Goal: Task Accomplishment & Management: Manage account settings

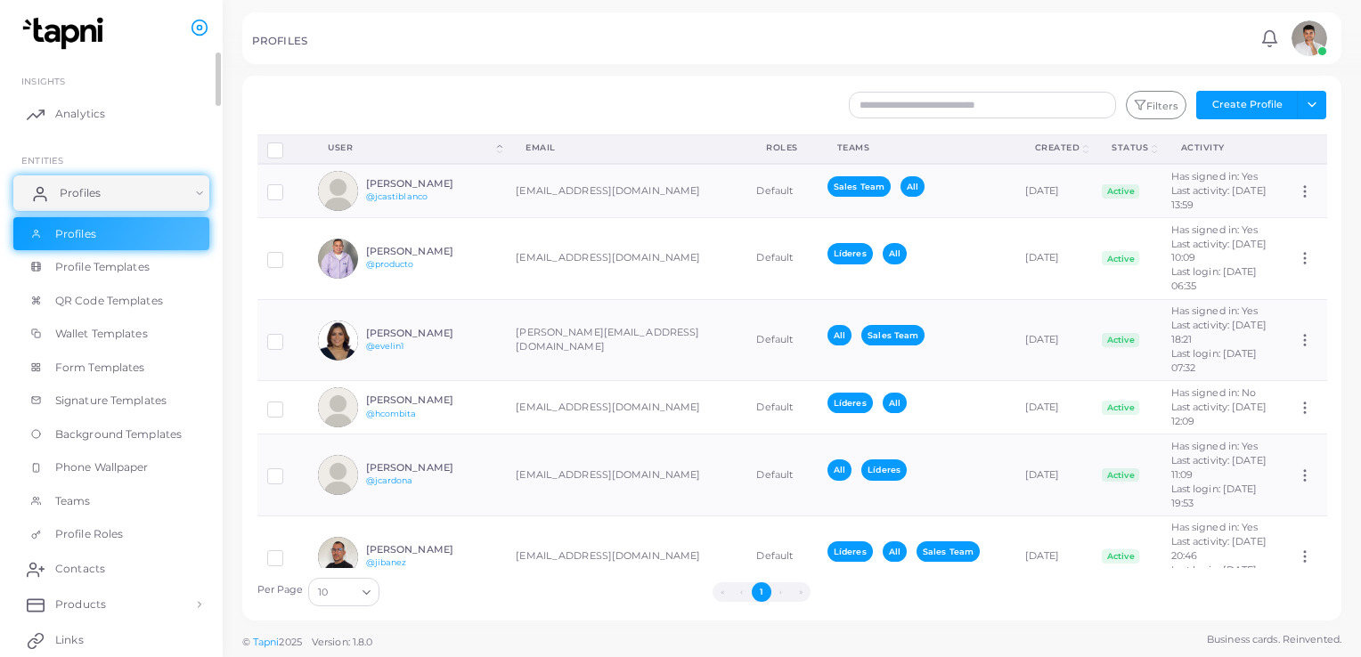
click at [103, 181] on link "Profiles" at bounding box center [111, 193] width 196 height 36
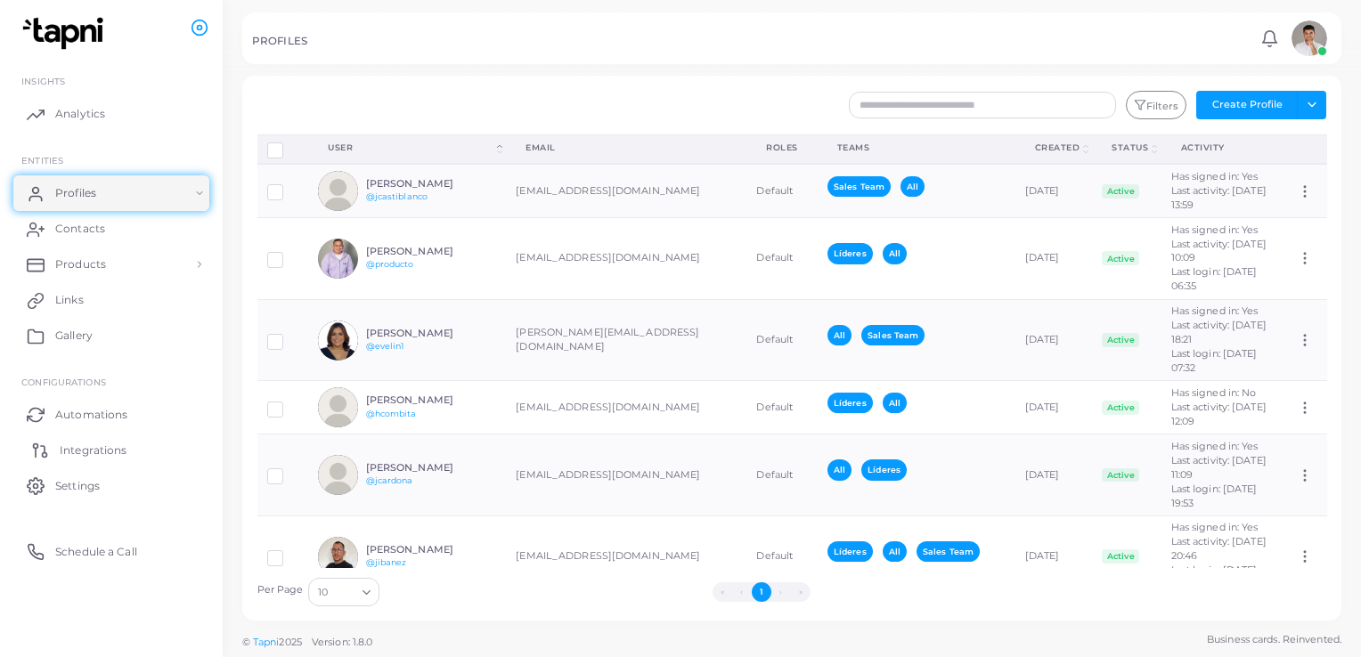
click at [84, 451] on span "Integrations" at bounding box center [93, 451] width 67 height 16
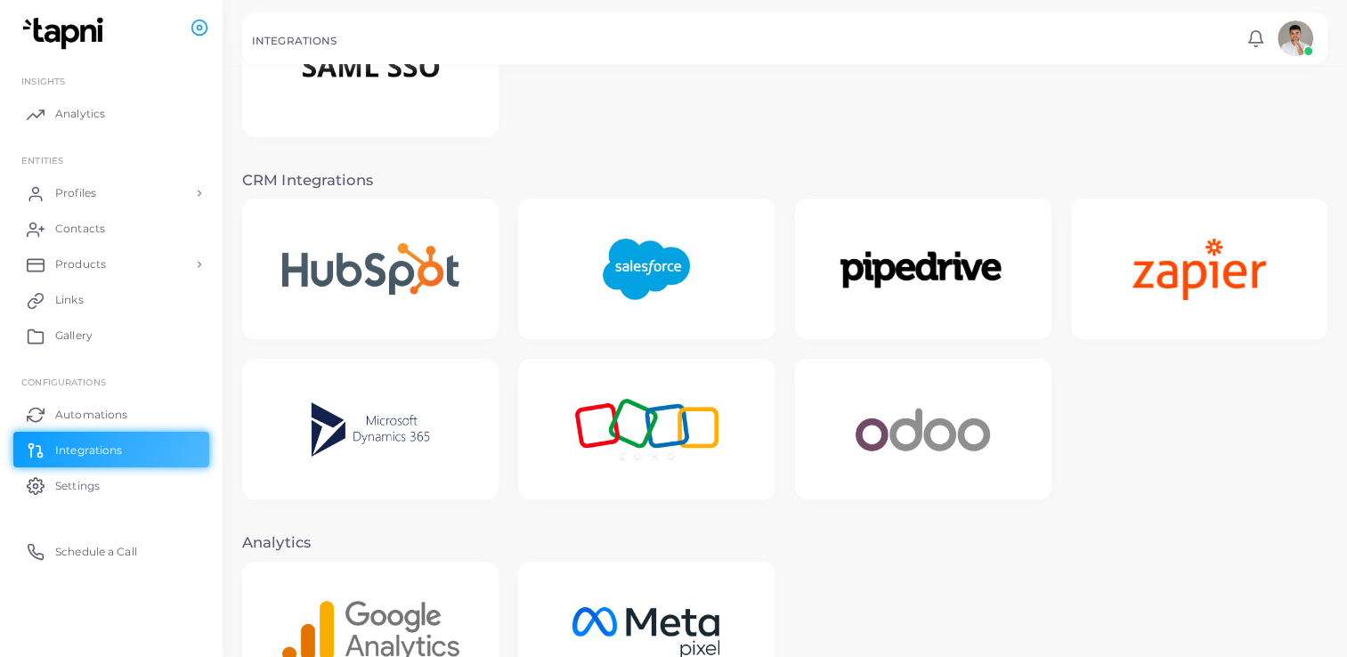
scroll to position [356, 0]
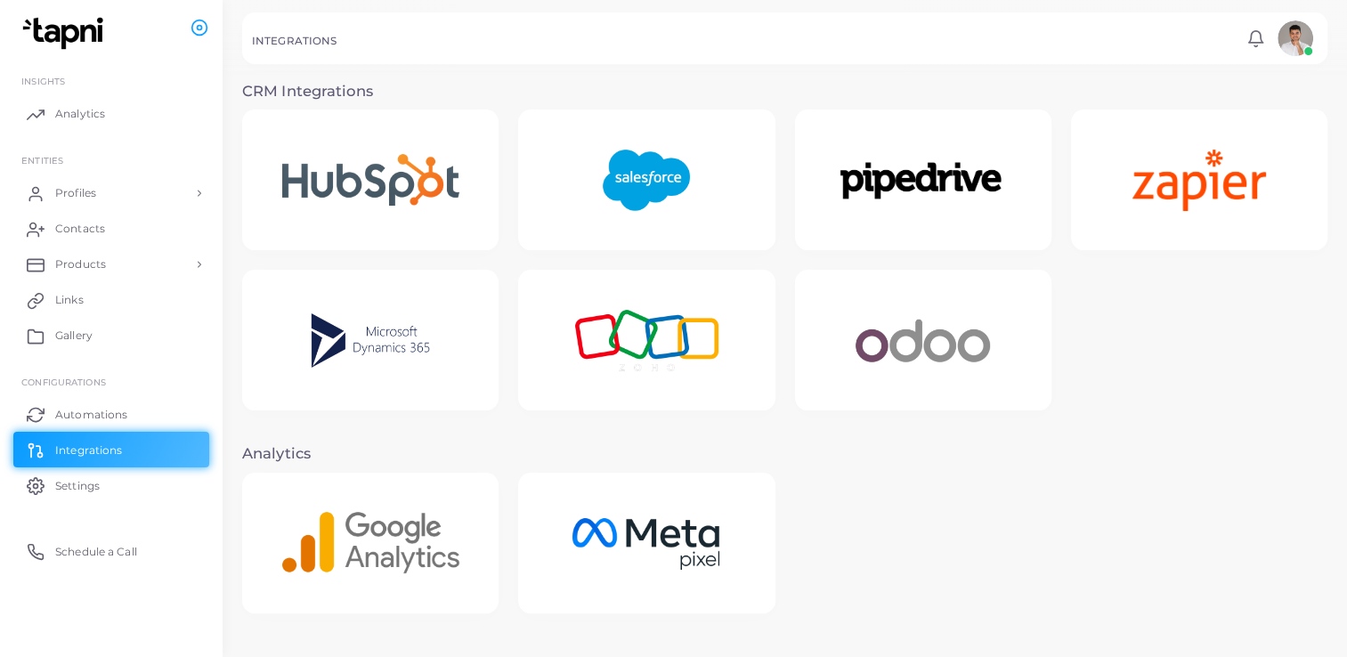
click at [357, 170] on img at bounding box center [370, 180] width 227 height 102
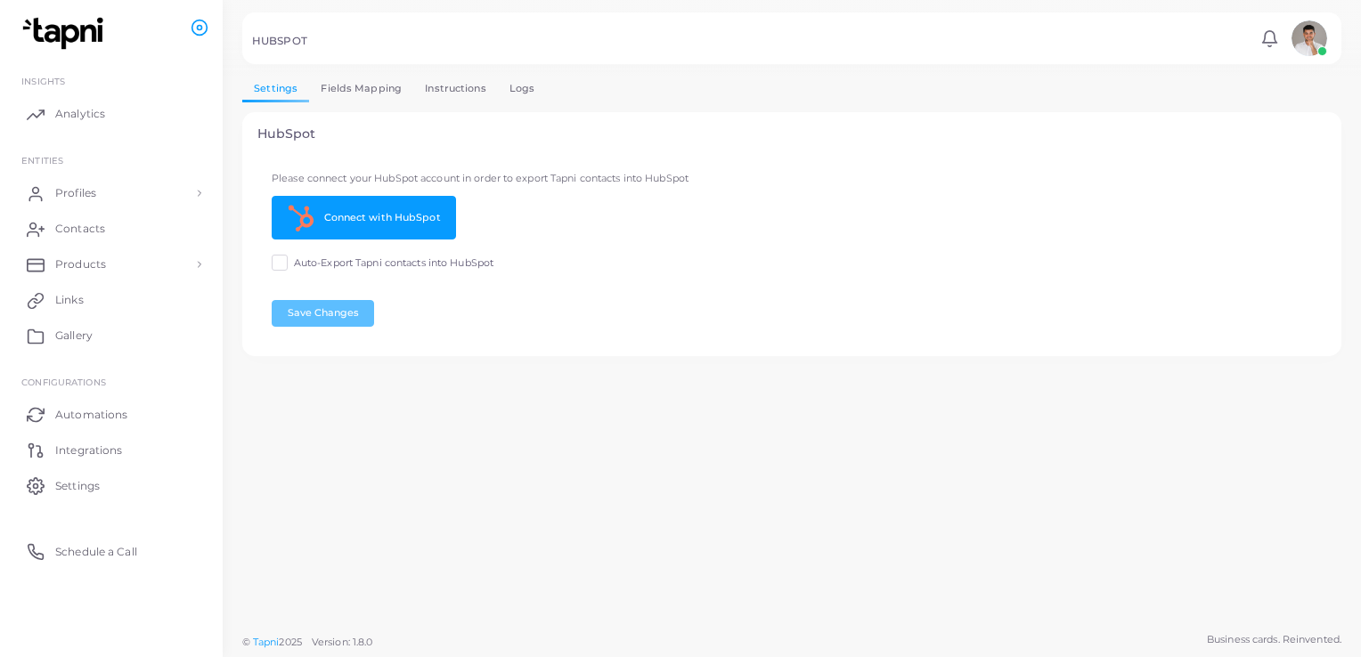
click at [294, 263] on label "Auto-Export Tapni contacts into HubSpot" at bounding box center [393, 263] width 199 height 14
click at [355, 211] on link "Connect with HubSpot" at bounding box center [364, 218] width 184 height 44
click at [85, 447] on span "Integrations" at bounding box center [93, 451] width 67 height 16
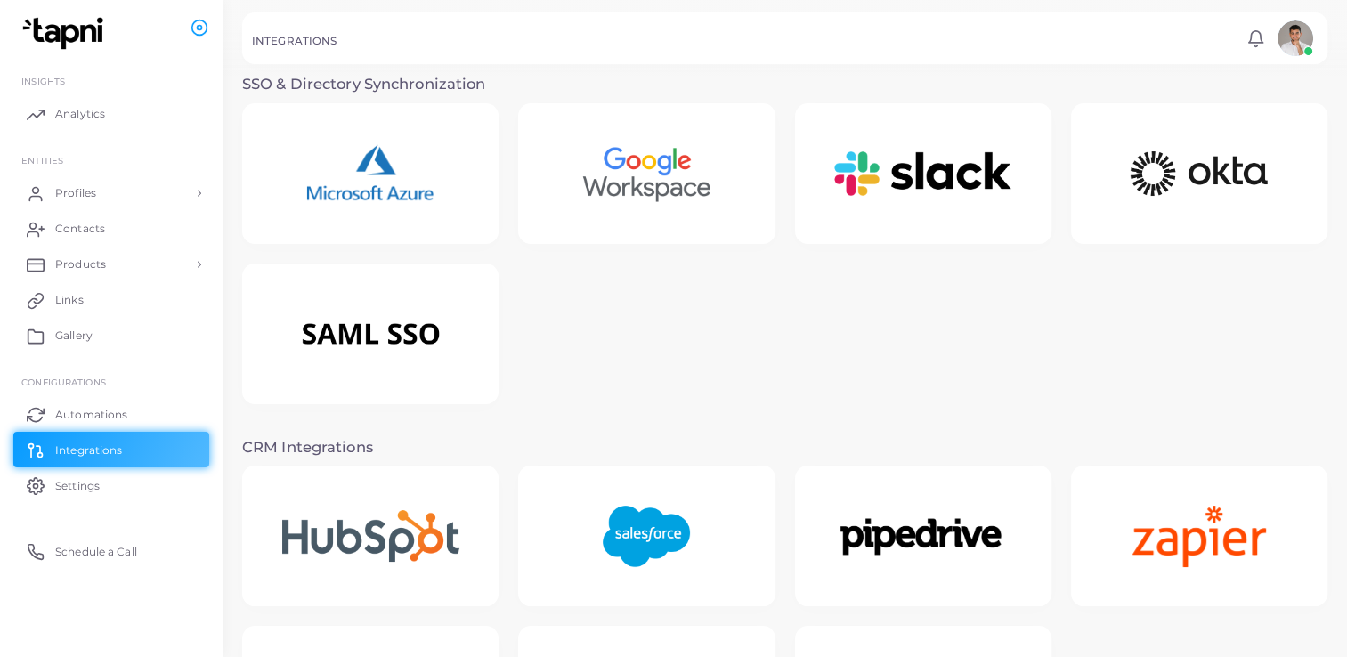
click at [398, 521] on img at bounding box center [370, 536] width 227 height 102
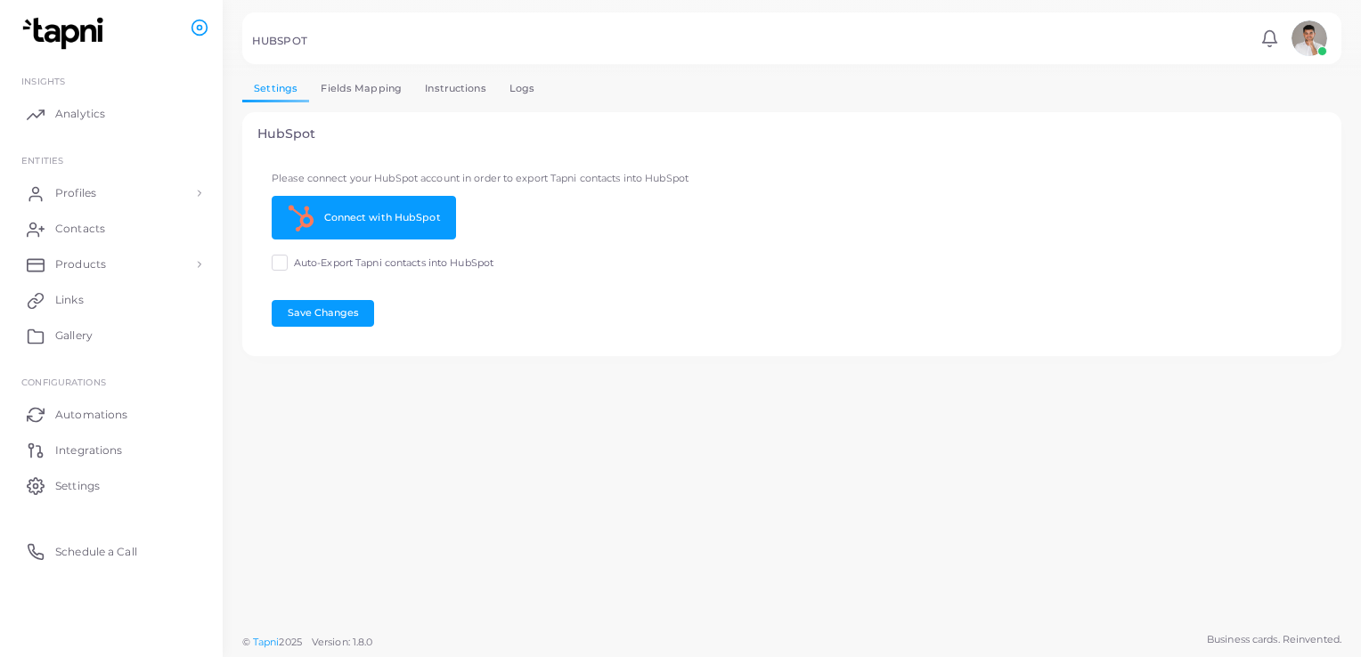
click at [345, 84] on link "Fields Mapping" at bounding box center [361, 89] width 104 height 26
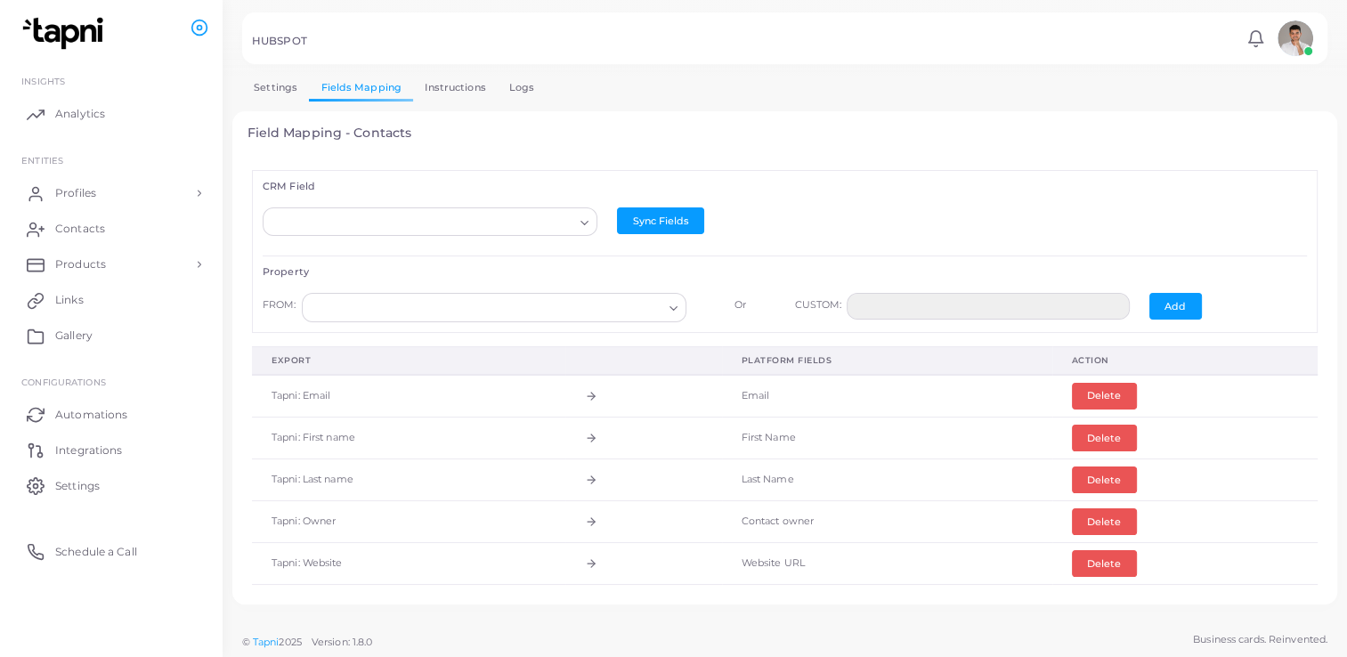
click at [544, 221] on input "Search for option" at bounding box center [422, 223] width 303 height 20
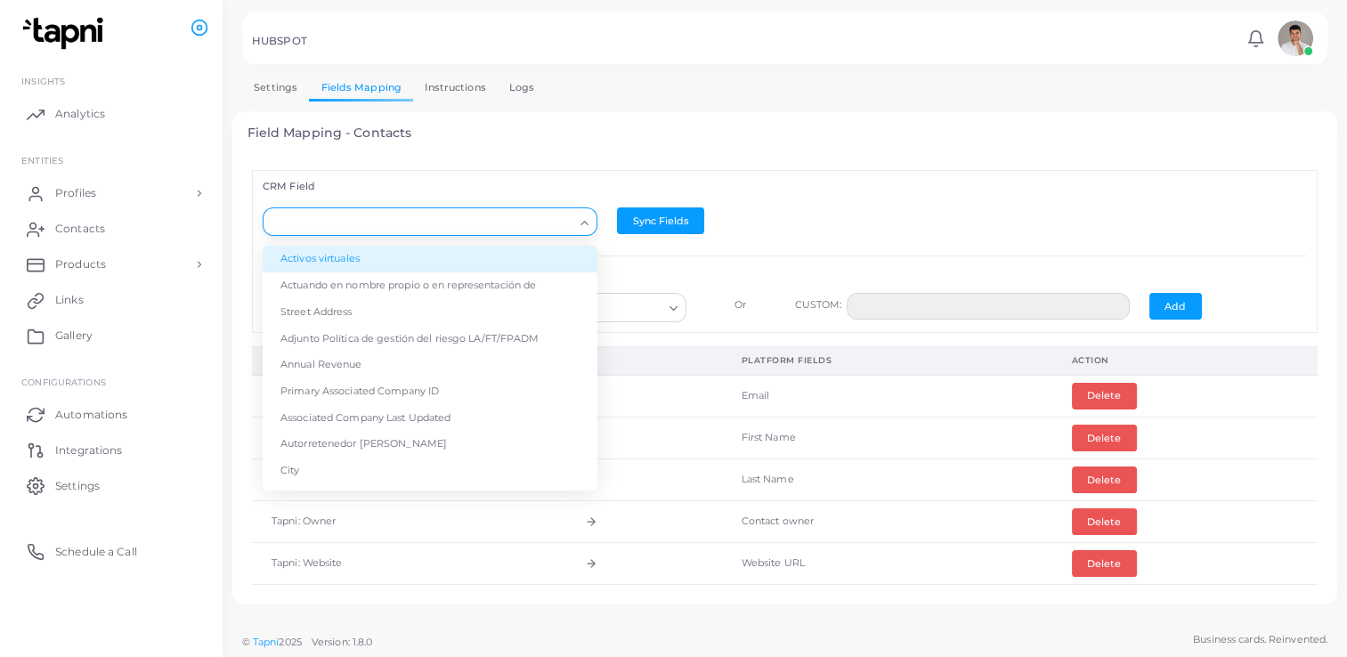
click at [638, 148] on div "Field Mapping - Contacts CRM Field Loading... Activos virtuales Actuando en nom…" at bounding box center [784, 358] width 1105 height 494
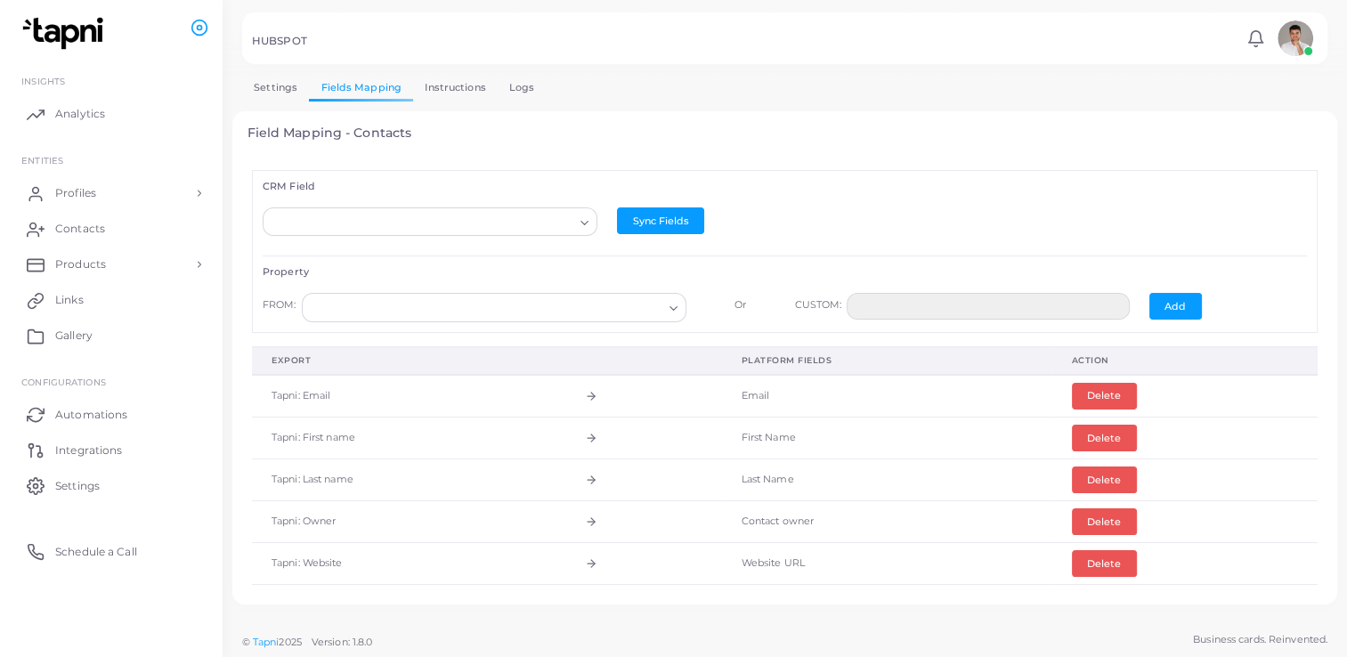
click at [578, 224] on icon "Search for option" at bounding box center [584, 222] width 13 height 13
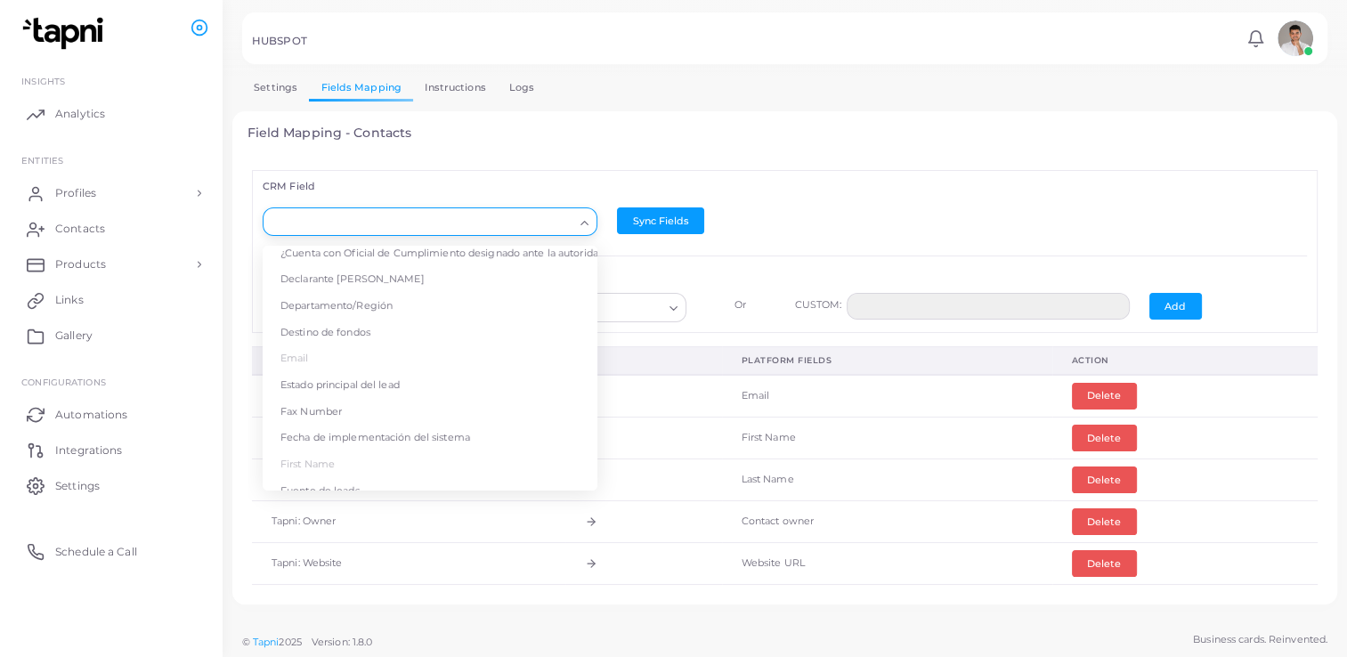
scroll to position [603, 0]
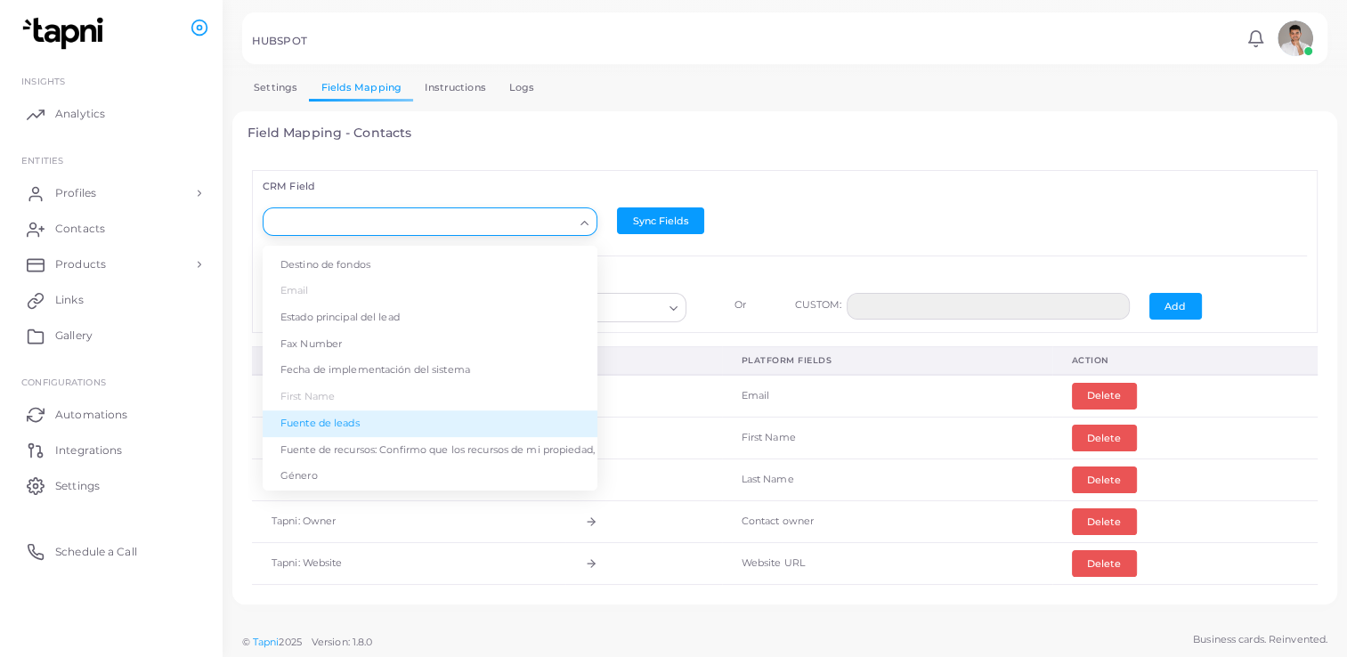
click at [391, 420] on li "Fuente de leads" at bounding box center [430, 423] width 335 height 27
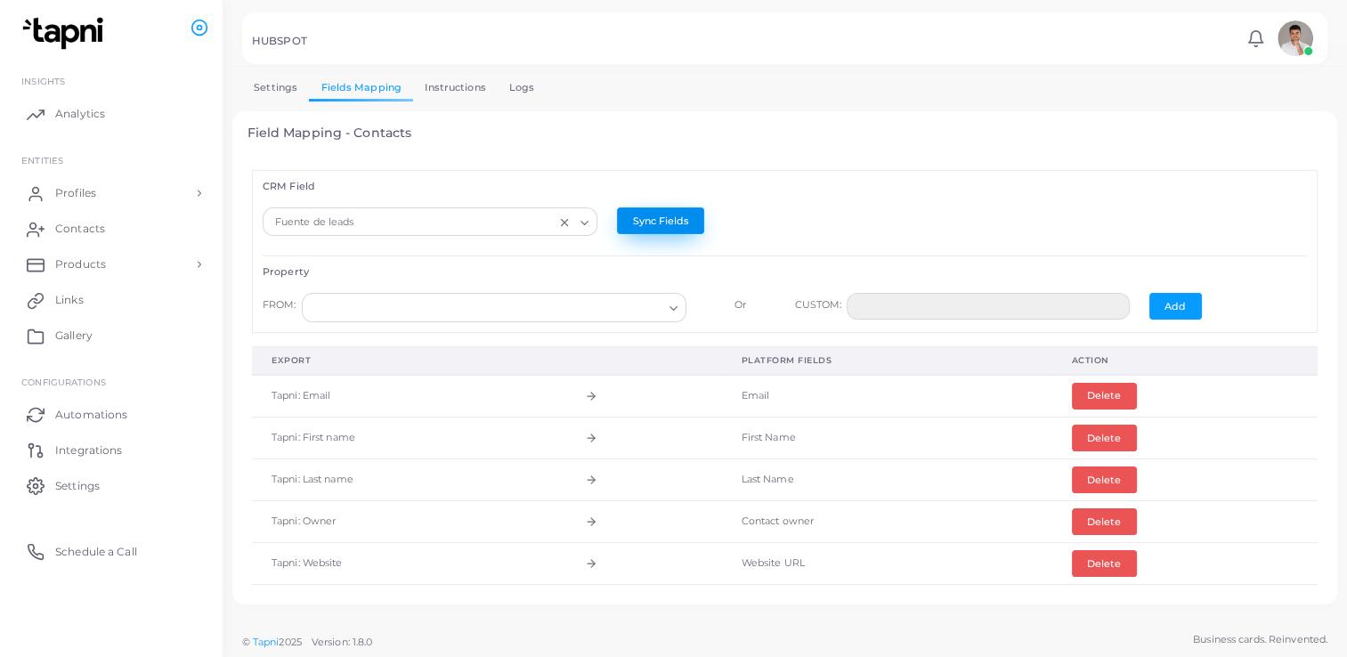
click at [649, 223] on button "Sync Fields" at bounding box center [660, 220] width 87 height 27
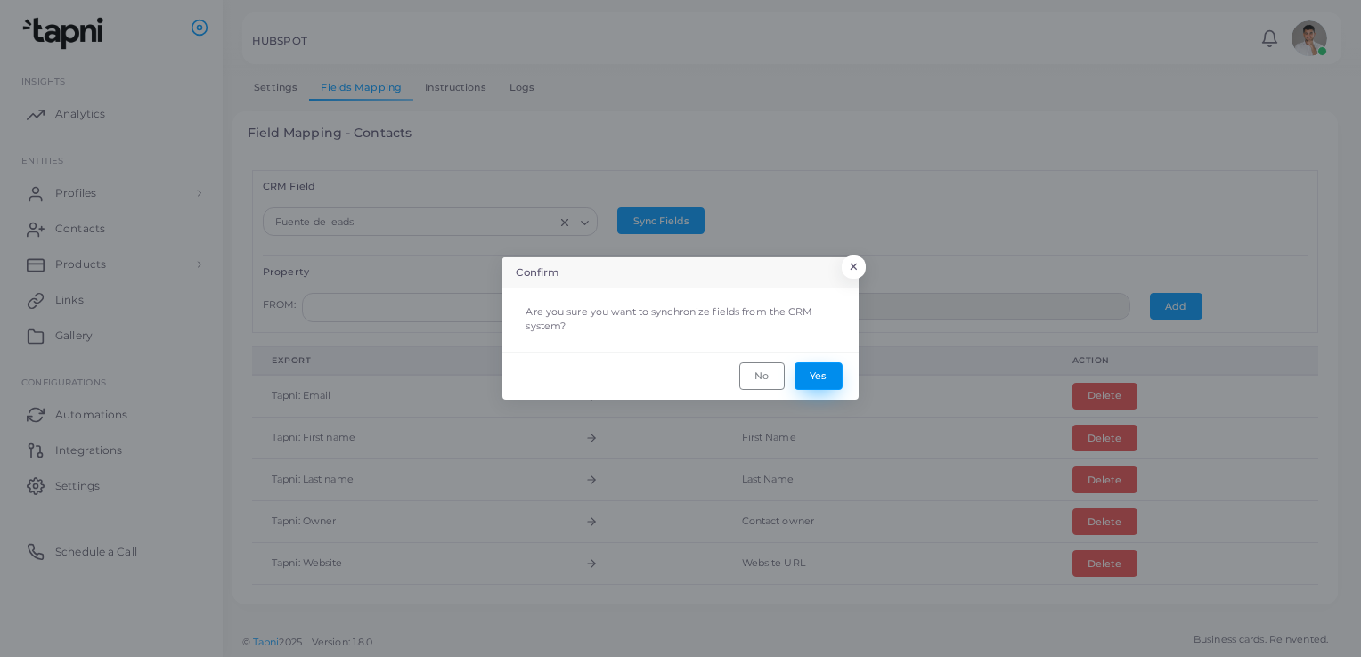
click at [815, 382] on button "Yes" at bounding box center [818, 375] width 48 height 27
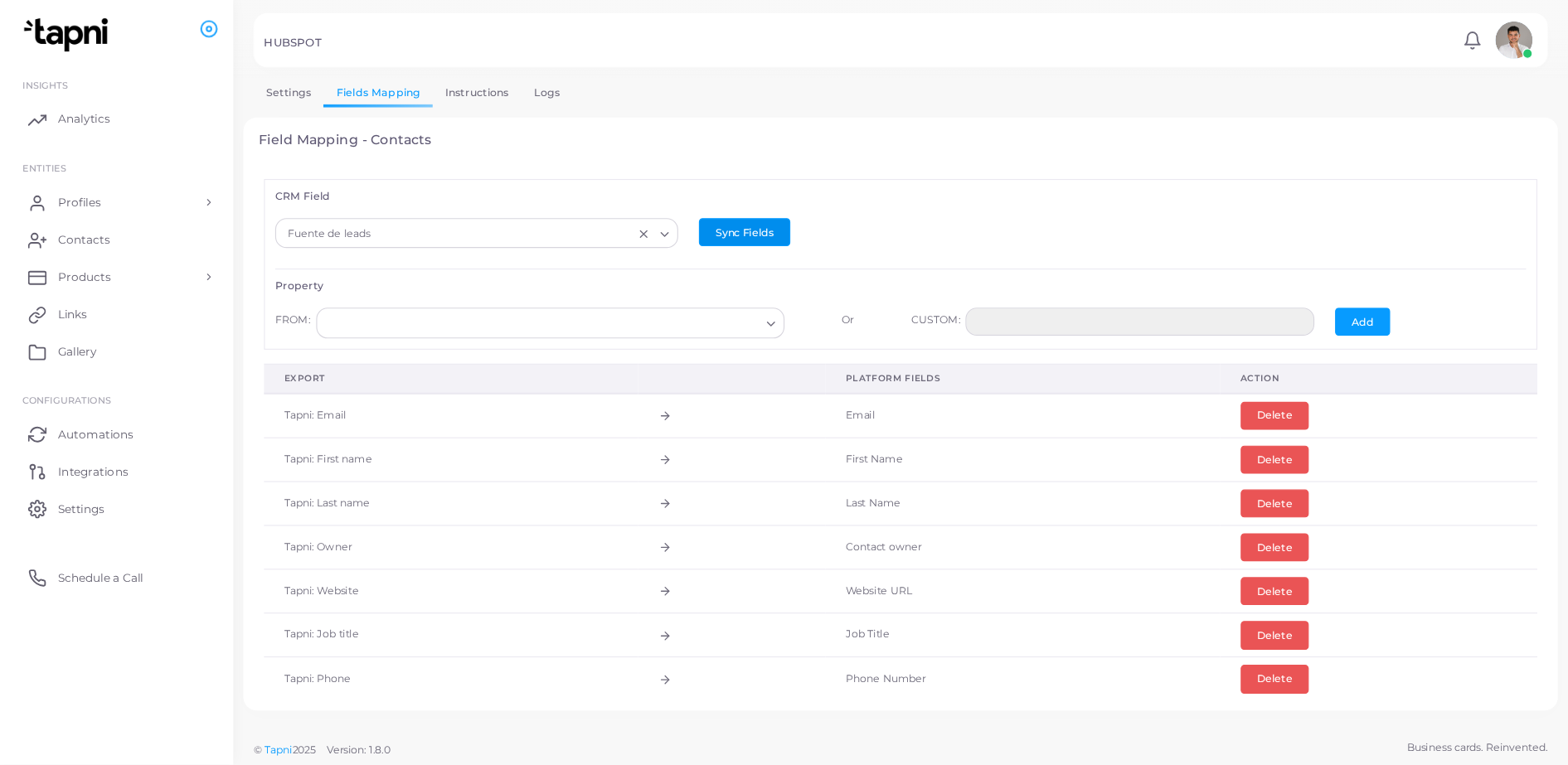
scroll to position [1, 0]
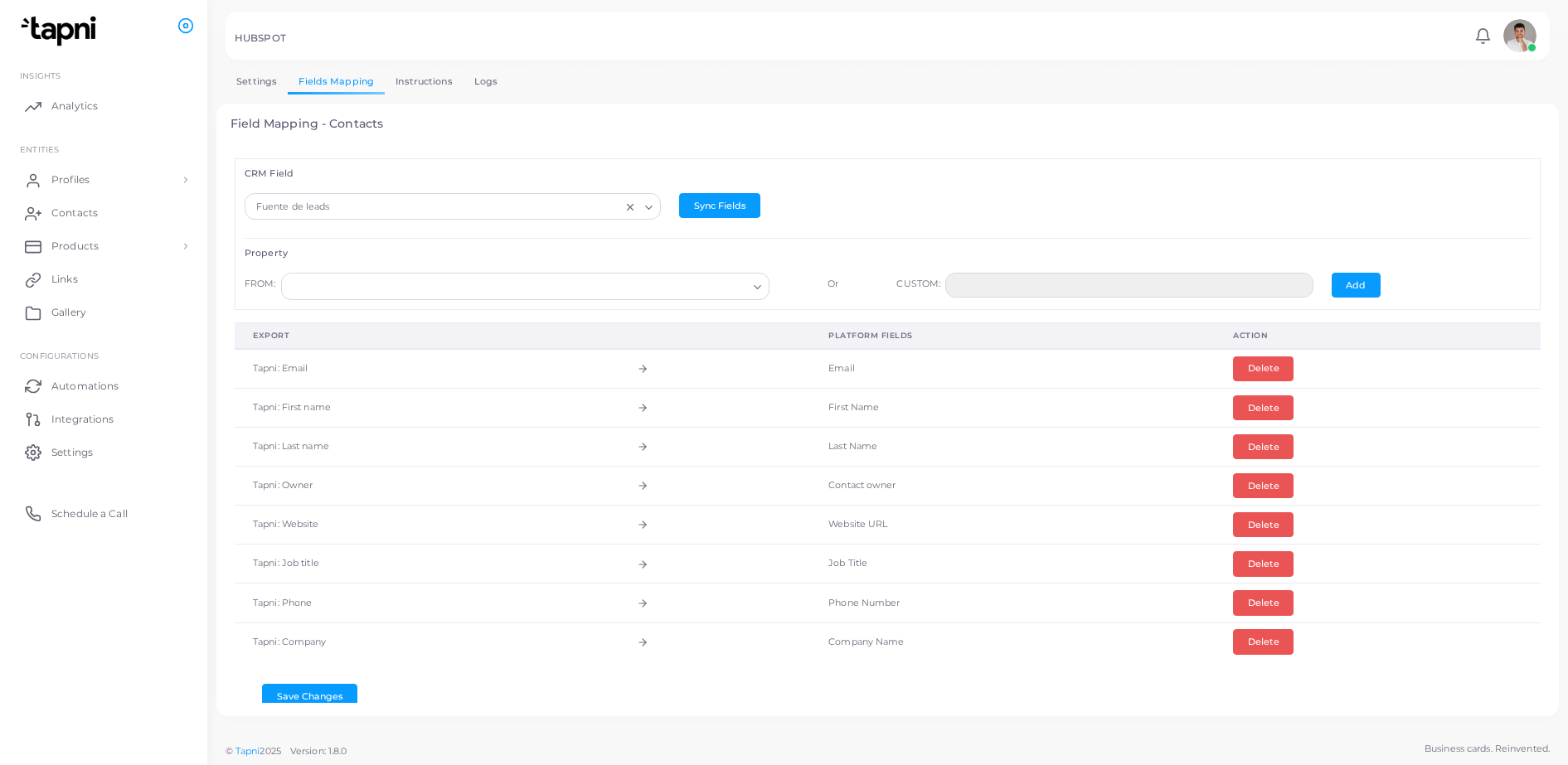
drag, startPoint x: 1223, startPoint y: 5, endPoint x: 774, endPoint y: 42, distance: 450.5
click at [774, 42] on div "HUBSPOT" at bounding box center [852, 41] width 1235 height 17
click at [752, 284] on icon "Search for option" at bounding box center [757, 287] width 12 height 12
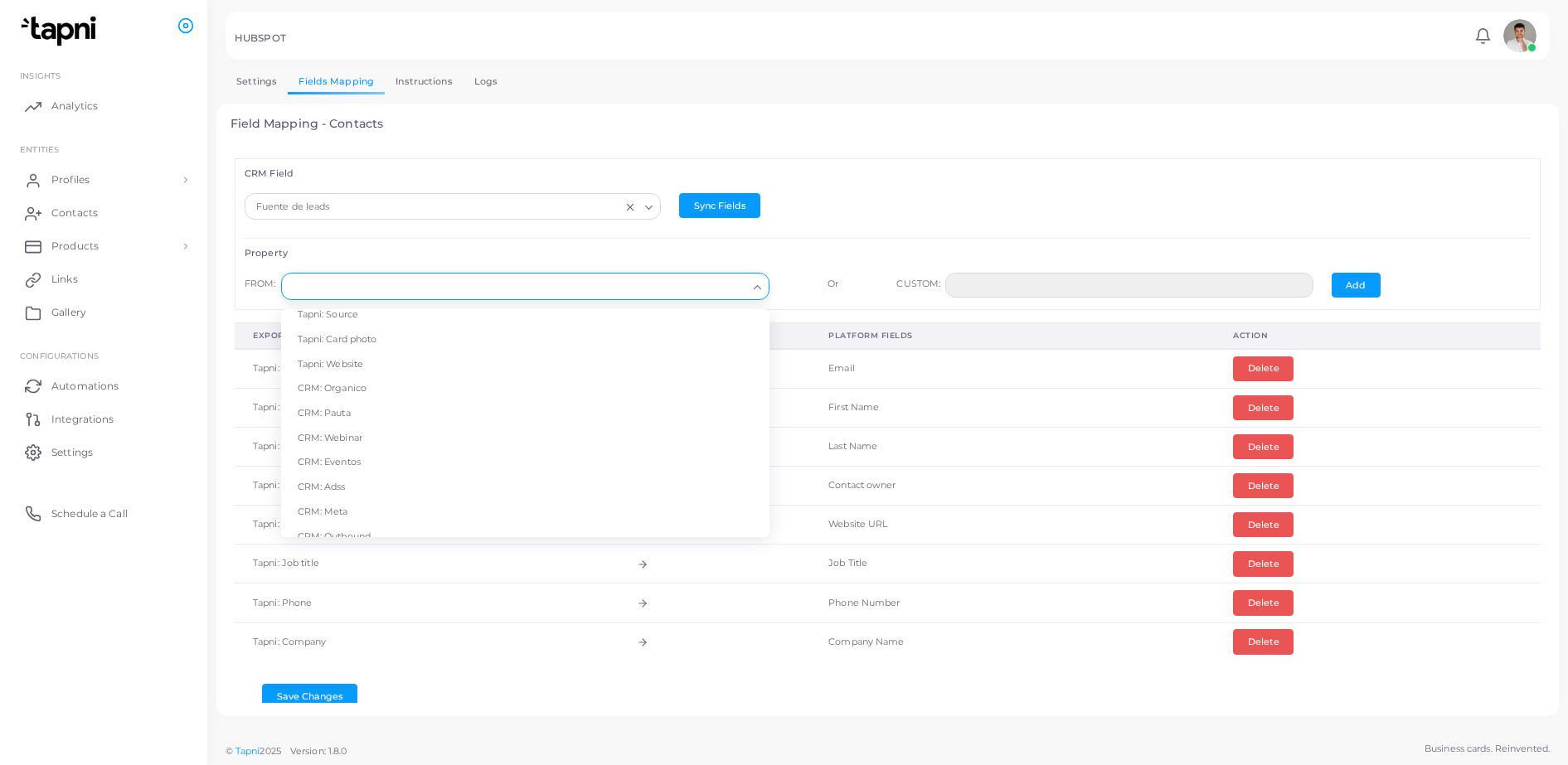
scroll to position [289, 0]
drag, startPoint x: 828, startPoint y: 210, endPoint x: 813, endPoint y: 165, distance: 47.4
click at [828, 208] on div "Sync Fields" at bounding box center [886, 205] width 416 height 25
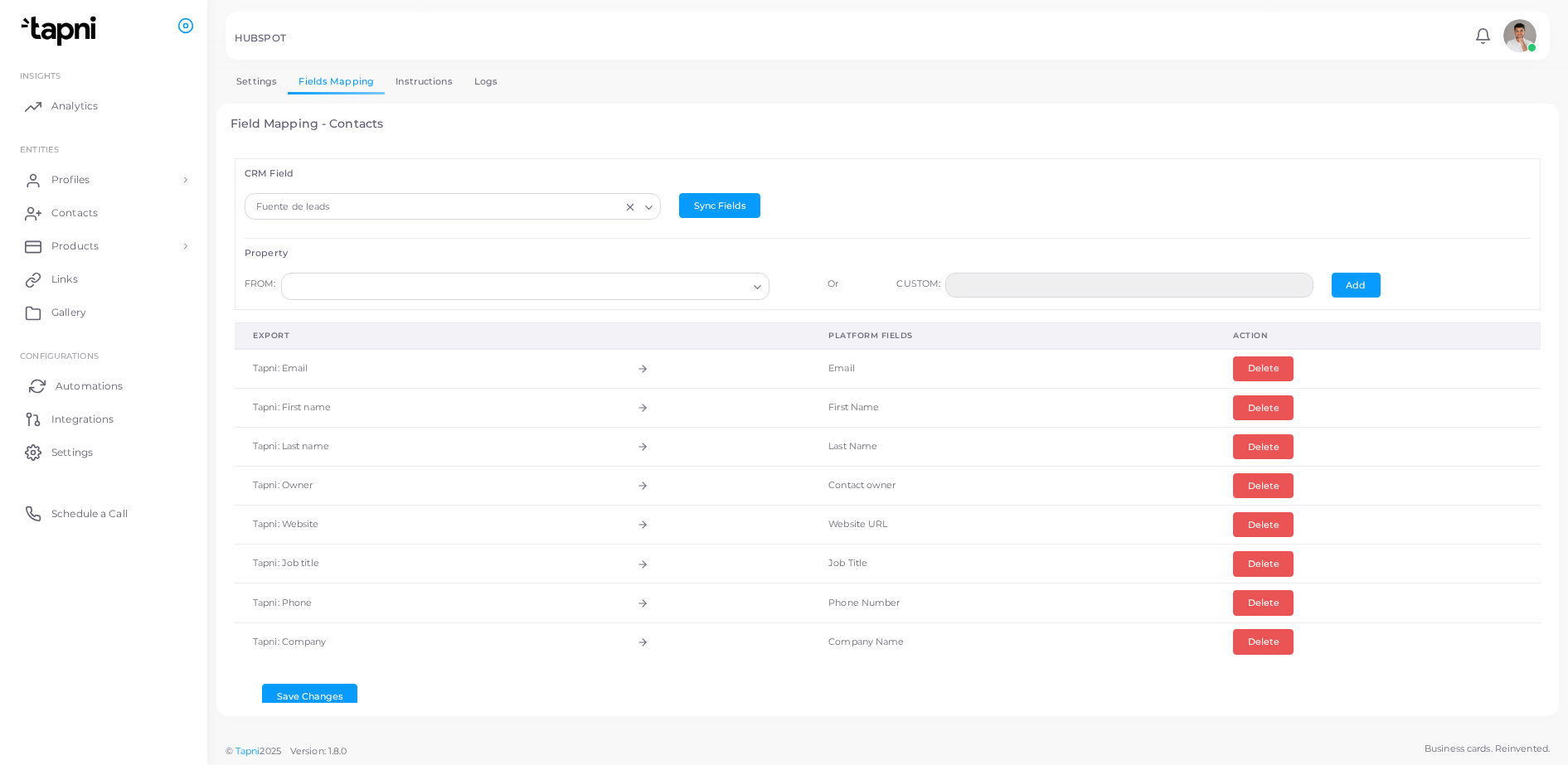
click at [93, 386] on span "Automations" at bounding box center [89, 386] width 67 height 15
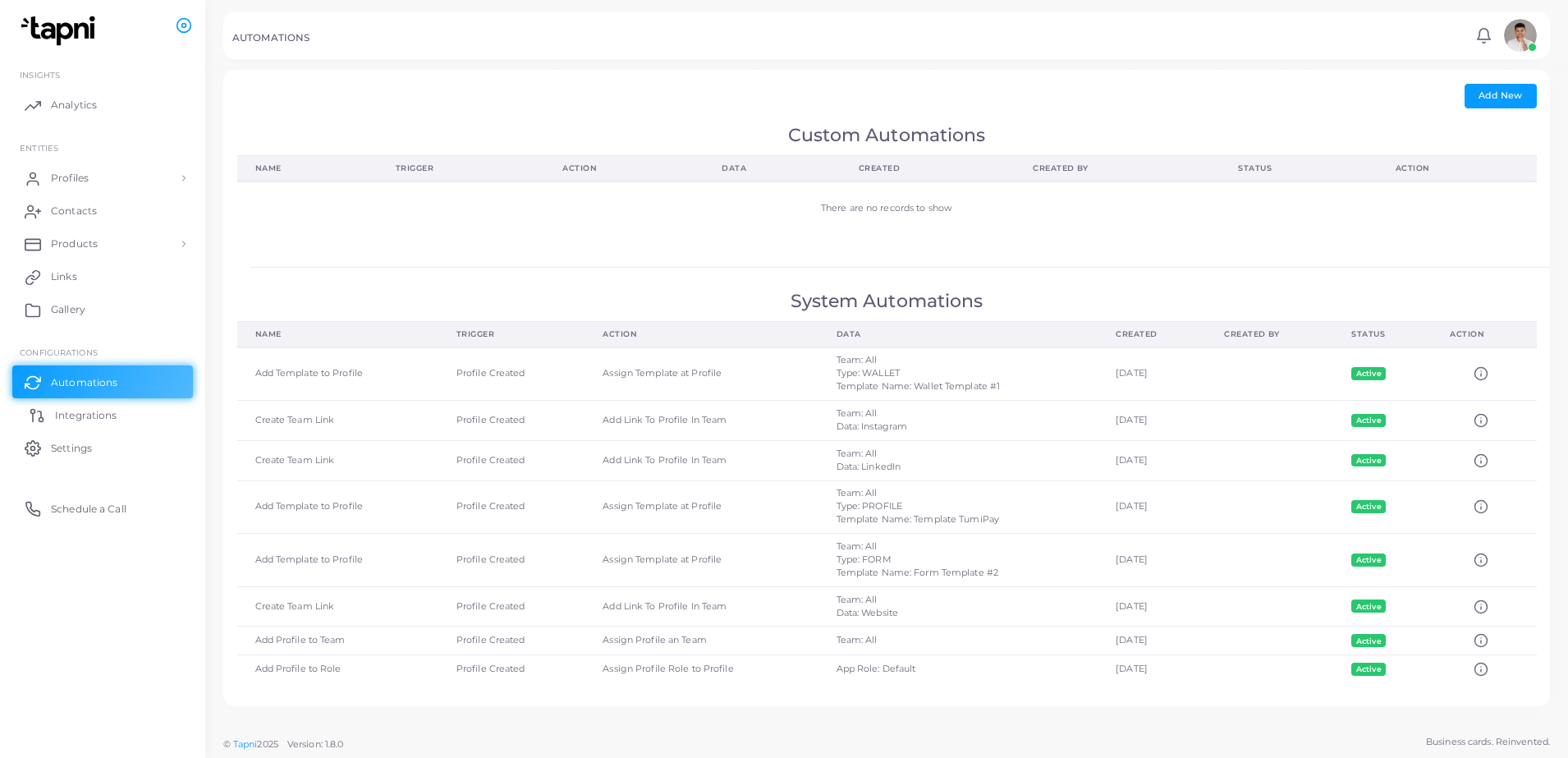
click at [86, 415] on span "Integrations" at bounding box center [86, 416] width 62 height 15
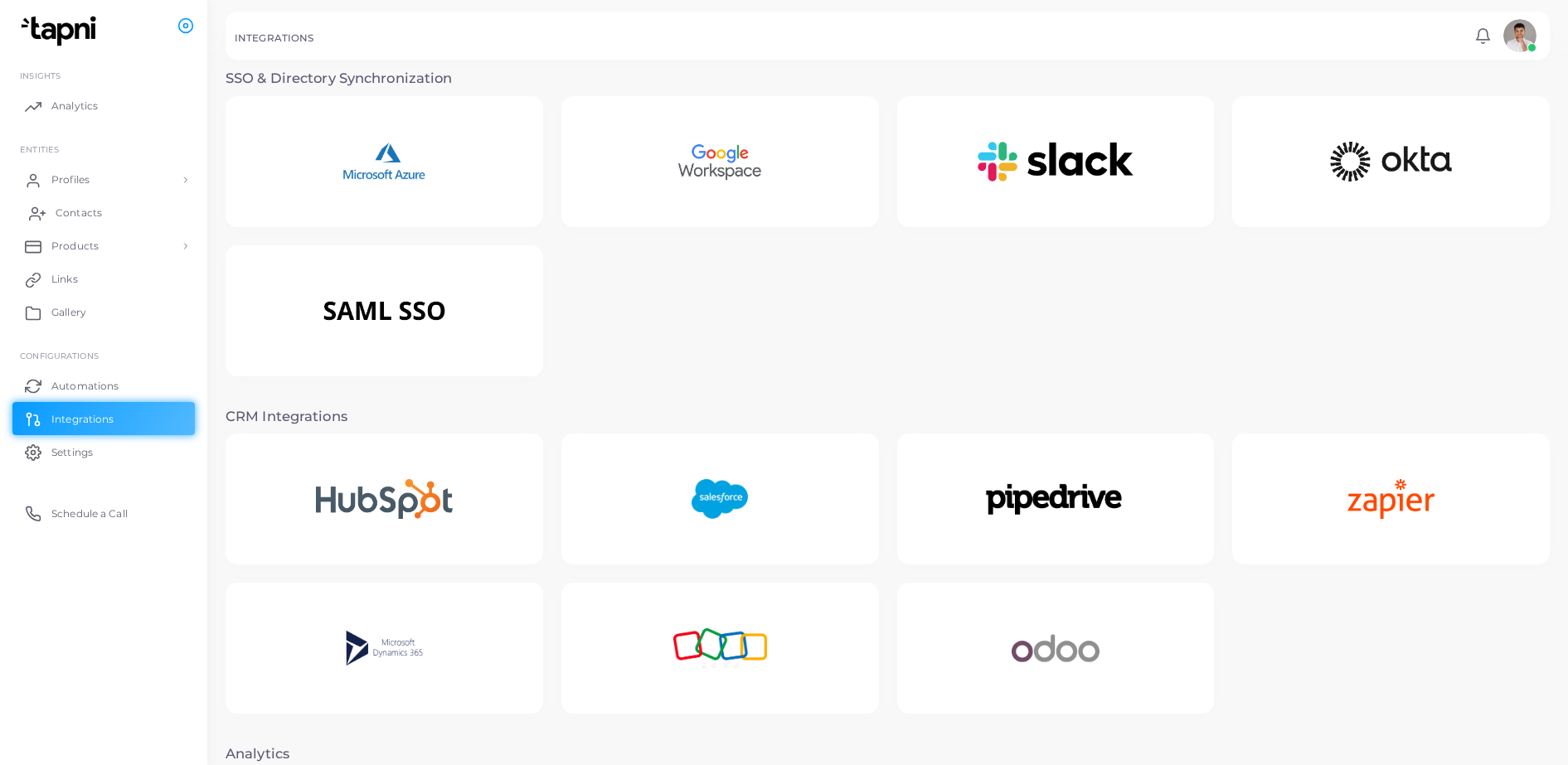
click at [87, 208] on span "Contacts" at bounding box center [79, 213] width 47 height 15
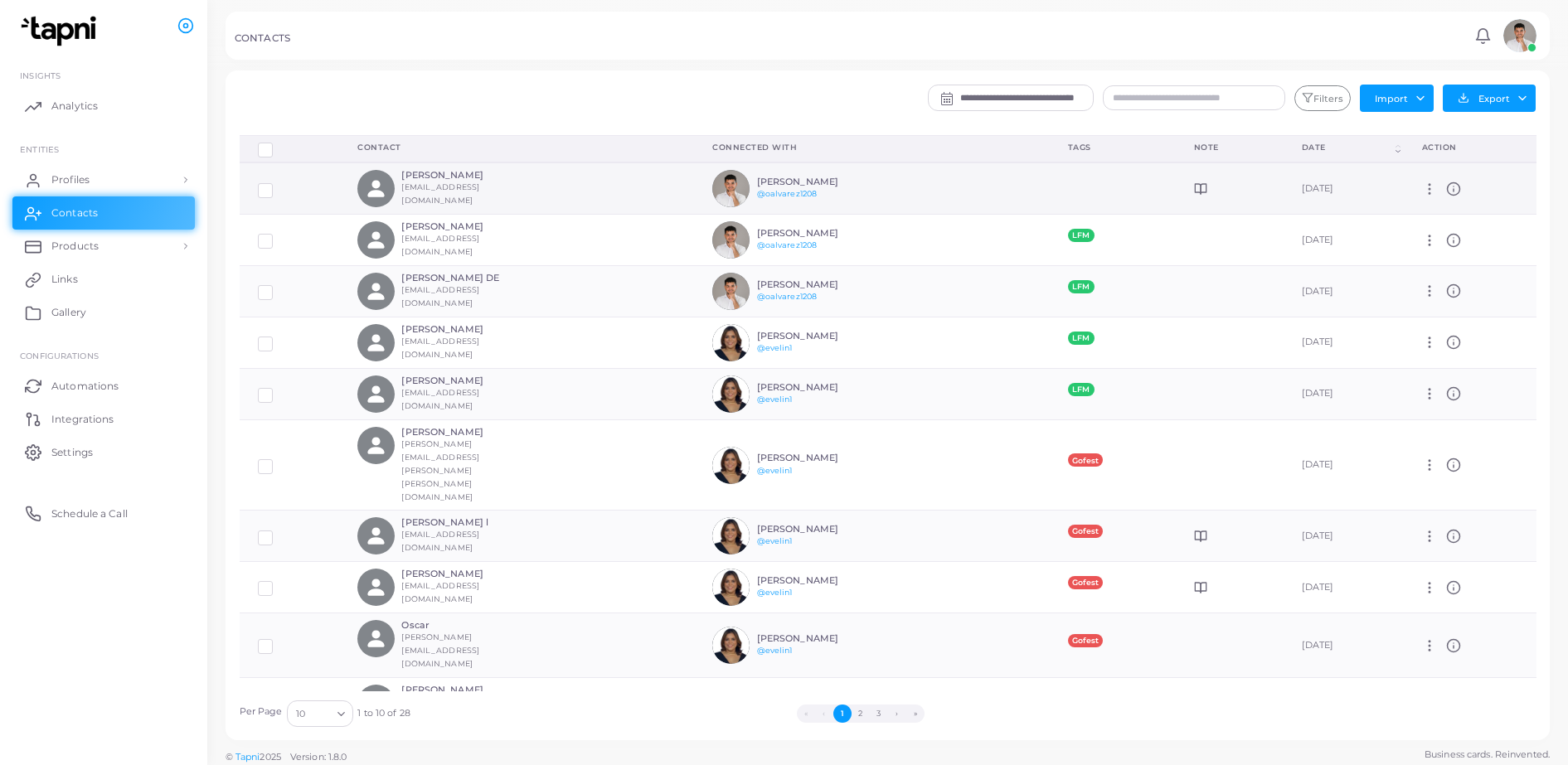
click at [1266, 189] on icon at bounding box center [1453, 189] width 15 height 15
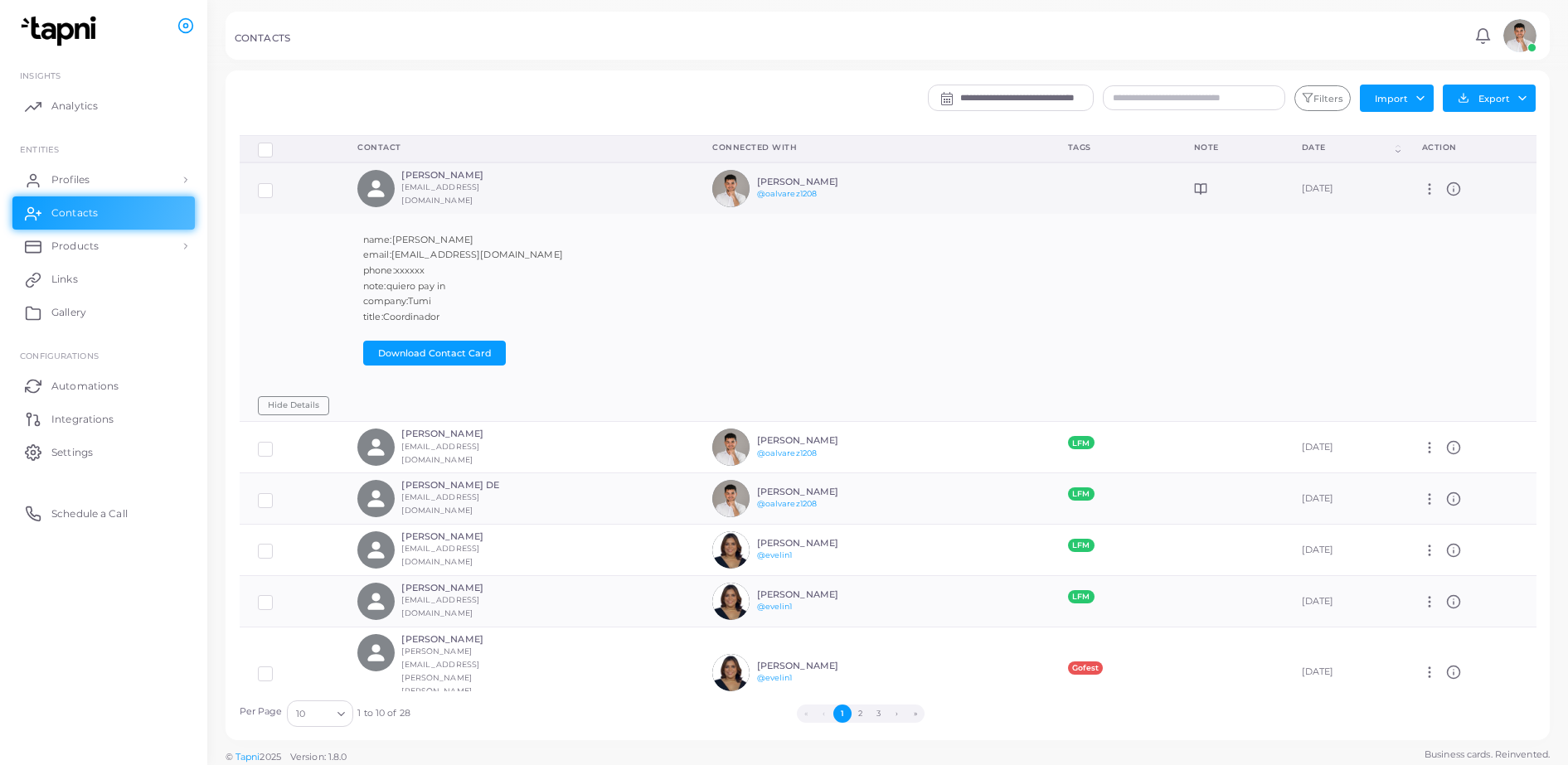
click at [1266, 189] on icon at bounding box center [1453, 189] width 15 height 15
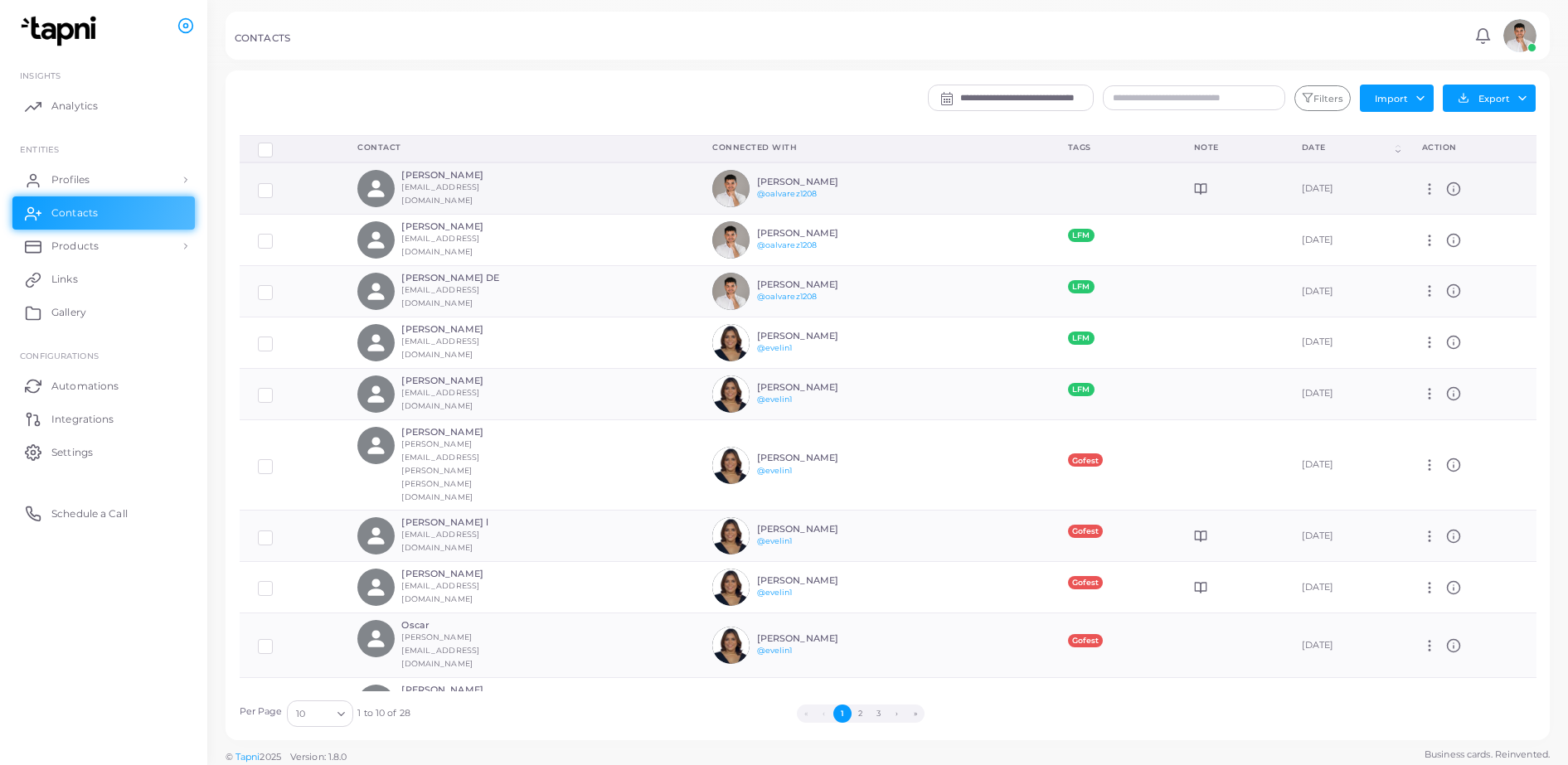
click at [1266, 187] on icon at bounding box center [1429, 189] width 15 height 15
click at [277, 184] on label at bounding box center [277, 184] width 0 height 0
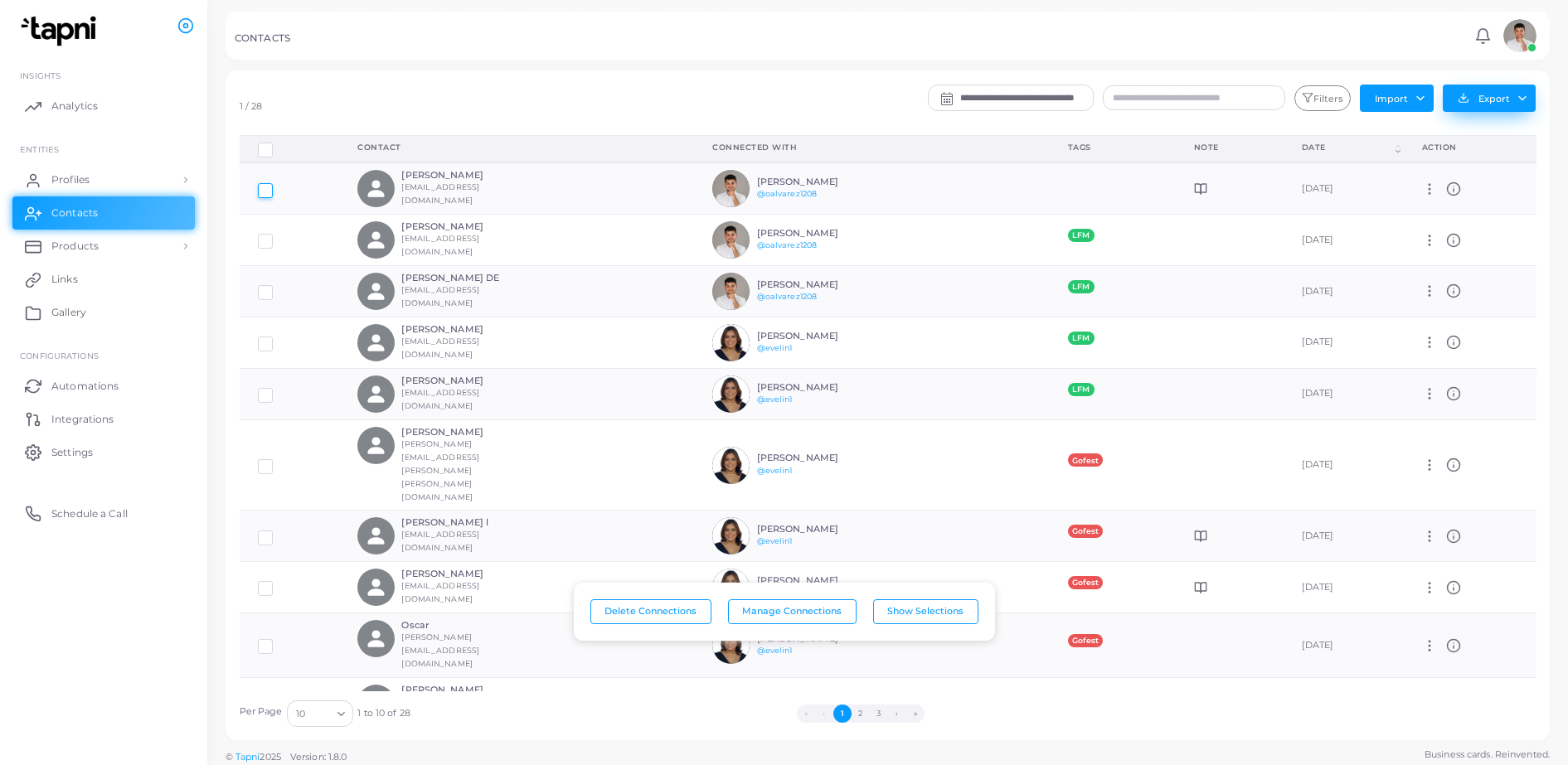
click at [1266, 93] on button "Export" at bounding box center [1489, 98] width 93 height 27
click at [1266, 148] on link "Export to HubSpot" at bounding box center [1484, 159] width 158 height 25
click at [1266, 101] on button "Export" at bounding box center [1489, 98] width 93 height 27
click at [1266, 38] on div "CONTACTS" at bounding box center [852, 41] width 1235 height 17
click at [100, 417] on span "Integrations" at bounding box center [87, 420] width 62 height 15
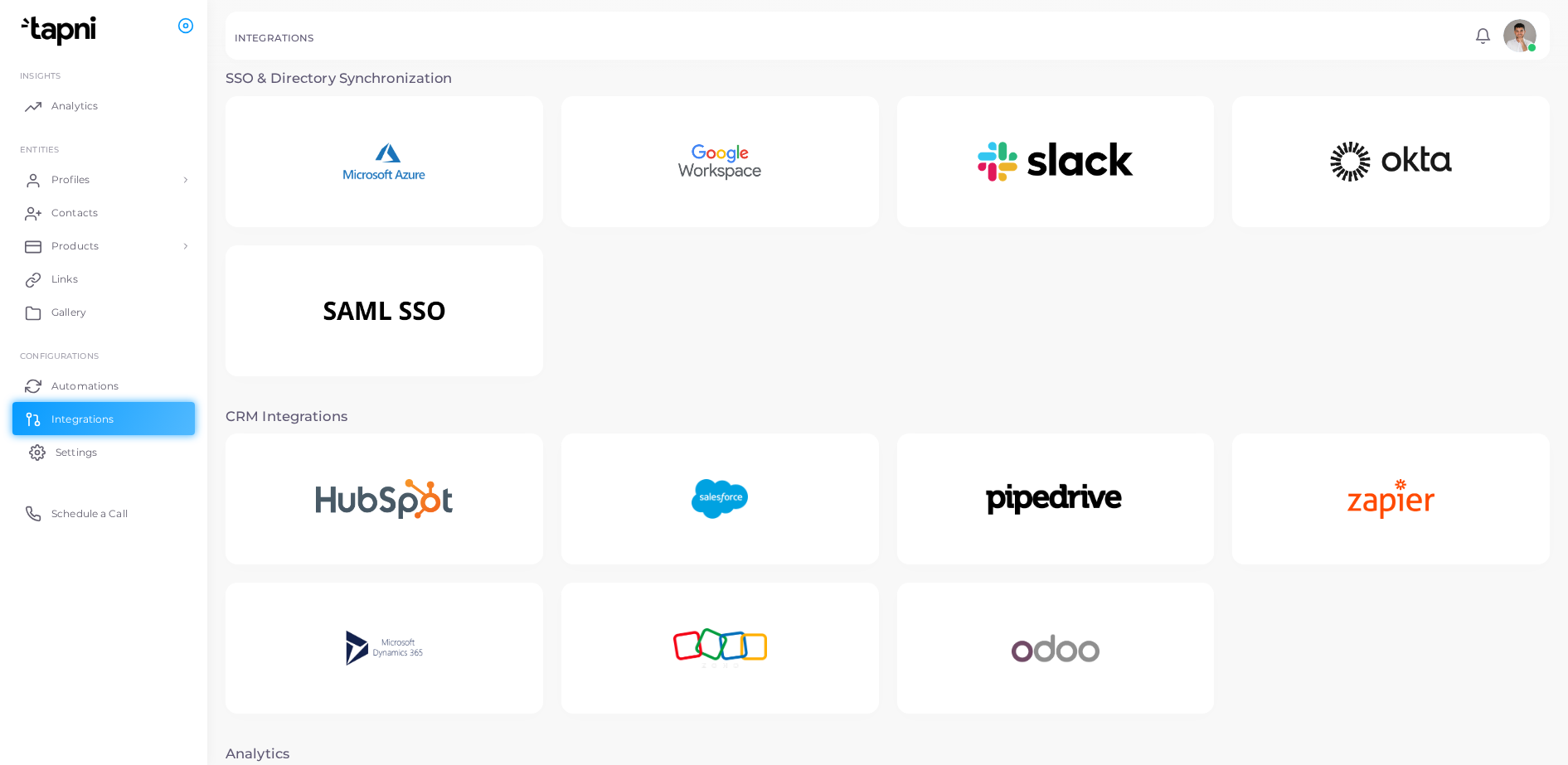
click at [94, 450] on span "Settings" at bounding box center [76, 452] width 42 height 15
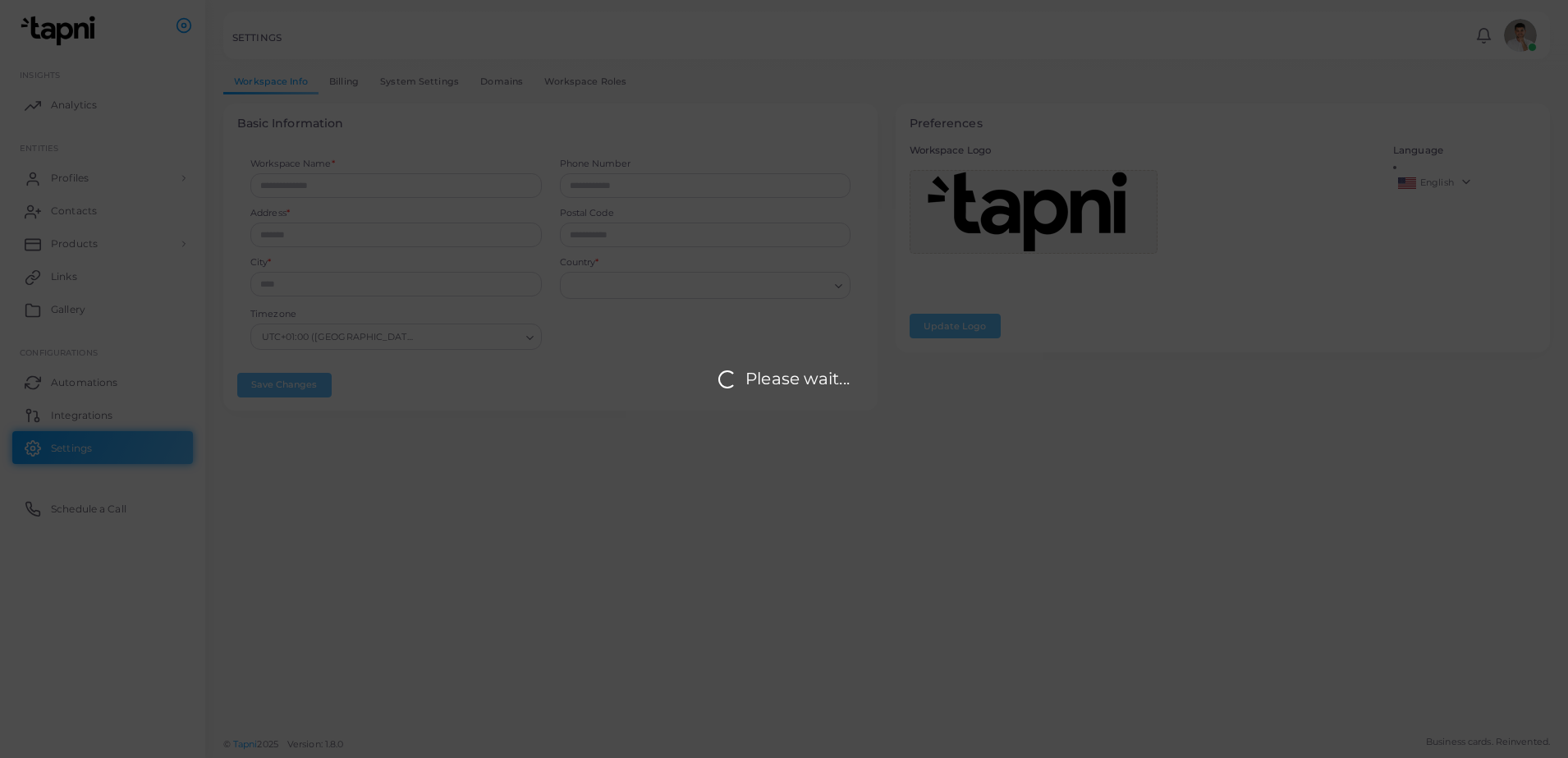
type input "*******"
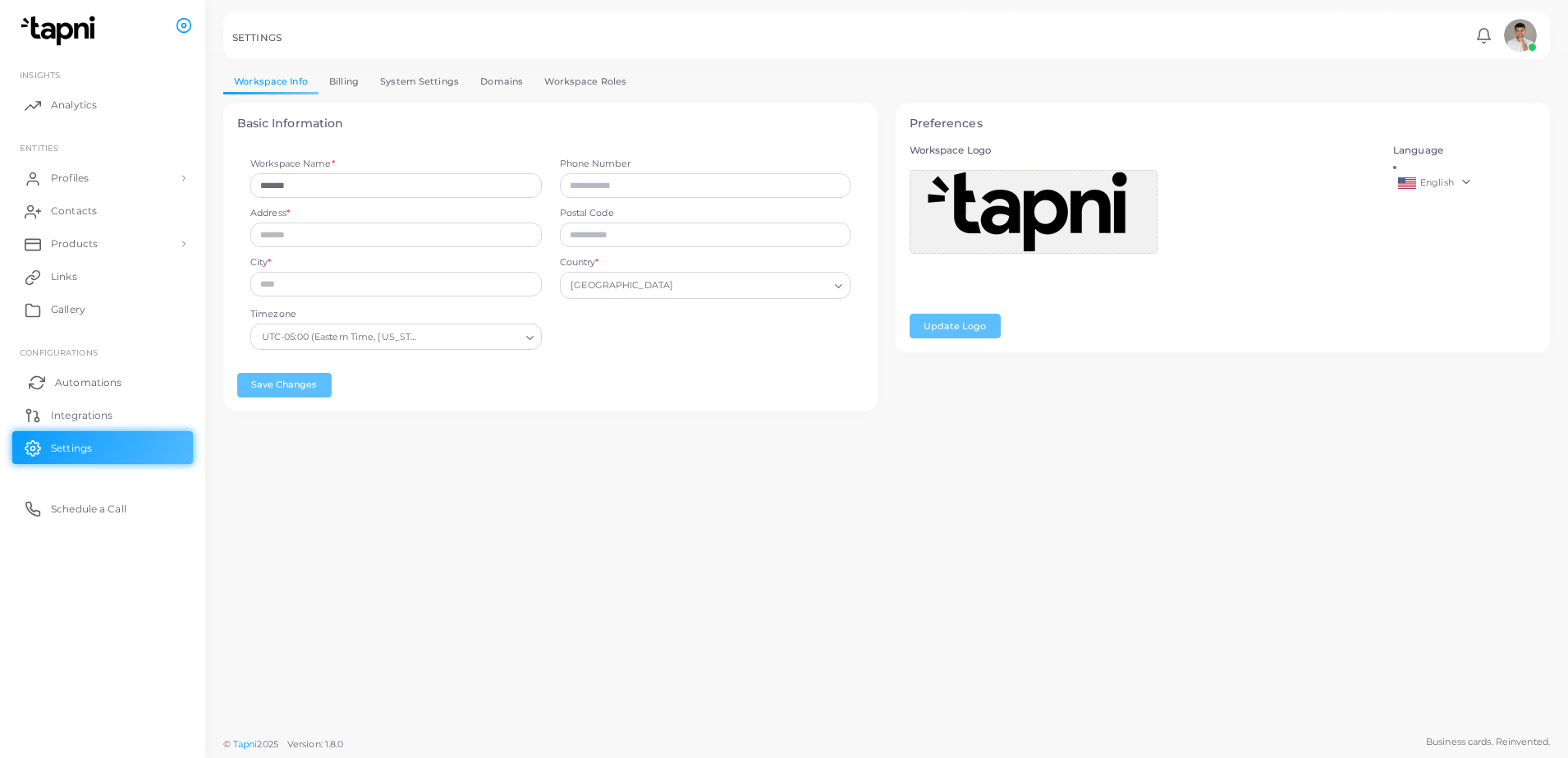
click at [100, 382] on span "Automations" at bounding box center [88, 383] width 66 height 15
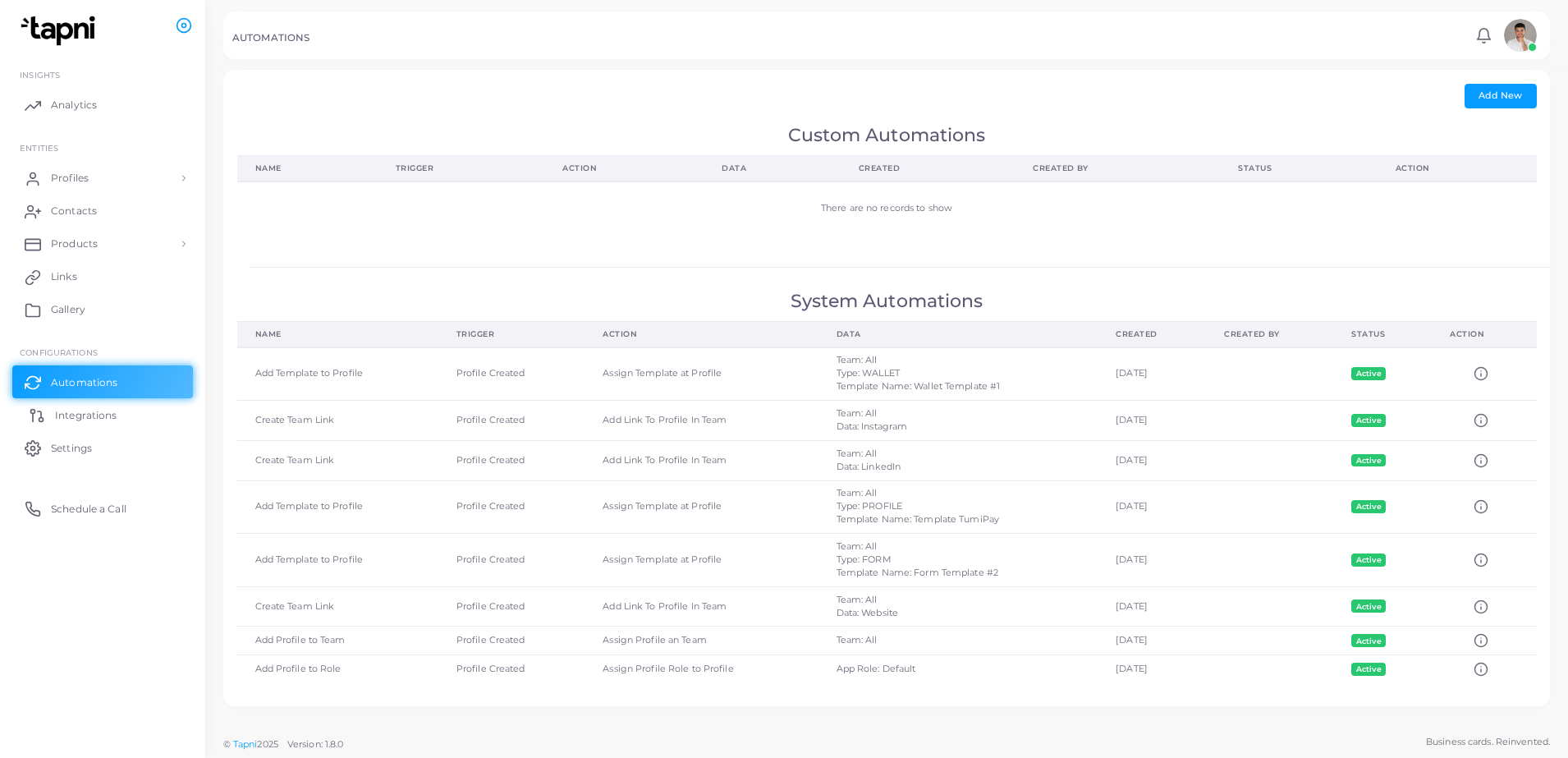
click at [72, 409] on span "Integrations" at bounding box center [86, 416] width 62 height 15
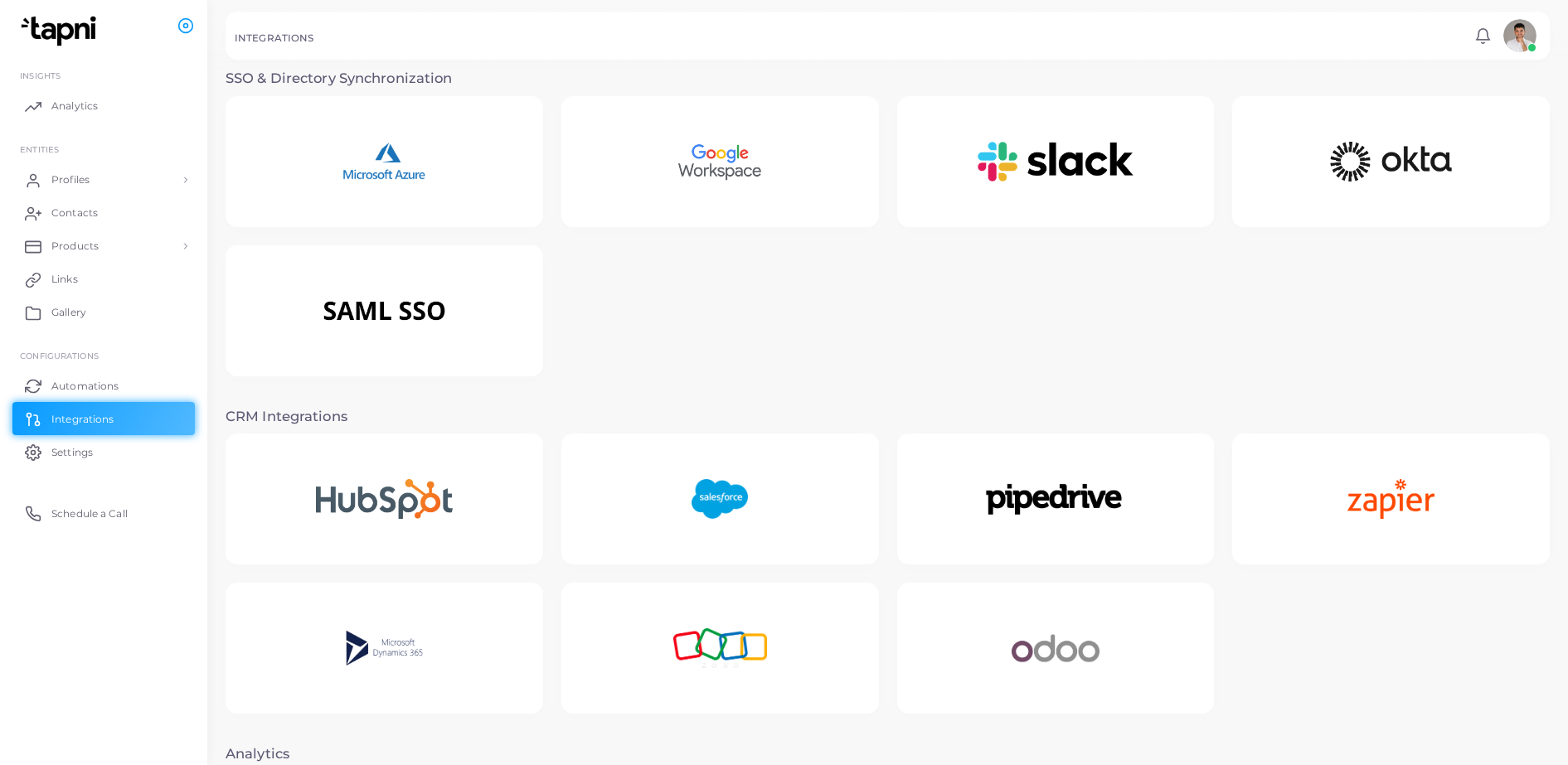
click at [366, 520] on img at bounding box center [385, 499] width 201 height 103
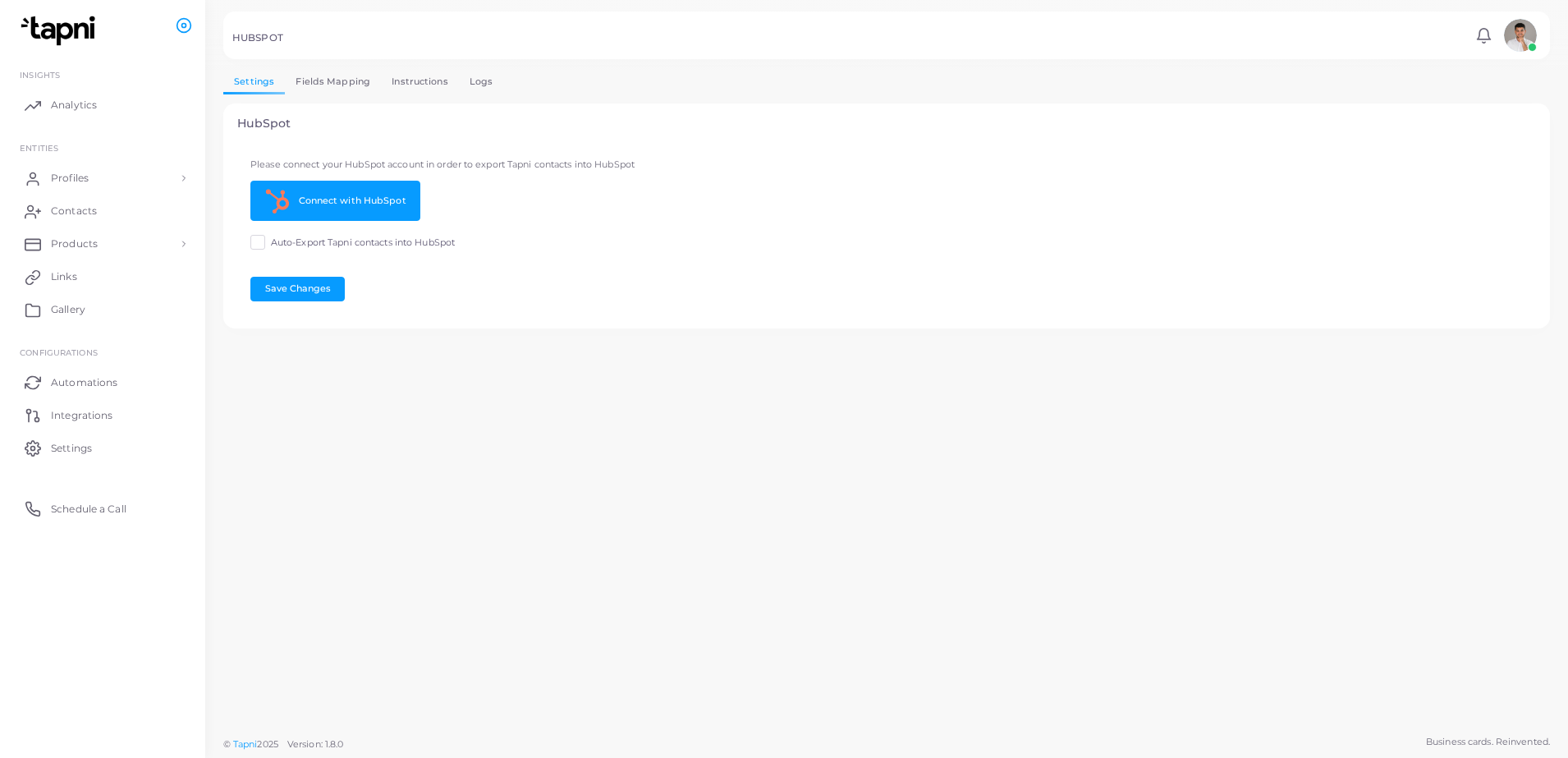
click at [271, 240] on label "Auto-Export Tapni contacts into HubSpot" at bounding box center [362, 243] width 183 height 13
click at [317, 296] on button "Save Changes" at bounding box center [298, 289] width 94 height 25
click at [395, 212] on link "Connect with HubSpot" at bounding box center [336, 201] width 170 height 41
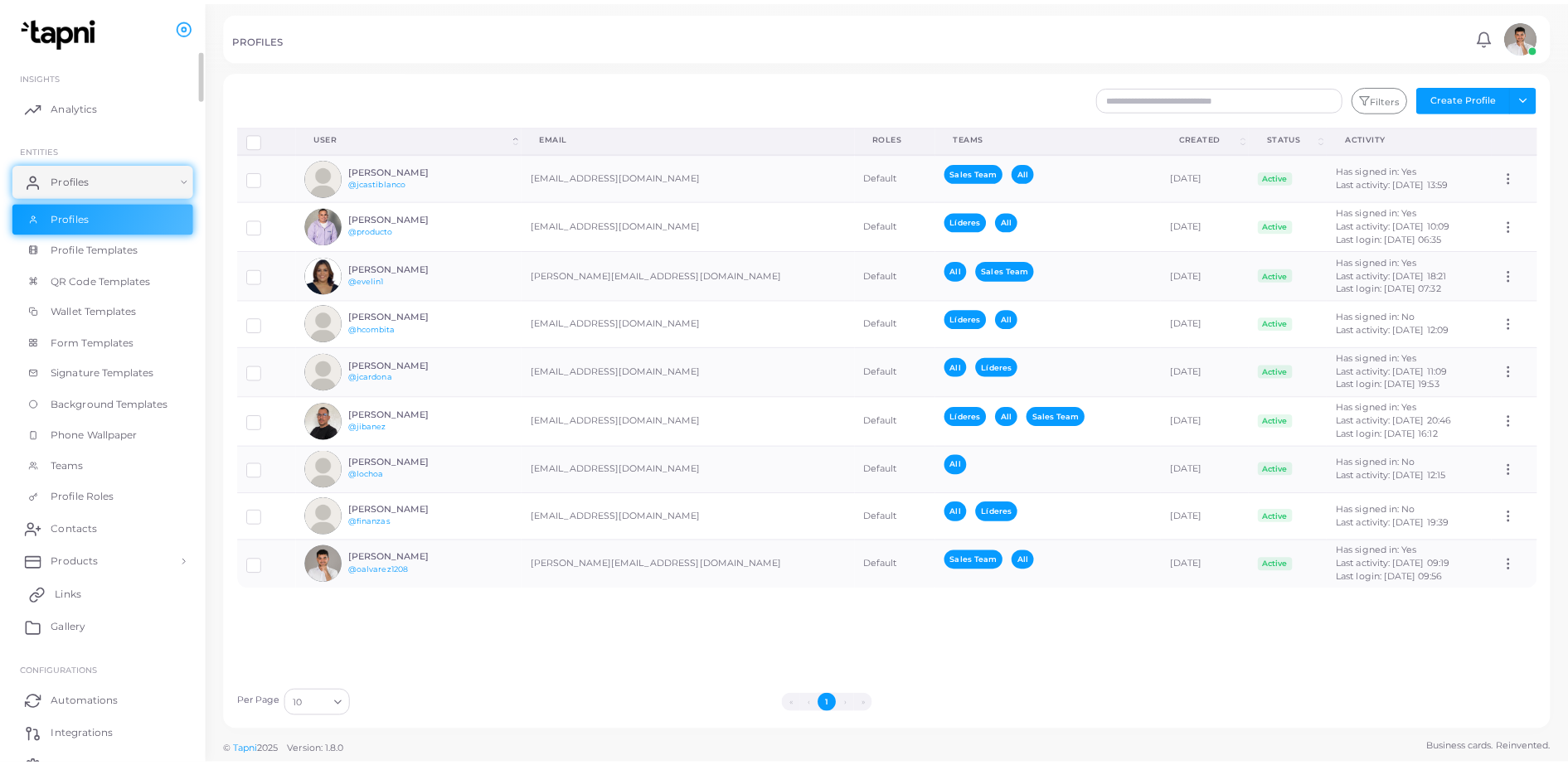
scroll to position [80, 0]
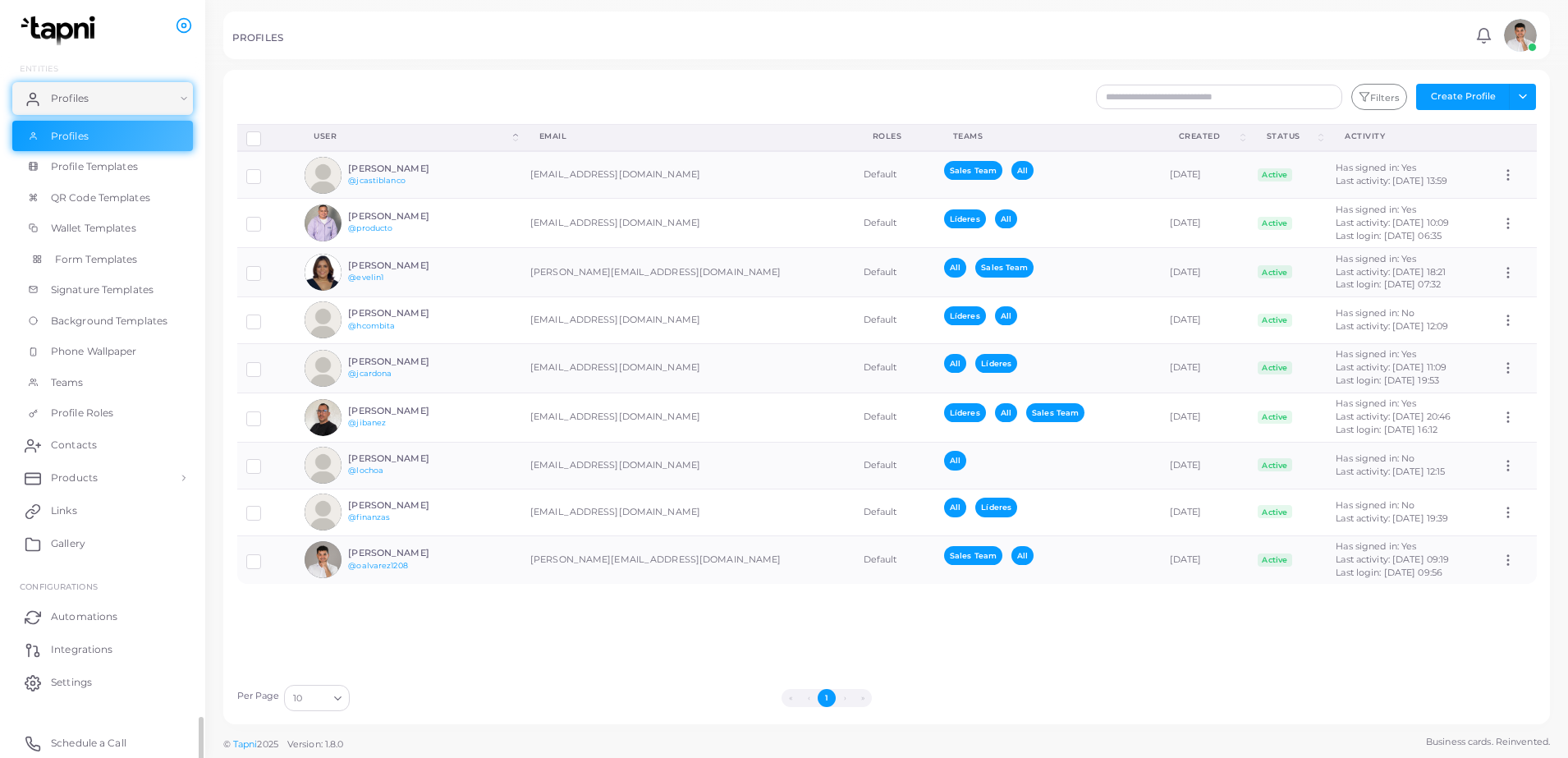
click at [81, 252] on span "Form Templates" at bounding box center [97, 259] width 83 height 15
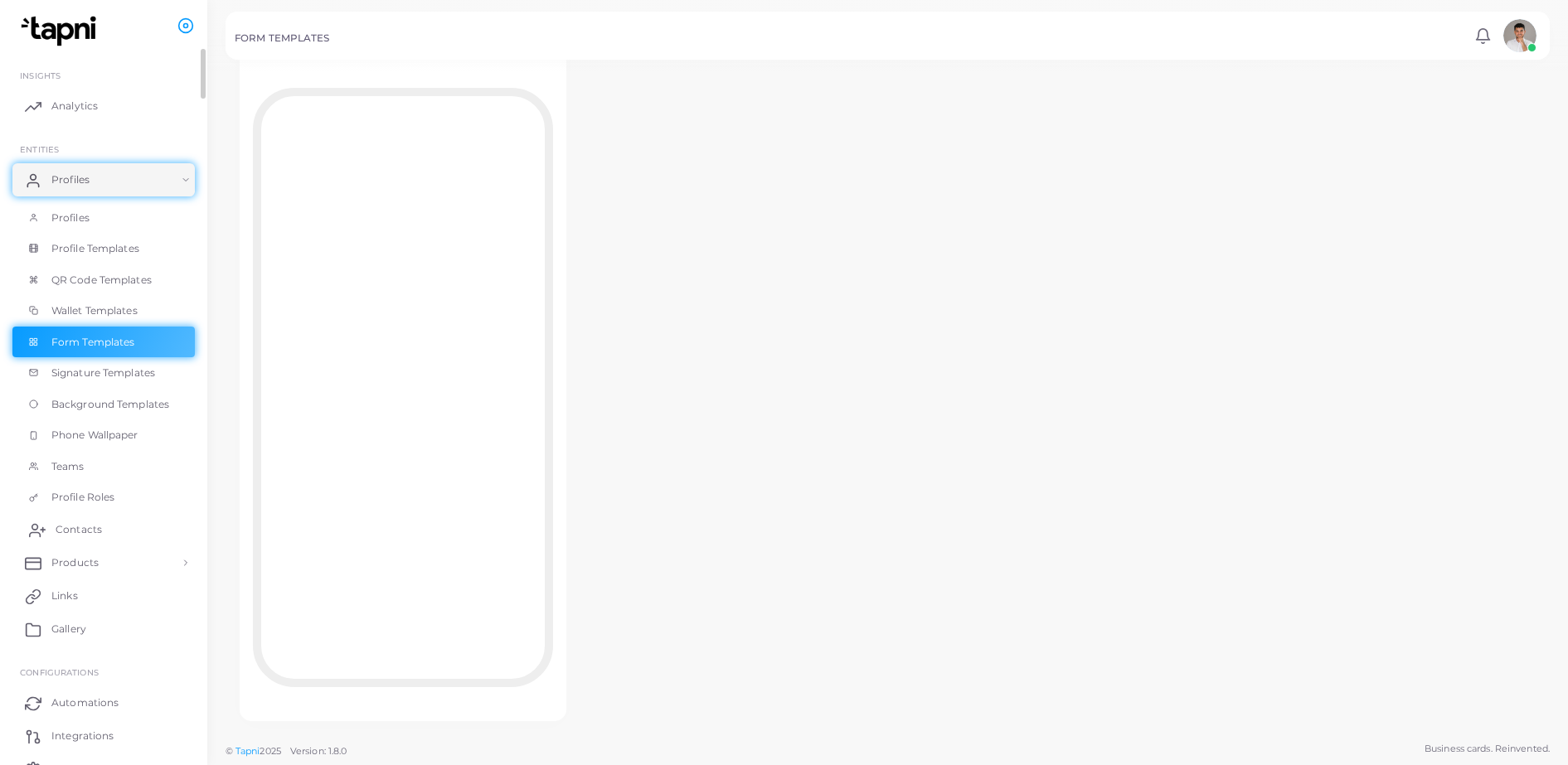
click at [77, 524] on span "Contacts" at bounding box center [79, 530] width 47 height 15
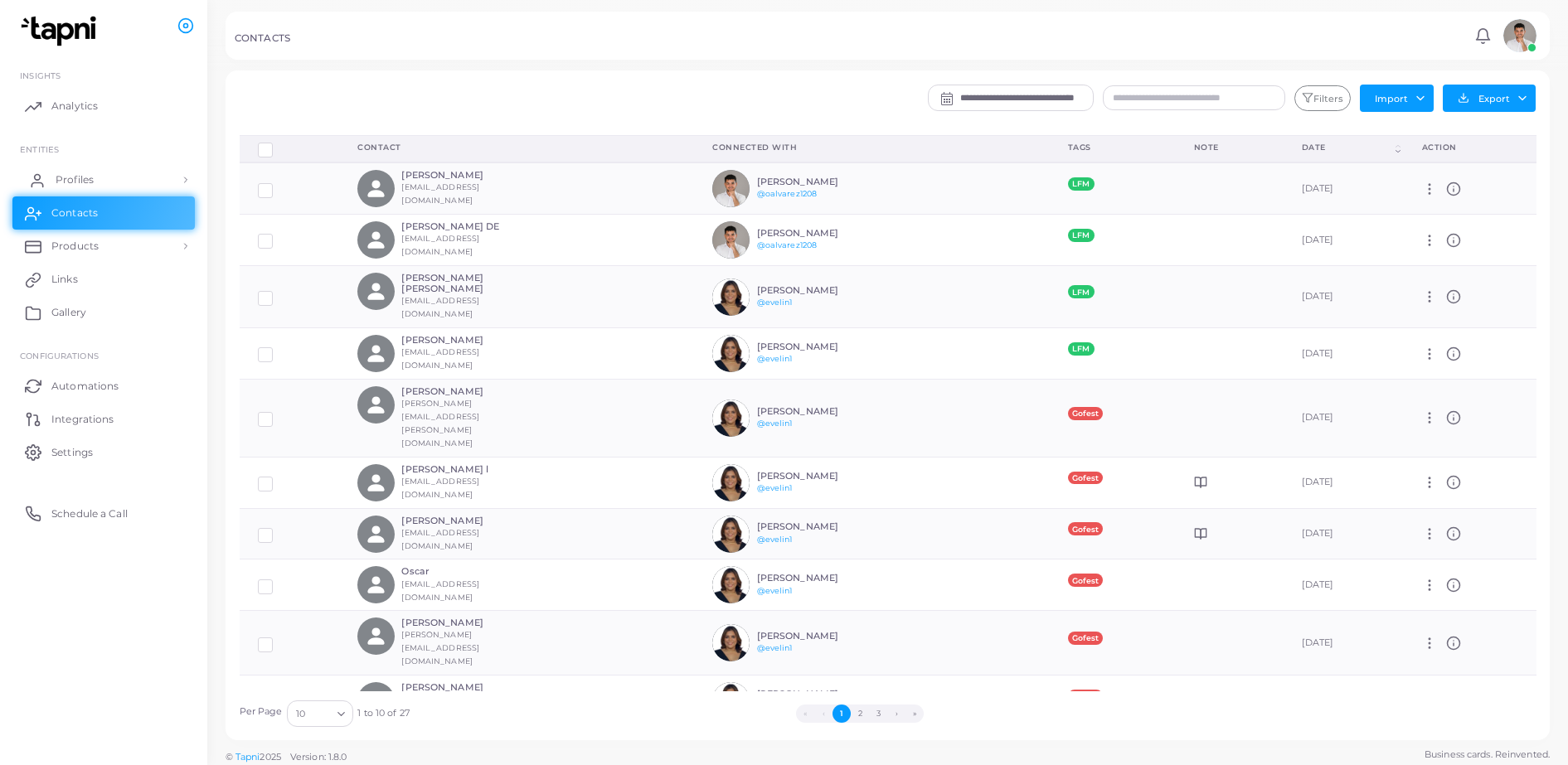
click at [94, 169] on link "Profiles" at bounding box center [103, 180] width 182 height 34
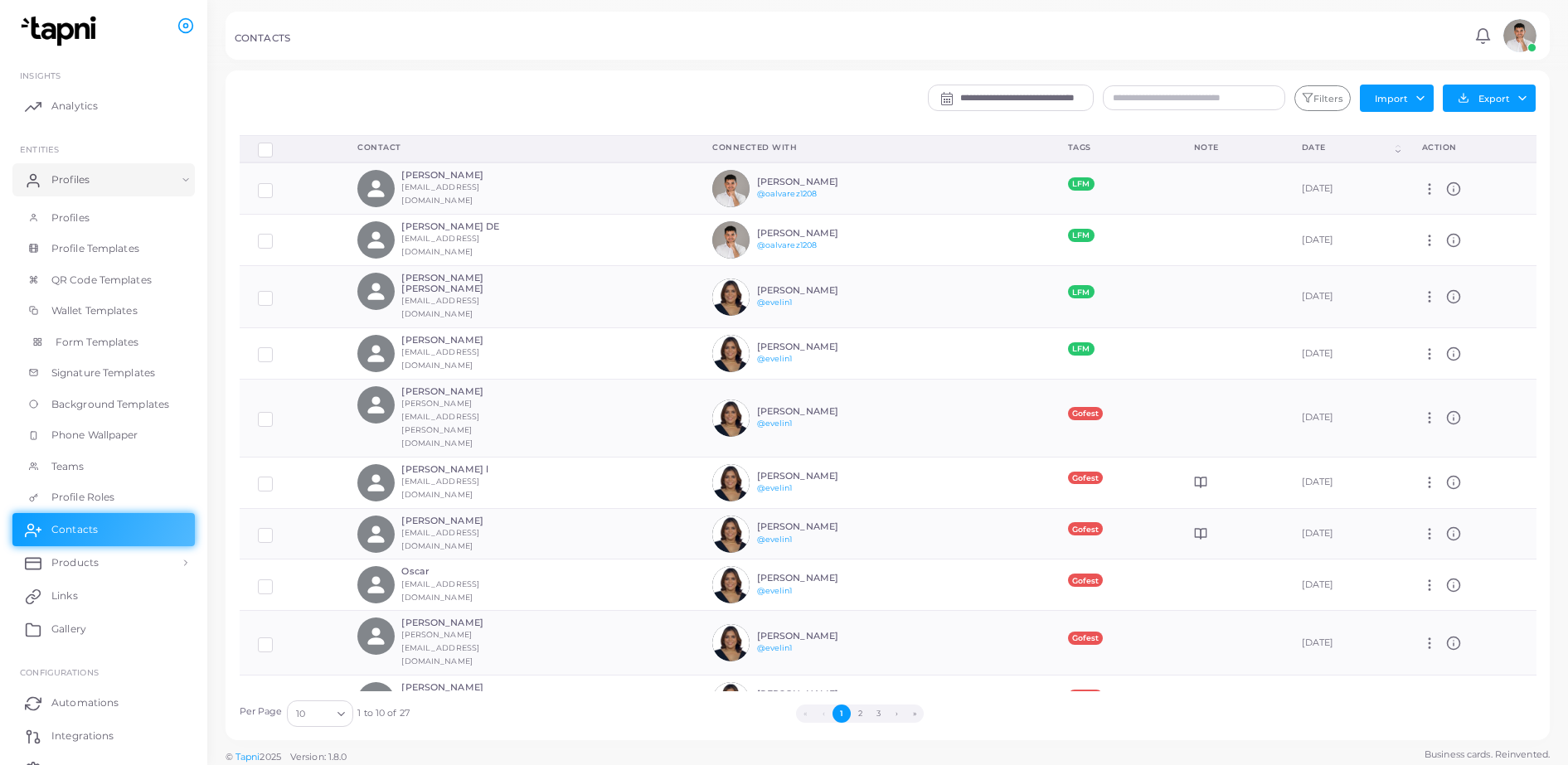
click at [98, 345] on span "Form Templates" at bounding box center [98, 342] width 84 height 15
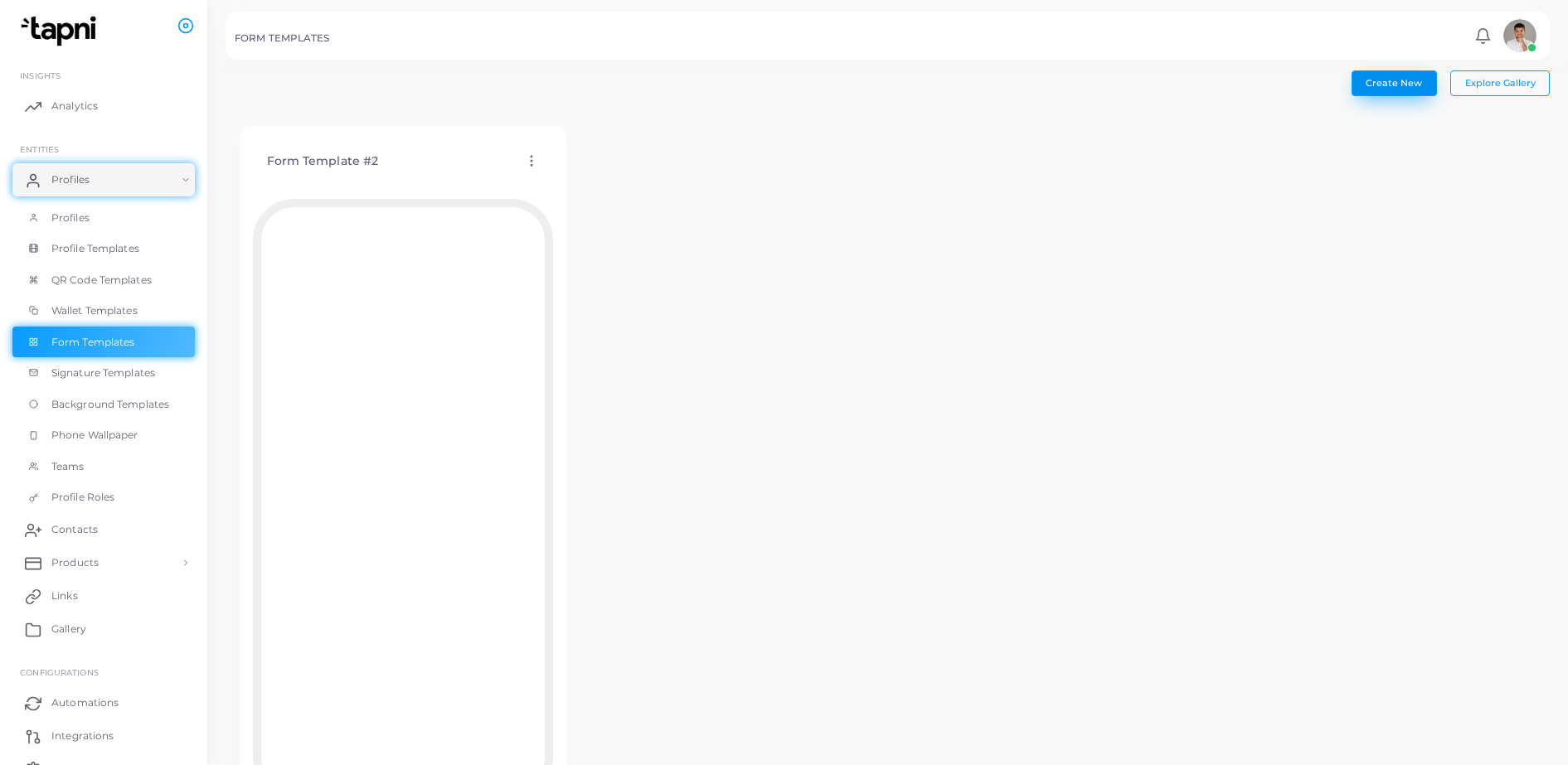
click at [1403, 79] on span "Create New" at bounding box center [1394, 83] width 57 height 11
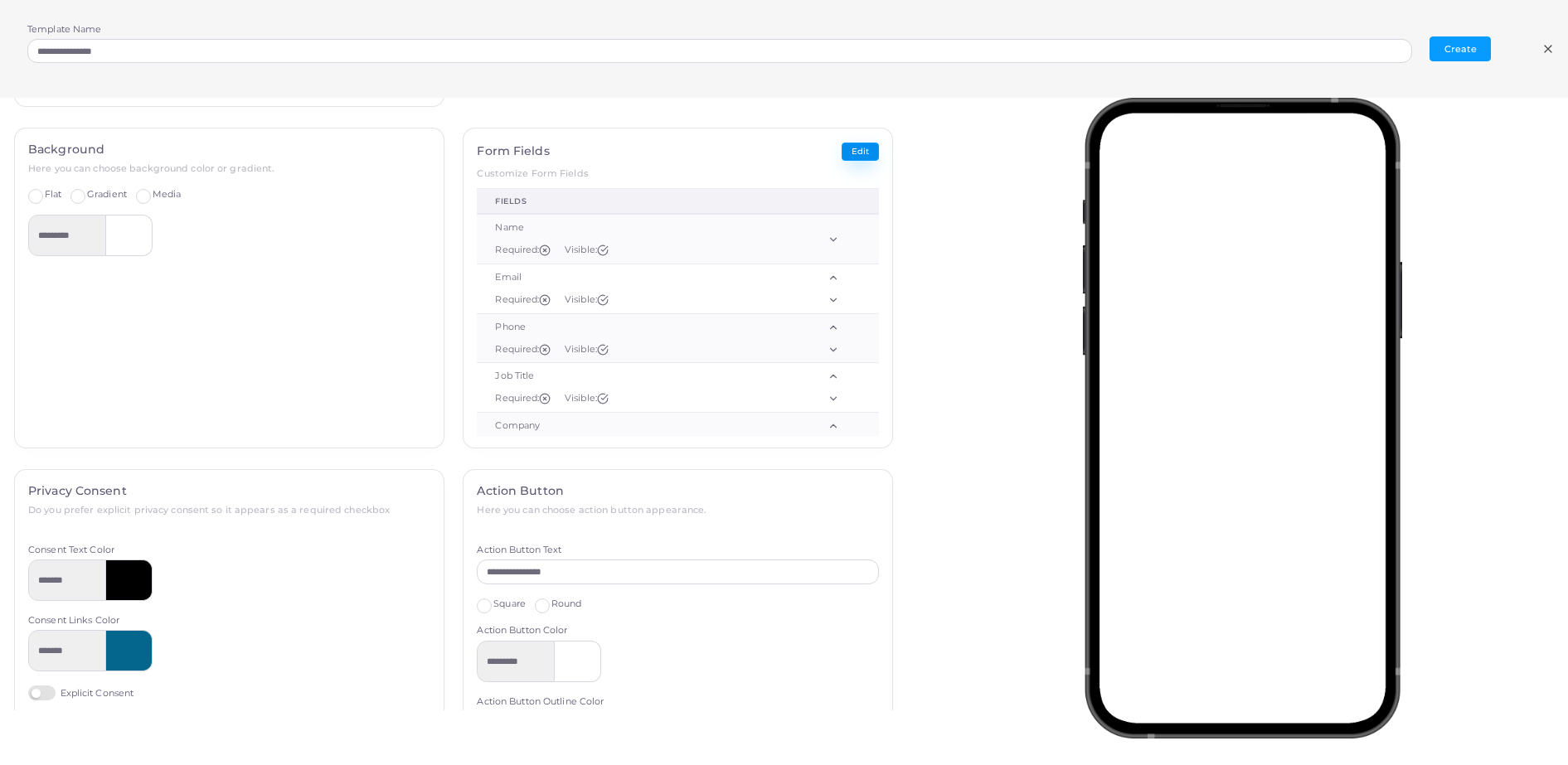
click at [842, 148] on button "Edit" at bounding box center [860, 152] width 37 height 19
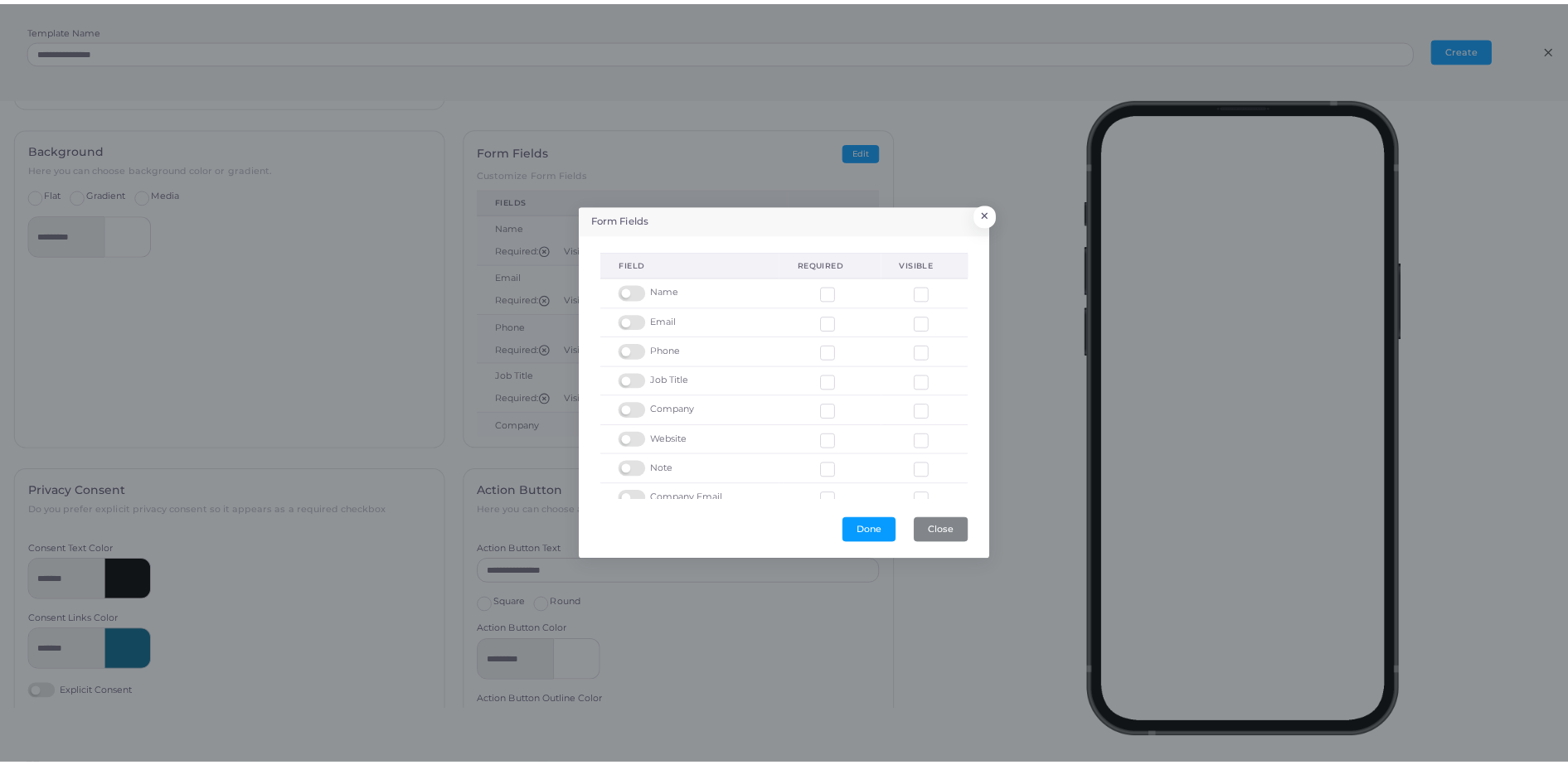
scroll to position [51, 0]
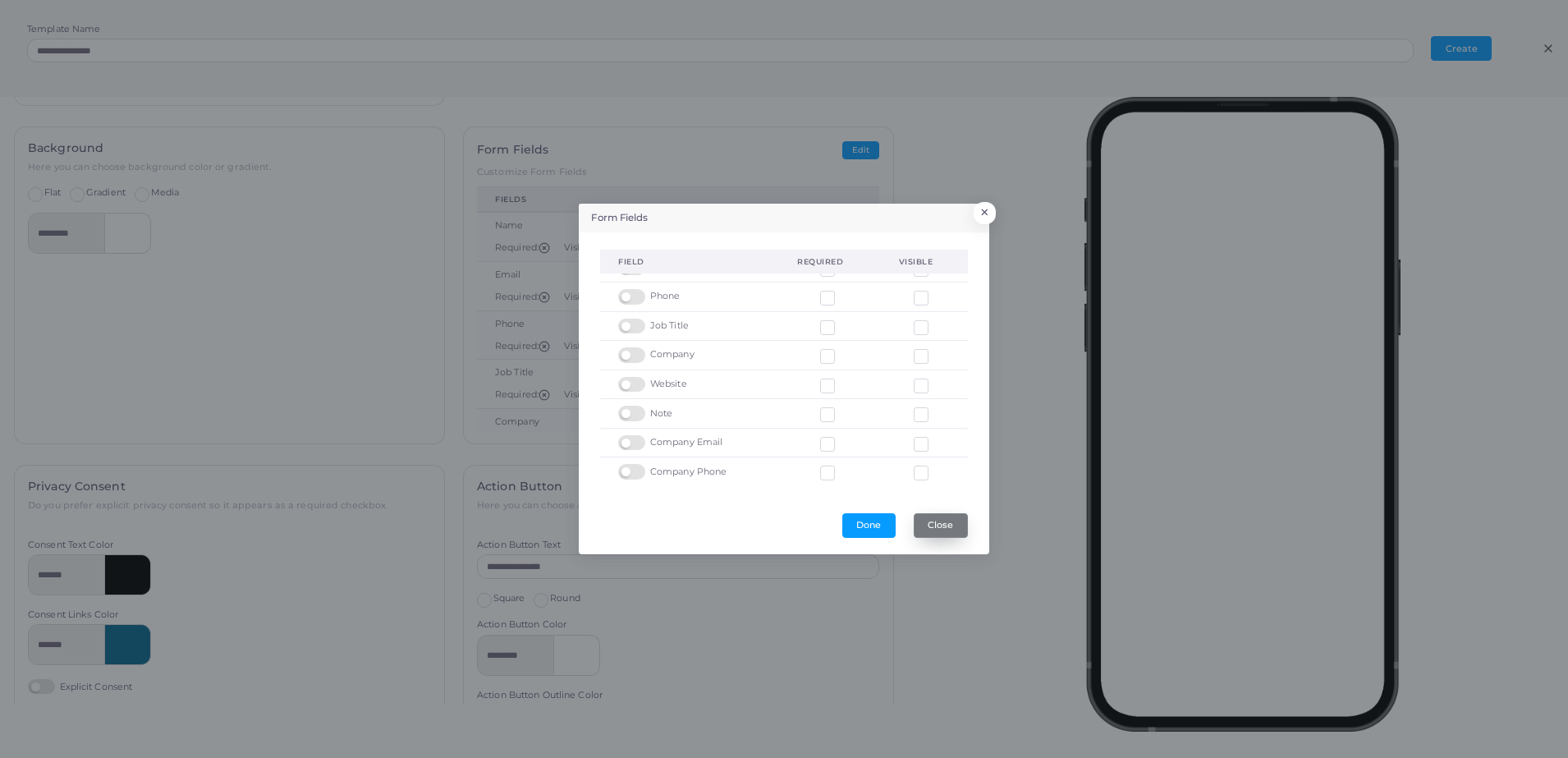
click at [938, 523] on button "Close" at bounding box center [940, 526] width 54 height 25
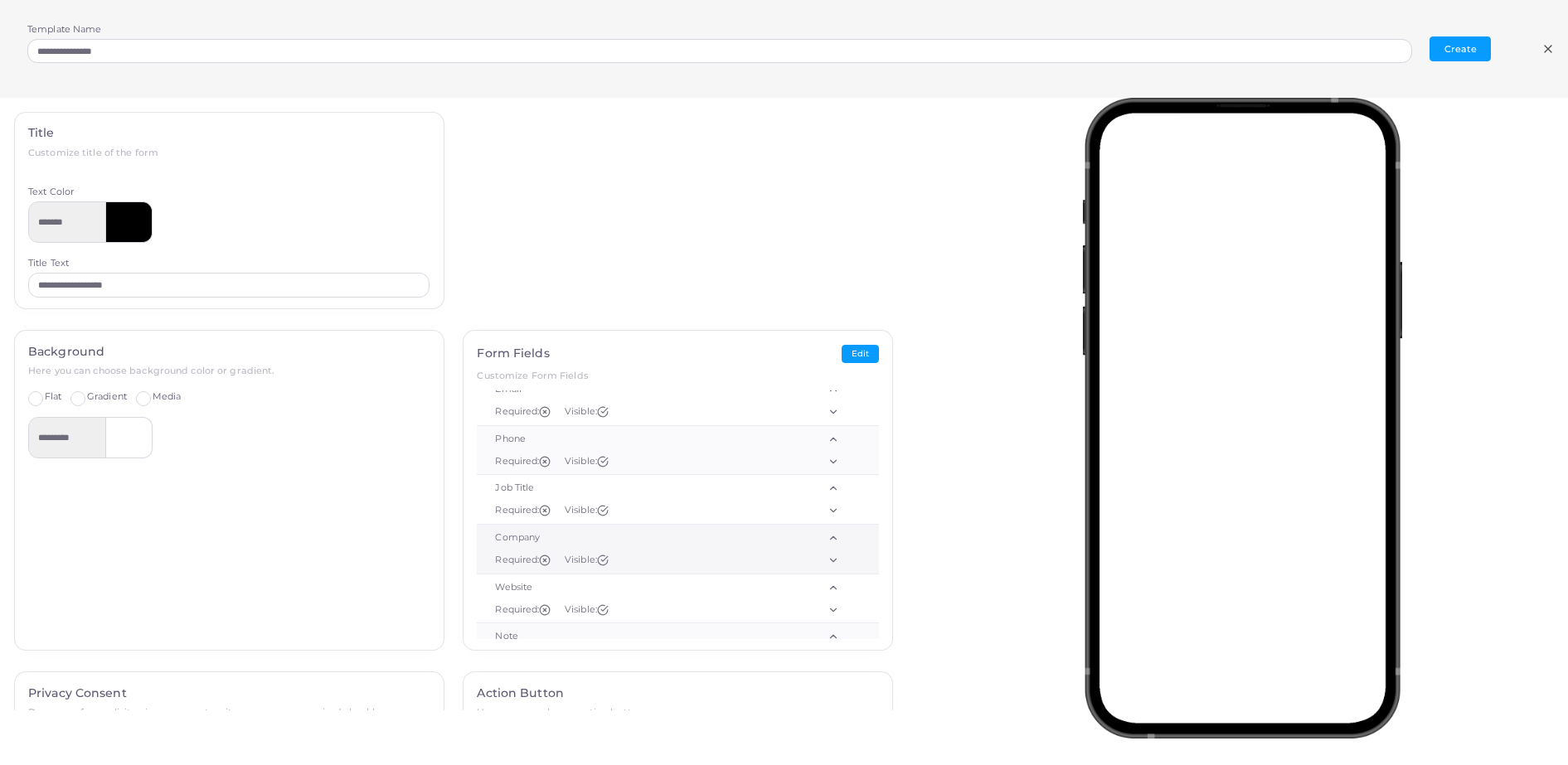
scroll to position [0, 0]
click at [828, 443] on icon at bounding box center [833, 441] width 11 height 11
click at [828, 442] on icon at bounding box center [833, 441] width 11 height 11
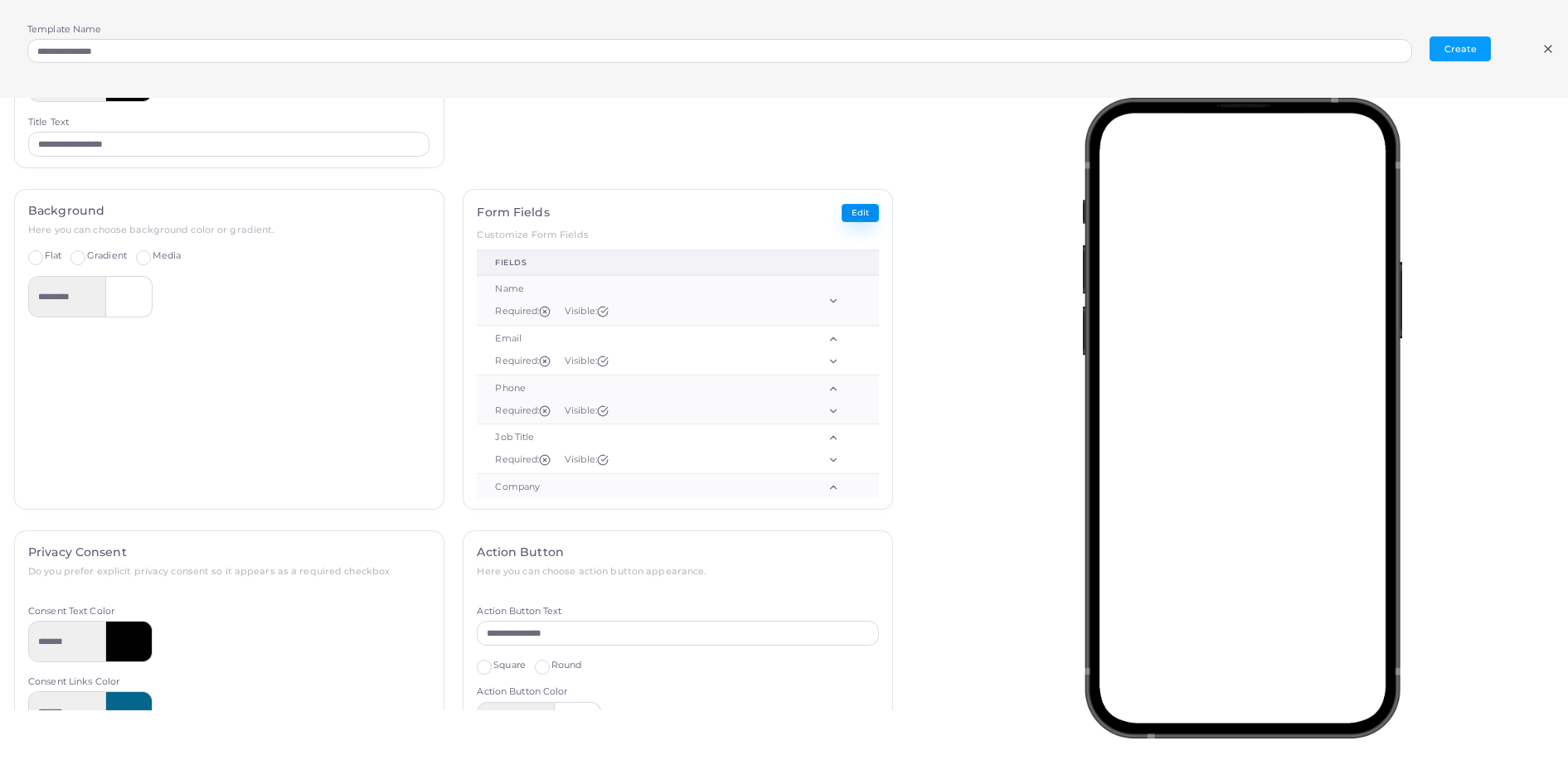
click at [847, 216] on button "Edit" at bounding box center [860, 213] width 37 height 19
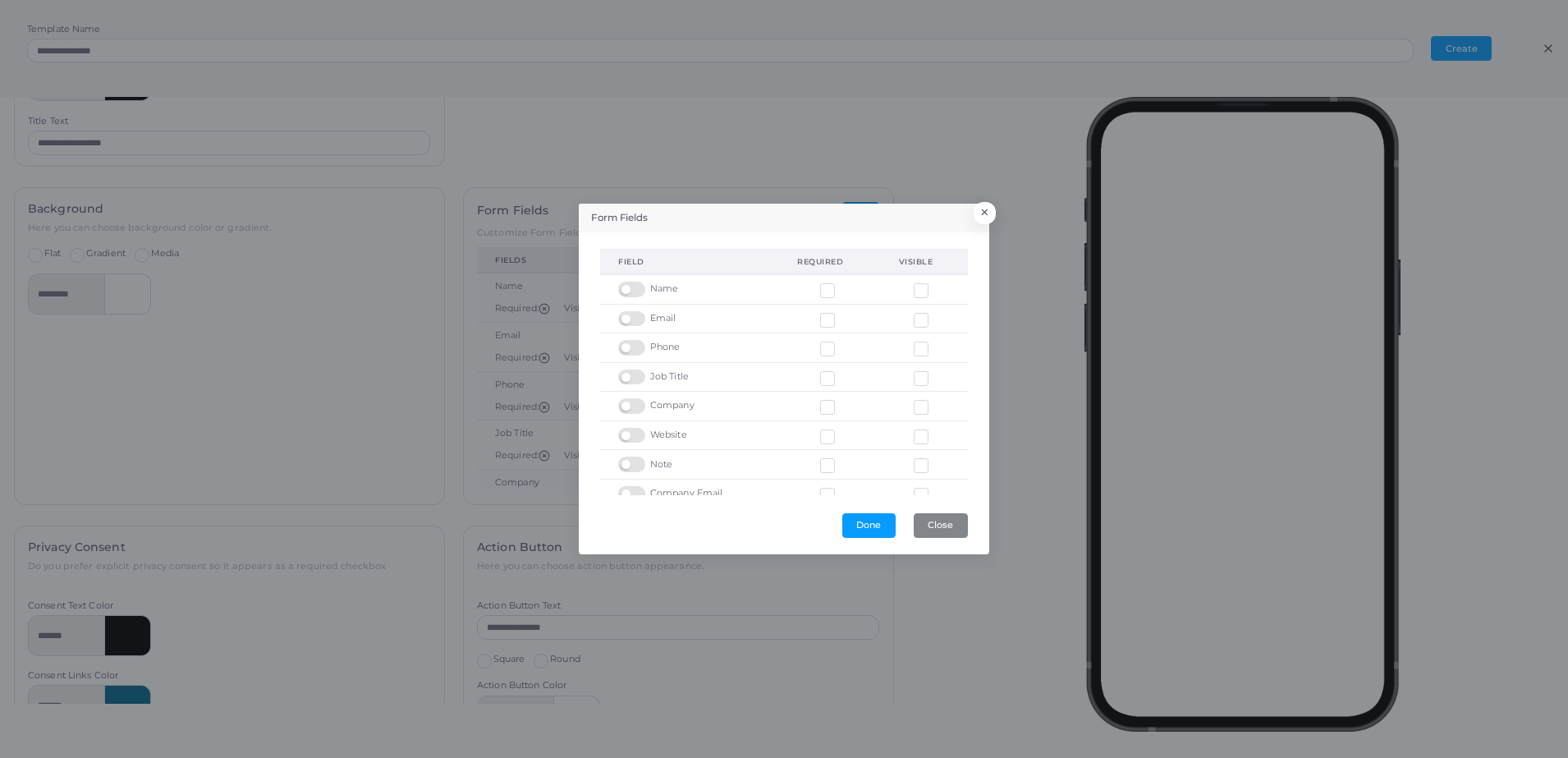
click at [635, 311] on label at bounding box center [633, 311] width 32 height 0
click at [987, 208] on button "×" at bounding box center [982, 216] width 22 height 21
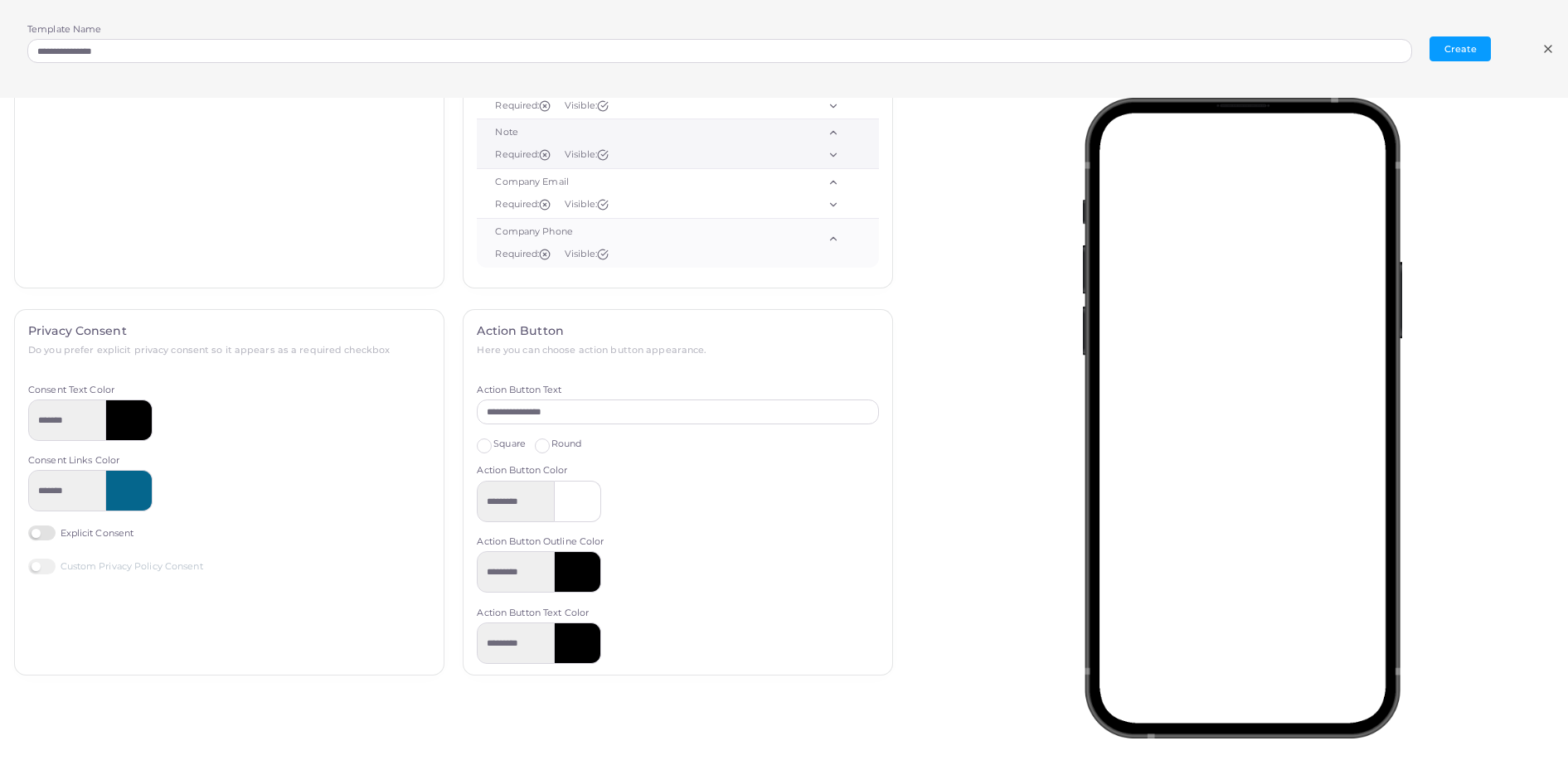
scroll to position [184, 0]
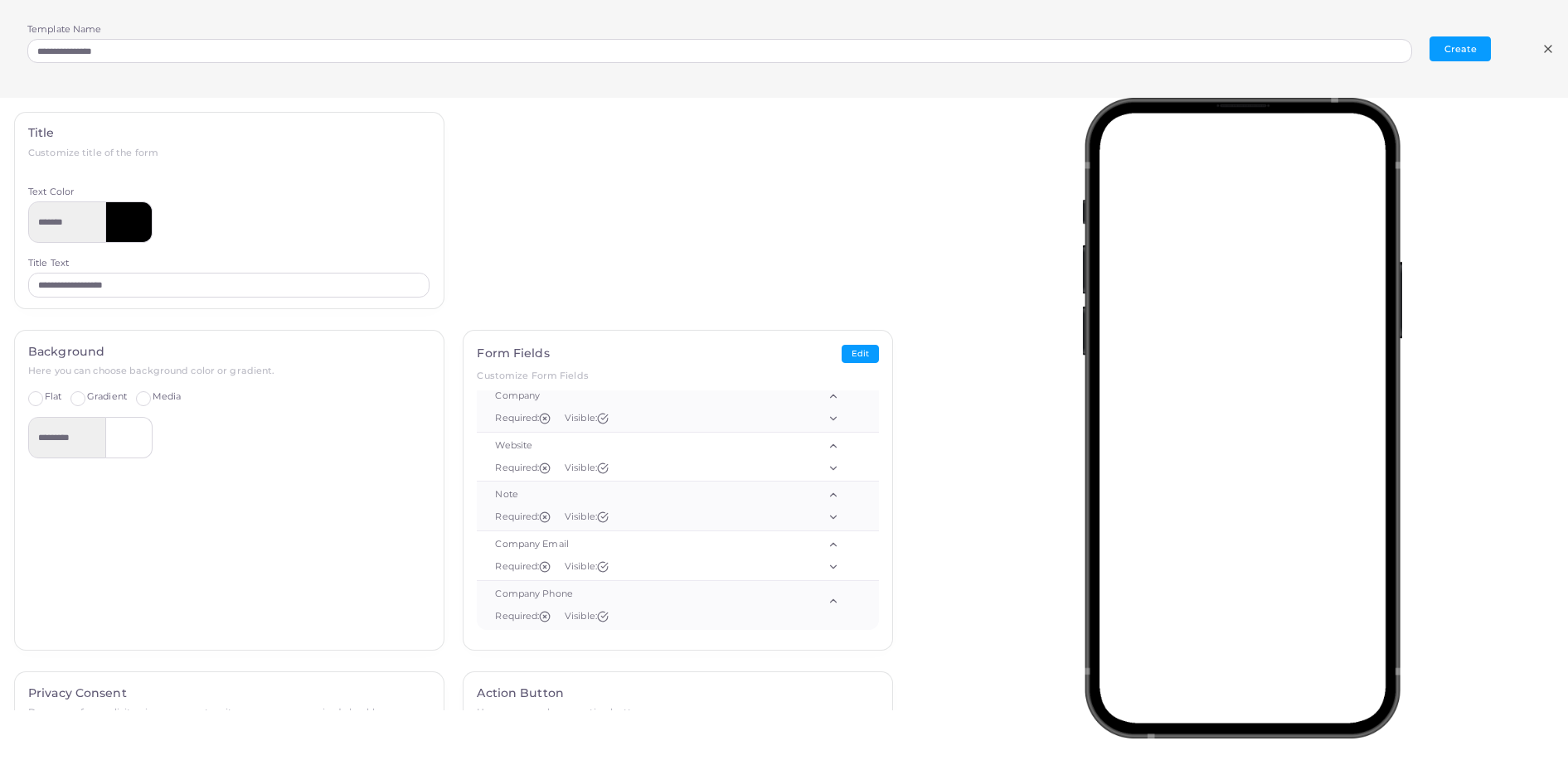
click at [1545, 46] on line at bounding box center [1548, 48] width 7 height 7
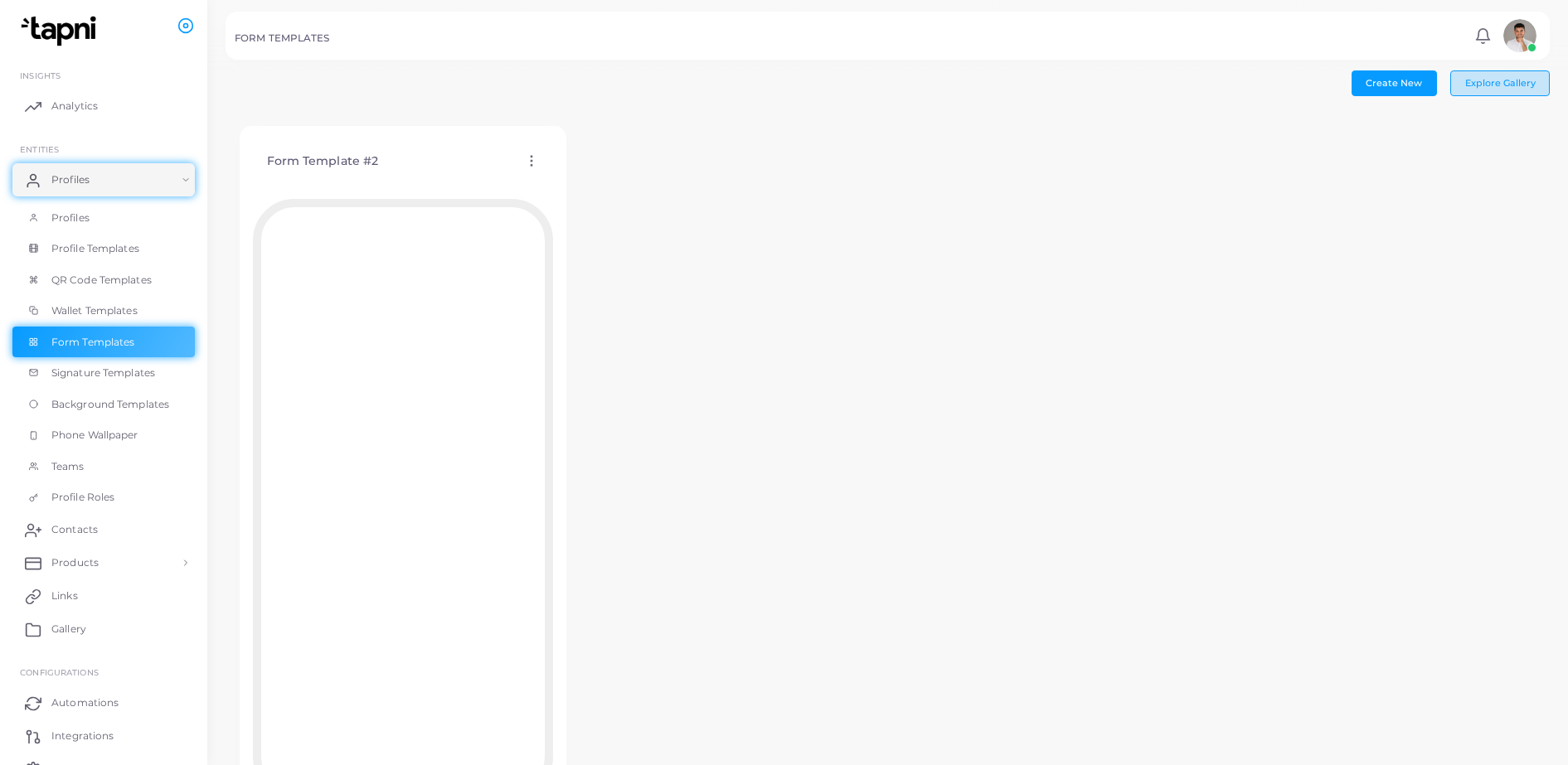
click at [1494, 85] on span "Explore Gallery" at bounding box center [1500, 83] width 71 height 11
click at [1507, 101] on span "Go Back" at bounding box center [1502, 100] width 38 height 11
click at [89, 525] on span "Contacts" at bounding box center [79, 530] width 47 height 15
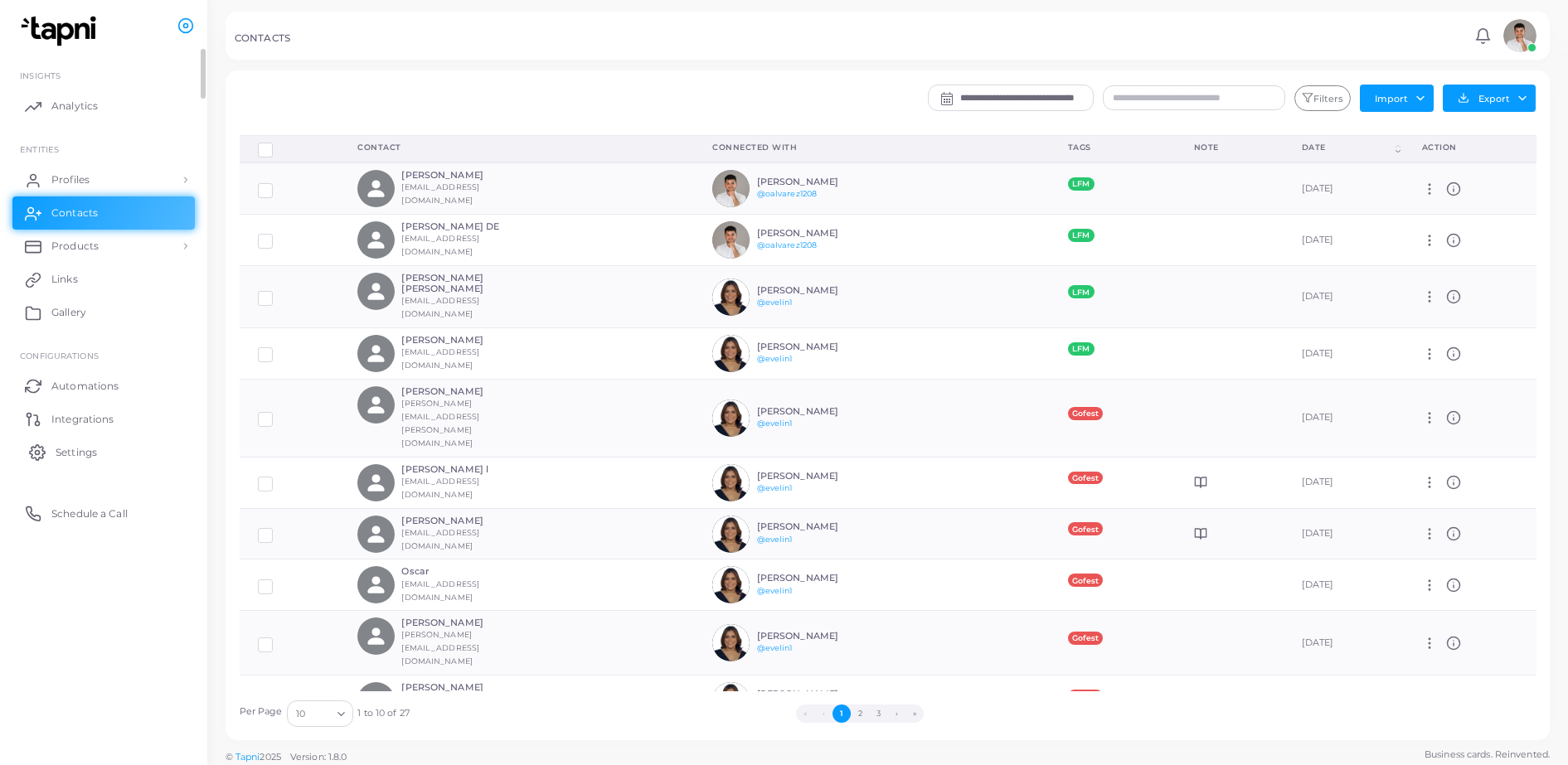
click at [90, 452] on span "Settings" at bounding box center [76, 452] width 42 height 15
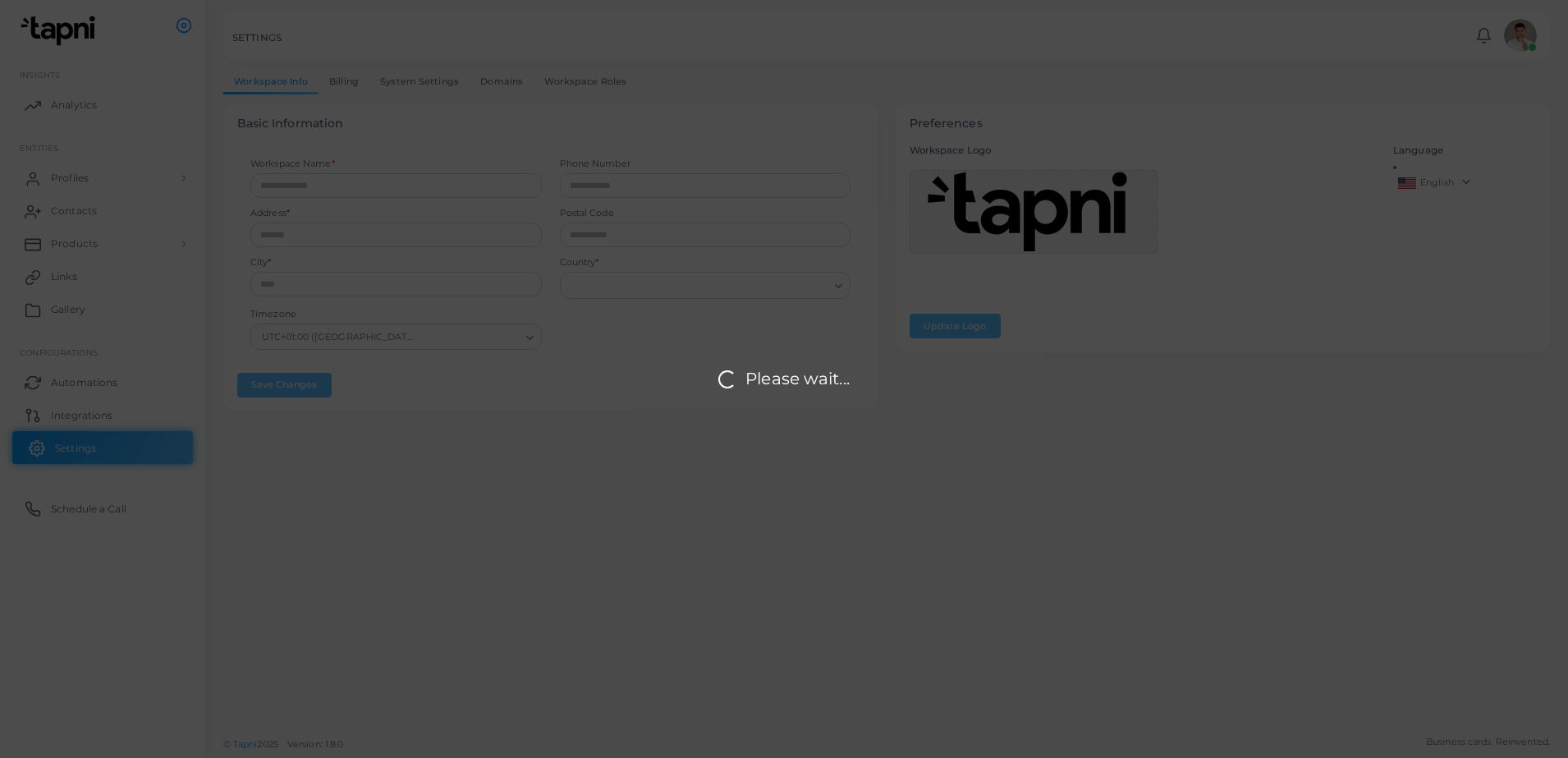
type input "*******"
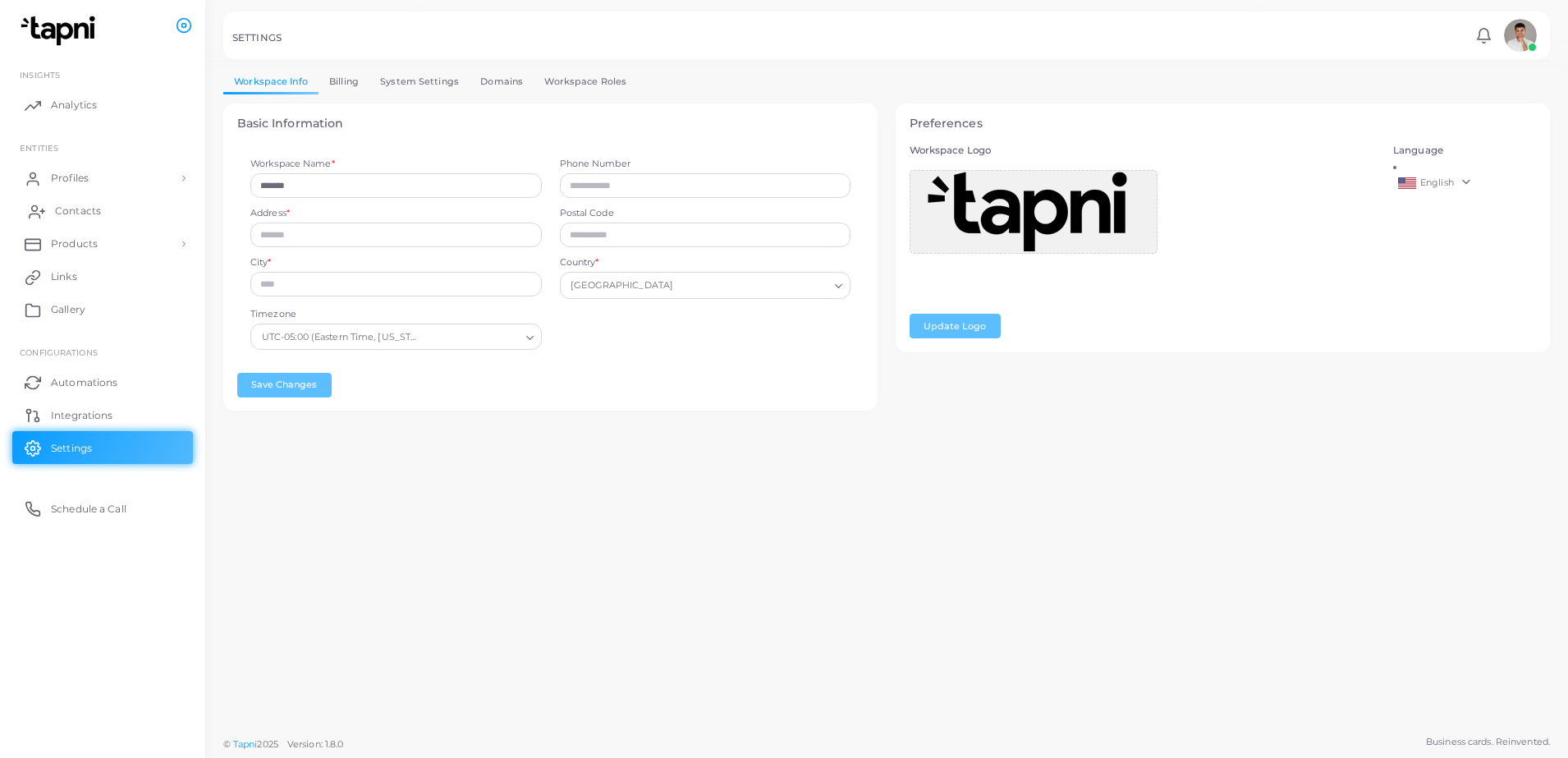
click at [86, 216] on span "Contacts" at bounding box center [78, 211] width 46 height 15
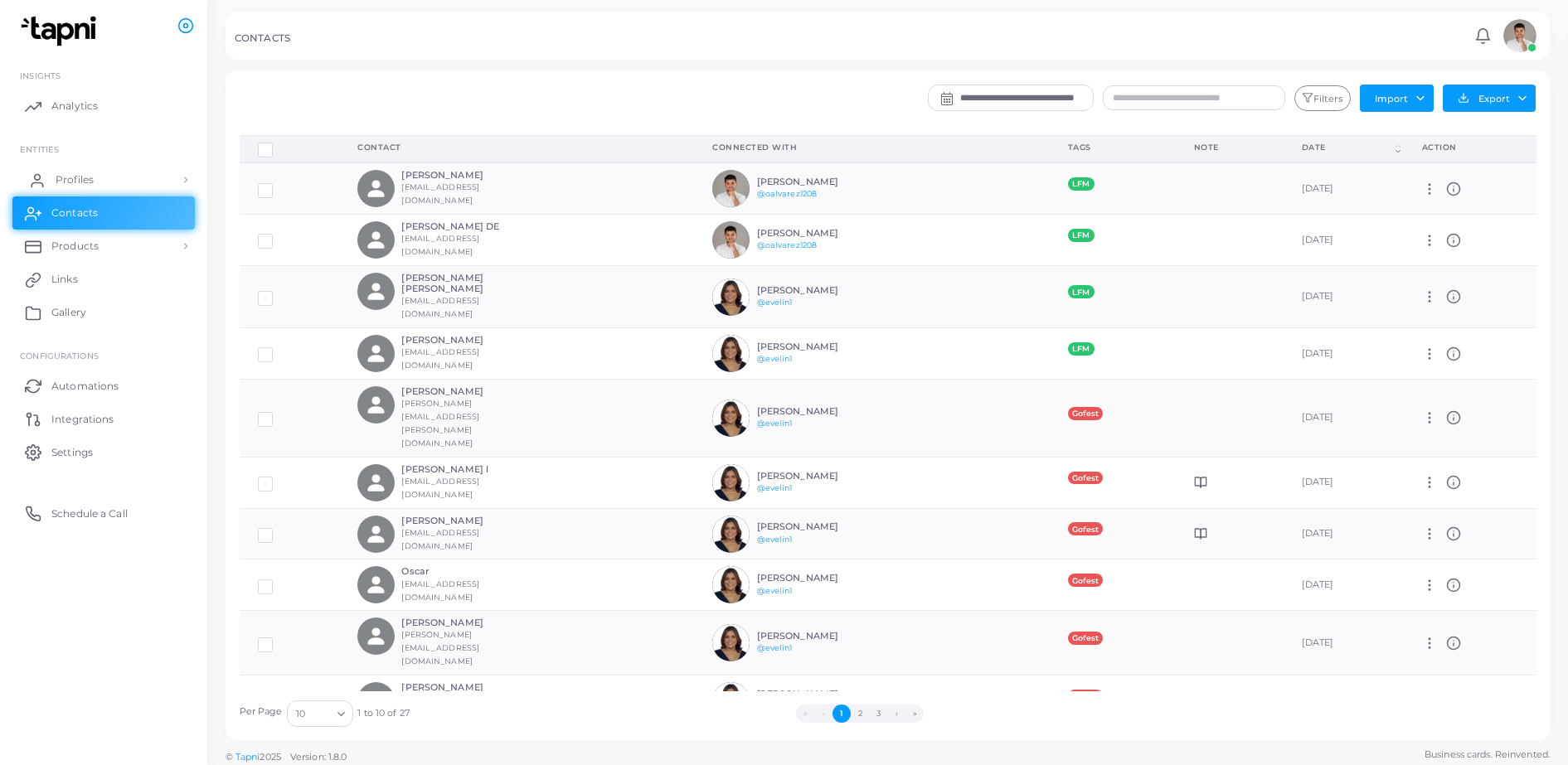
click at [70, 184] on span "Profiles" at bounding box center [74, 180] width 38 height 15
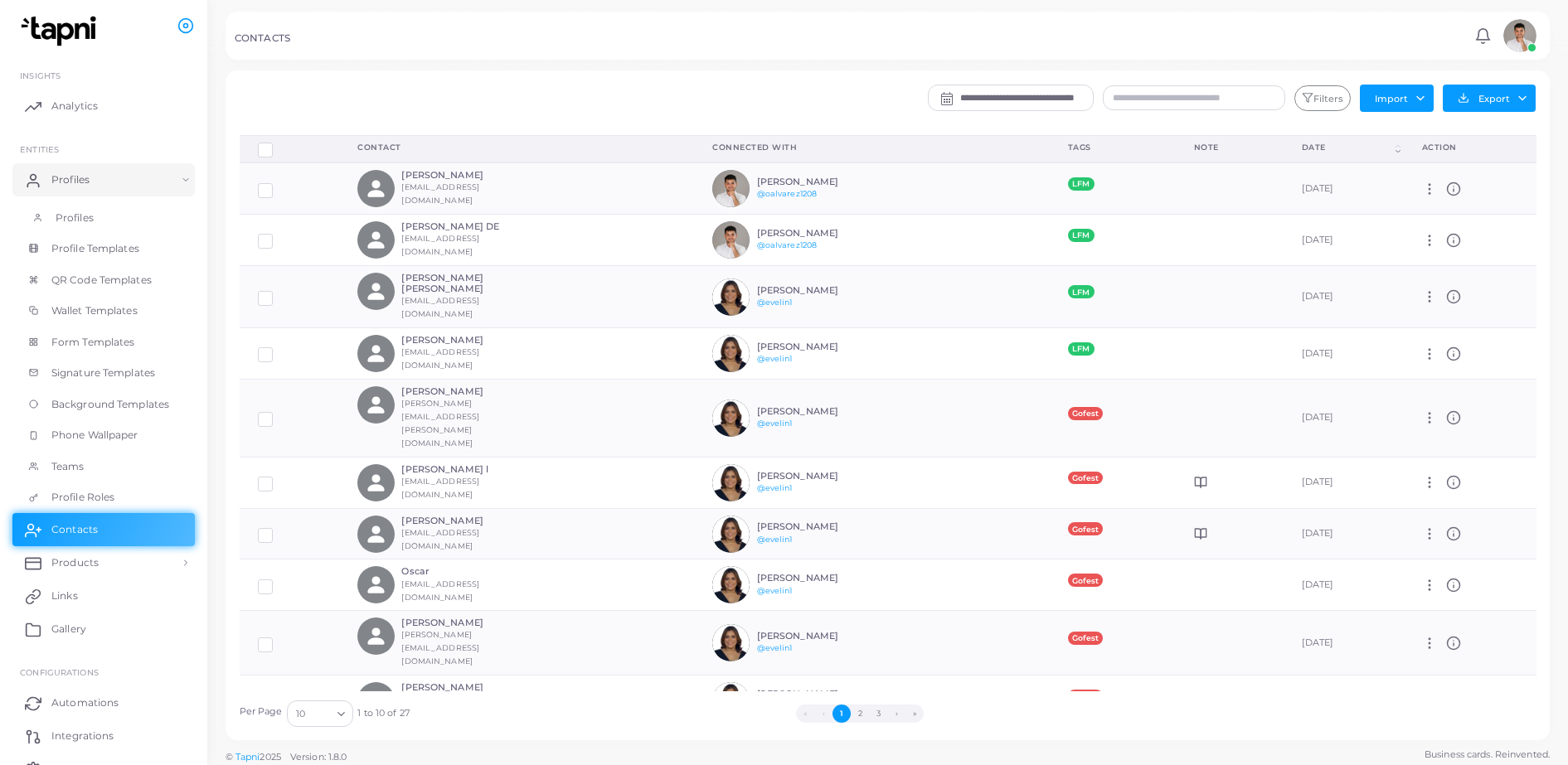
click at [103, 215] on link "Profiles" at bounding box center [103, 218] width 182 height 32
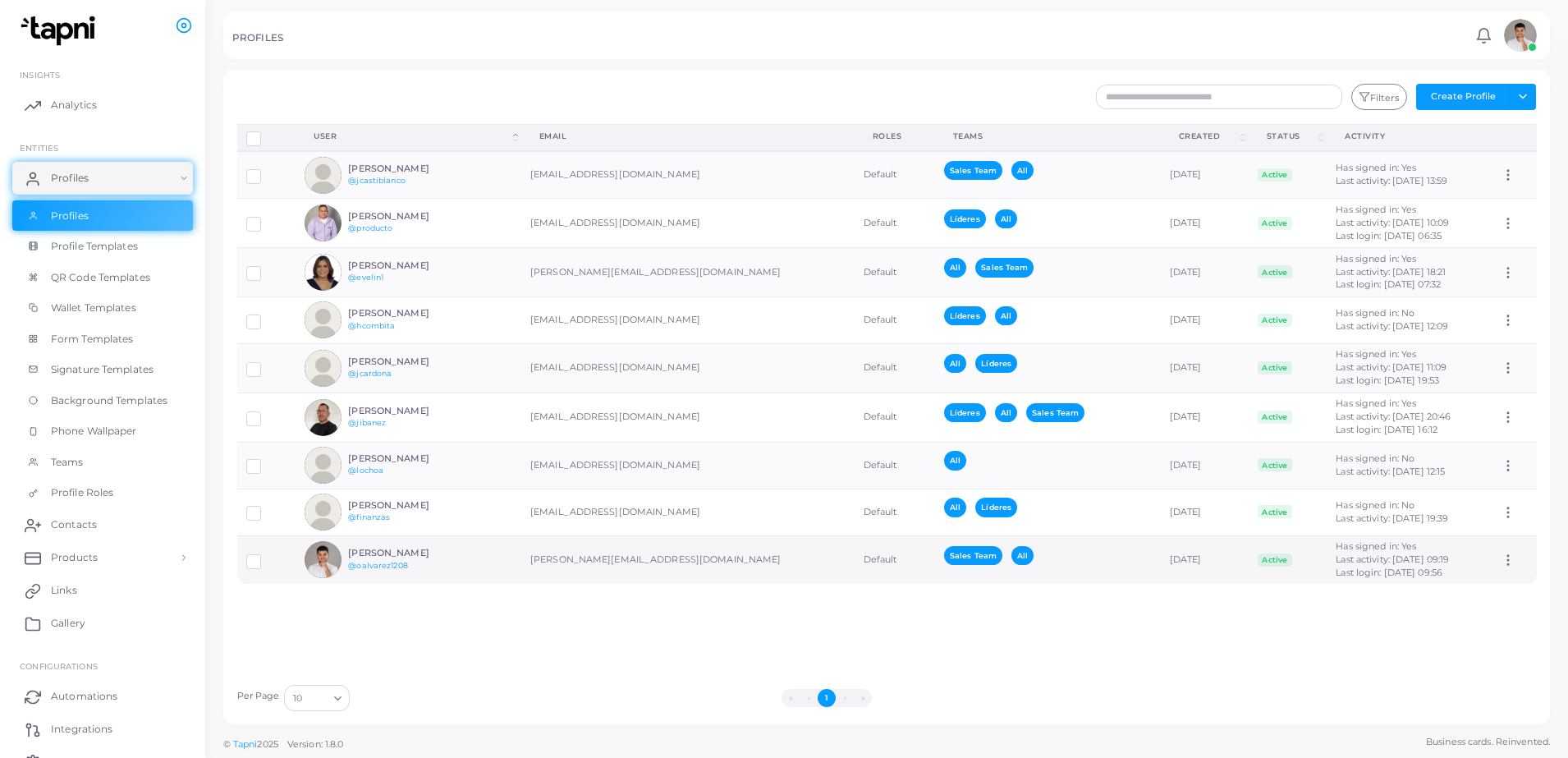
click at [411, 561] on div "Omar Álvarez @oalvarez1208" at bounding box center [408, 560] width 121 height 24
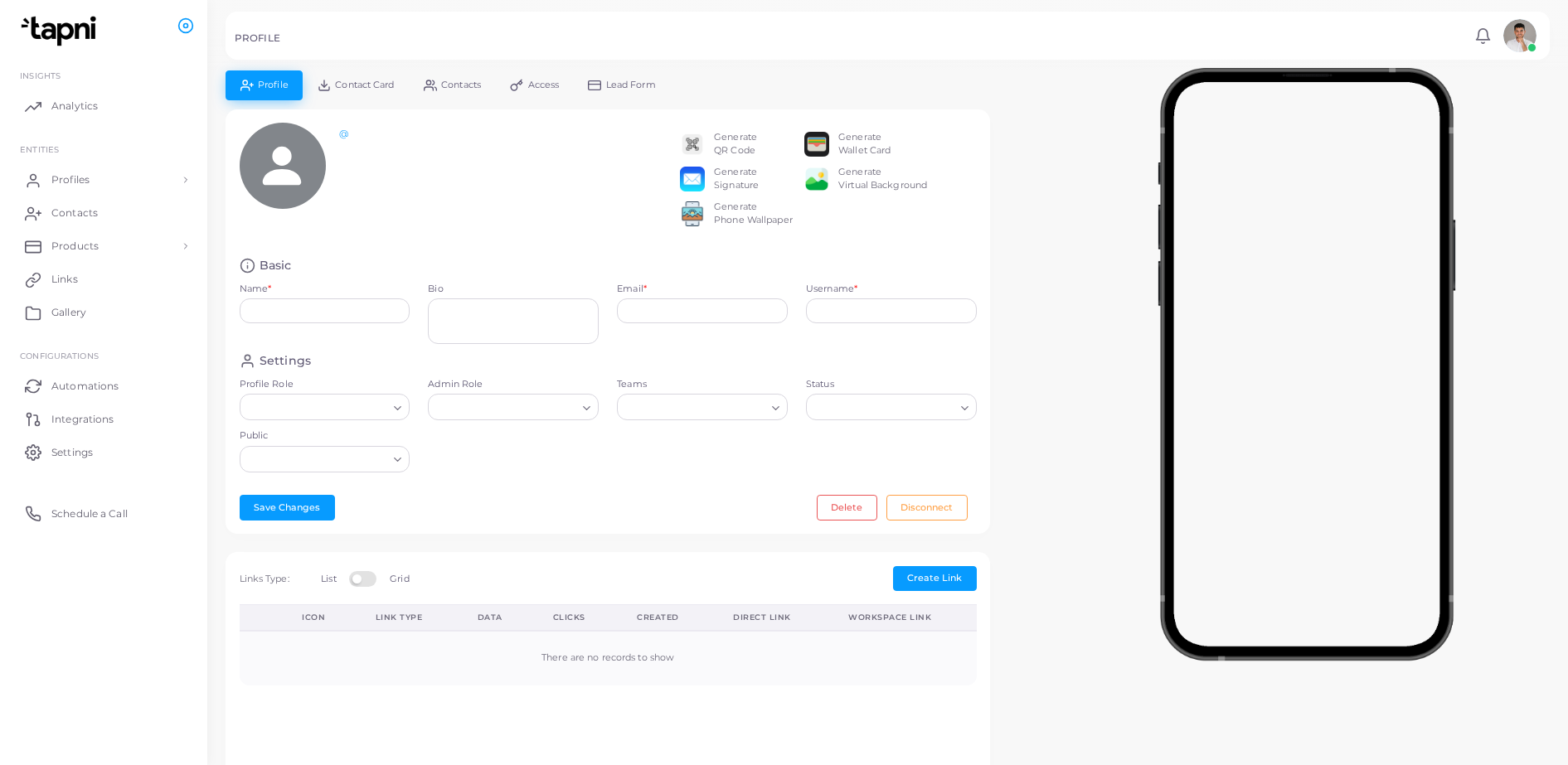
type input "**********"
type textarea "**********"
type input "**********"
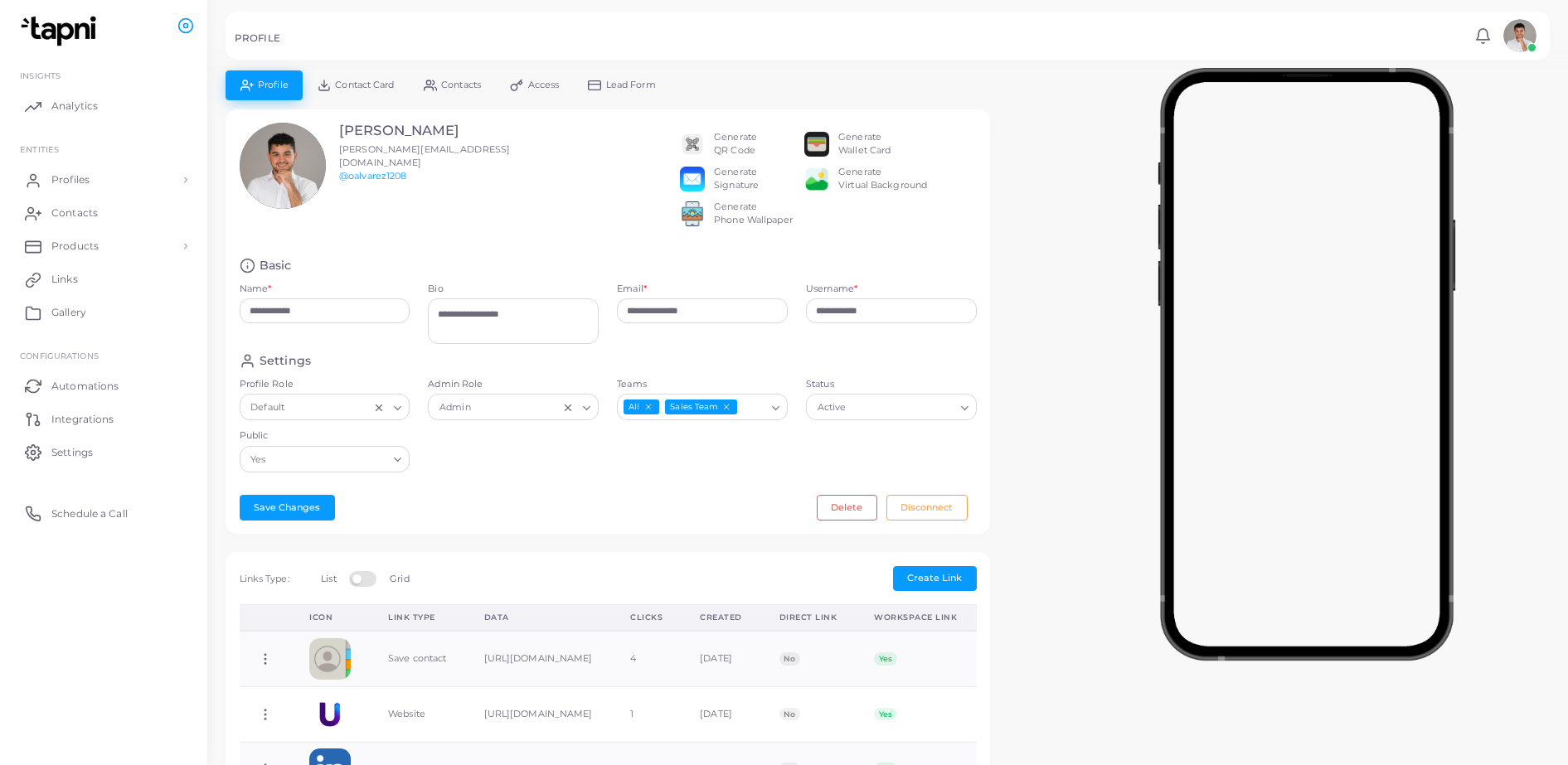
drag, startPoint x: 966, startPoint y: 206, endPoint x: 1036, endPoint y: 146, distance: 92.2
click at [1036, 146] on div "**********" at bounding box center [887, 636] width 1343 height 1131
click at [85, 185] on span "Profiles" at bounding box center [74, 180] width 38 height 15
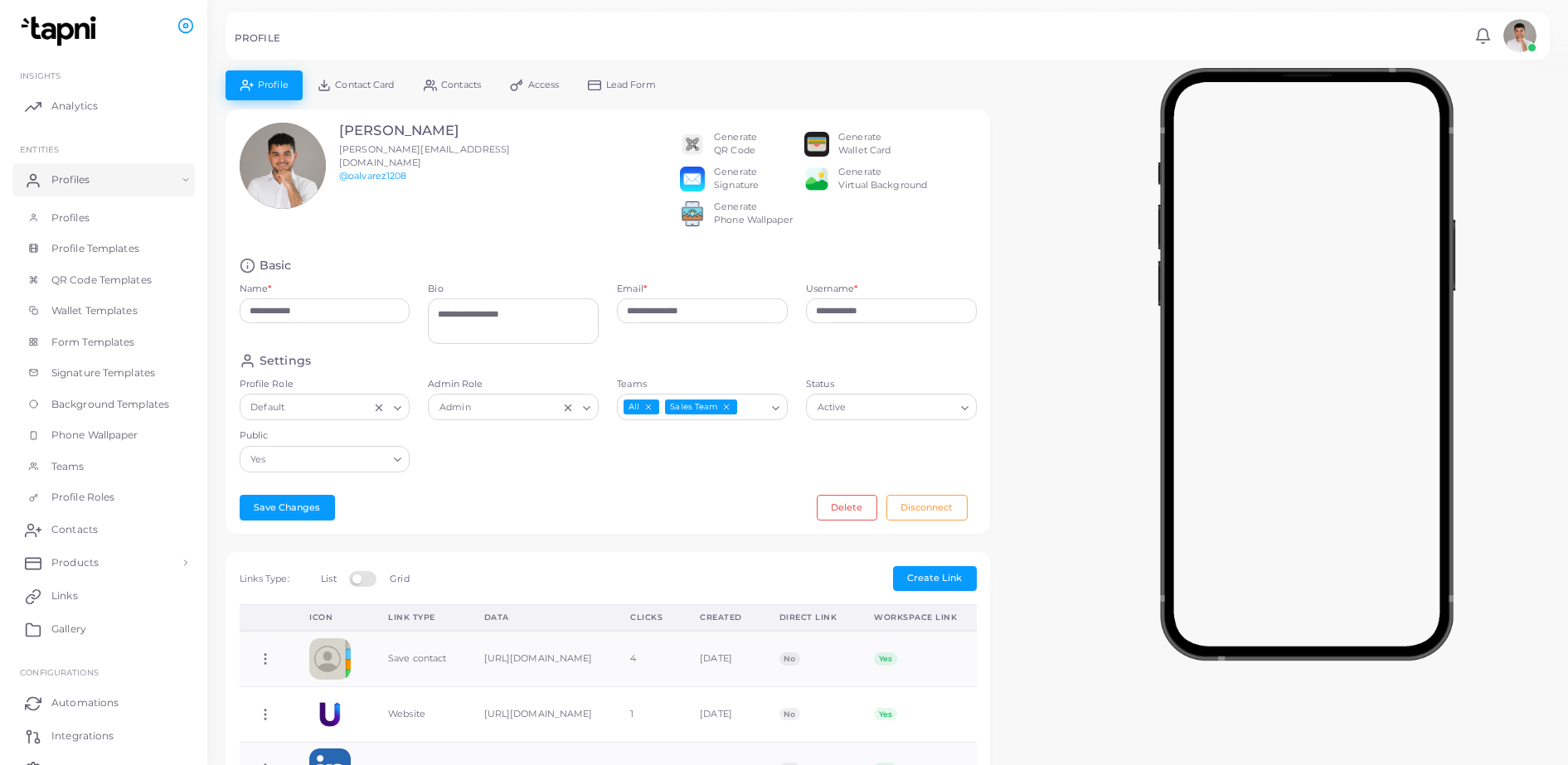
click at [740, 141] on div "Generate QR Code" at bounding box center [736, 144] width 43 height 26
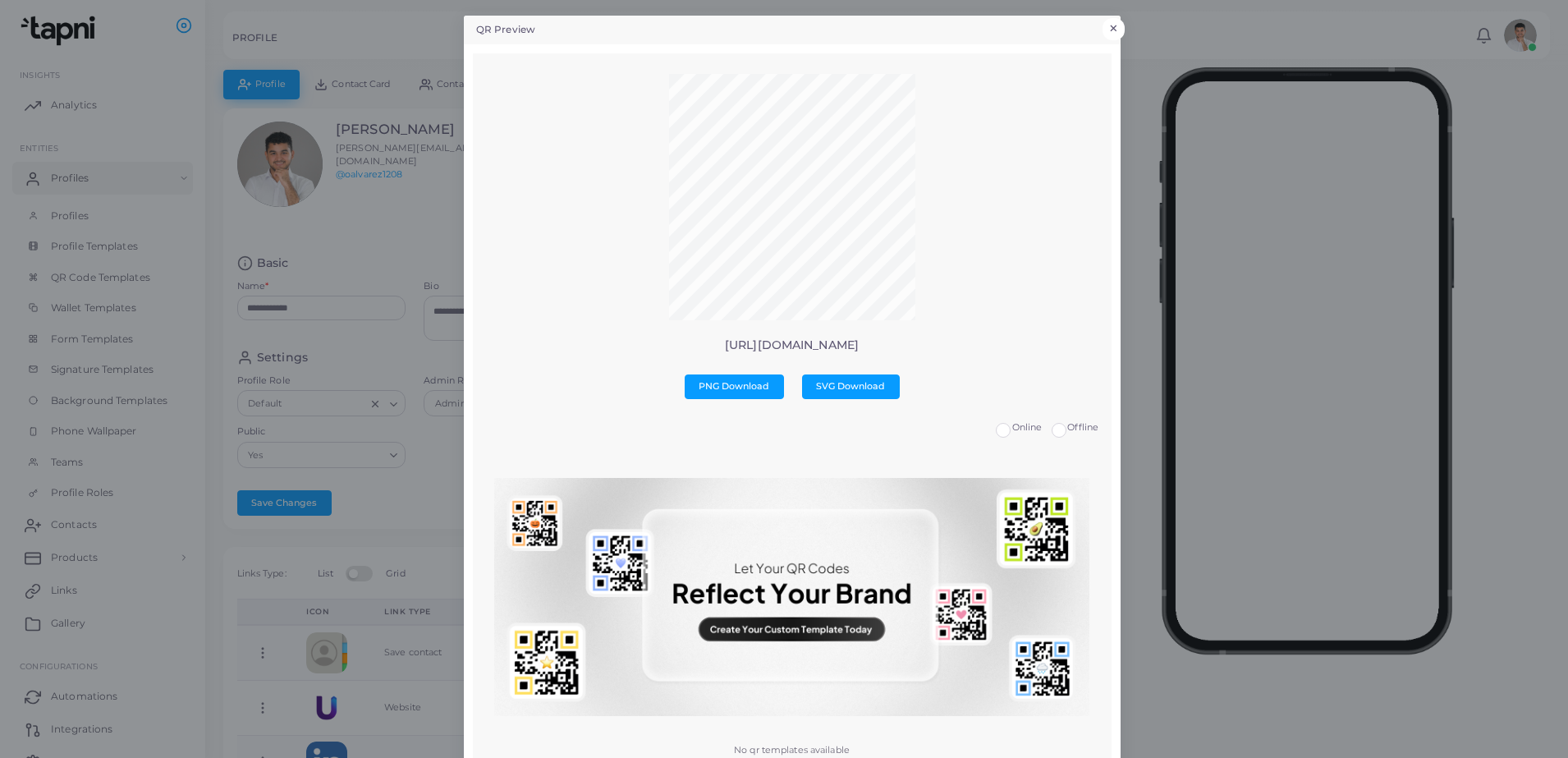
click at [1117, 18] on div "QR Preview × https://tapni.com/oalvarez1208 PNG Download SVG Download Online Of…" at bounding box center [784, 379] width 1568 height 758
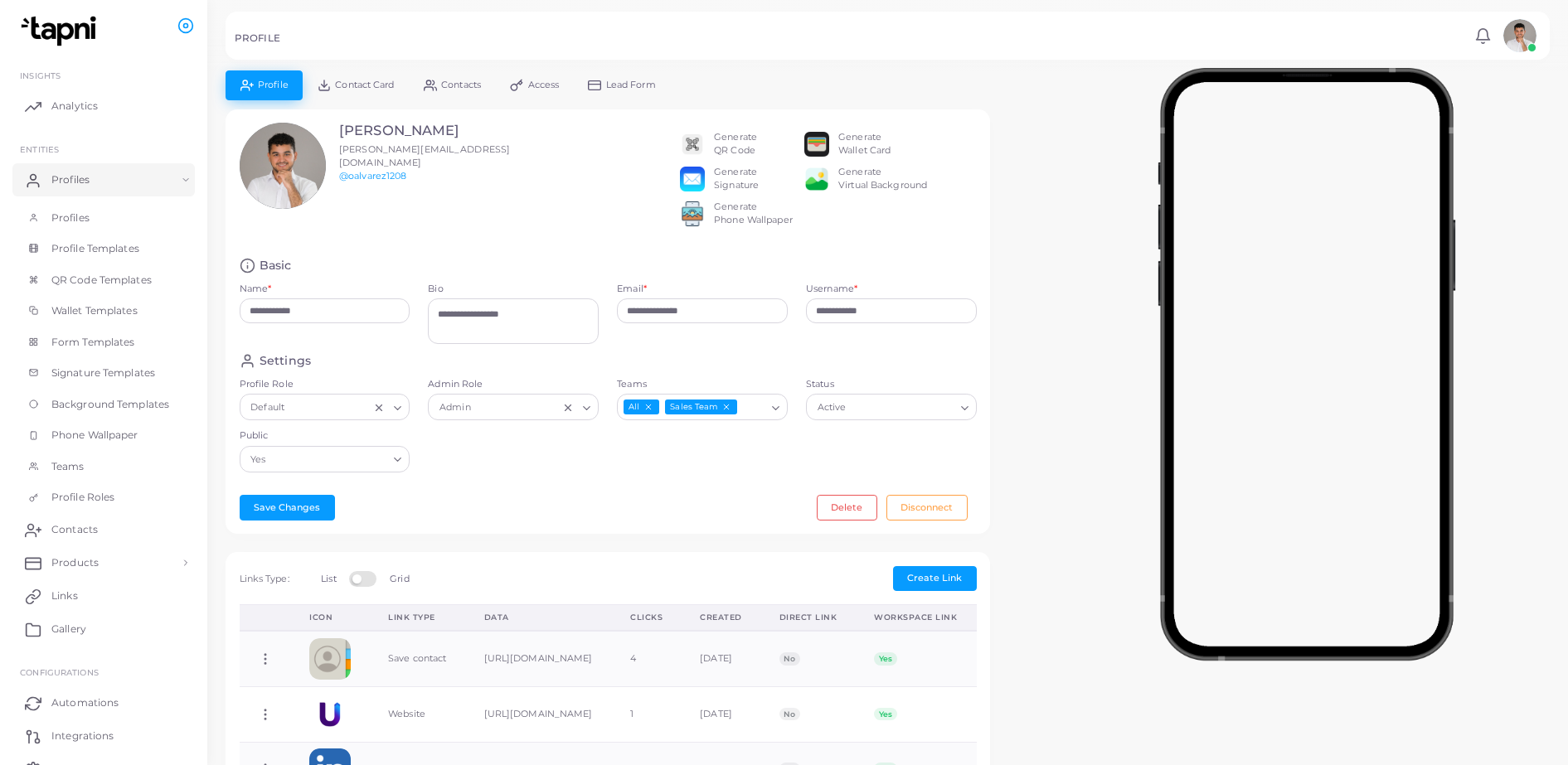
click at [736, 166] on div "Generate Signature" at bounding box center [737, 179] width 45 height 26
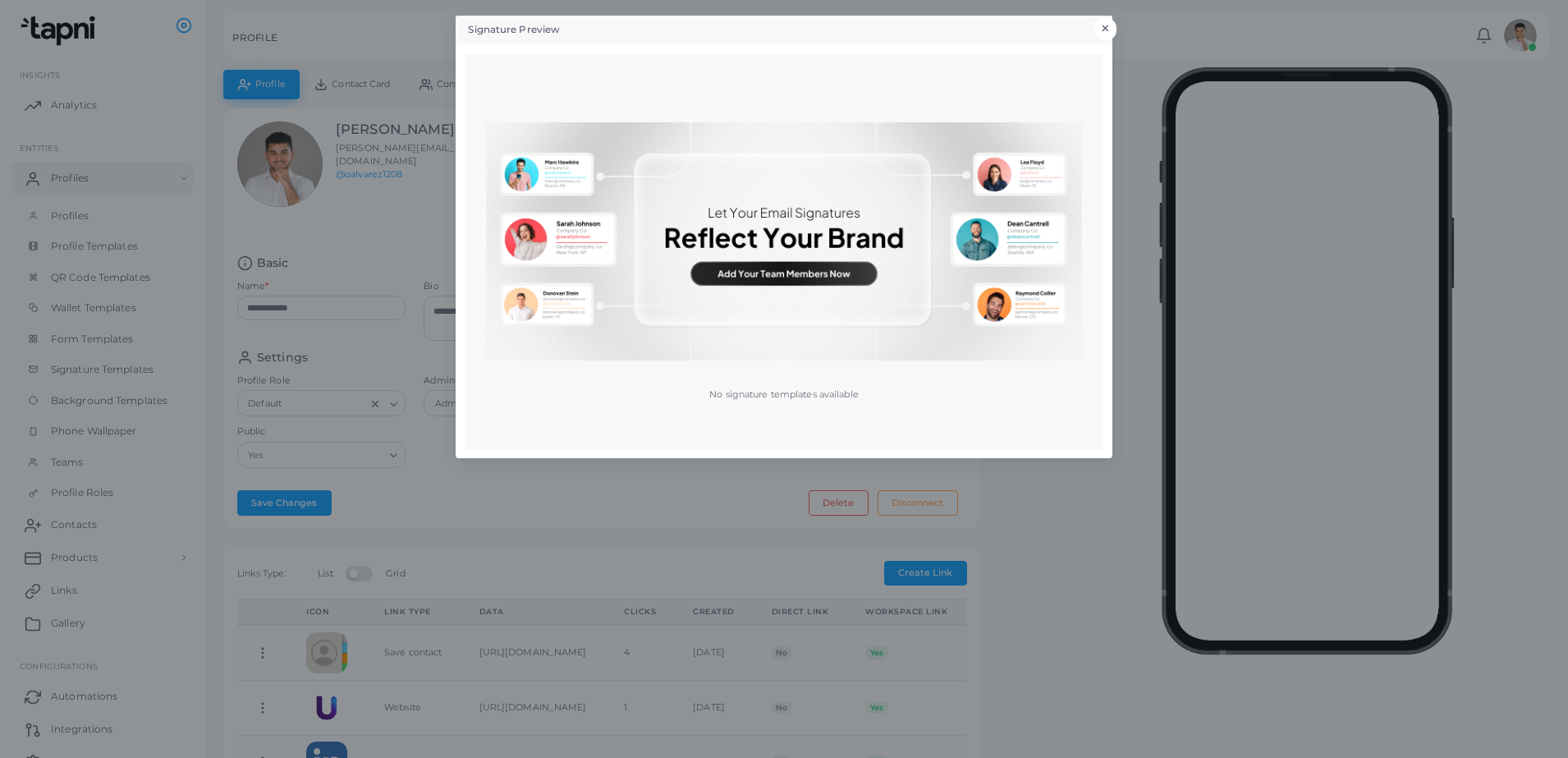
click at [1111, 19] on button "×" at bounding box center [1105, 29] width 22 height 21
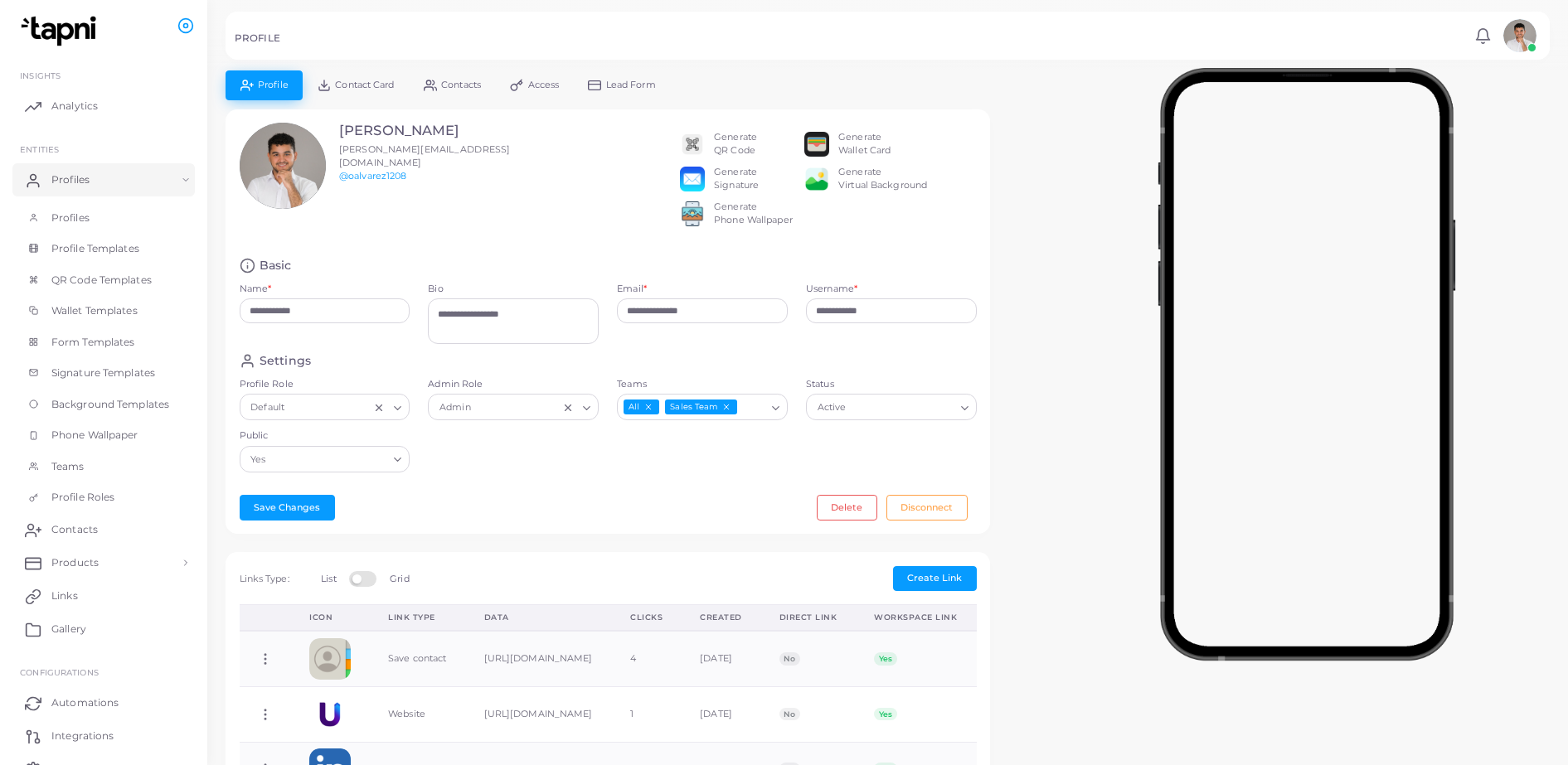
click at [726, 139] on div "Generate QR Code" at bounding box center [736, 144] width 43 height 26
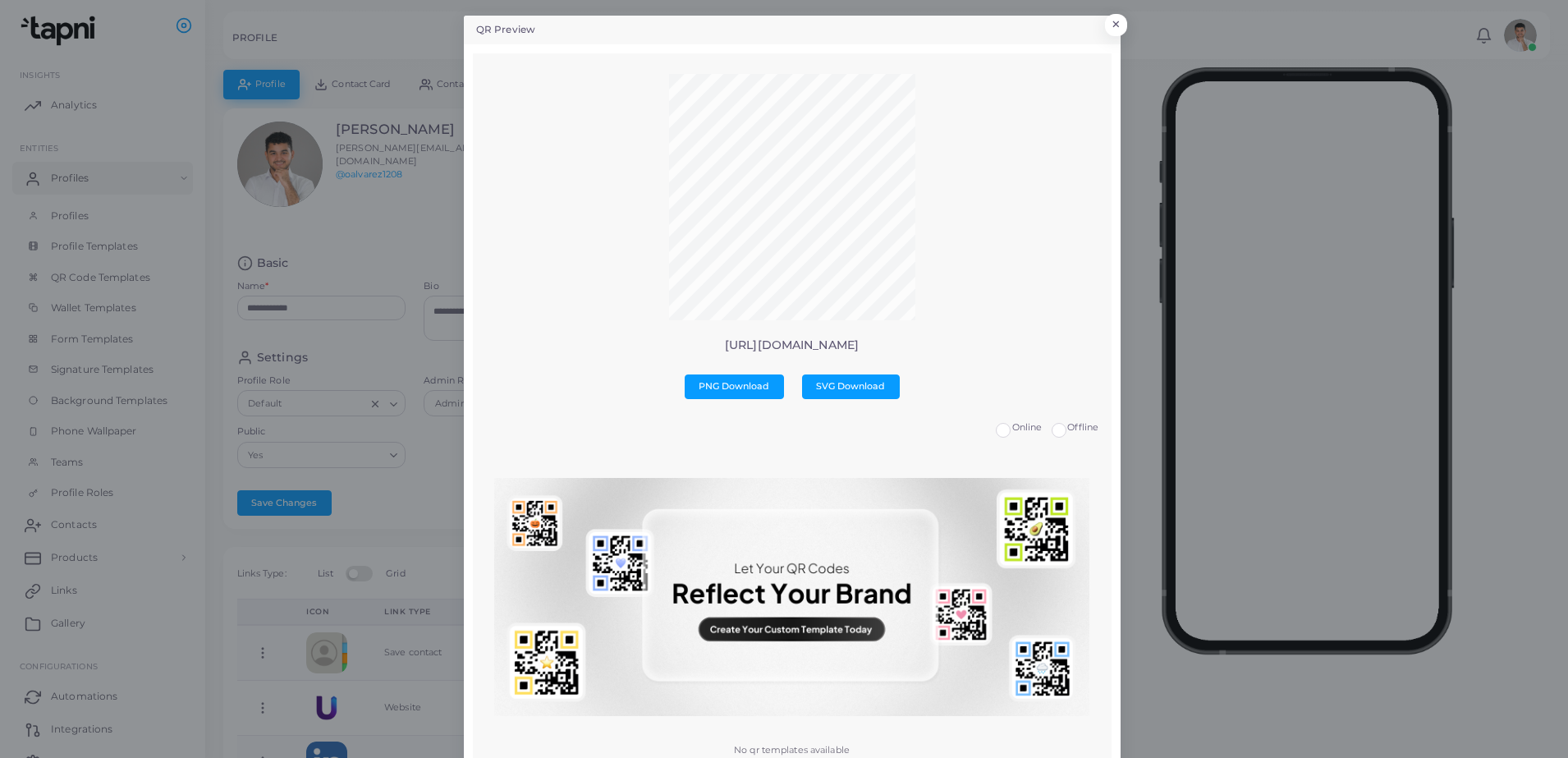
click at [813, 346] on p "https://tapni.com/oalvarez1208" at bounding box center [791, 345] width 613 height 14
click at [1103, 29] on button "×" at bounding box center [1114, 29] width 22 height 21
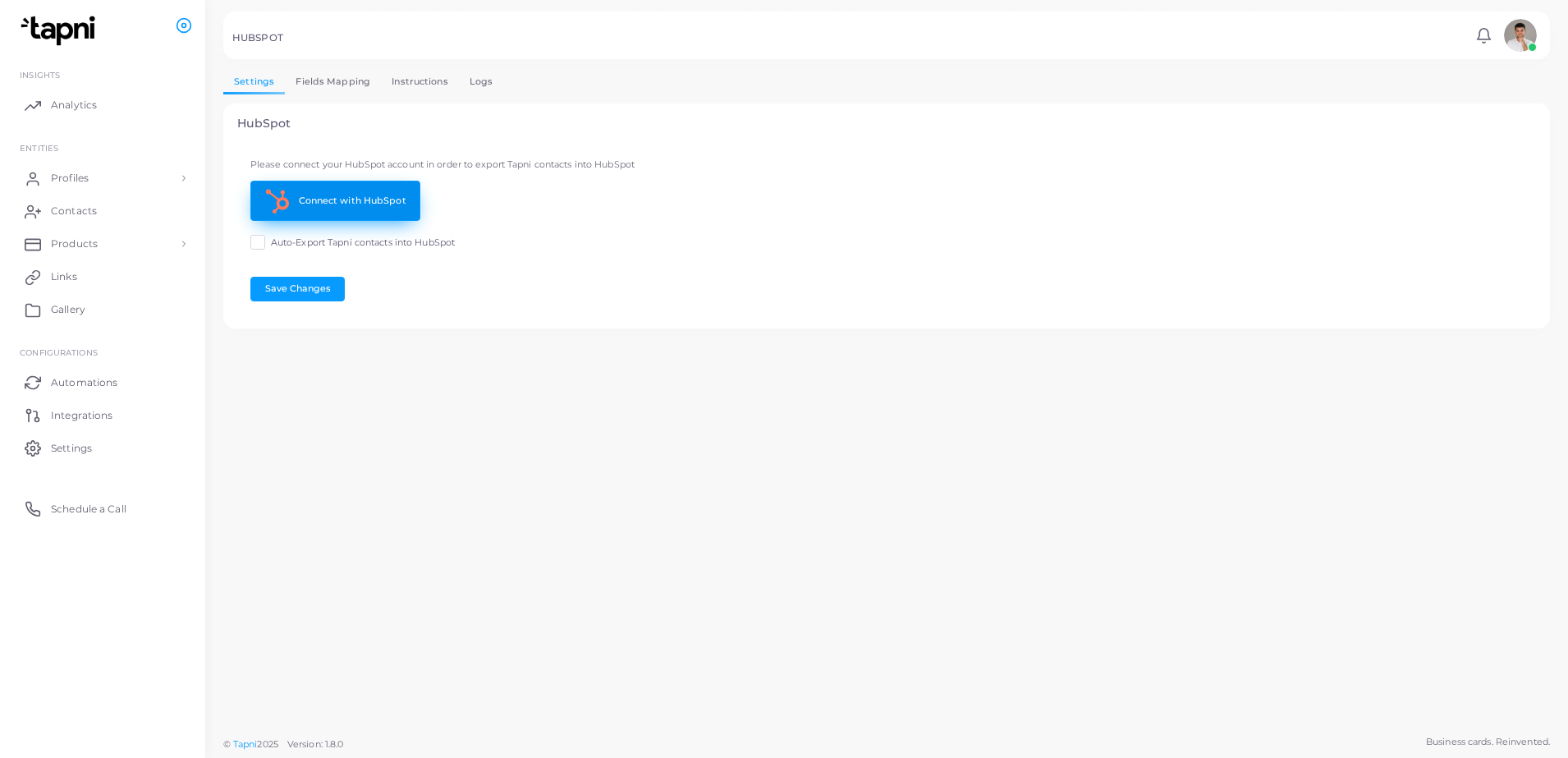
click at [337, 207] on link "Connect with HubSpot" at bounding box center [336, 201] width 170 height 41
click at [422, 86] on link "Instructions" at bounding box center [419, 82] width 78 height 24
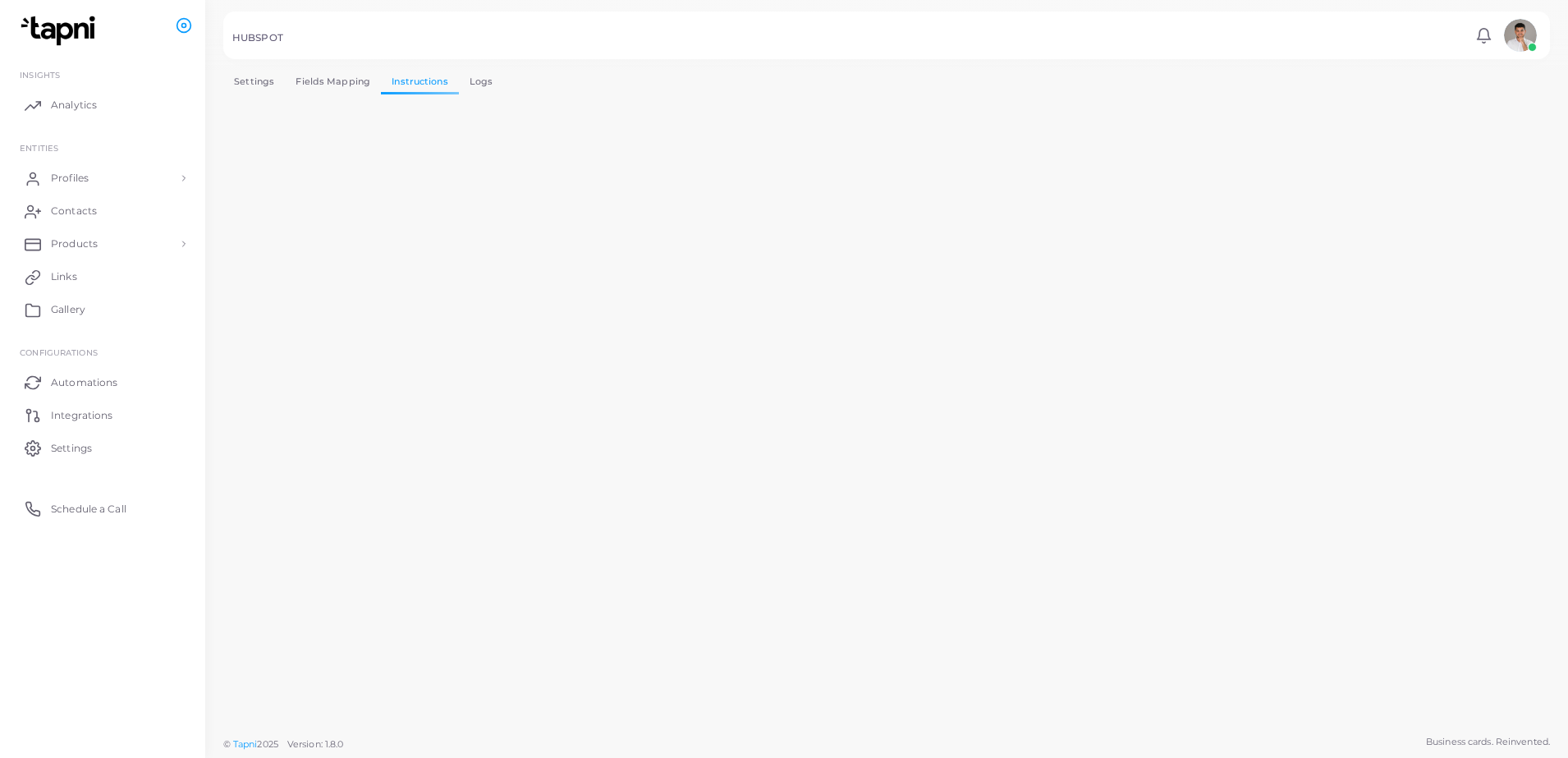
click at [320, 82] on link "Fields Mapping" at bounding box center [333, 82] width 96 height 24
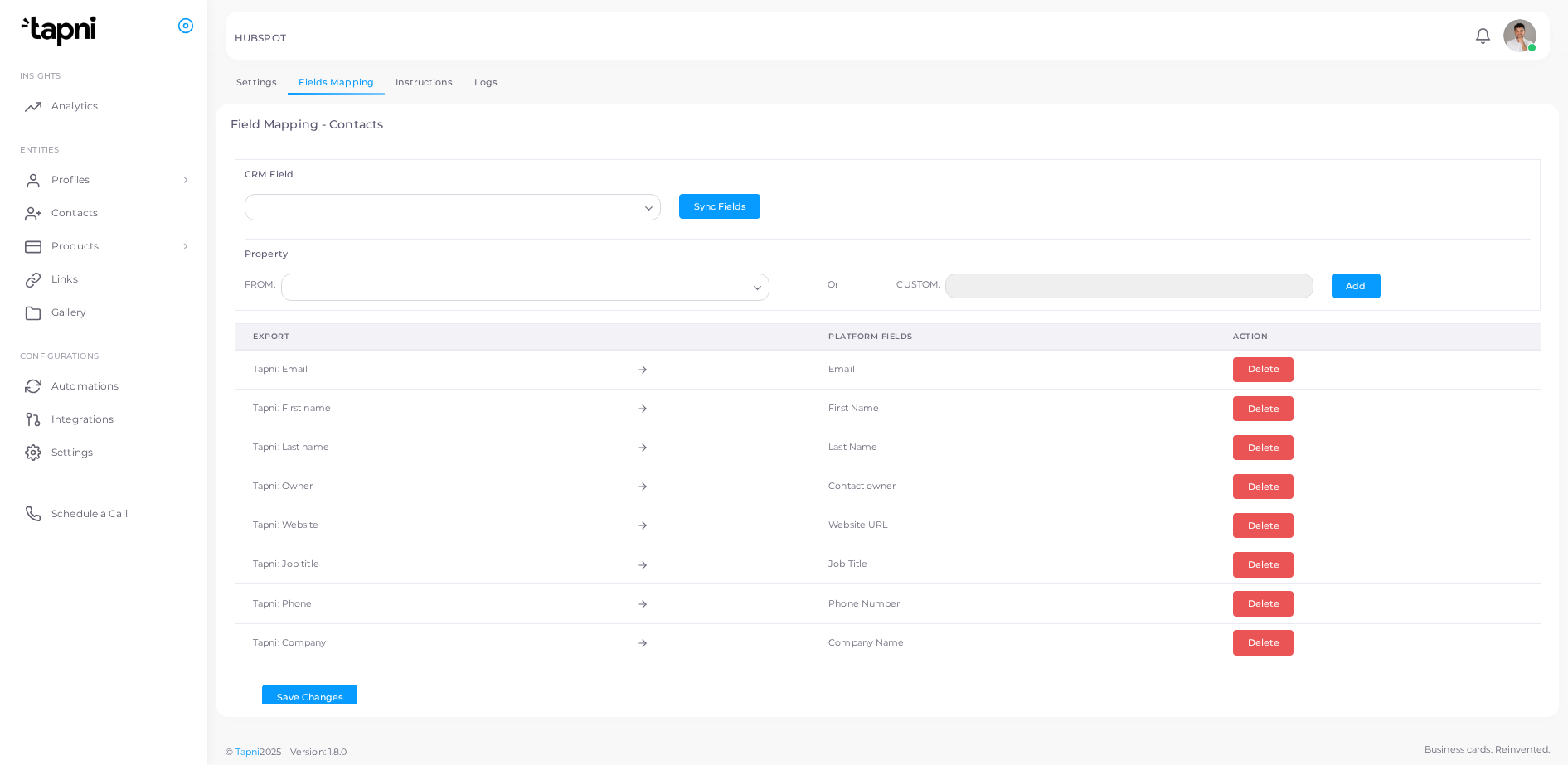
click at [493, 79] on link "Logs" at bounding box center [486, 83] width 46 height 24
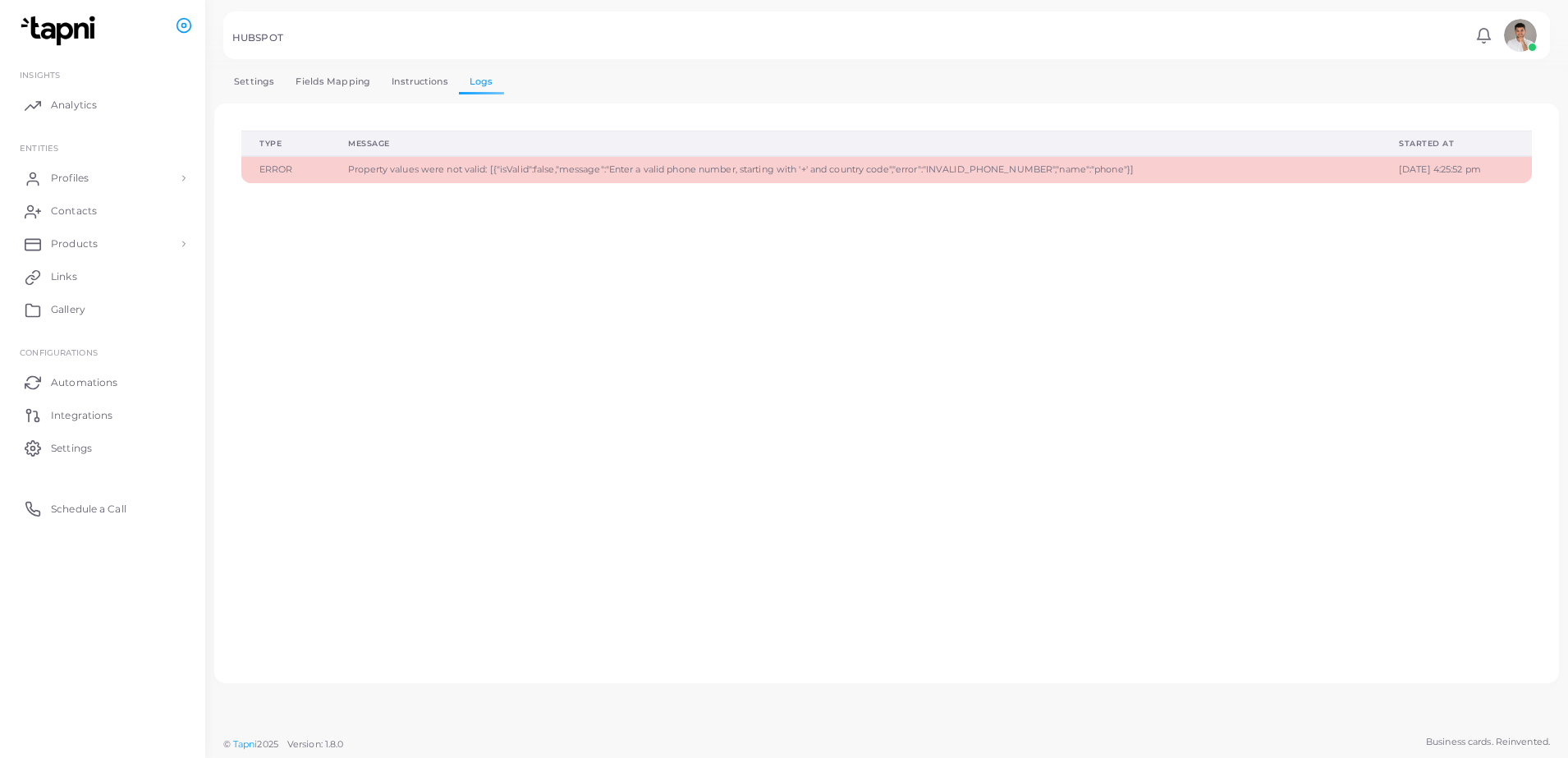
click at [402, 78] on link "Instructions" at bounding box center [419, 82] width 78 height 24
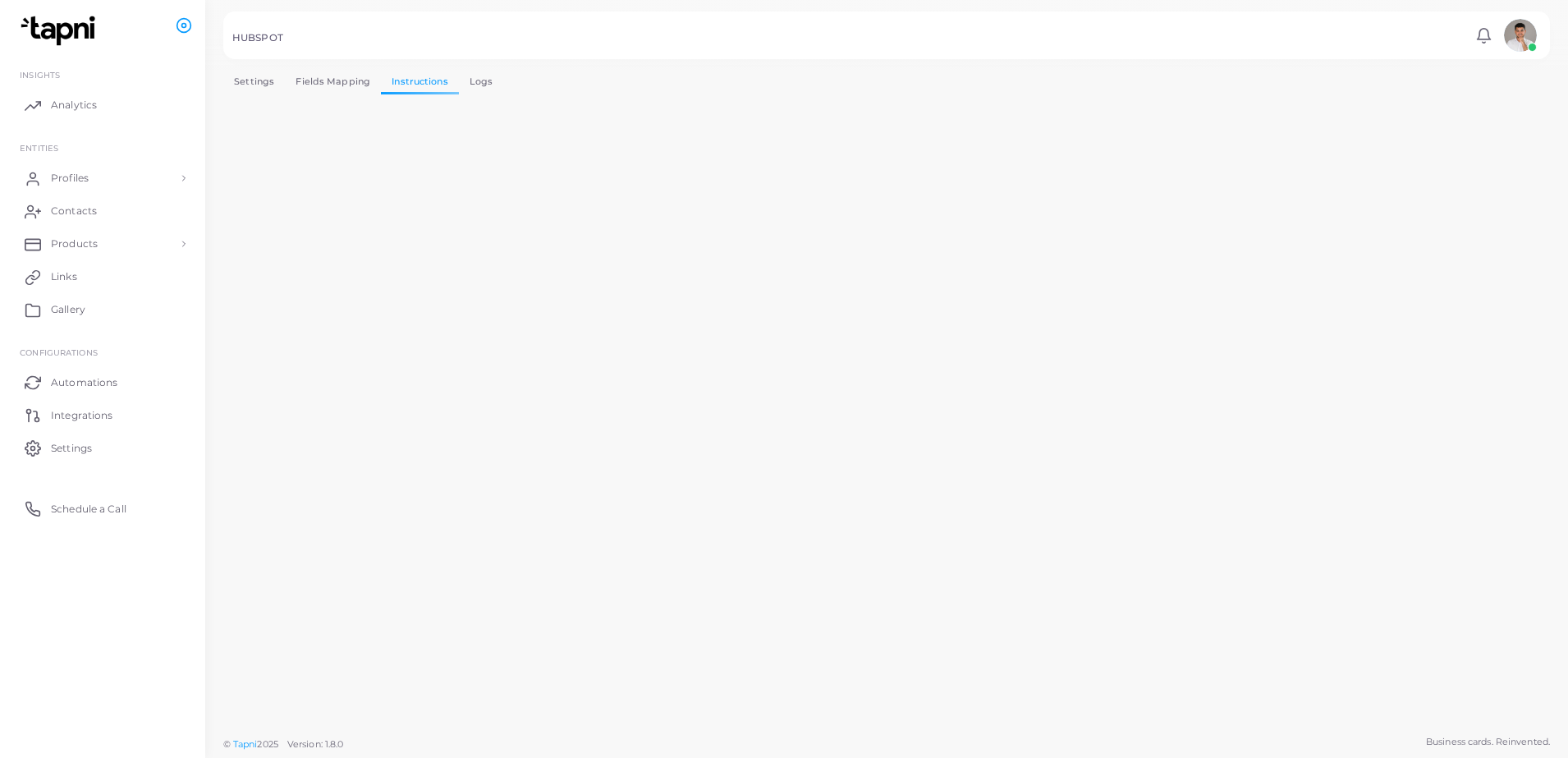
click at [482, 75] on link "Logs" at bounding box center [481, 82] width 45 height 24
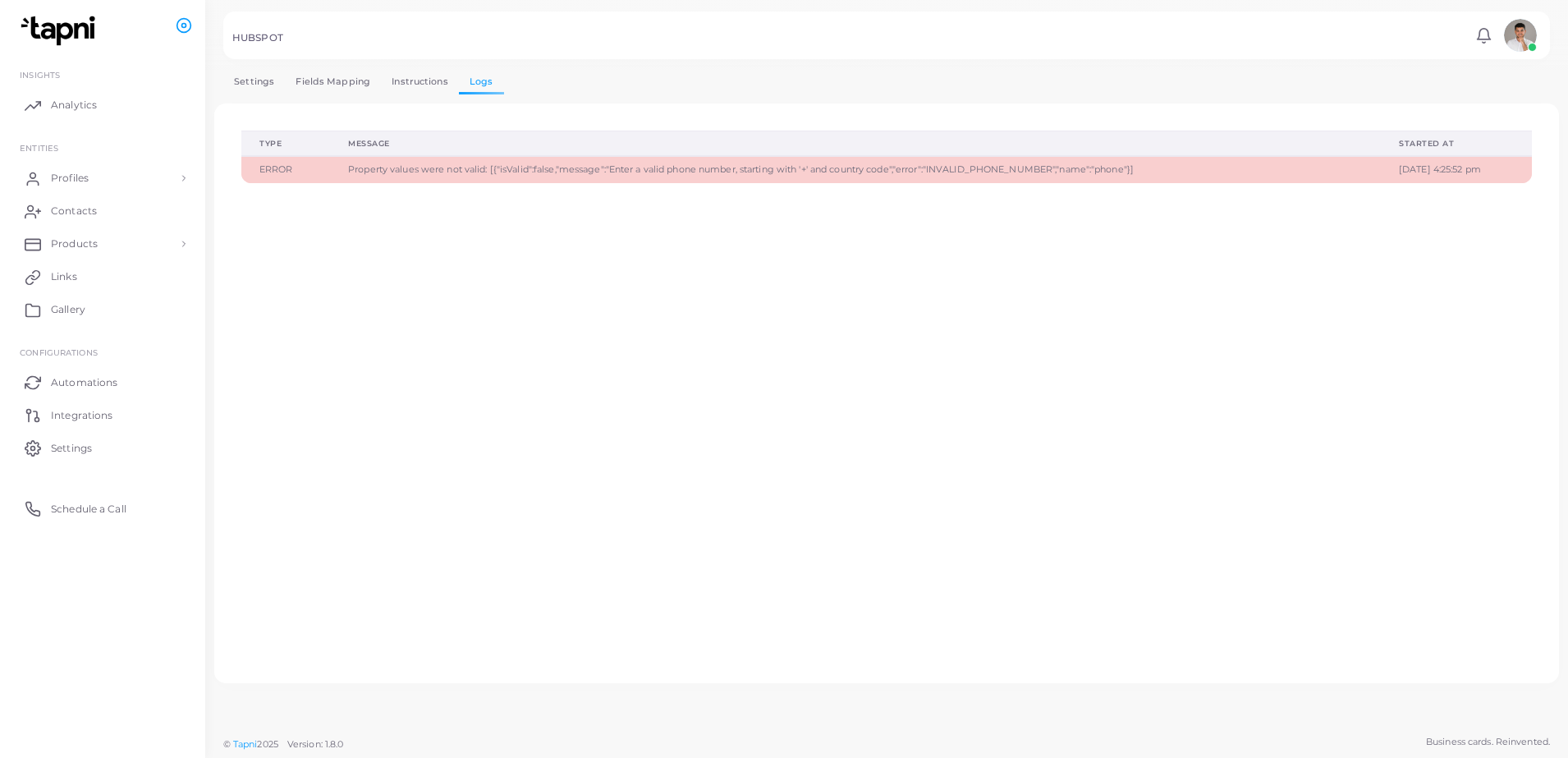
click at [371, 173] on span "Property values were not valid: [{"isValid":false,"message":"Enter a valid phon…" at bounding box center [741, 169] width 785 height 11
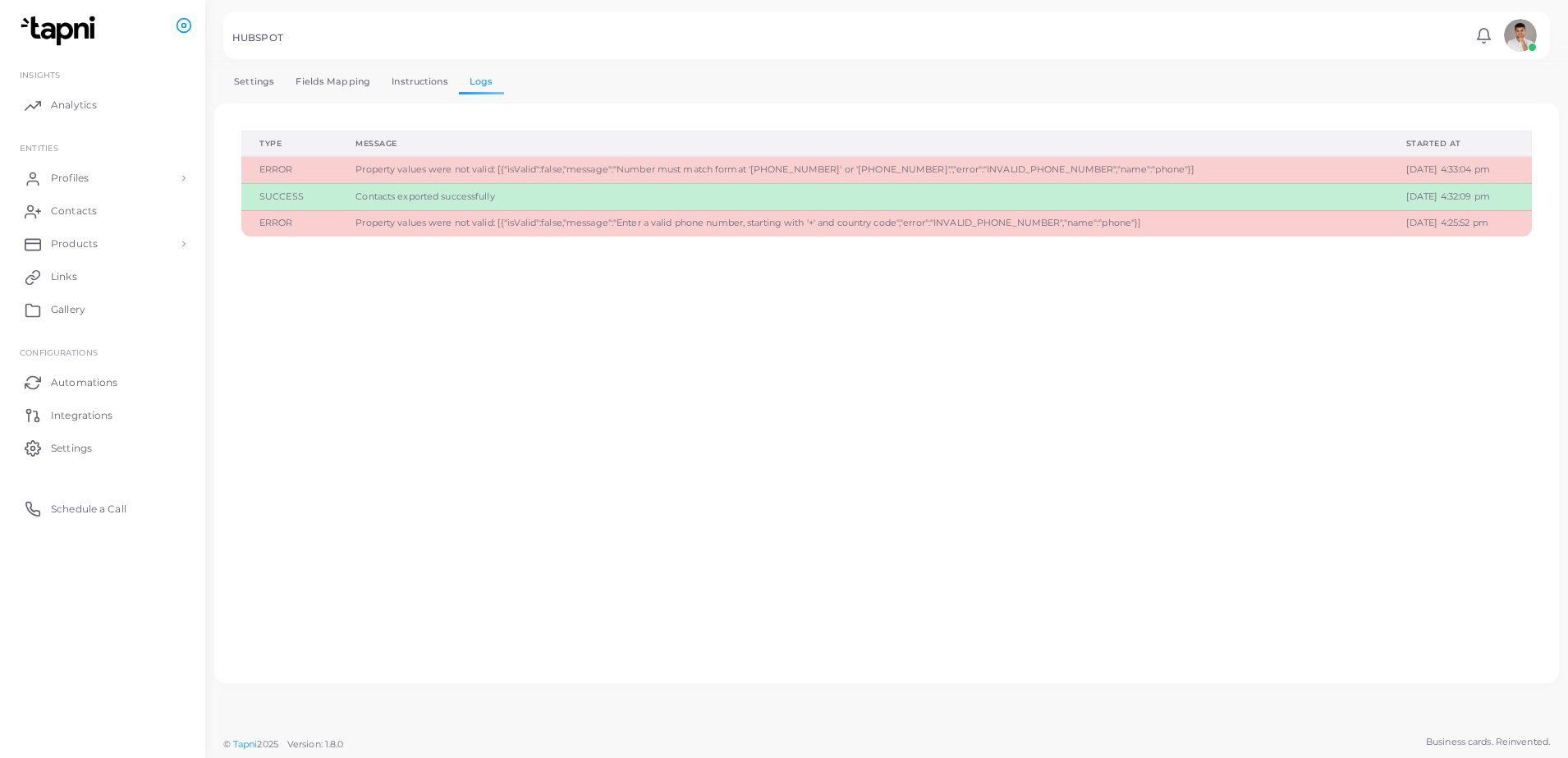
click at [318, 71] on link "Fields Mapping" at bounding box center [333, 82] width 96 height 24
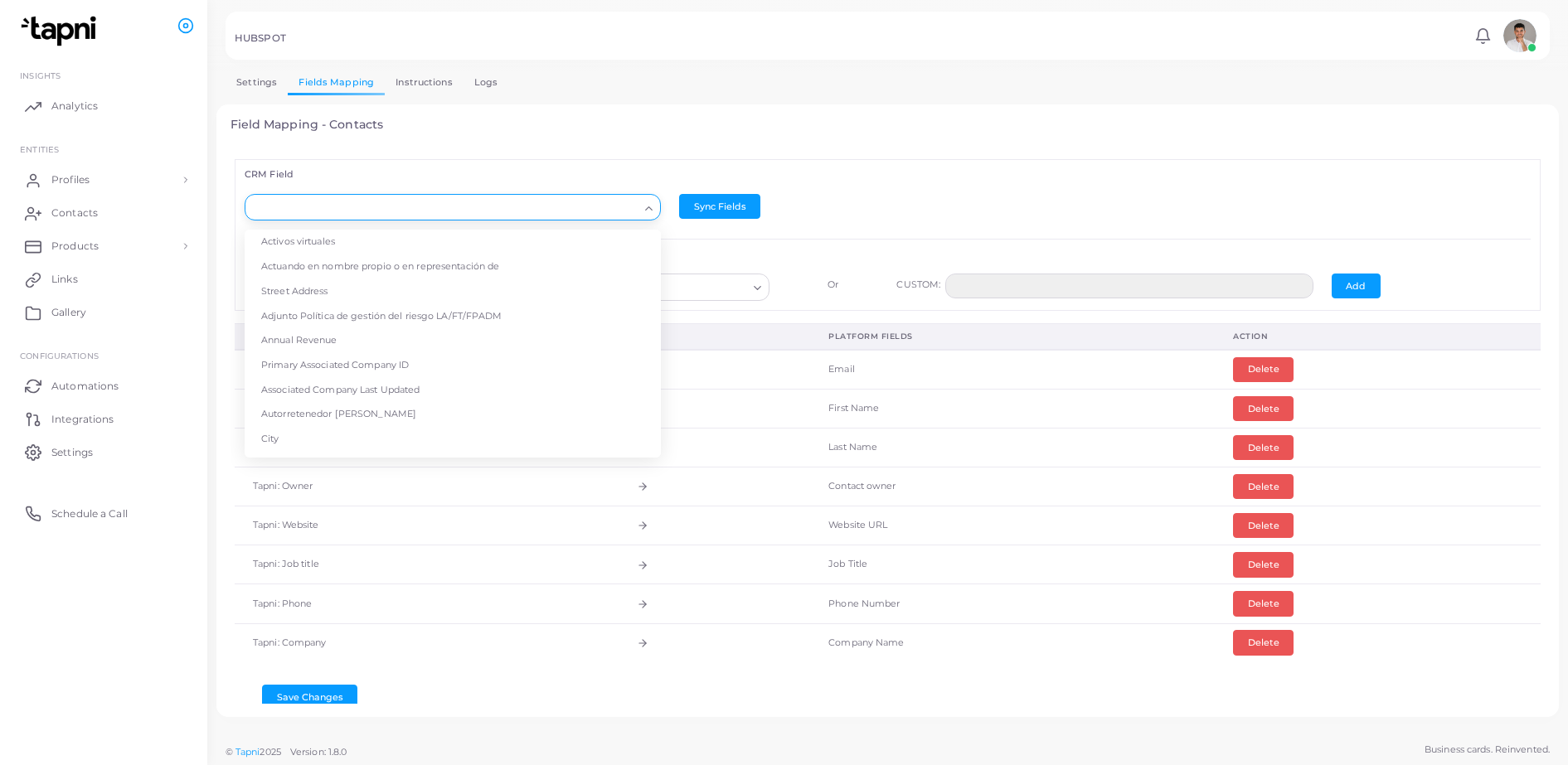
click at [642, 209] on icon "Search for option" at bounding box center [648, 208] width 12 height 12
type input "*****"
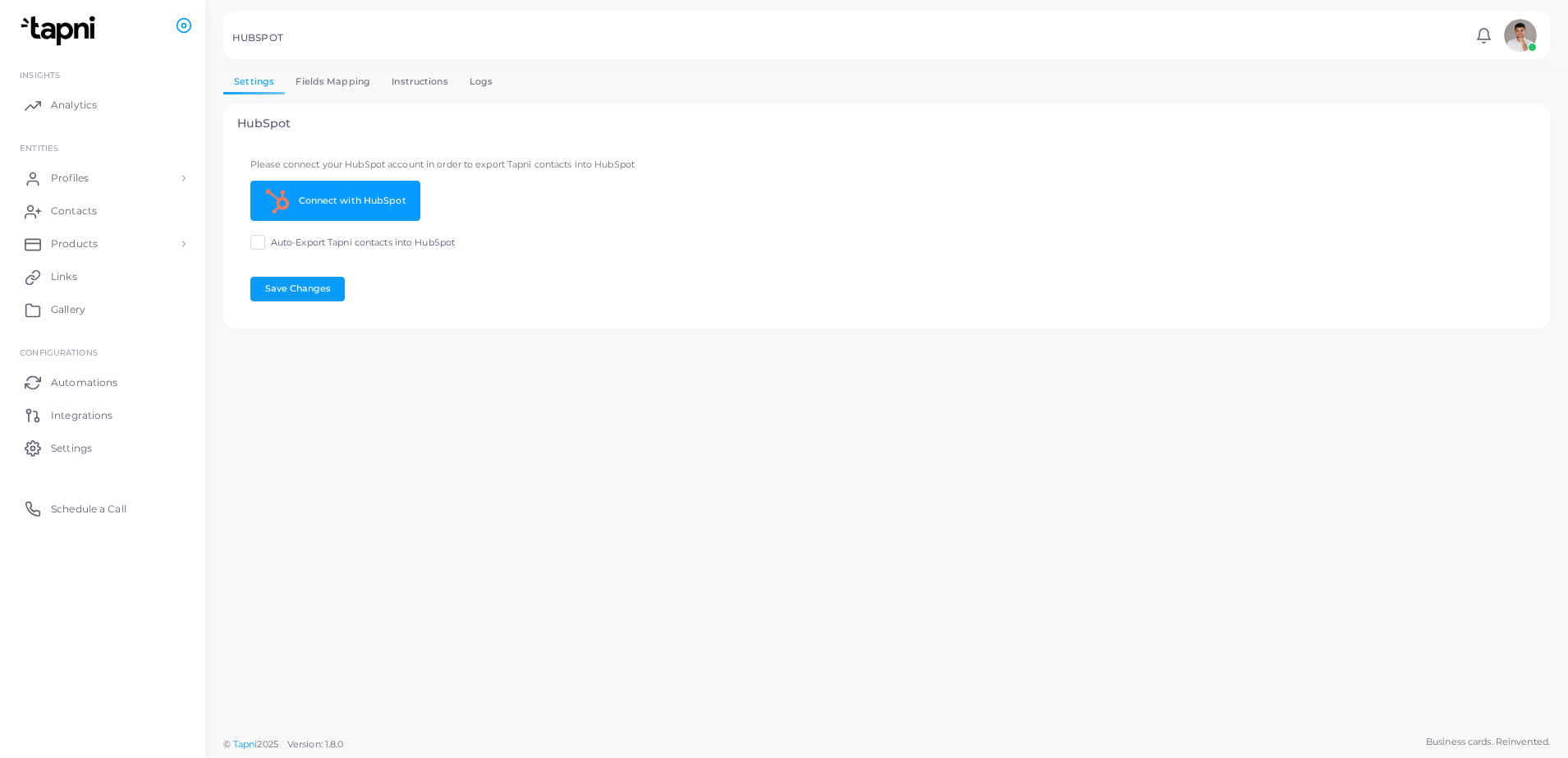
click at [466, 84] on link "Logs" at bounding box center [481, 82] width 45 height 24
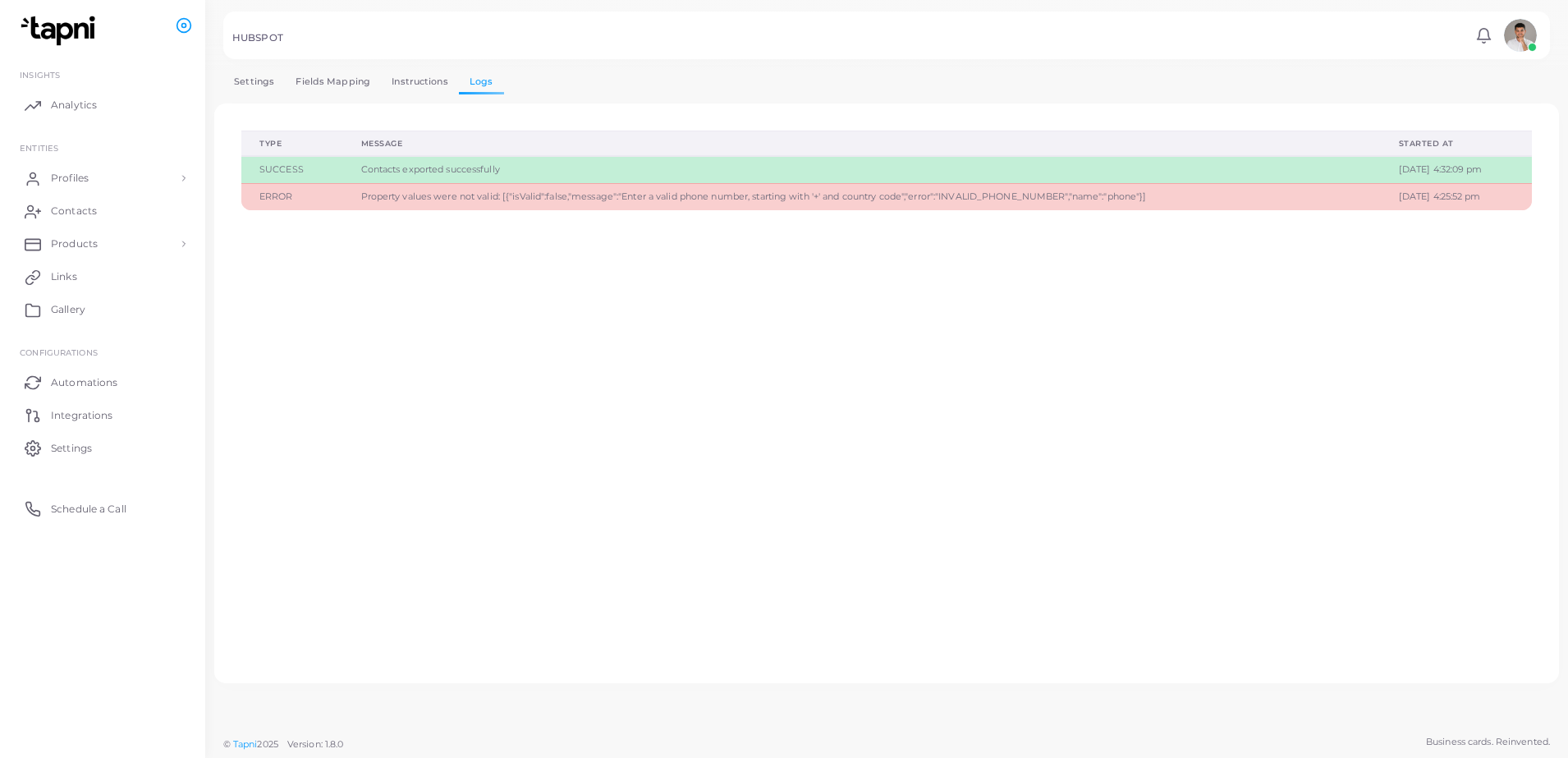
click at [478, 89] on link "Logs" at bounding box center [481, 82] width 45 height 24
click at [417, 72] on link "Instructions" at bounding box center [419, 82] width 78 height 24
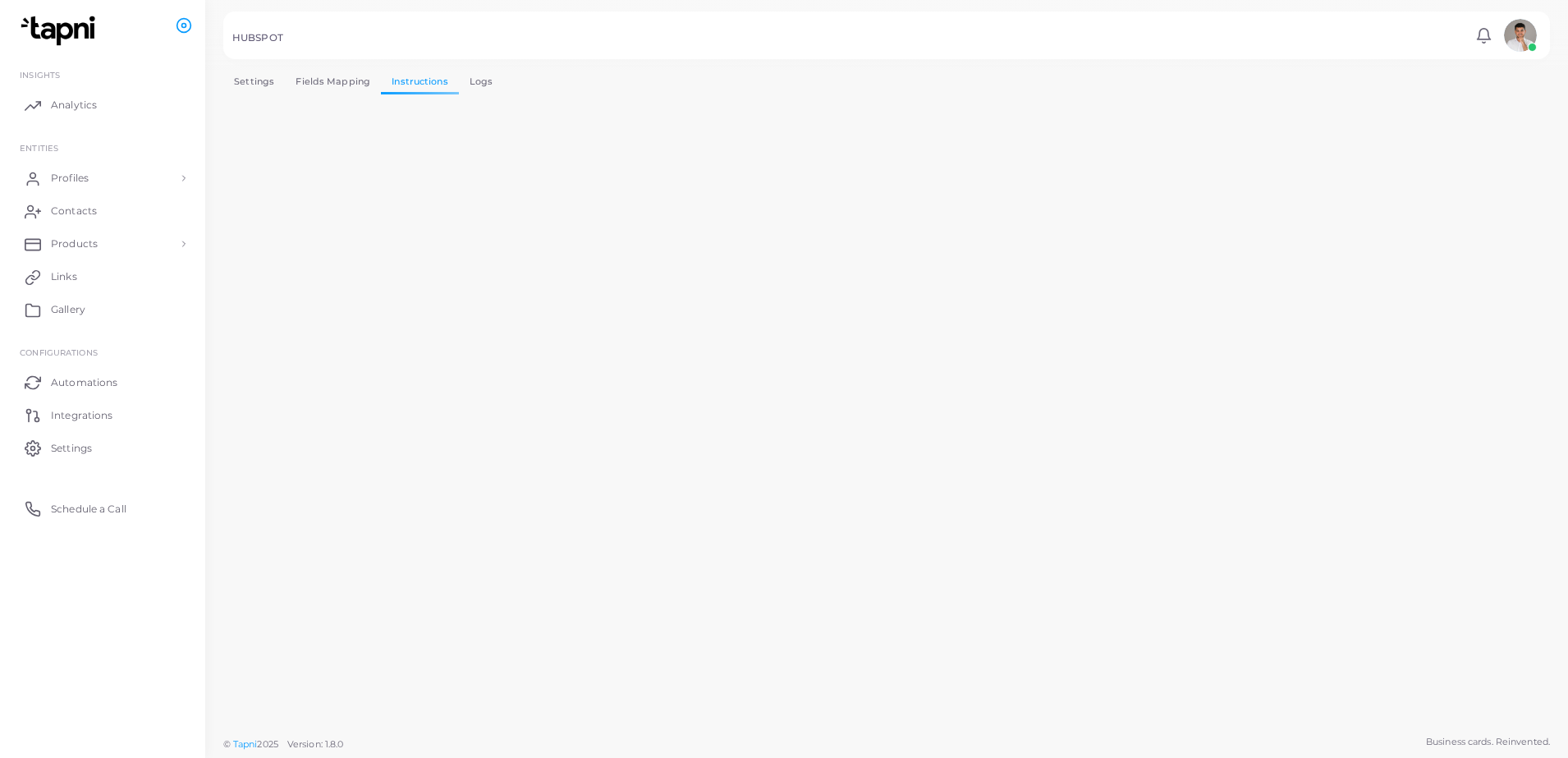
click at [479, 79] on link "Logs" at bounding box center [481, 82] width 45 height 24
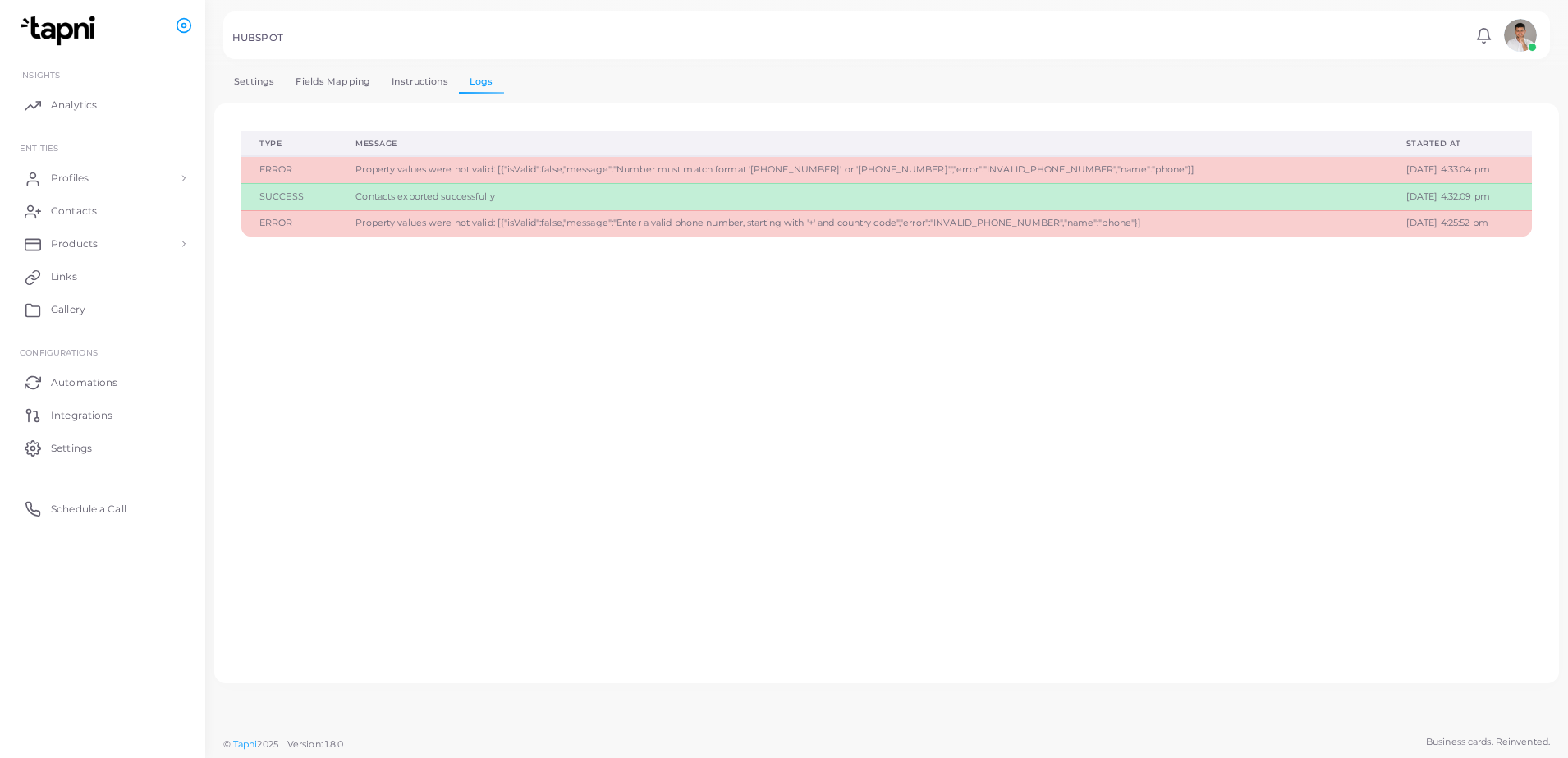
click at [427, 71] on link "Instructions" at bounding box center [419, 82] width 78 height 24
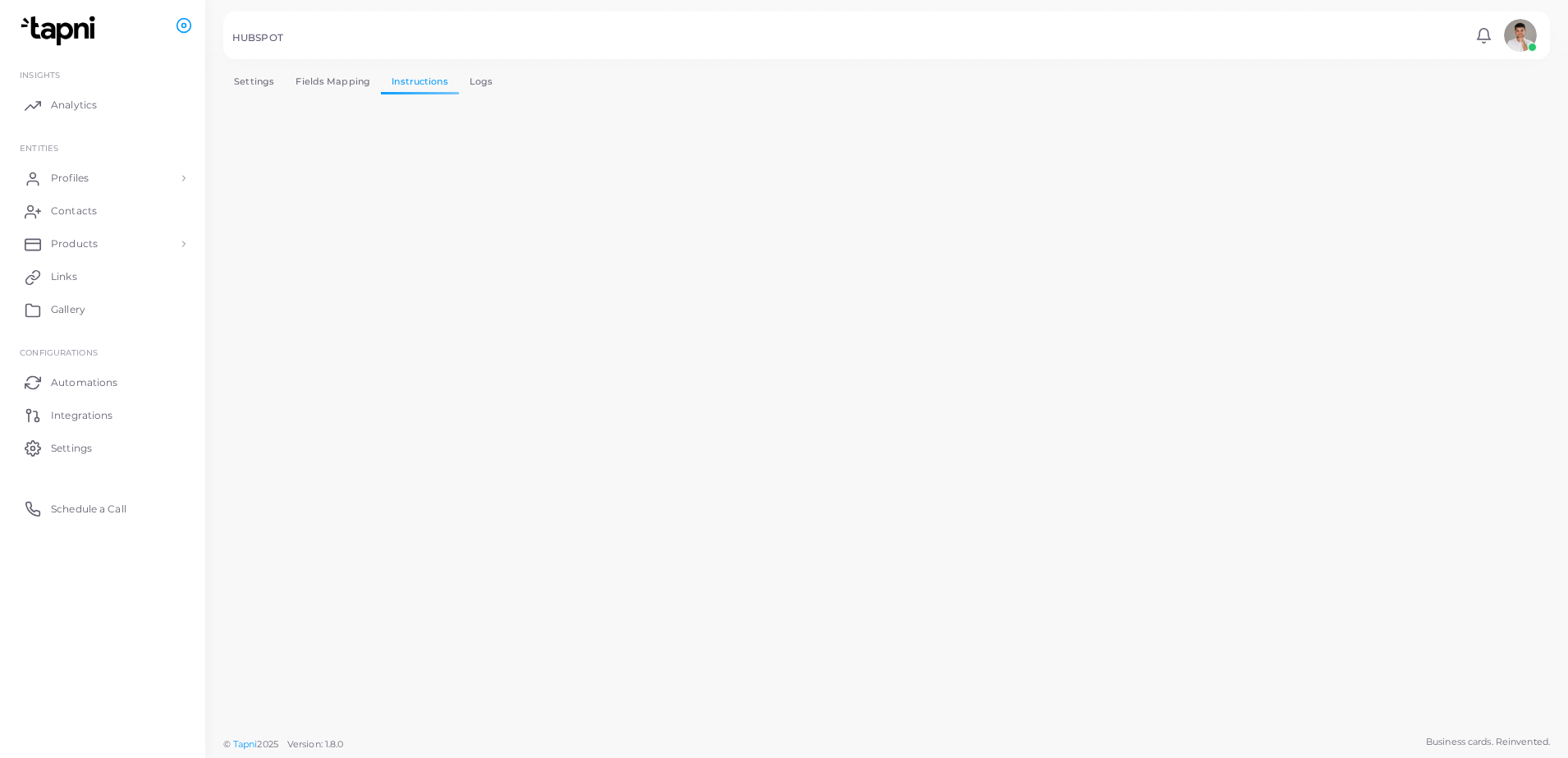
click at [243, 79] on link "Settings" at bounding box center [253, 82] width 62 height 24
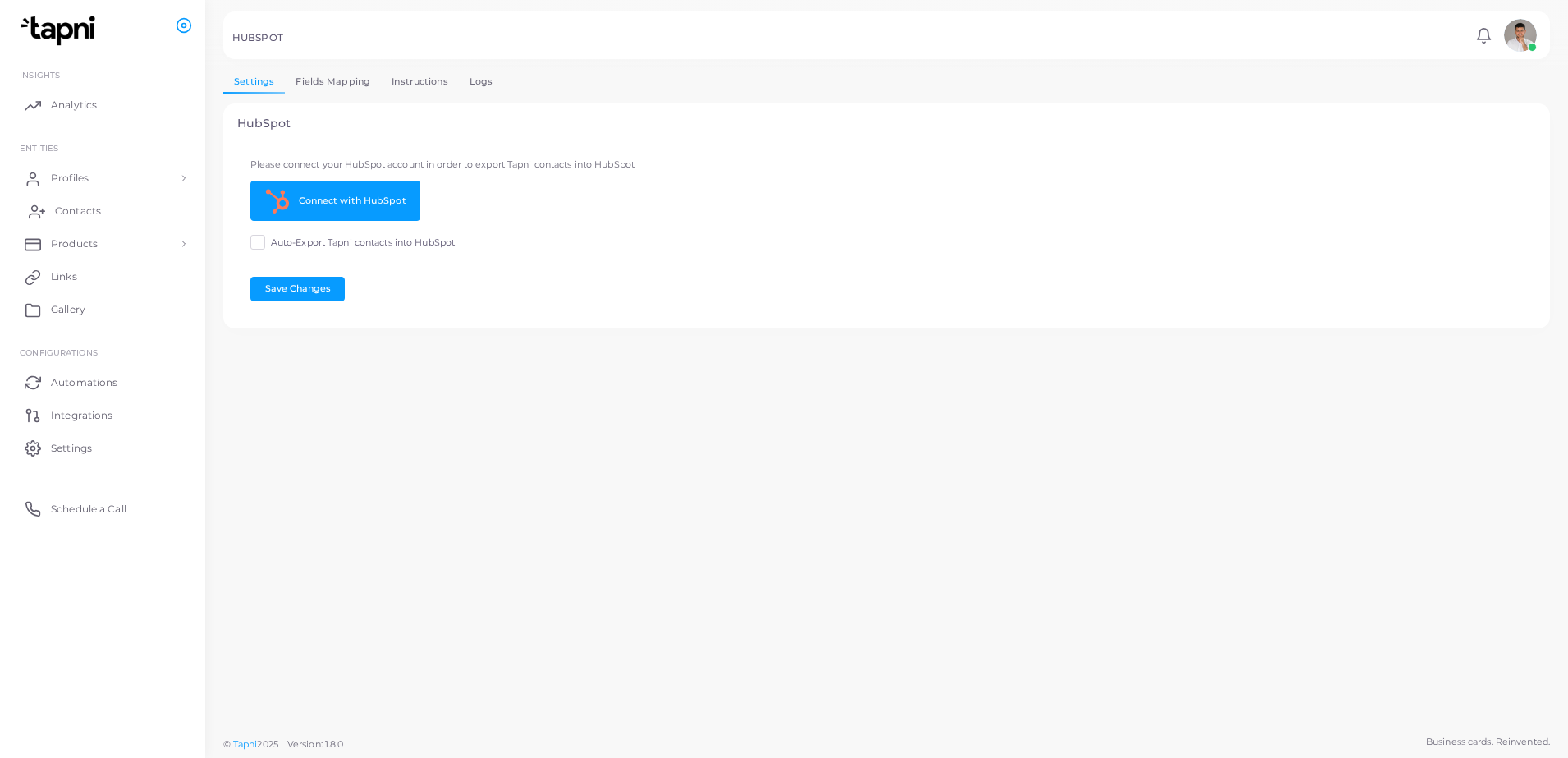
click at [68, 220] on link "Contacts" at bounding box center [102, 211] width 181 height 33
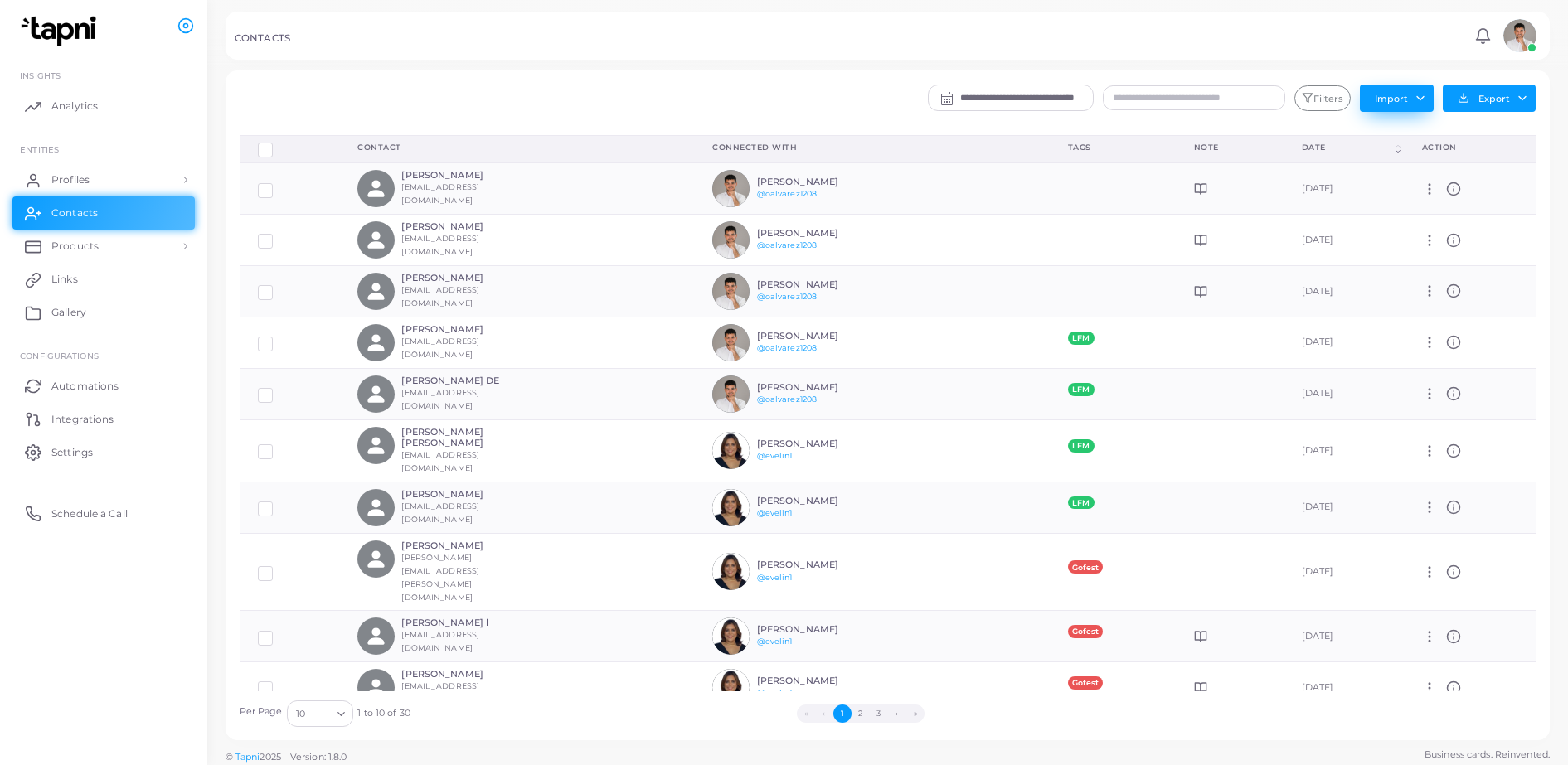
click at [1403, 96] on button "Import" at bounding box center [1396, 98] width 74 height 26
click at [1435, 169] on link "Import Logs" at bounding box center [1409, 158] width 97 height 25
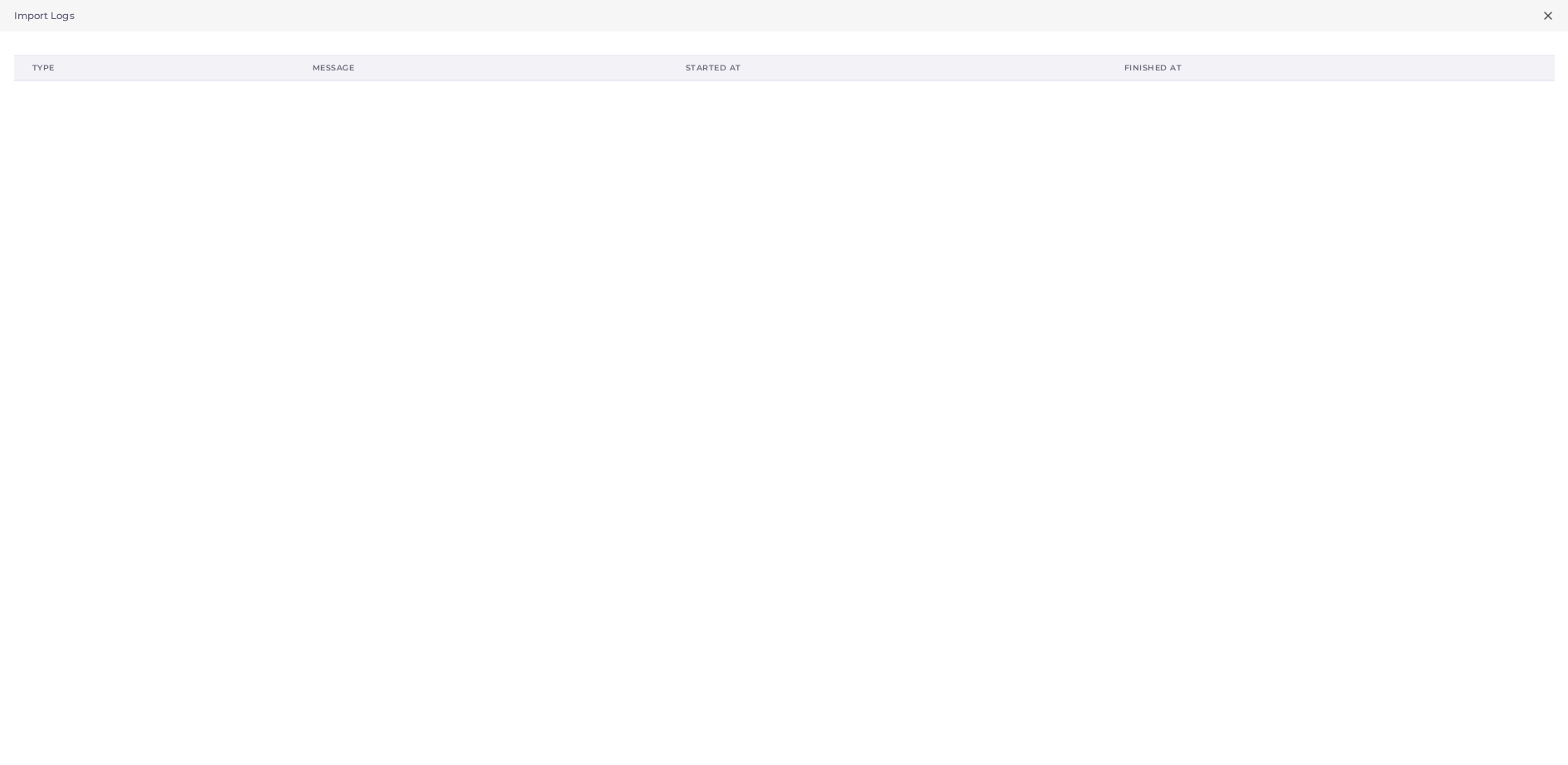
click at [36, 23] on div "Import Logs" at bounding box center [784, 16] width 1568 height 32
click at [1551, 10] on icon at bounding box center [1548, 16] width 13 height 13
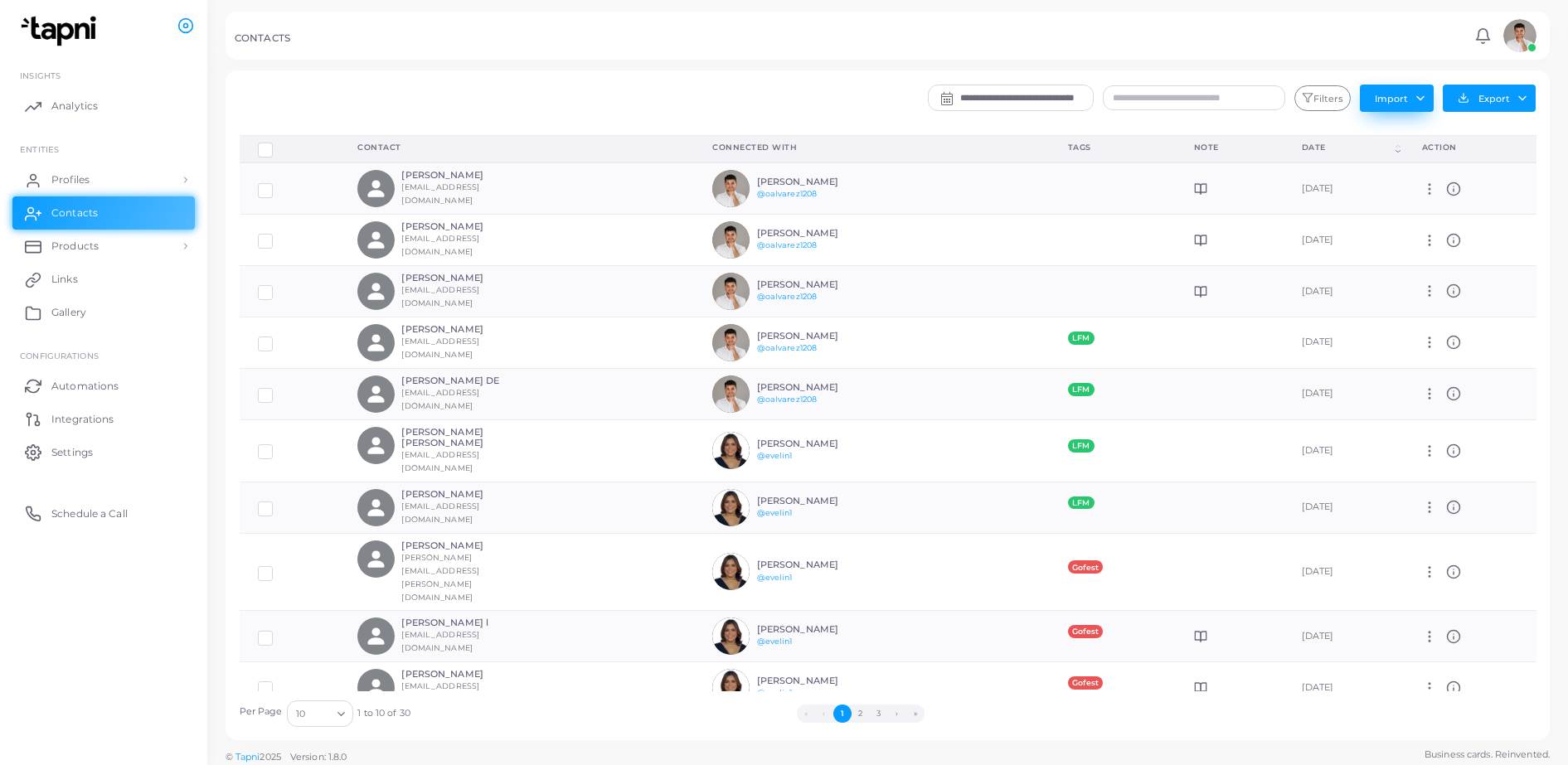
click at [1365, 102] on button "Import" at bounding box center [1396, 98] width 74 height 26
click at [1372, 125] on link "Import Contacts" at bounding box center [1409, 133] width 97 height 25
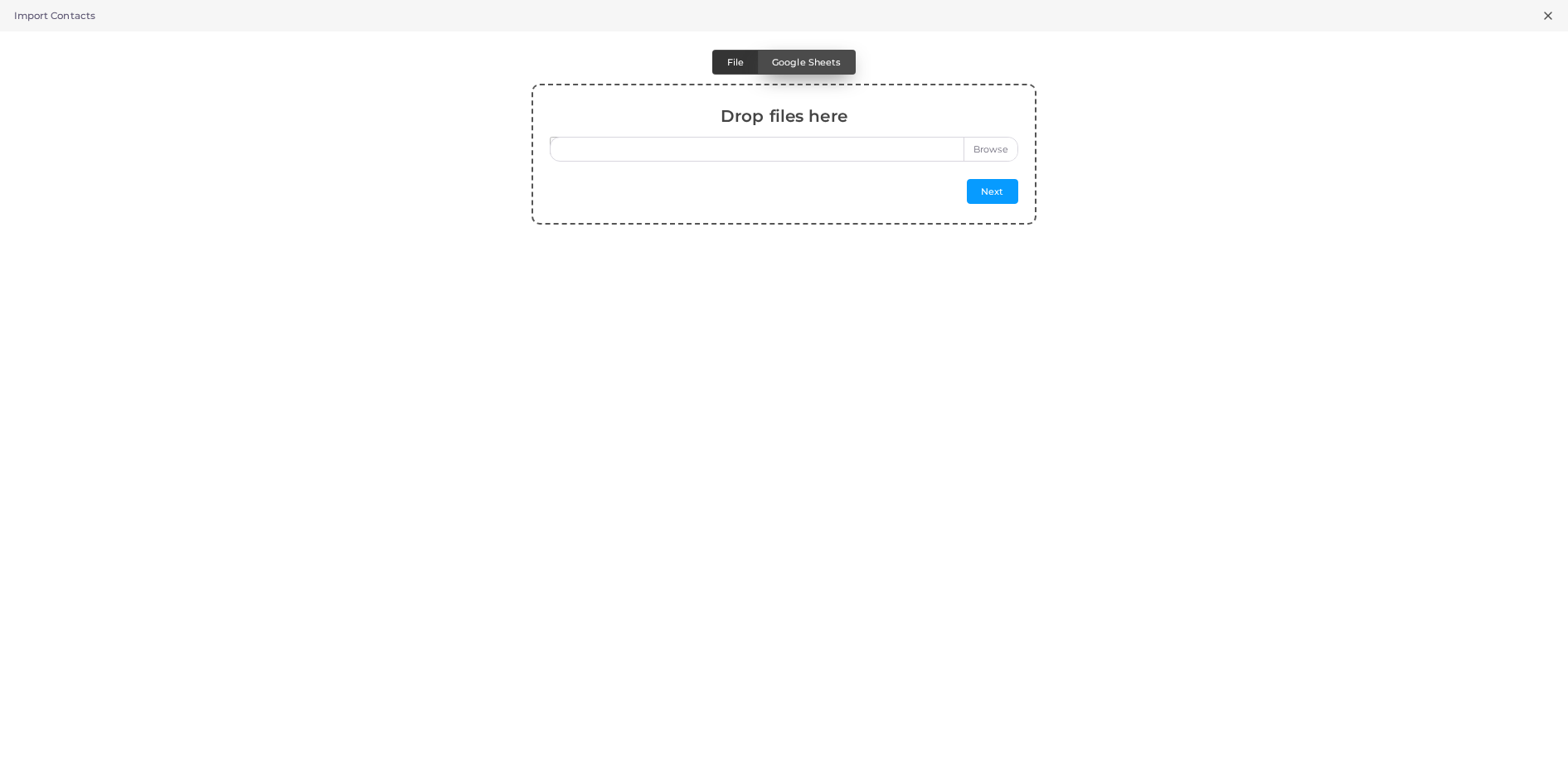
click at [804, 62] on span "Google Sheets" at bounding box center [806, 62] width 69 height 11
click at [745, 68] on label "File" at bounding box center [735, 61] width 46 height 25
click at [855, 68] on label "Google Sheets" at bounding box center [806, 61] width 98 height 25
click at [1541, 15] on icon at bounding box center [1548, 16] width 13 height 13
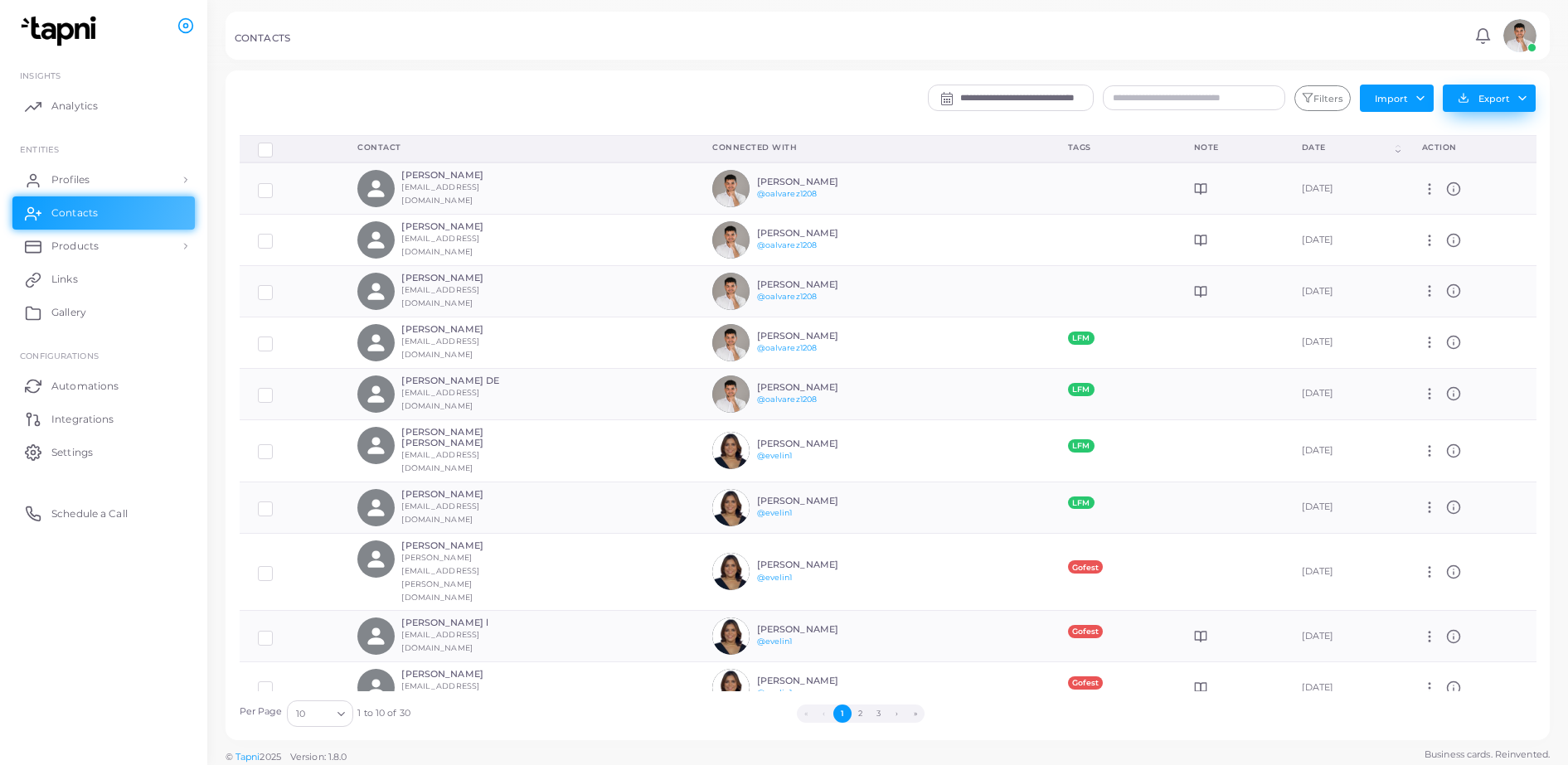
click at [1521, 101] on button "Export" at bounding box center [1489, 98] width 93 height 27
click at [1518, 95] on button "Export" at bounding box center [1489, 98] width 93 height 27
click at [1128, 708] on ul "« ‹ 1 2 3 › »" at bounding box center [860, 714] width 900 height 19
click at [100, 176] on link "Profiles" at bounding box center [103, 180] width 182 height 34
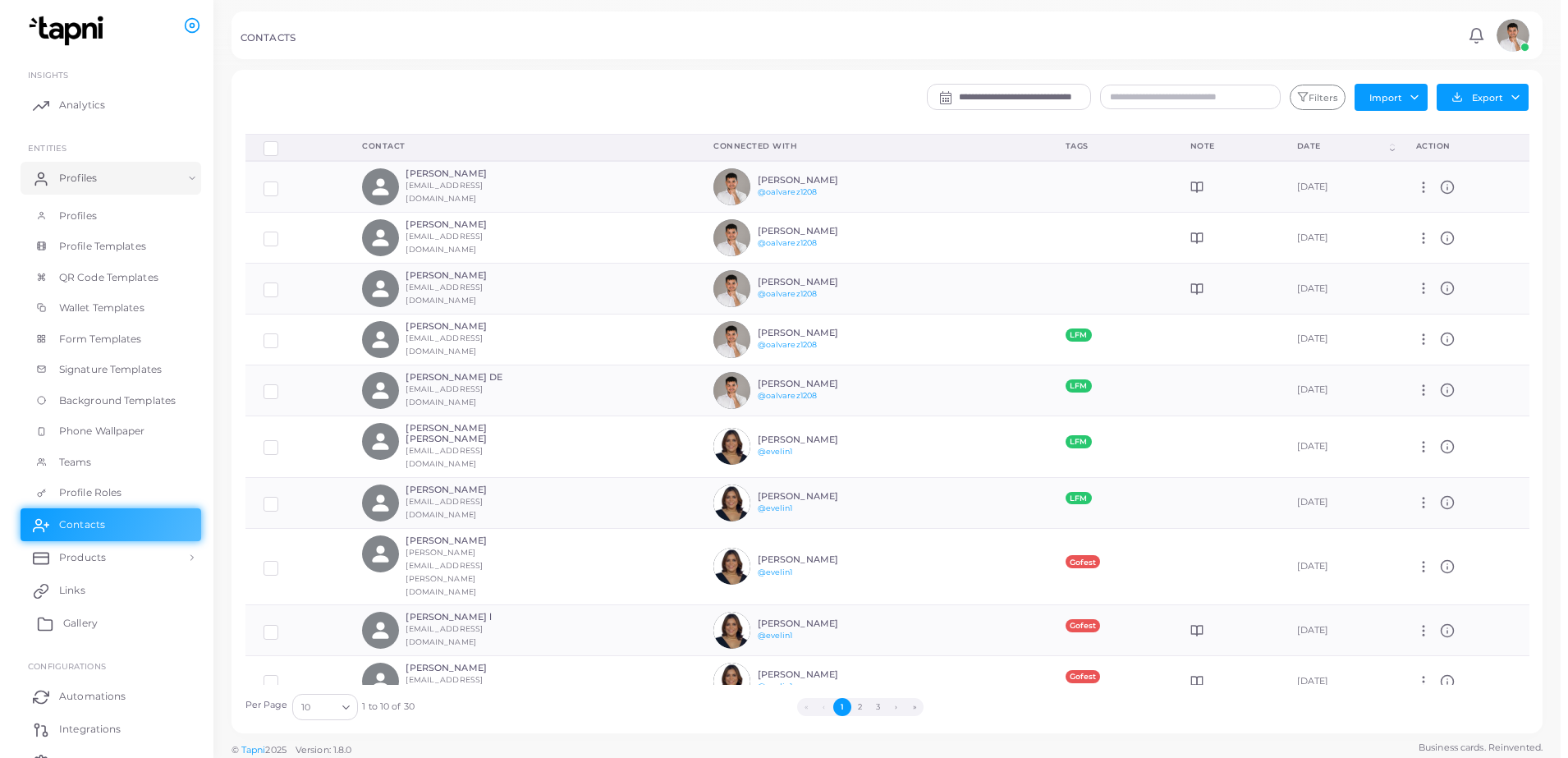
scroll to position [79, 0]
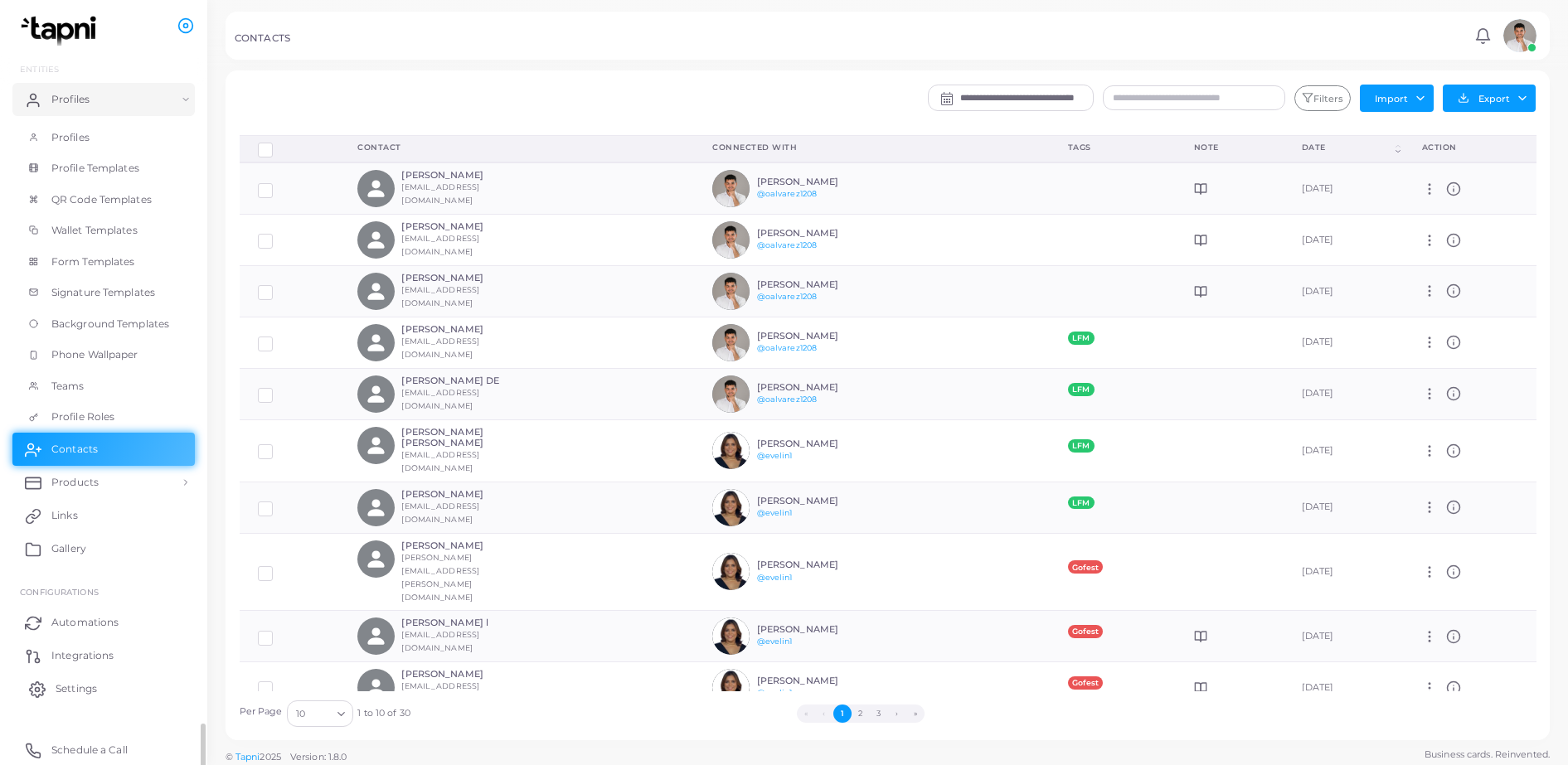
click at [66, 690] on span "Settings" at bounding box center [76, 689] width 42 height 15
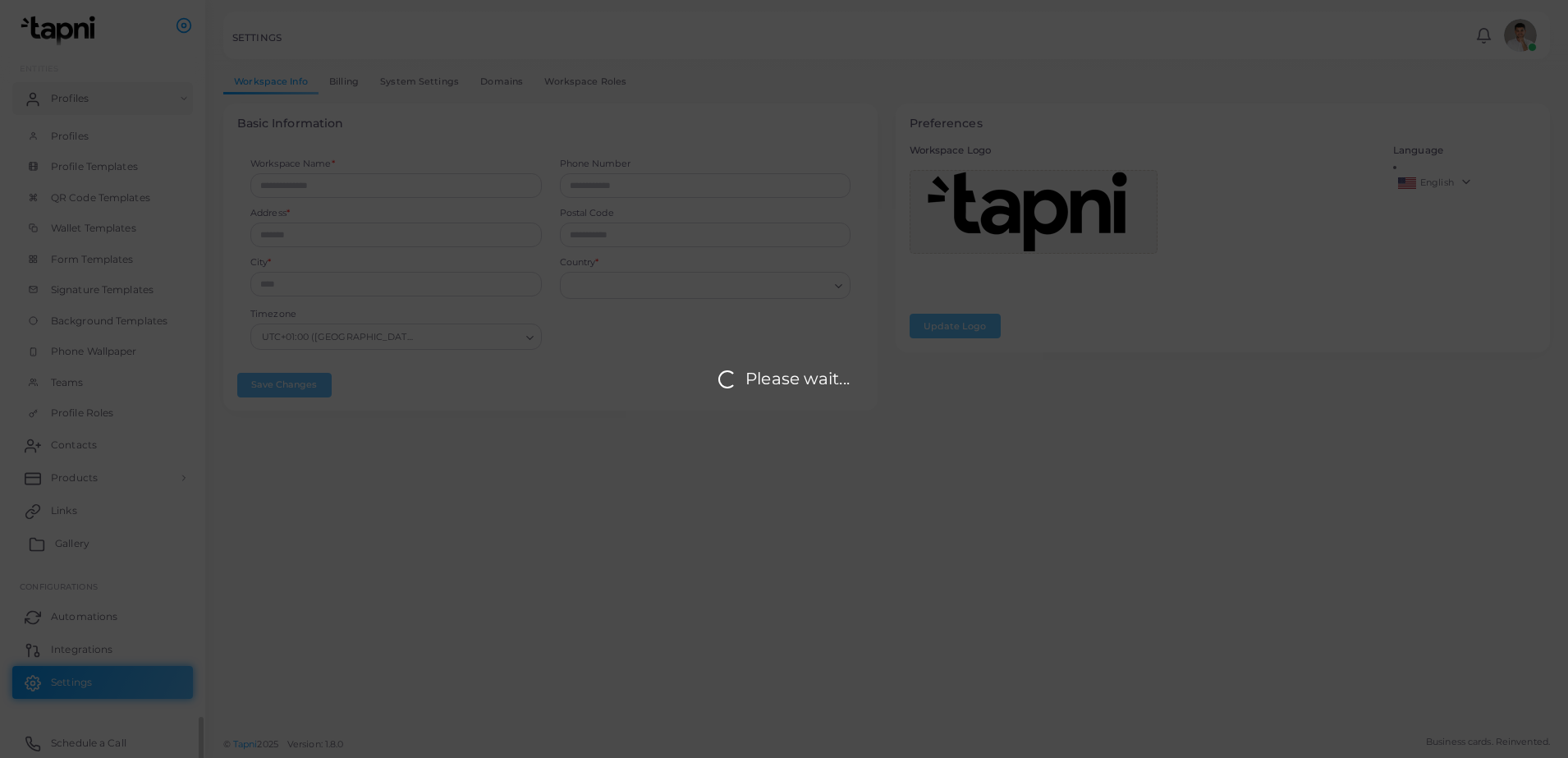
type input "*******"
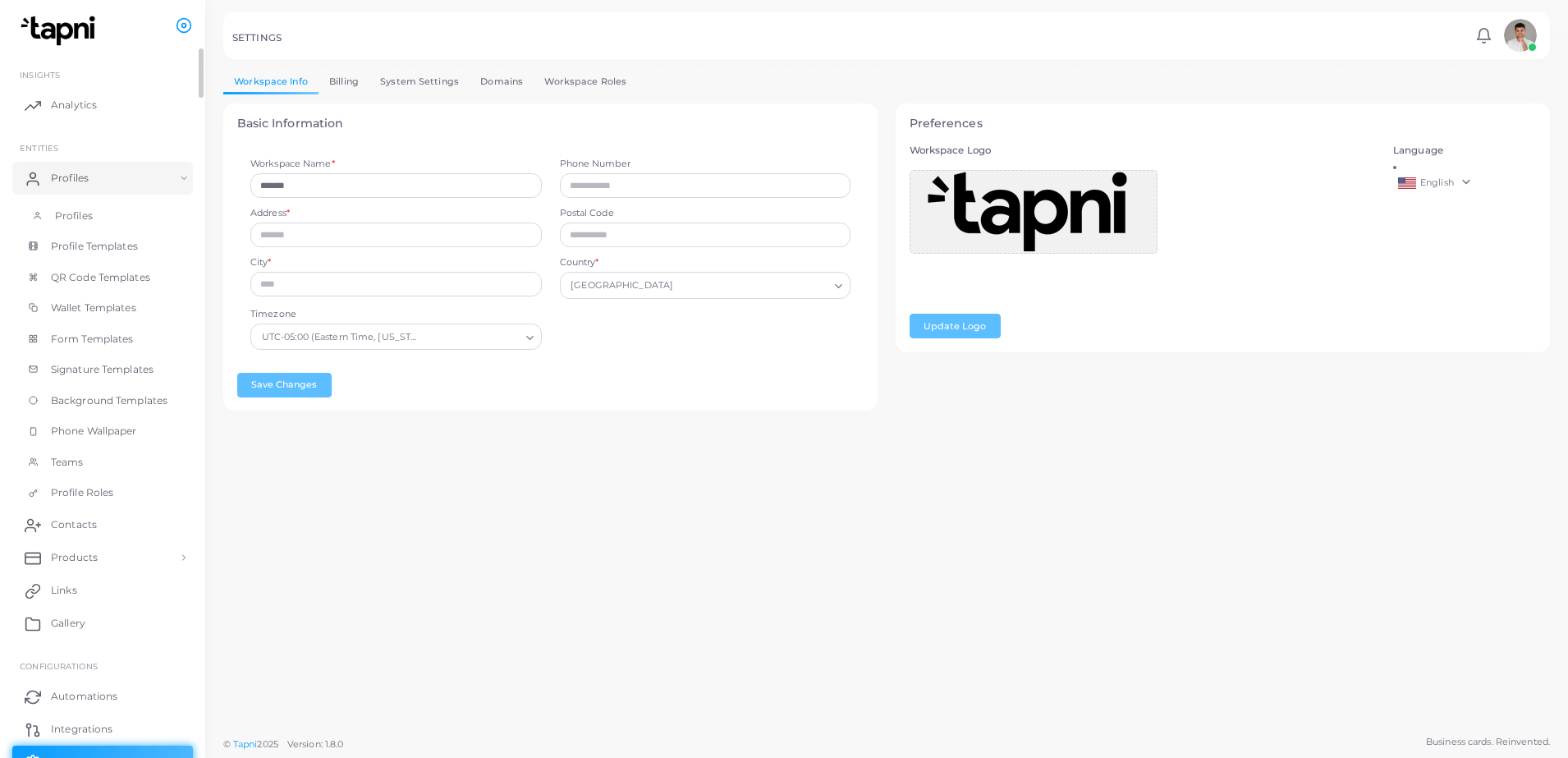
click at [87, 206] on link "Profiles" at bounding box center [102, 216] width 181 height 31
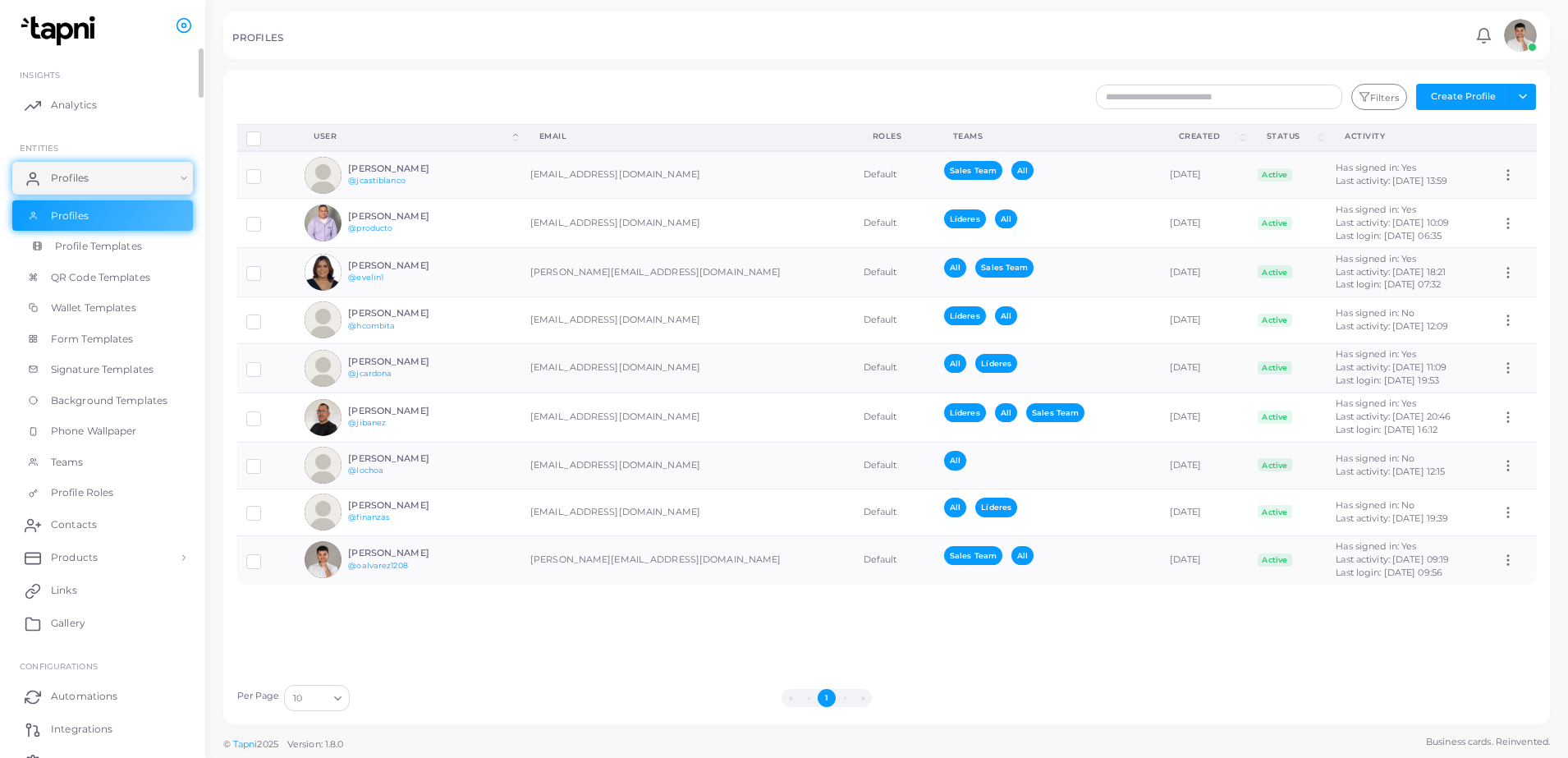
click at [85, 236] on link "Profile Templates" at bounding box center [102, 246] width 181 height 31
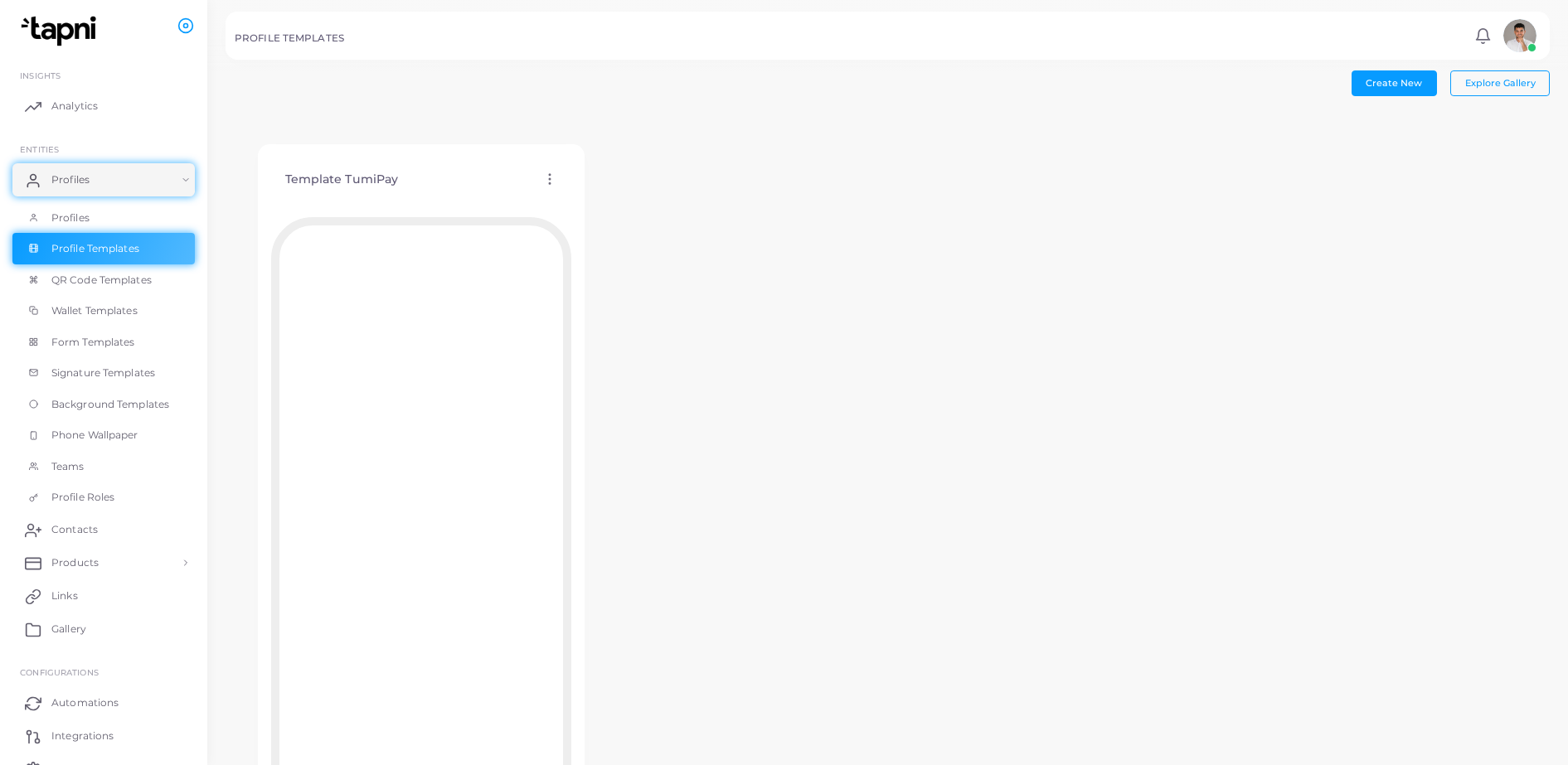
click at [551, 177] on icon at bounding box center [549, 179] width 15 height 15
click at [858, 151] on div "Template TumiPay Edit Template Assign template Duplicate Template Delete Templa…" at bounding box center [887, 497] width 1324 height 770
click at [1364, 79] on button "Create New" at bounding box center [1394, 83] width 86 height 25
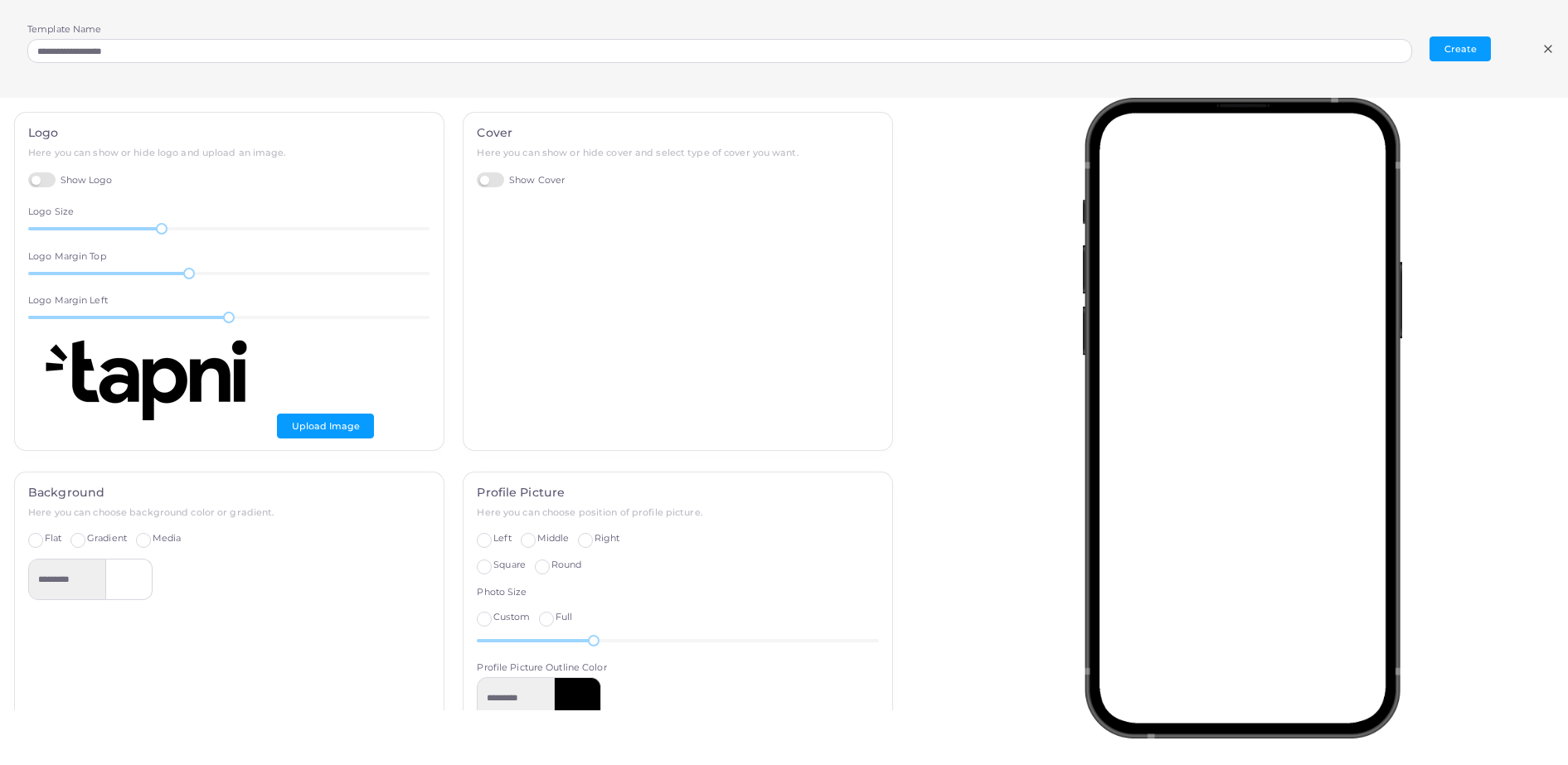
click at [1553, 46] on icon at bounding box center [1548, 48] width 13 height 13
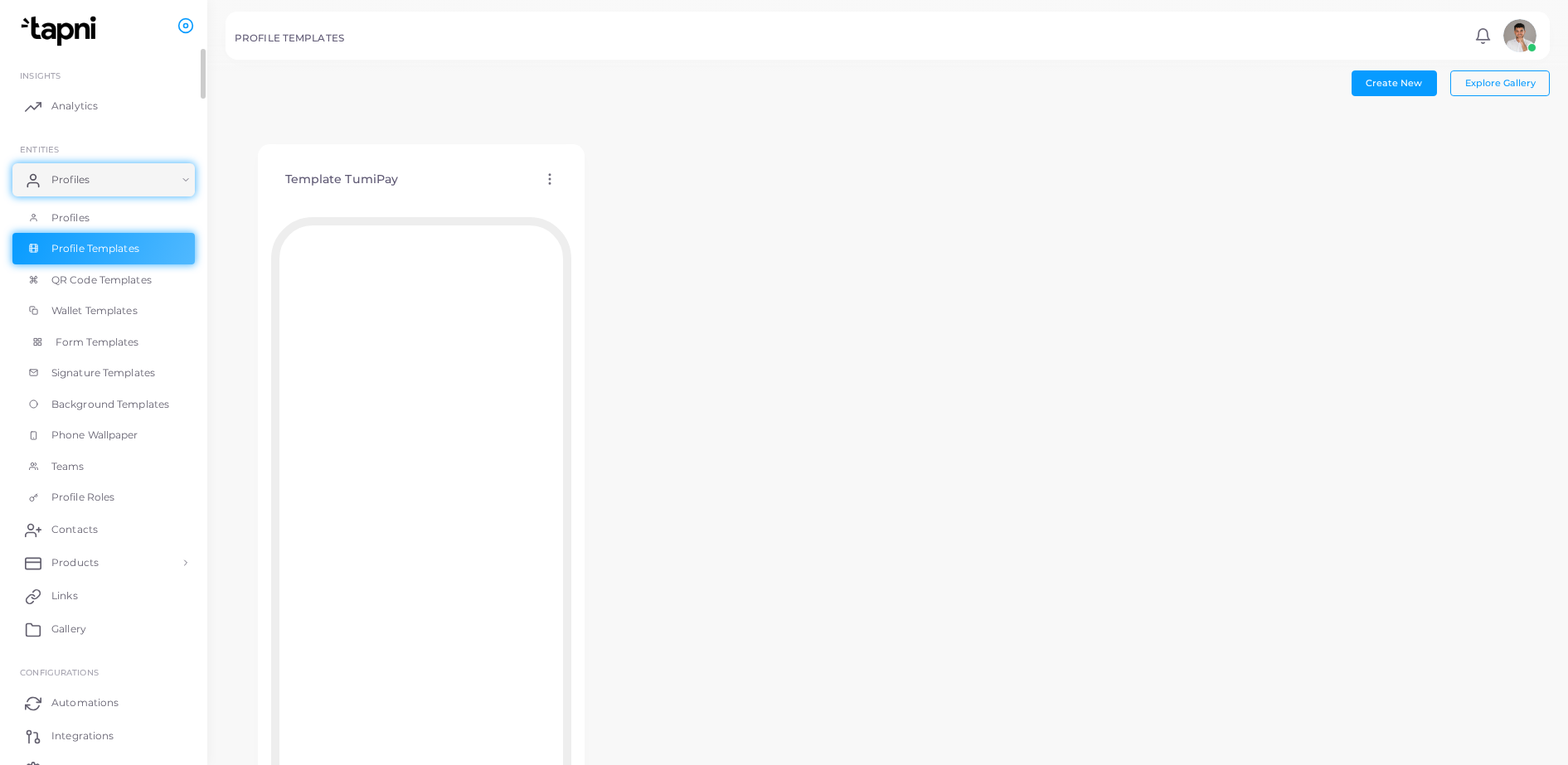
click at [115, 346] on span "Form Templates" at bounding box center [98, 342] width 84 height 15
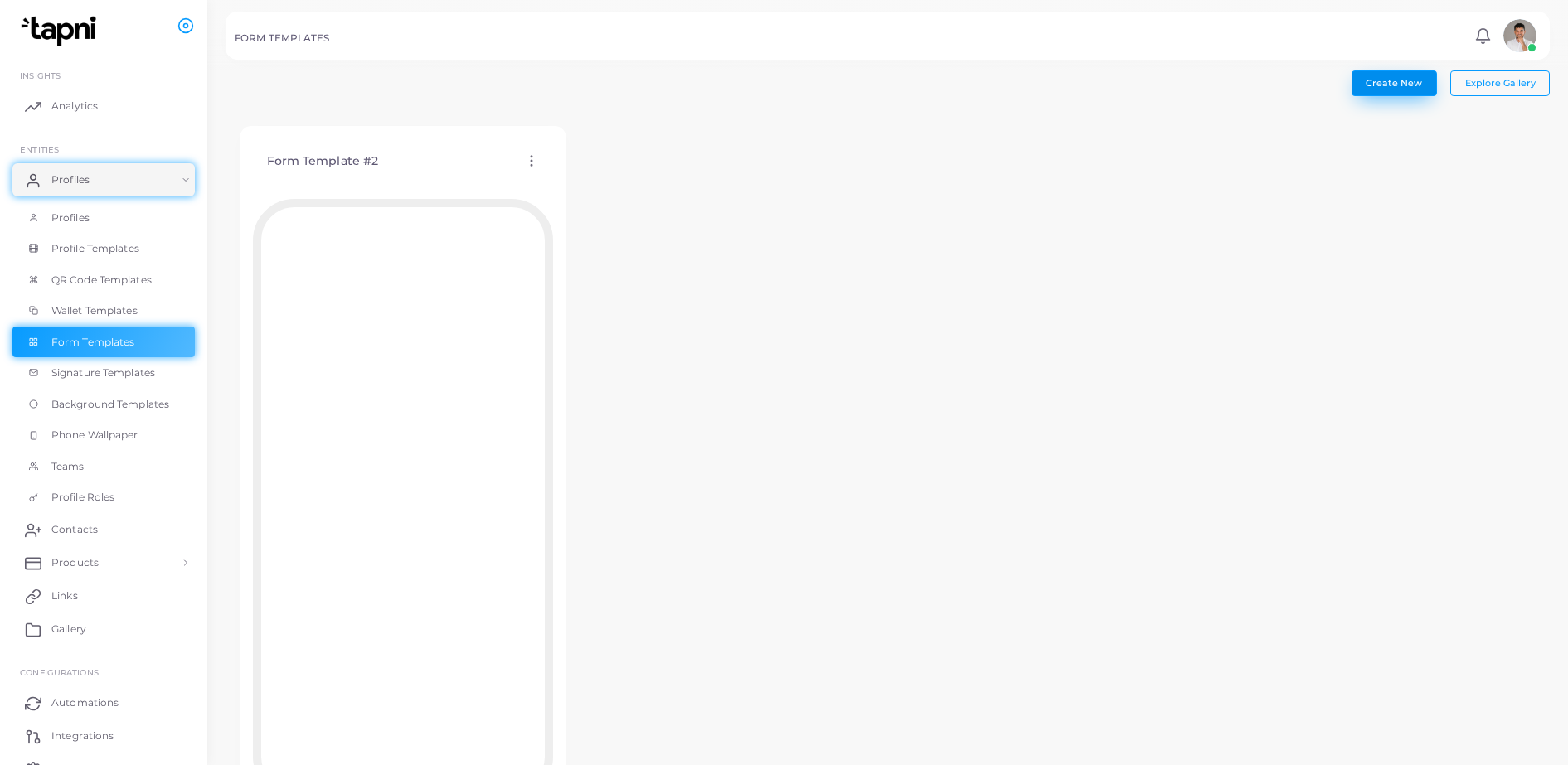
click at [1399, 74] on button "Create New" at bounding box center [1394, 83] width 86 height 25
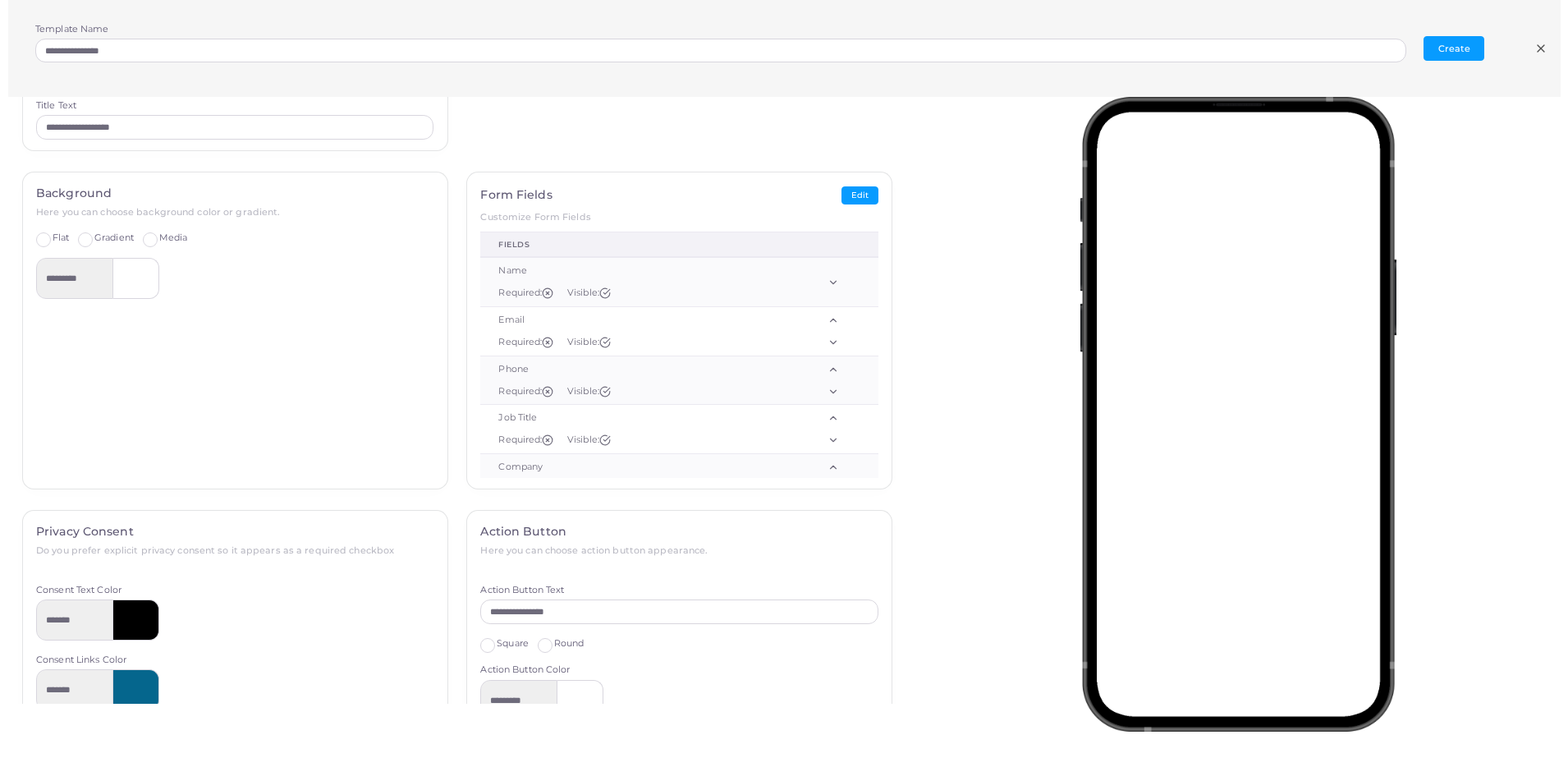
scroll to position [102, 0]
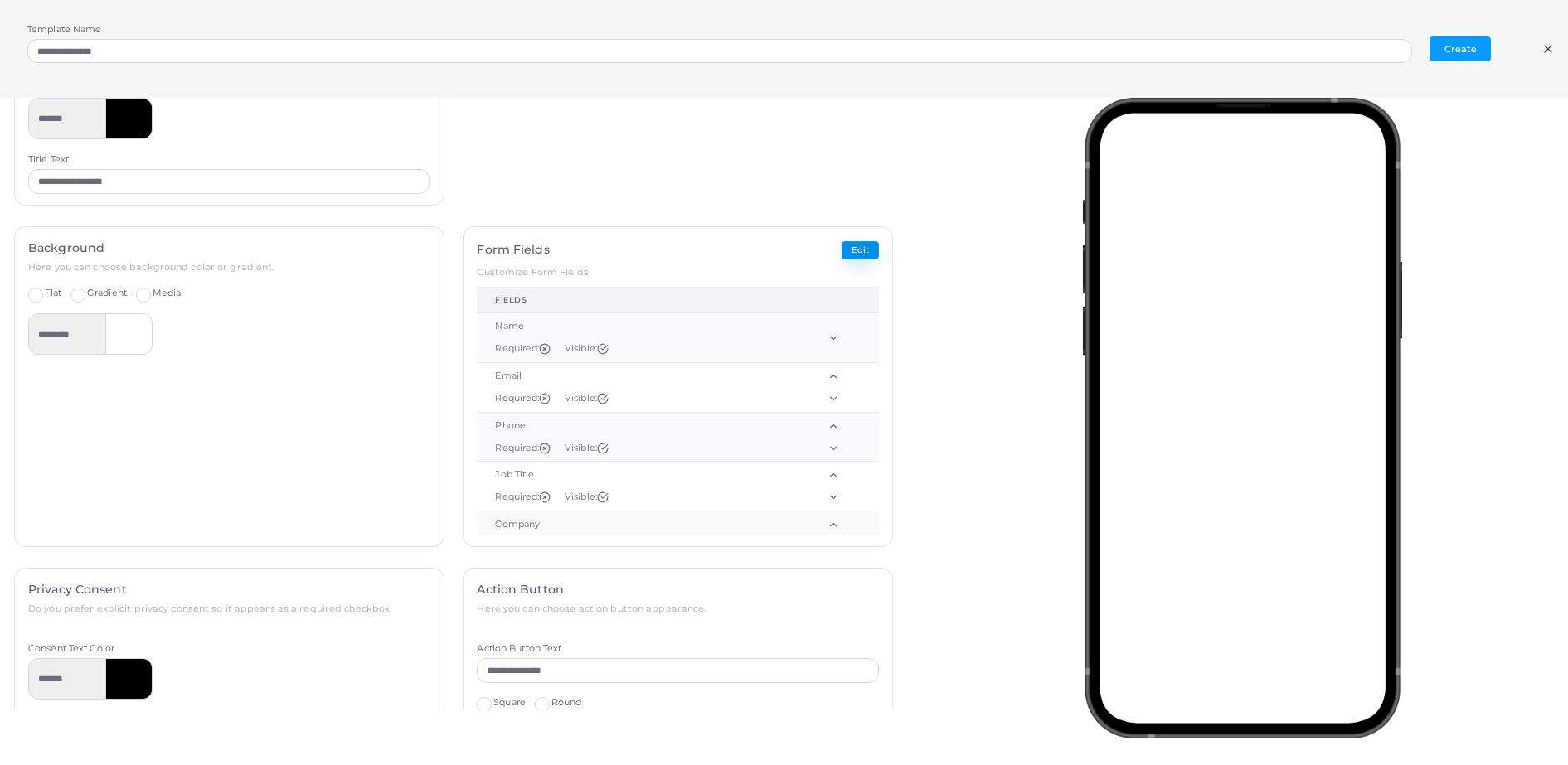
click at [854, 246] on button "Edit" at bounding box center [860, 250] width 37 height 19
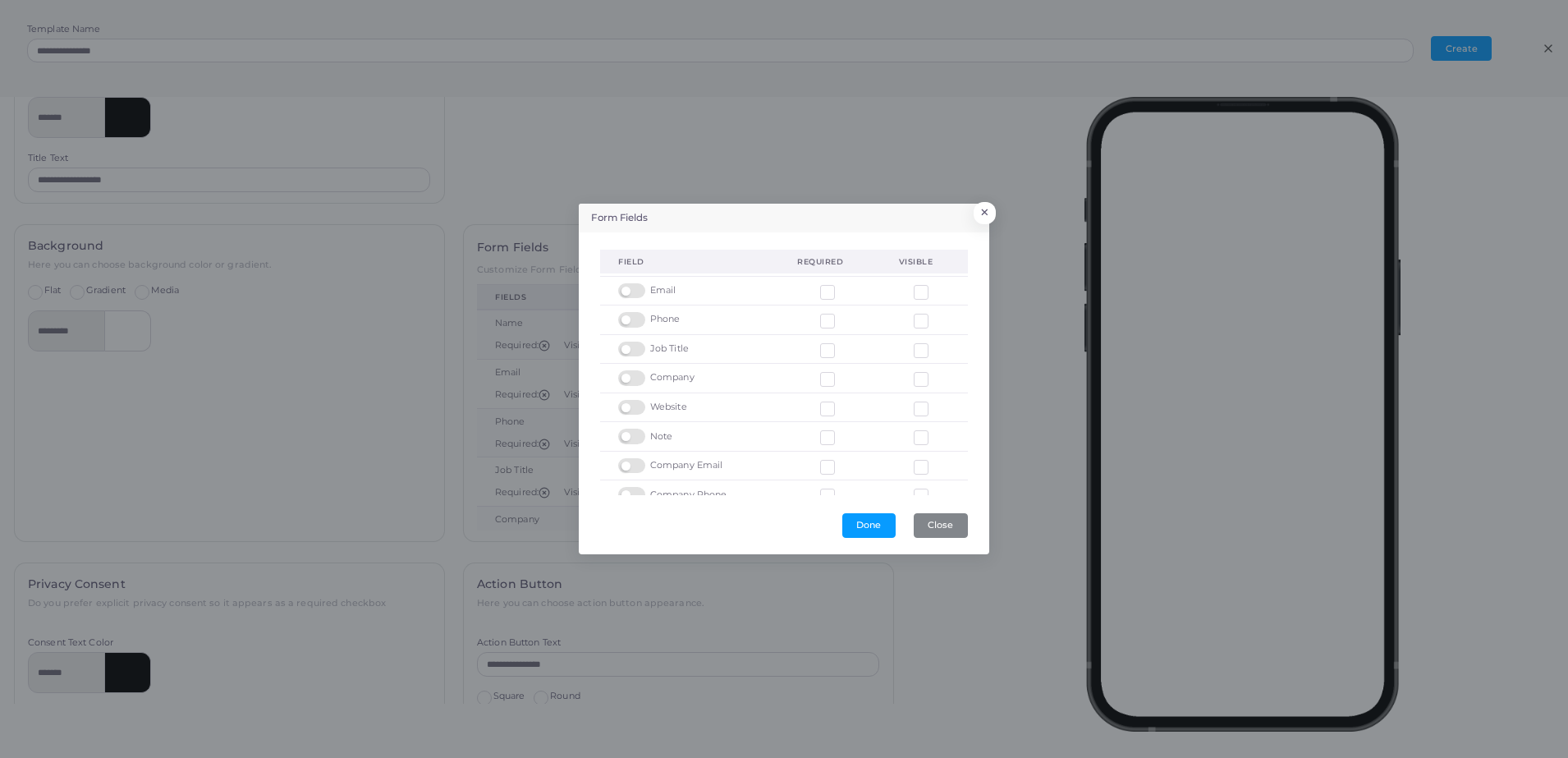
scroll to position [0, 0]
click at [840, 284] on label at bounding box center [840, 284] width 0 height 0
click at [934, 468] on label at bounding box center [934, 468] width 0 height 0
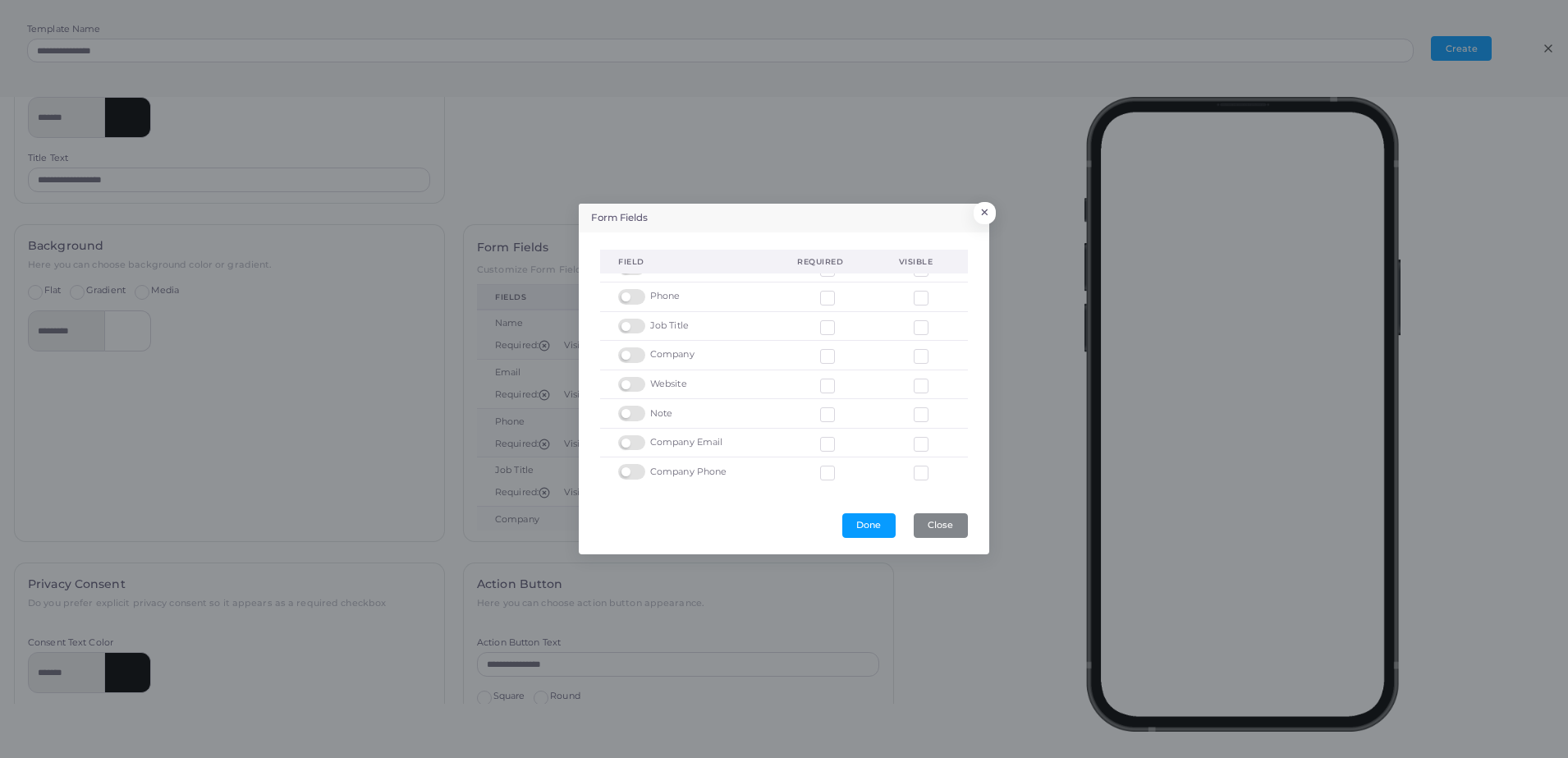
click at [934, 468] on label at bounding box center [934, 468] width 0 height 0
drag, startPoint x: 910, startPoint y: 475, endPoint x: 947, endPoint y: 492, distance: 40.7
click at [948, 492] on div "field Required Visible Name Email Phone Job Title Company Website Note Company …" at bounding box center [784, 372] width 367 height 246
click at [988, 216] on button "×" at bounding box center [982, 216] width 22 height 21
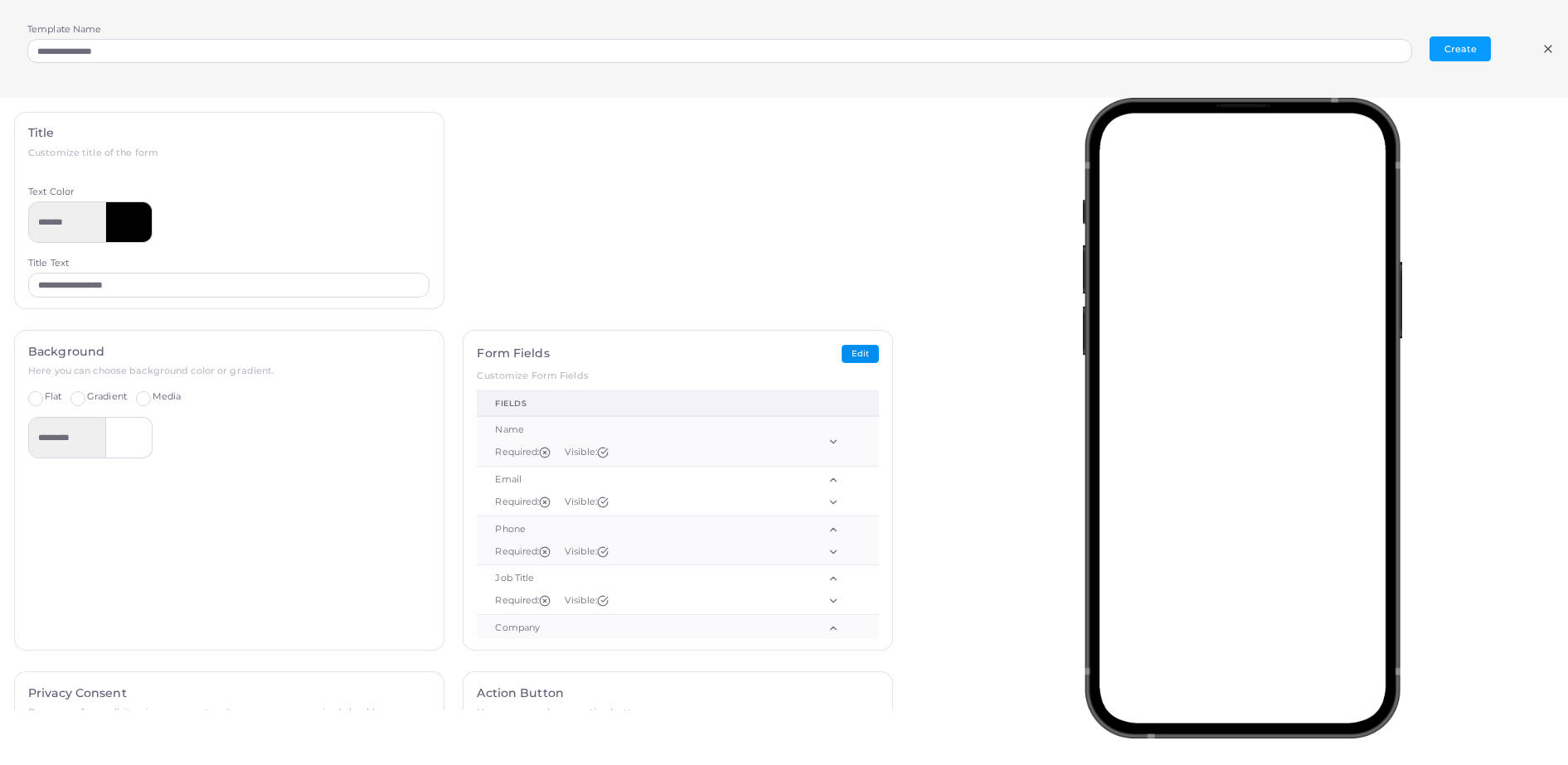
scroll to position [0, 0]
click at [1547, 48] on line at bounding box center [1548, 48] width 7 height 7
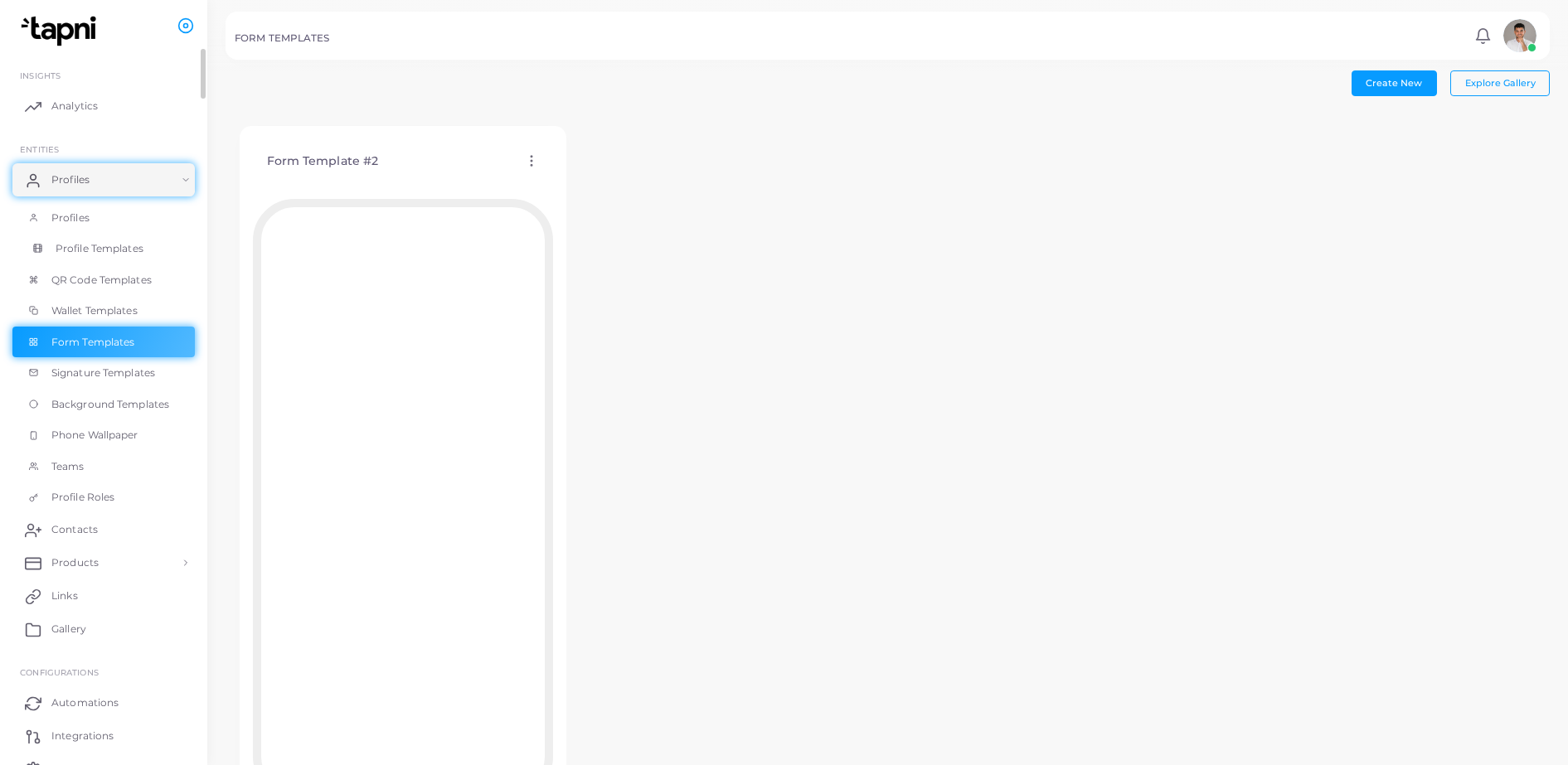
click at [97, 249] on span "Profile Templates" at bounding box center [100, 248] width 88 height 15
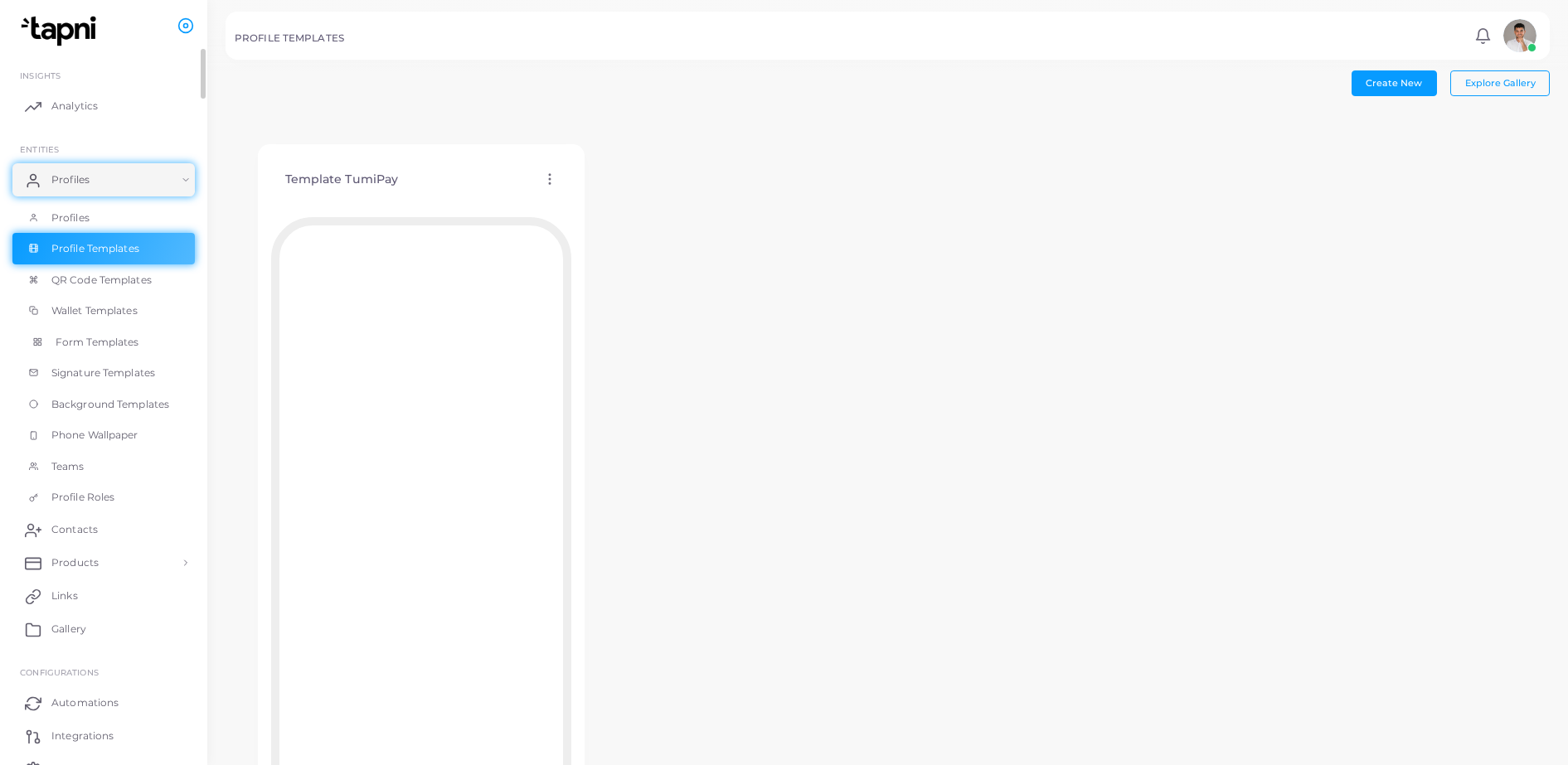
click at [139, 331] on link "Form Templates" at bounding box center [103, 342] width 182 height 32
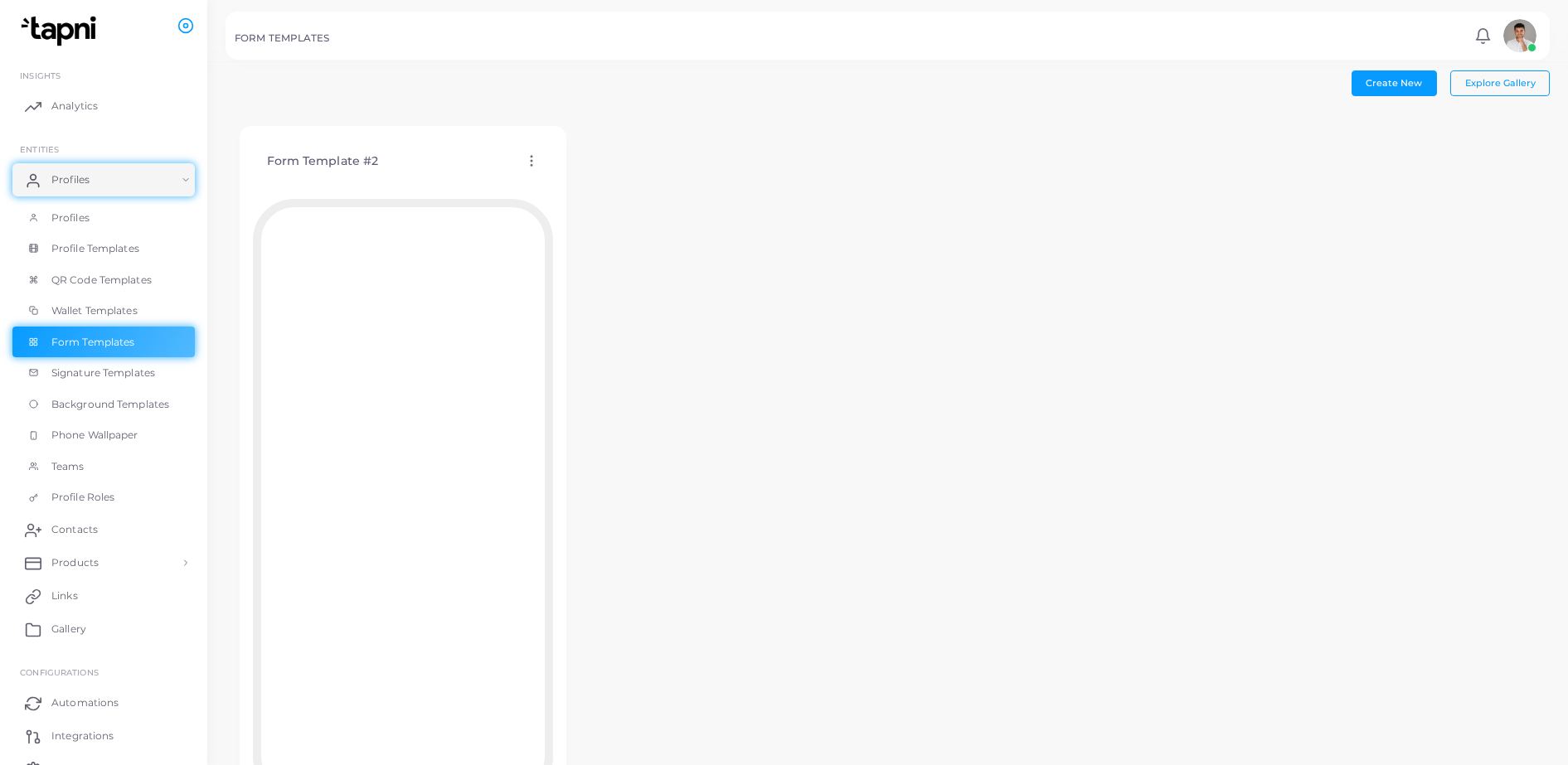
click at [526, 155] on icon at bounding box center [532, 161] width 15 height 15
click at [584, 197] on span "Assign template" at bounding box center [599, 199] width 75 height 13
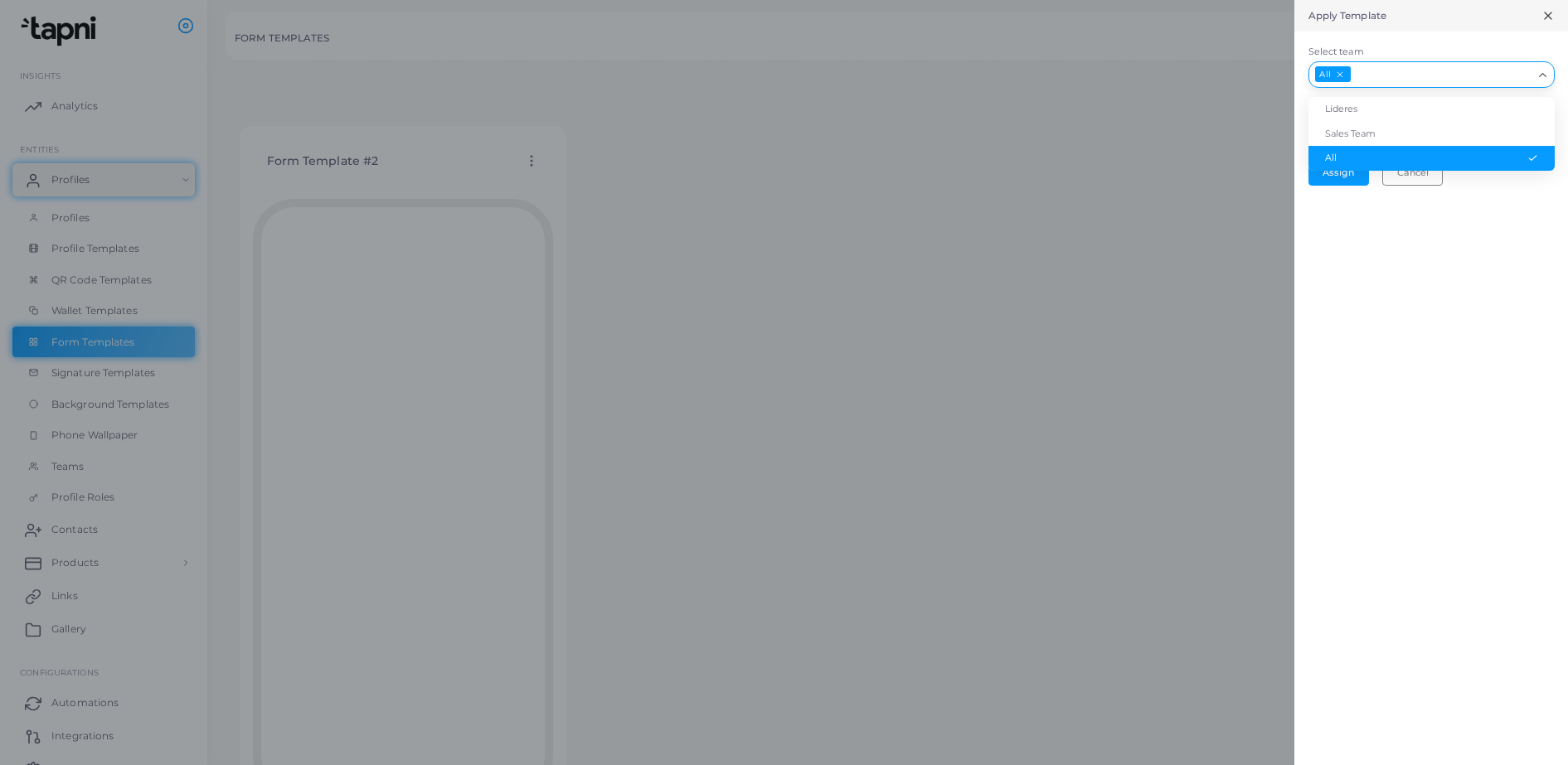
click at [1539, 74] on icon "Search for option" at bounding box center [1542, 74] width 12 height 12
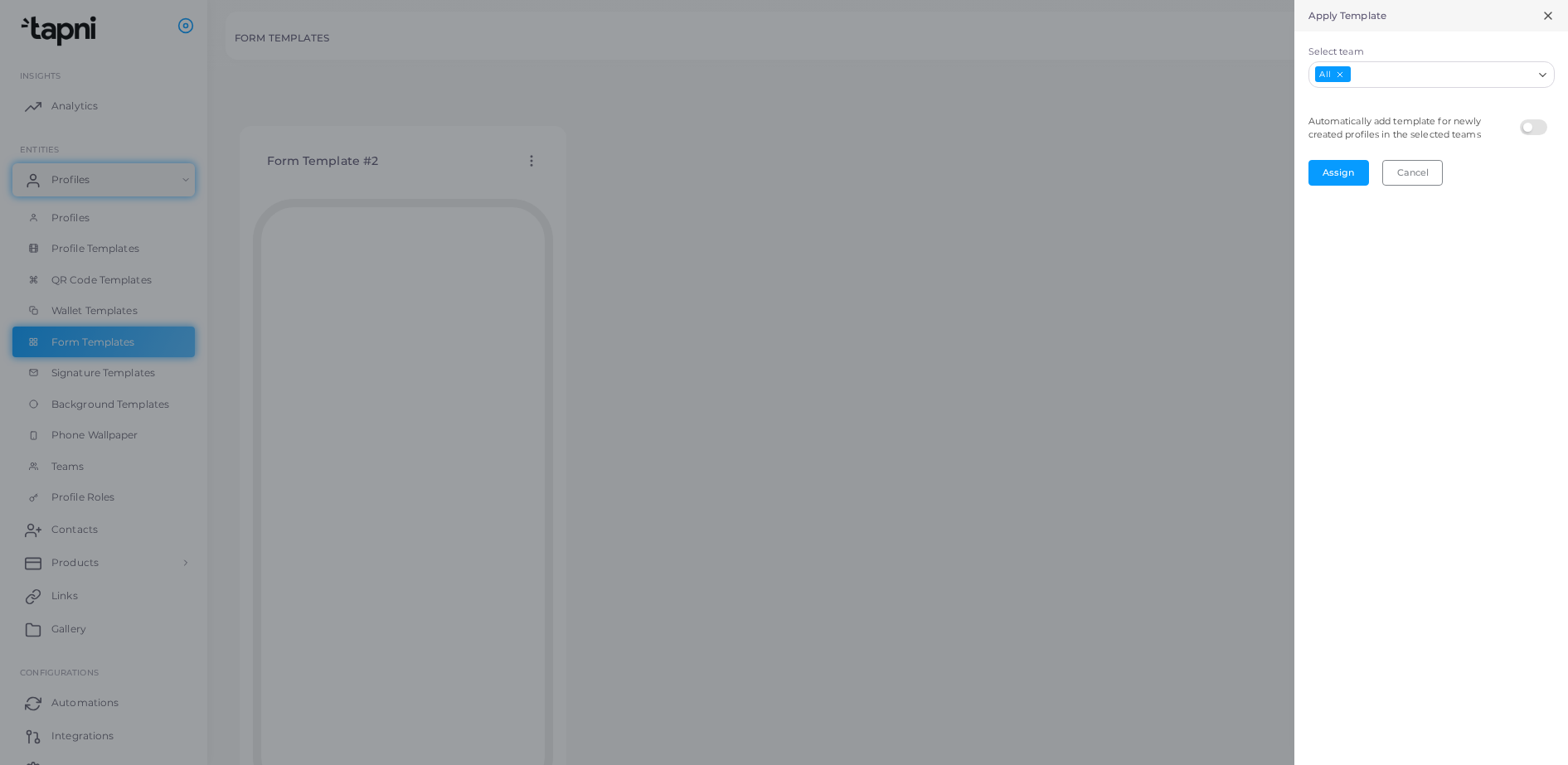
click at [1406, 445] on div "Apply Template Select team All Loading... Líderes Sales Team All Automatically …" at bounding box center [1431, 382] width 274 height 765
click at [1548, 15] on icon at bounding box center [1548, 16] width 13 height 13
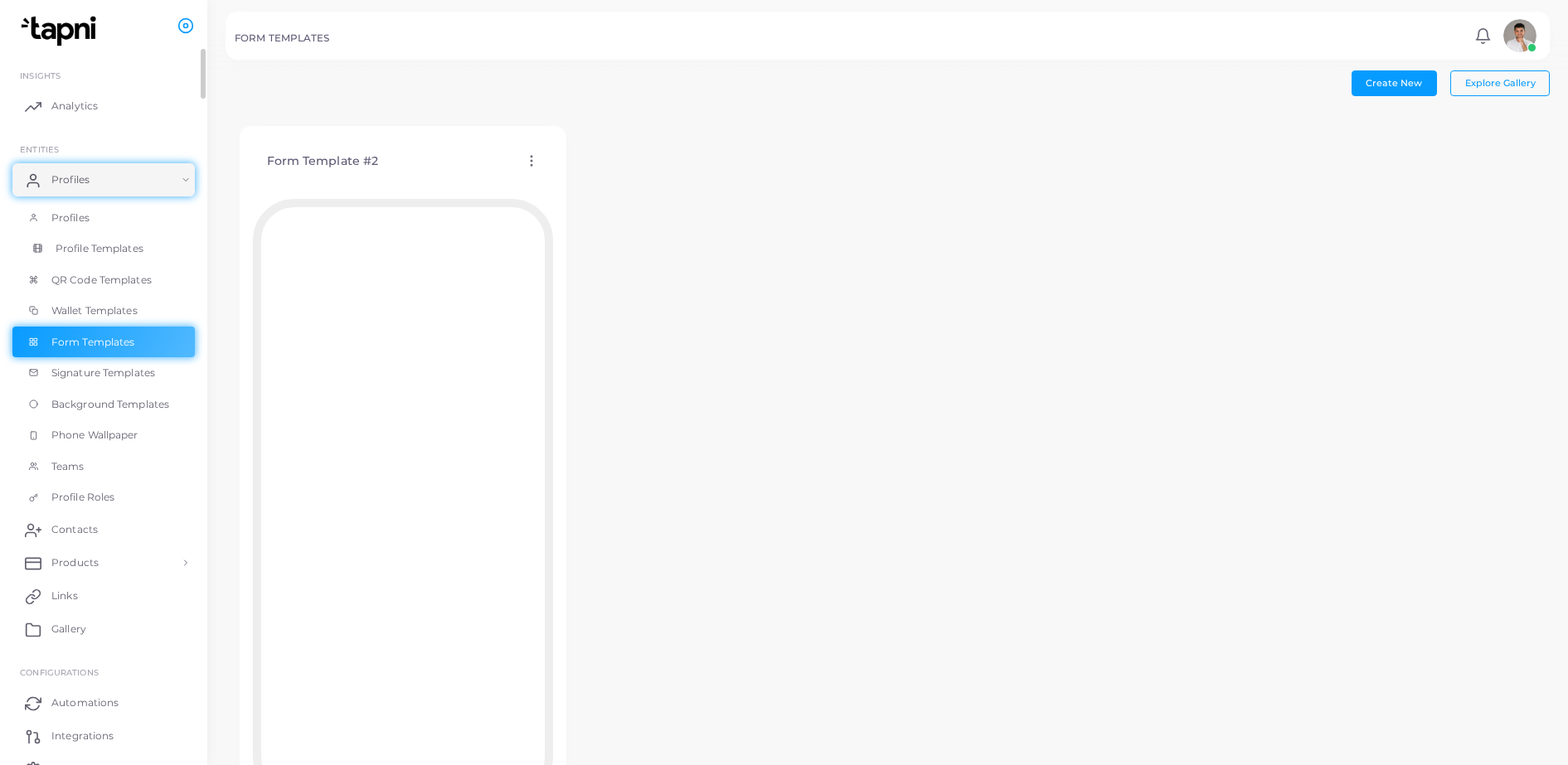
click at [93, 246] on span "Profile Templates" at bounding box center [100, 248] width 88 height 15
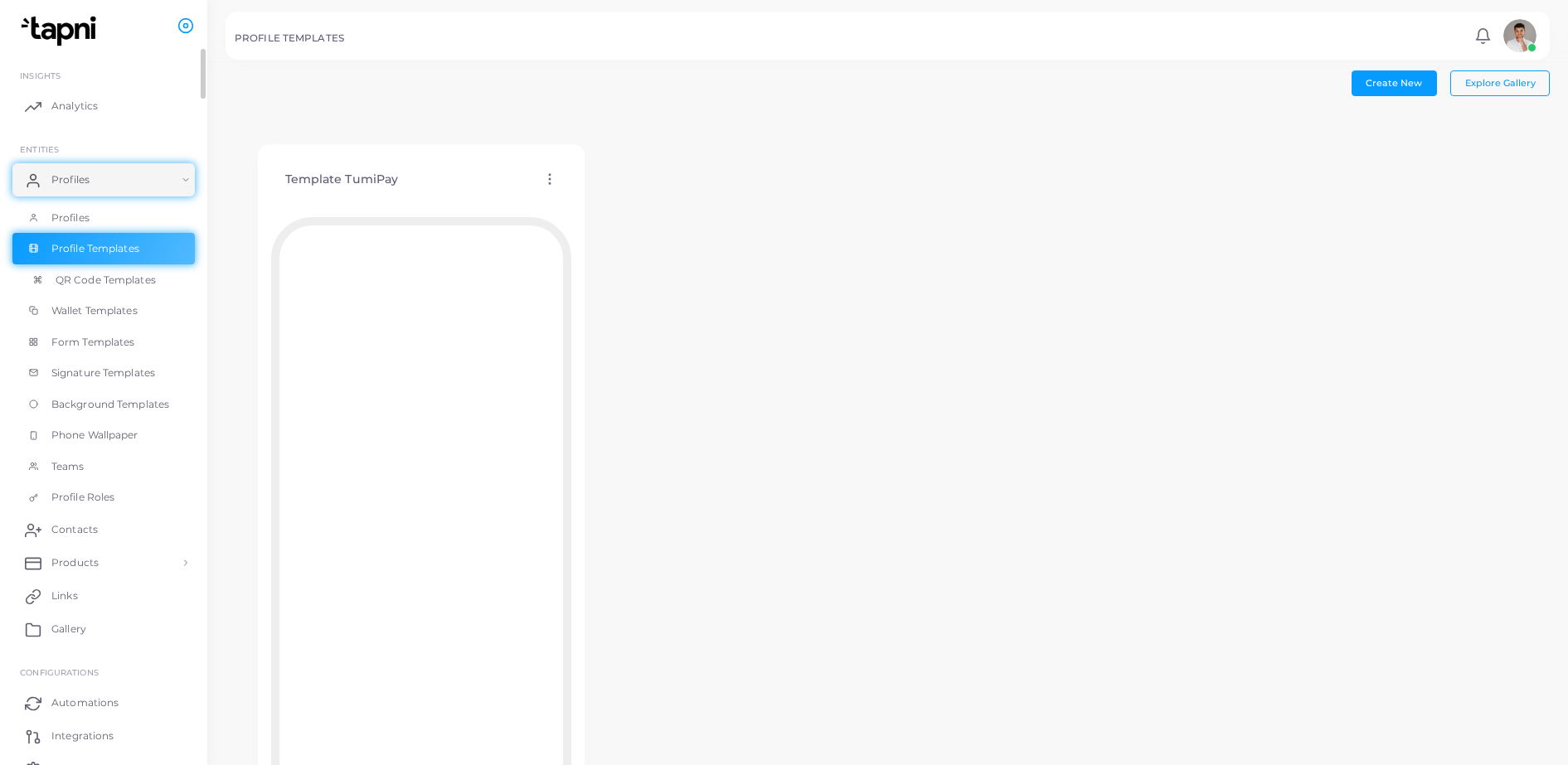
click at [121, 283] on span "QR Code Templates" at bounding box center [106, 280] width 101 height 15
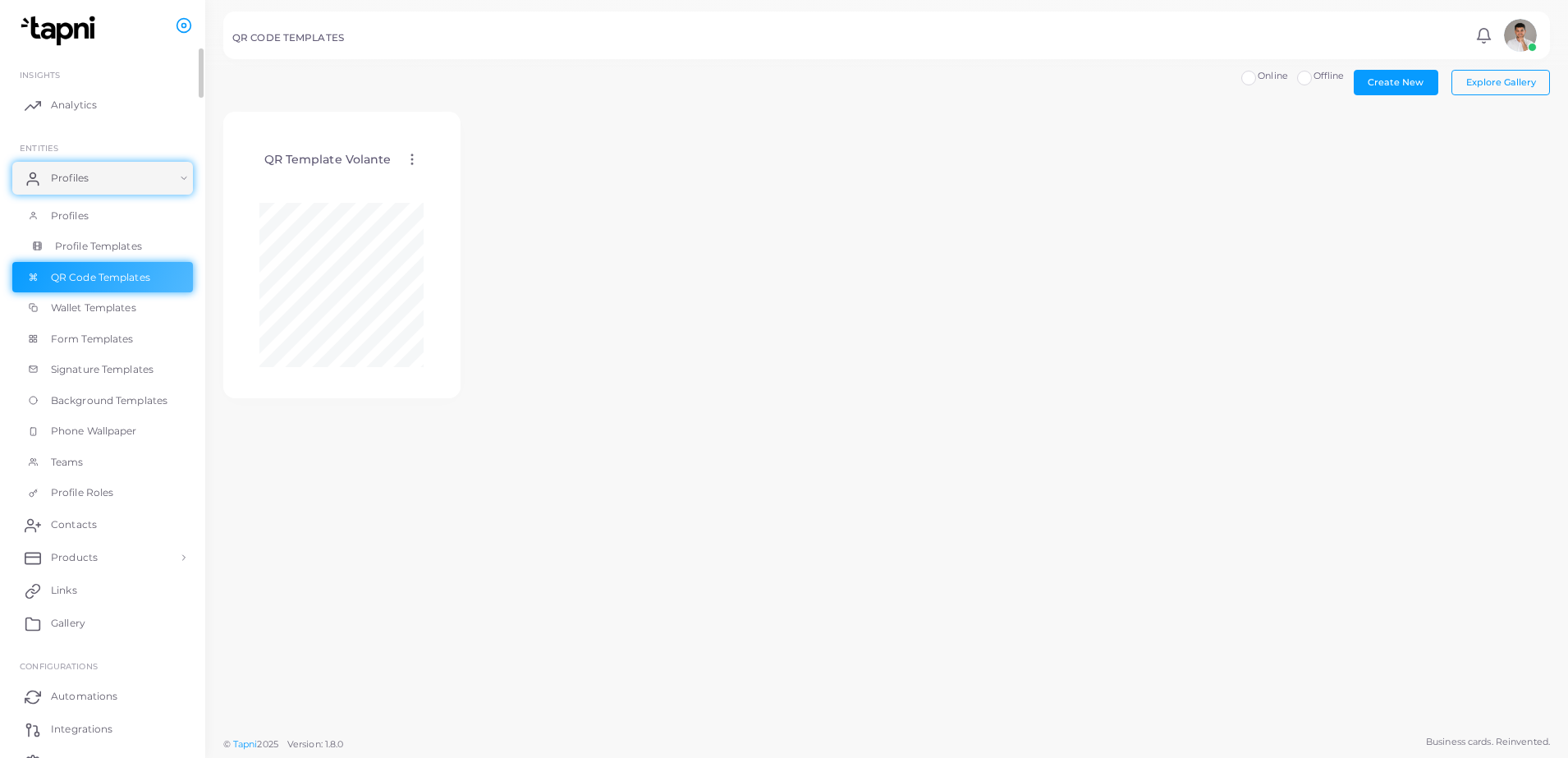
click at [109, 236] on link "Profile Templates" at bounding box center [102, 246] width 181 height 31
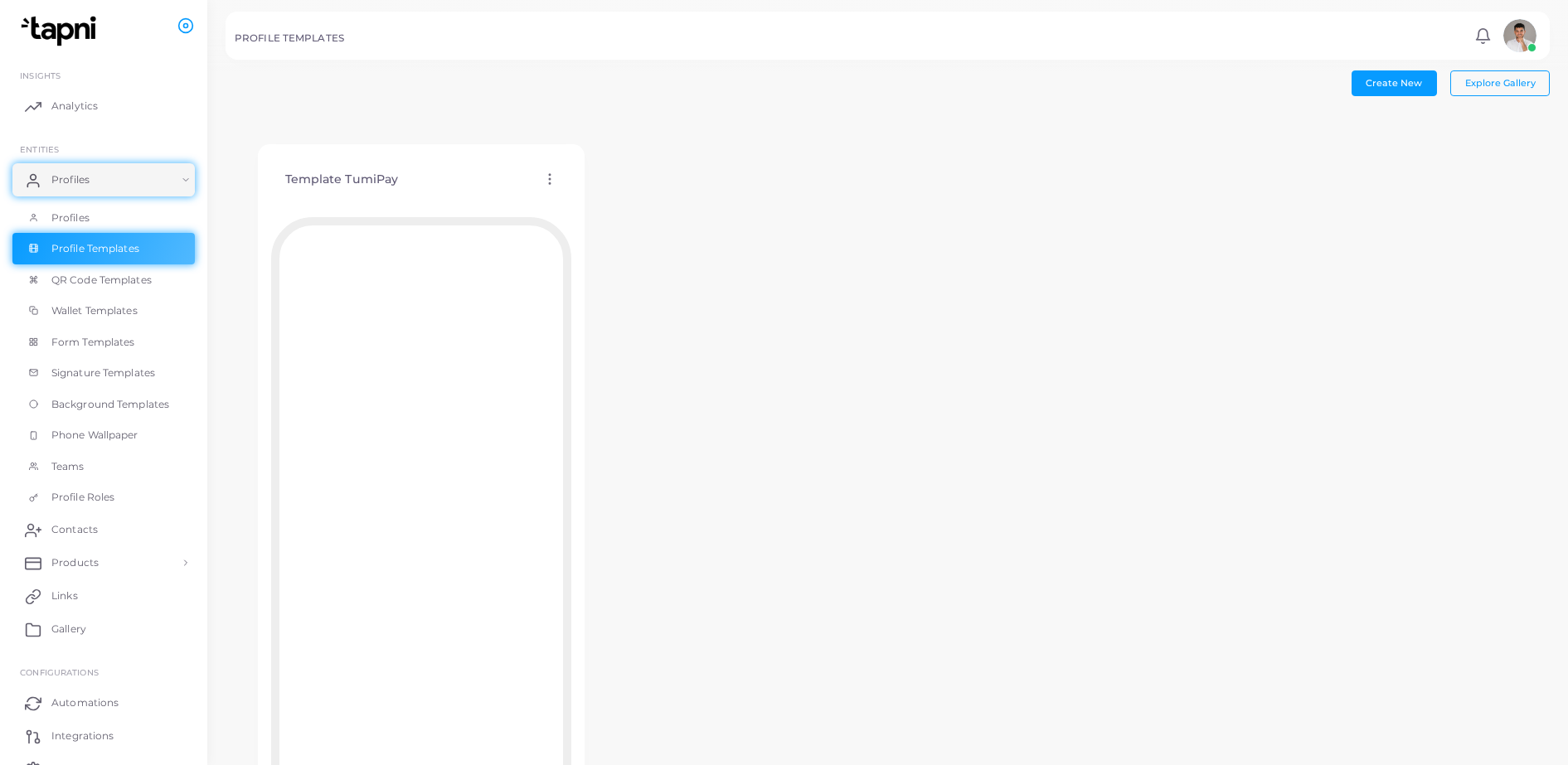
click at [554, 185] on icon at bounding box center [549, 179] width 15 height 15
click at [577, 201] on icon at bounding box center [576, 204] width 7 height 7
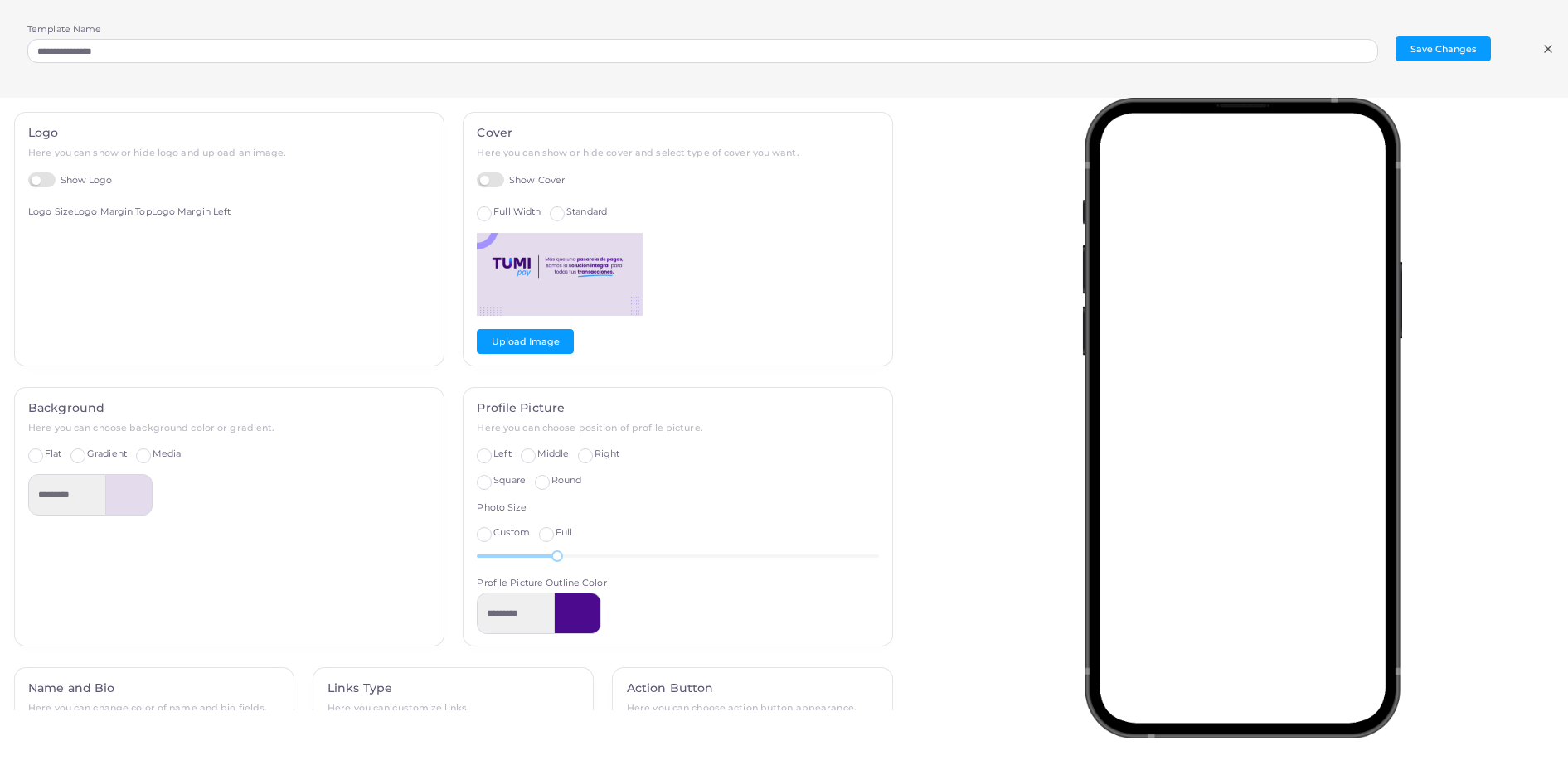
click at [1559, 52] on div "**********" at bounding box center [784, 48] width 1568 height 98
click at [1547, 53] on icon at bounding box center [1548, 48] width 13 height 13
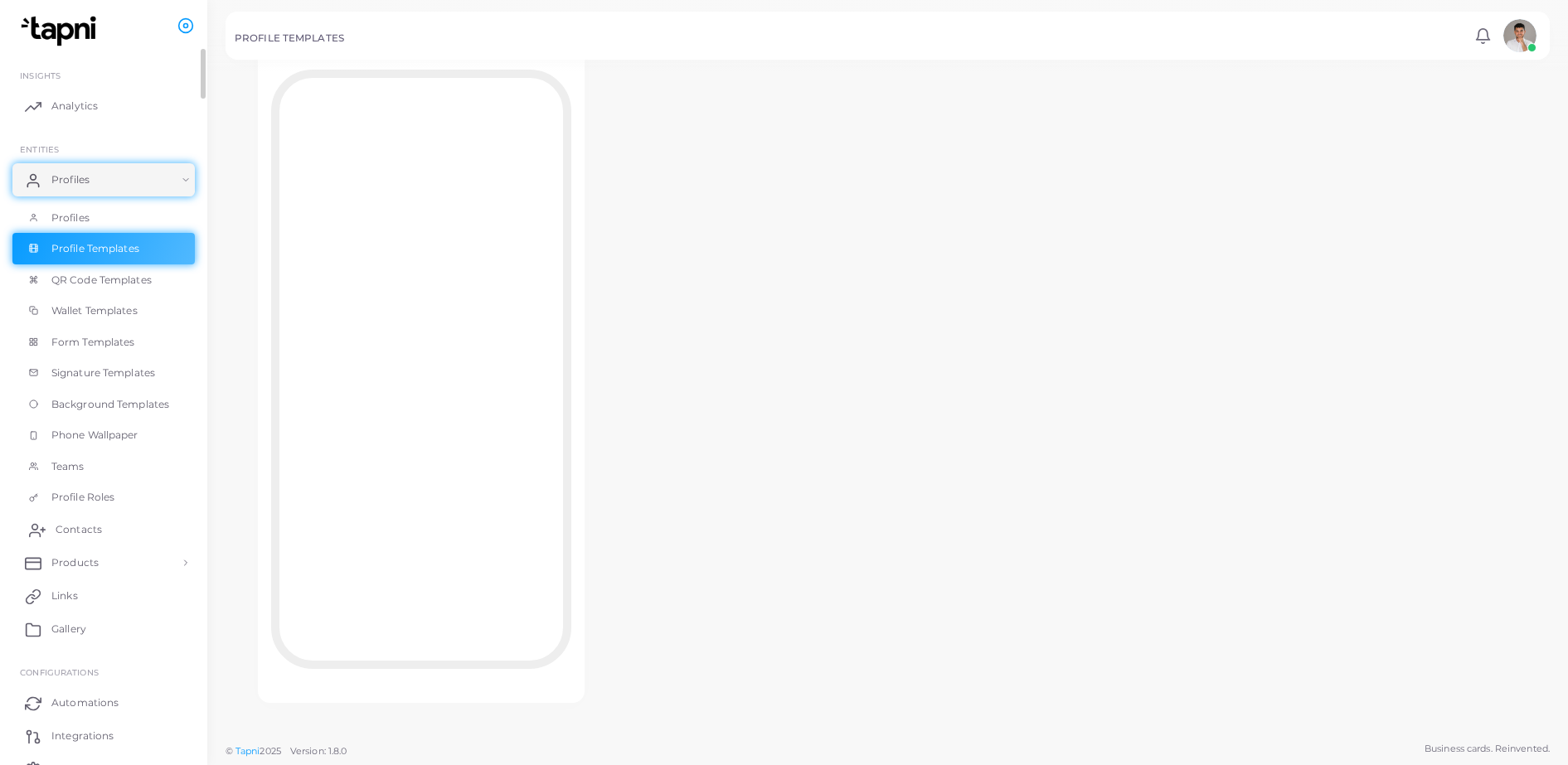
click at [89, 531] on span "Contacts" at bounding box center [79, 530] width 47 height 15
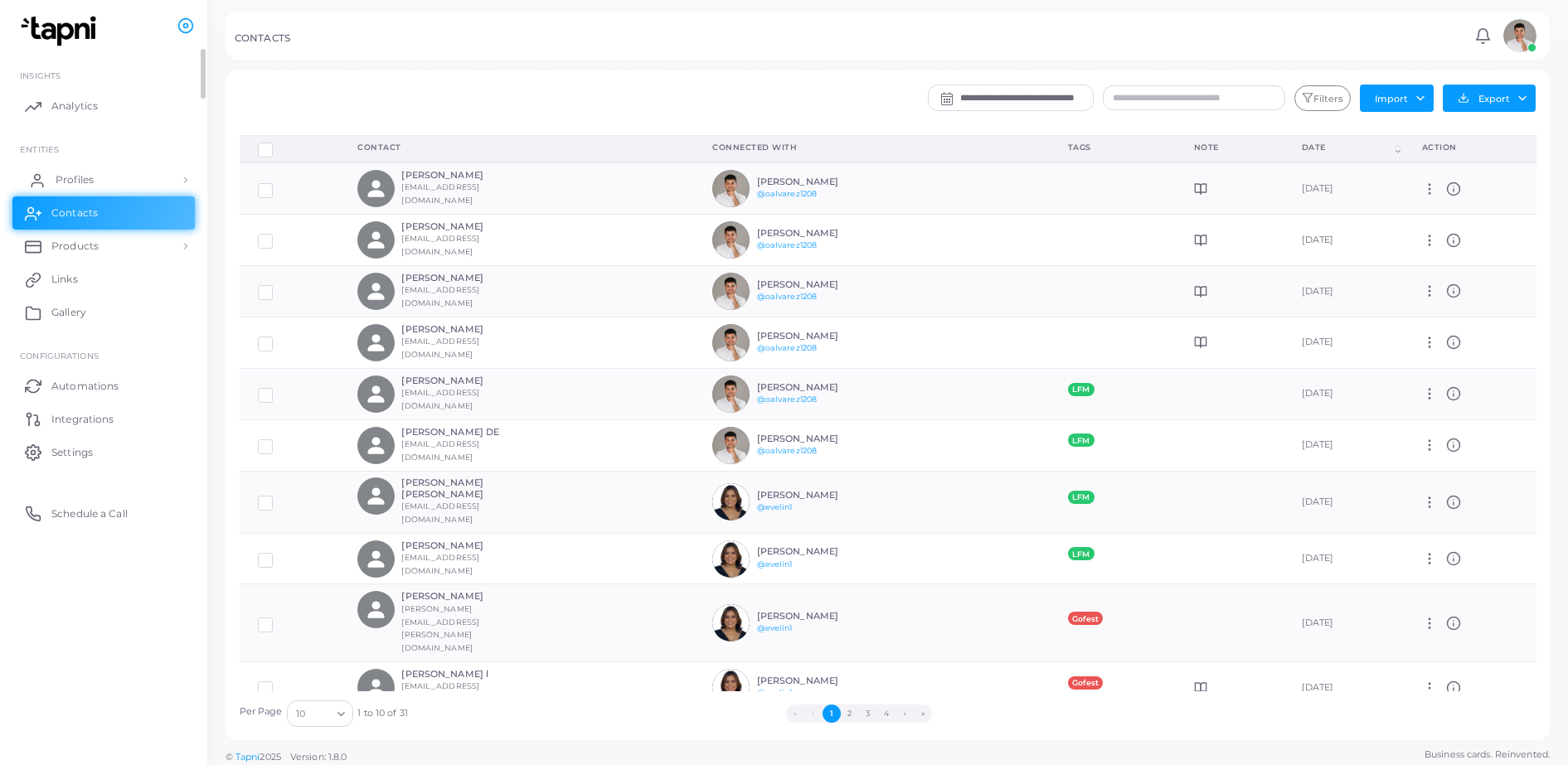
click at [78, 165] on link "Profiles" at bounding box center [103, 180] width 182 height 34
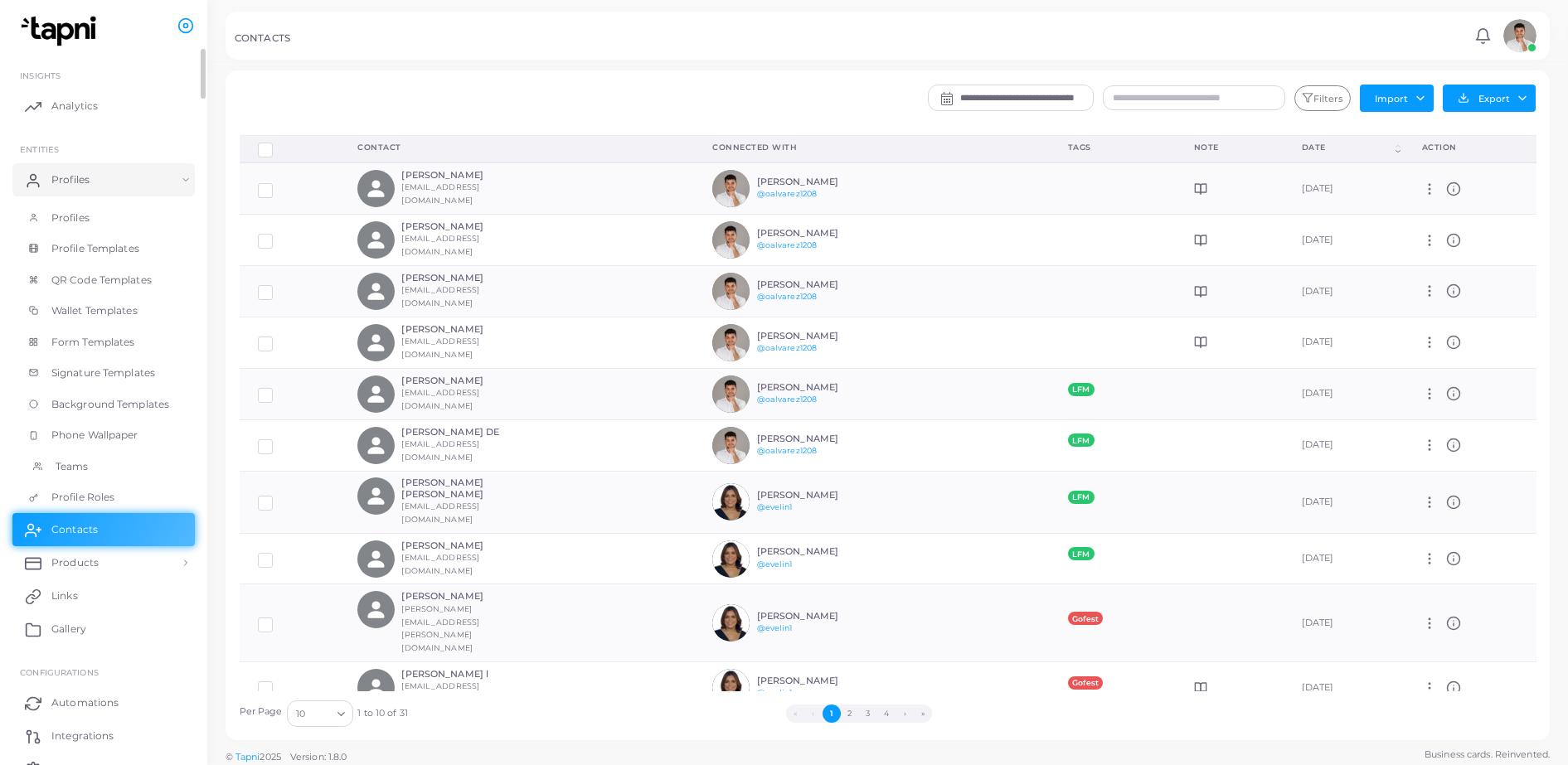
click at [76, 466] on span "Teams" at bounding box center [73, 466] width 34 height 15
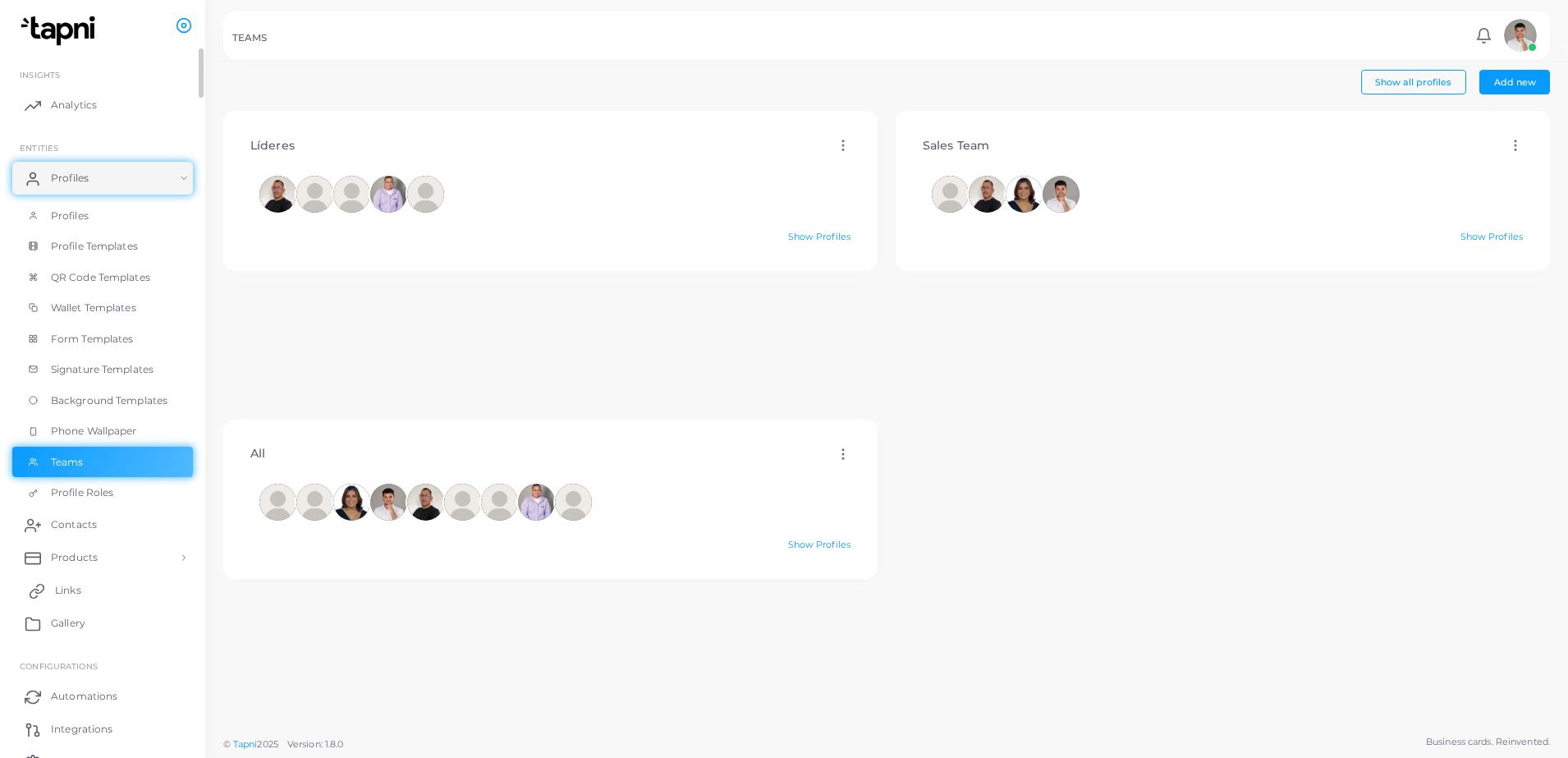
click at [79, 594] on span "Links" at bounding box center [68, 590] width 26 height 15
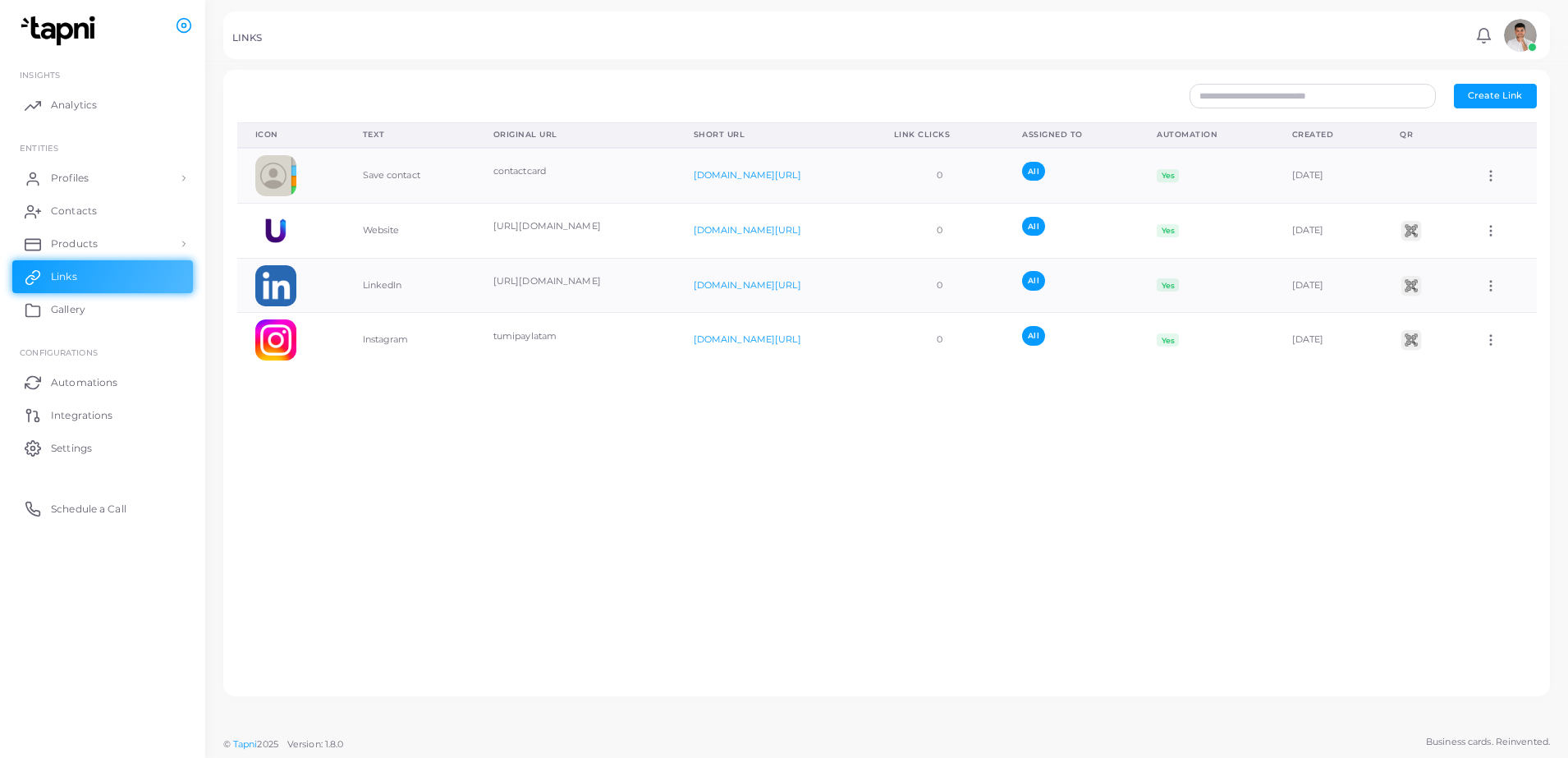
click at [579, 405] on div "Icon Text Original URL Short URL Link Clicks Assigned To Automation Created QR …" at bounding box center [887, 403] width 1317 height 561
click at [1491, 99] on span "Create Link" at bounding box center [1494, 95] width 54 height 11
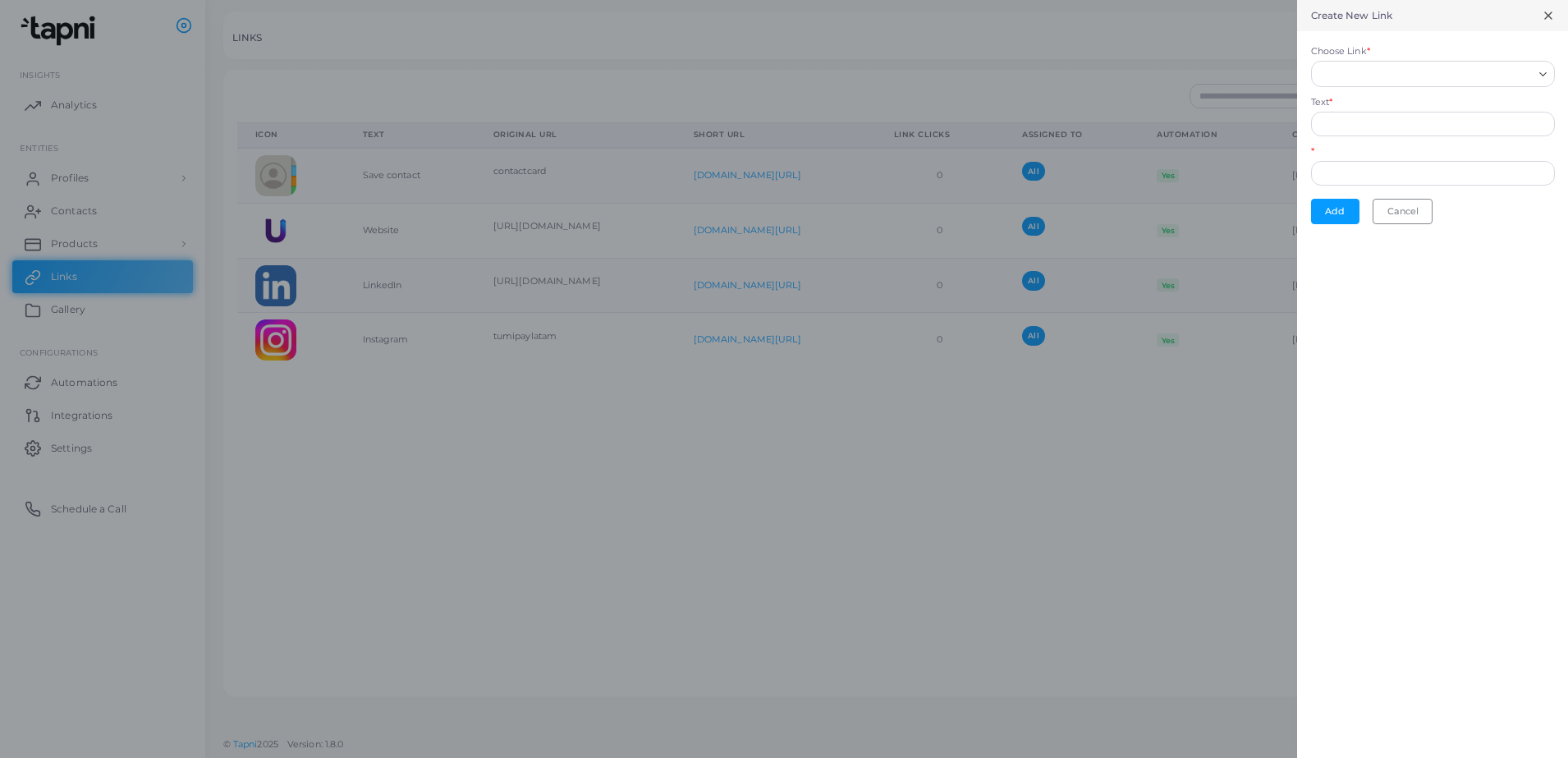
click at [1539, 73] on icon "Search for option" at bounding box center [1542, 74] width 12 height 12
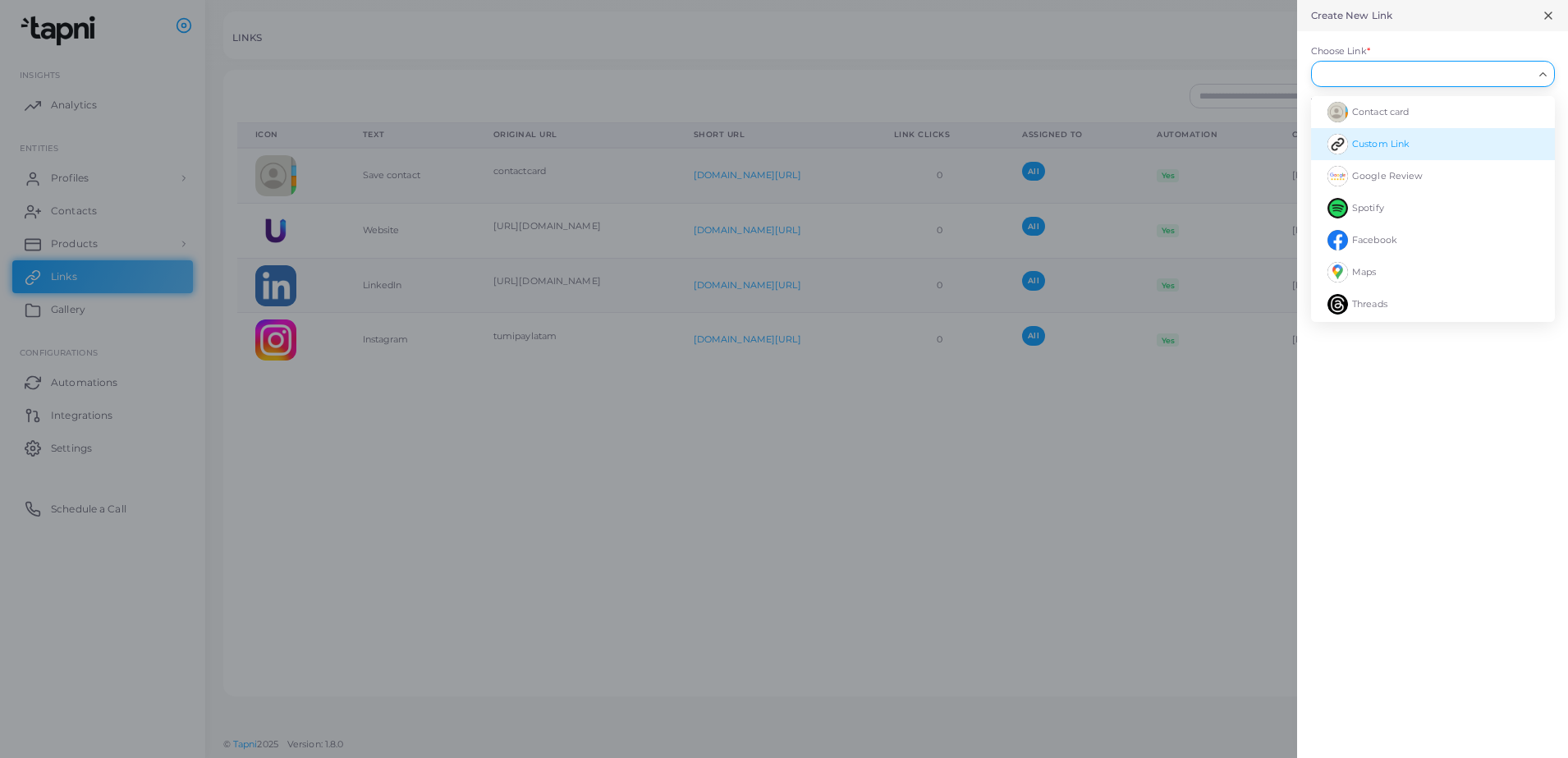
click at [1394, 145] on span "Custom Link" at bounding box center [1381, 144] width 57 height 11
type input "**********"
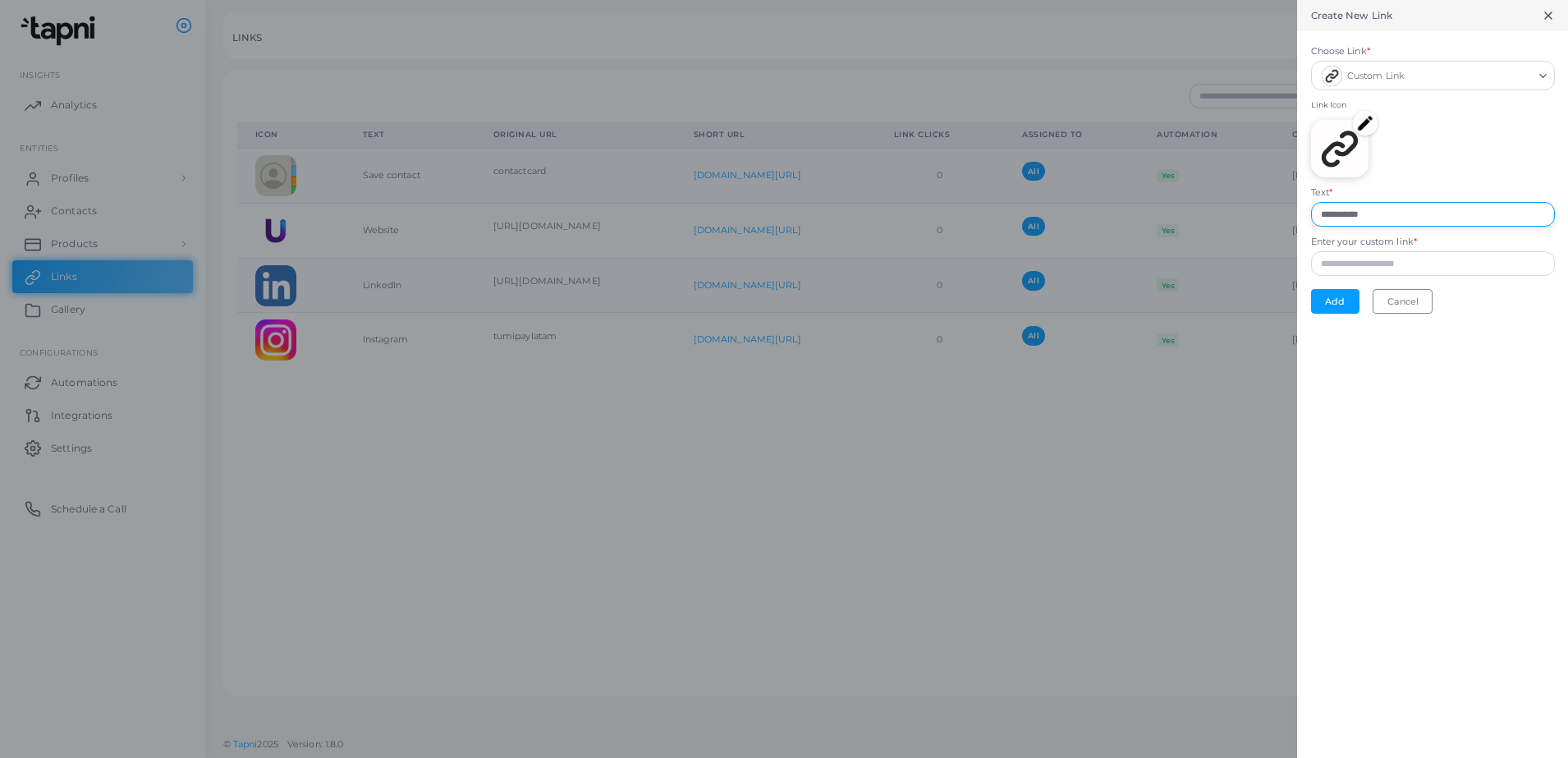
click at [1386, 212] on input "**********" at bounding box center [1432, 214] width 243 height 25
click at [1397, 265] on input "Enter your custom link *" at bounding box center [1432, 263] width 243 height 25
paste input "**********"
type input "**********"
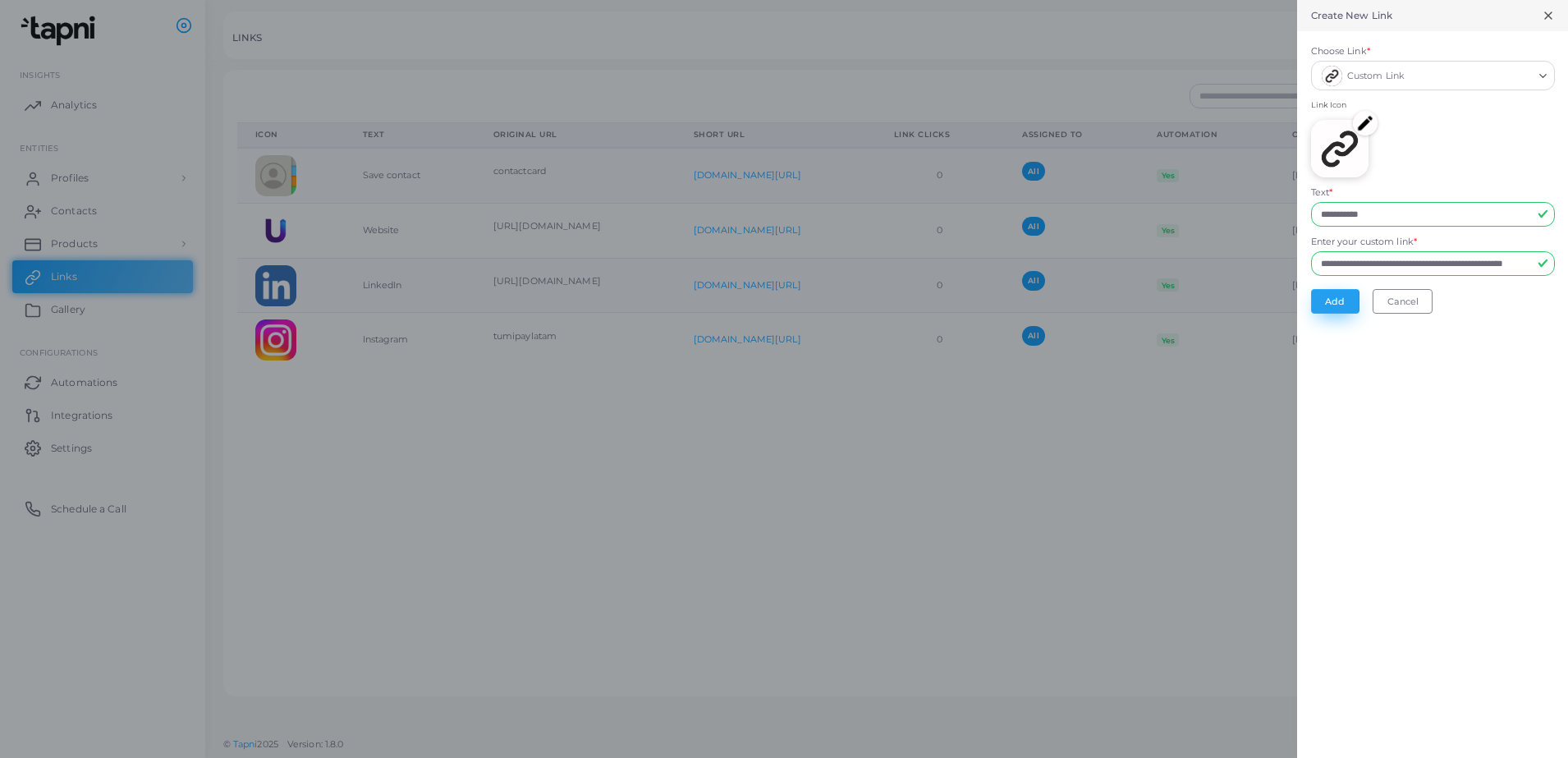
scroll to position [0, 0]
click at [1350, 303] on button "Add" at bounding box center [1335, 301] width 49 height 25
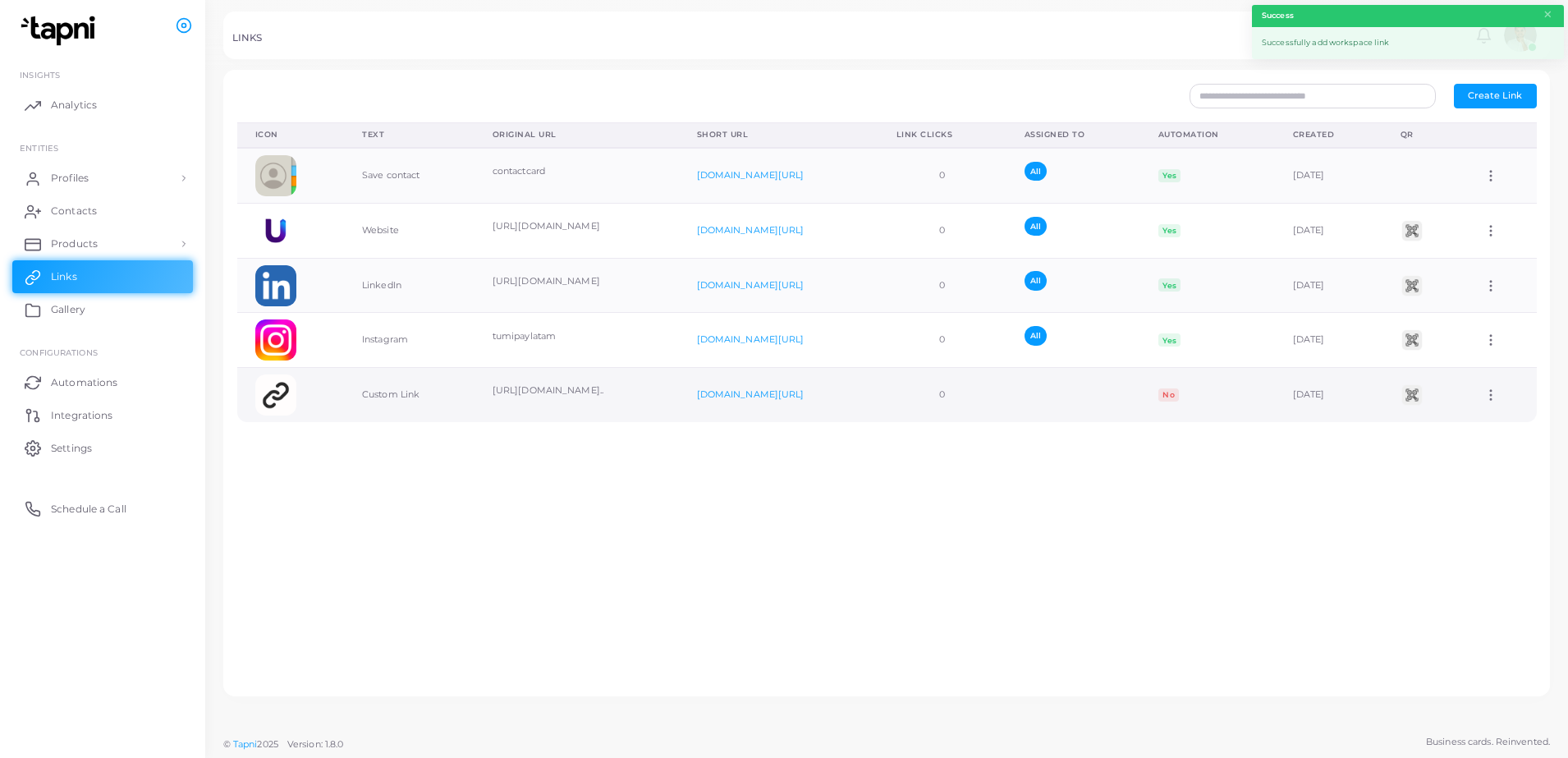
click at [1484, 397] on icon at bounding box center [1491, 395] width 15 height 15
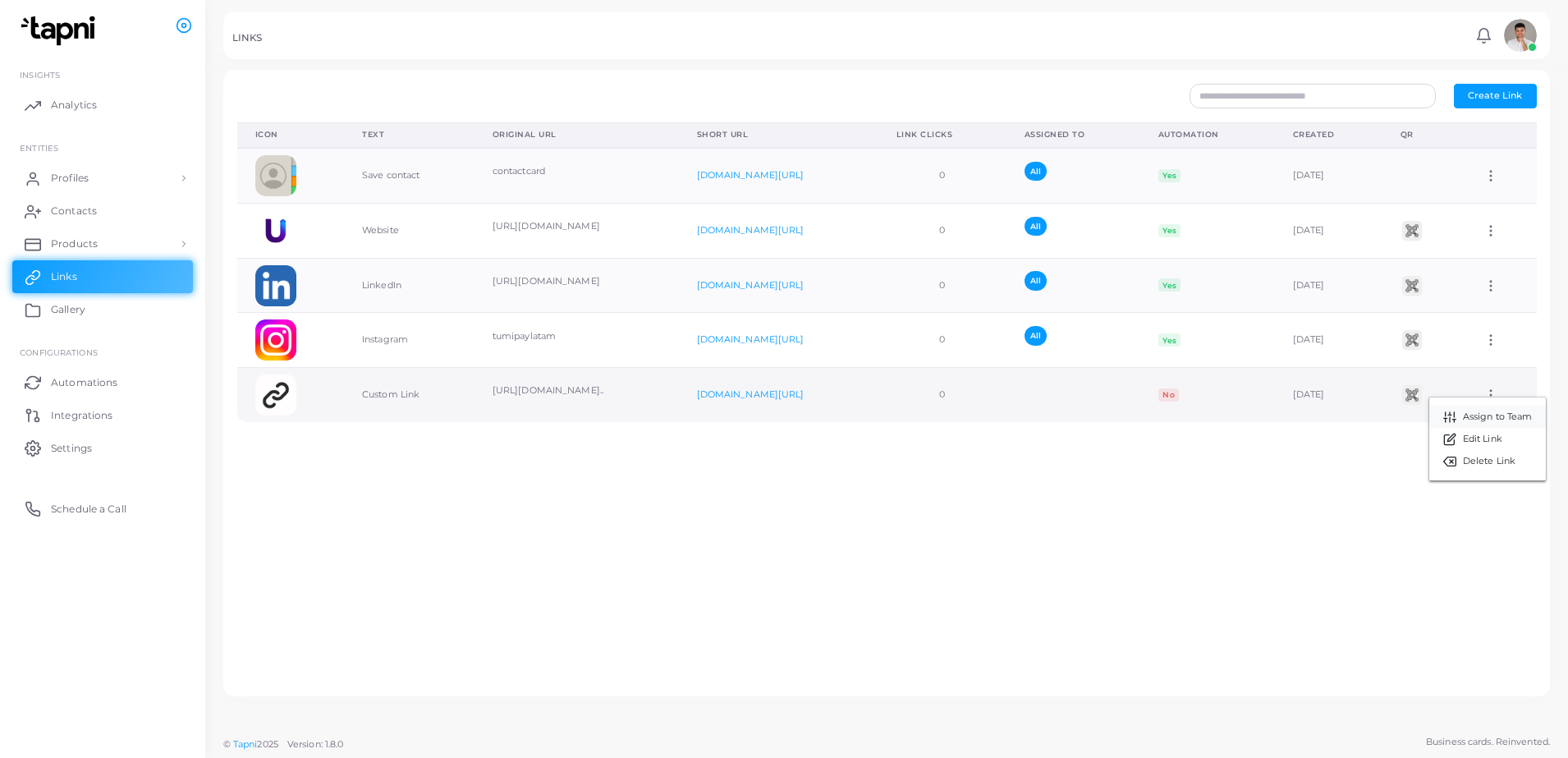
click at [1483, 418] on span "Assign to Team" at bounding box center [1498, 417] width 70 height 13
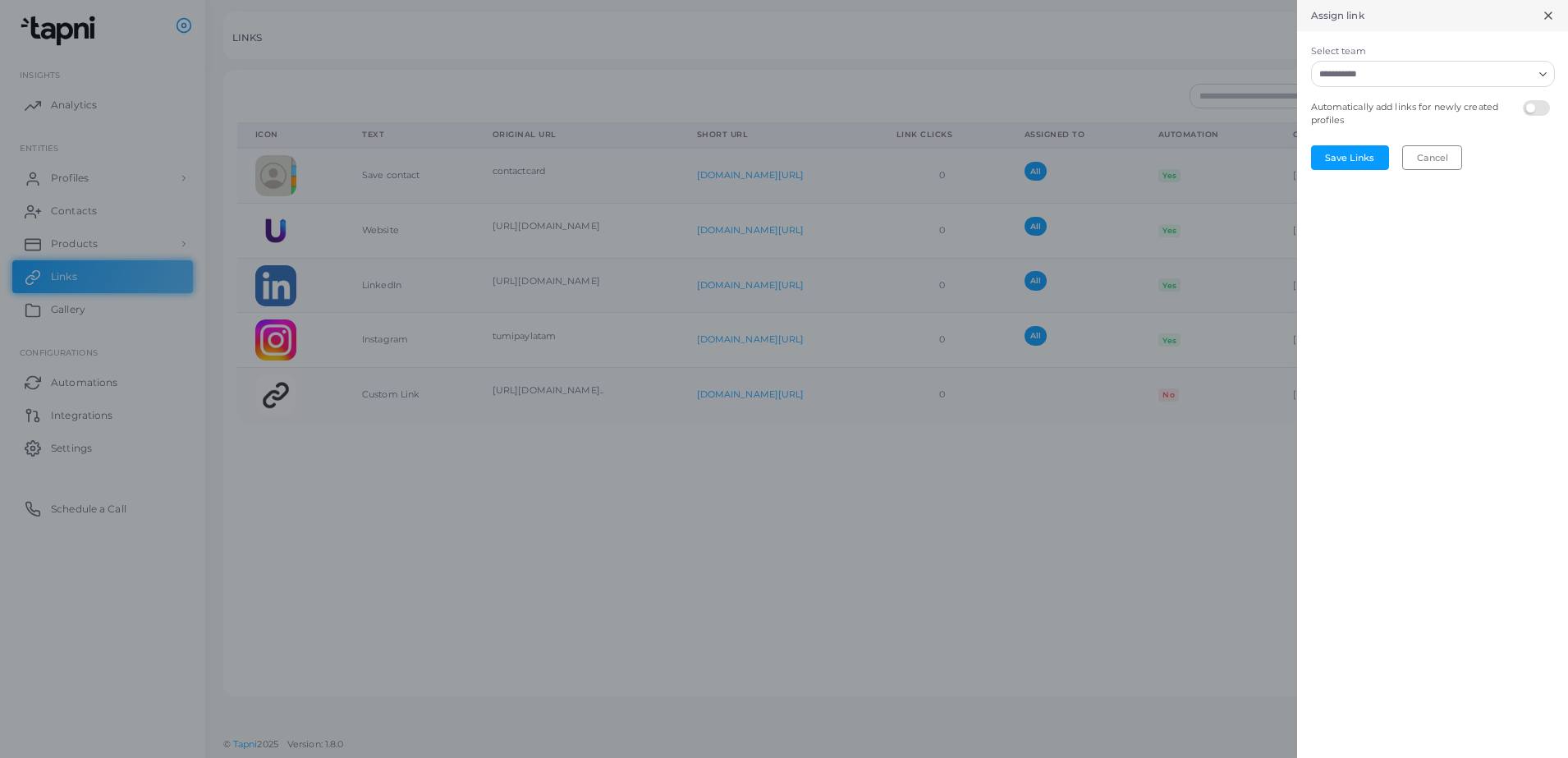
click at [1547, 65] on div "Loading..." at bounding box center [1543, 72] width 19 height 21
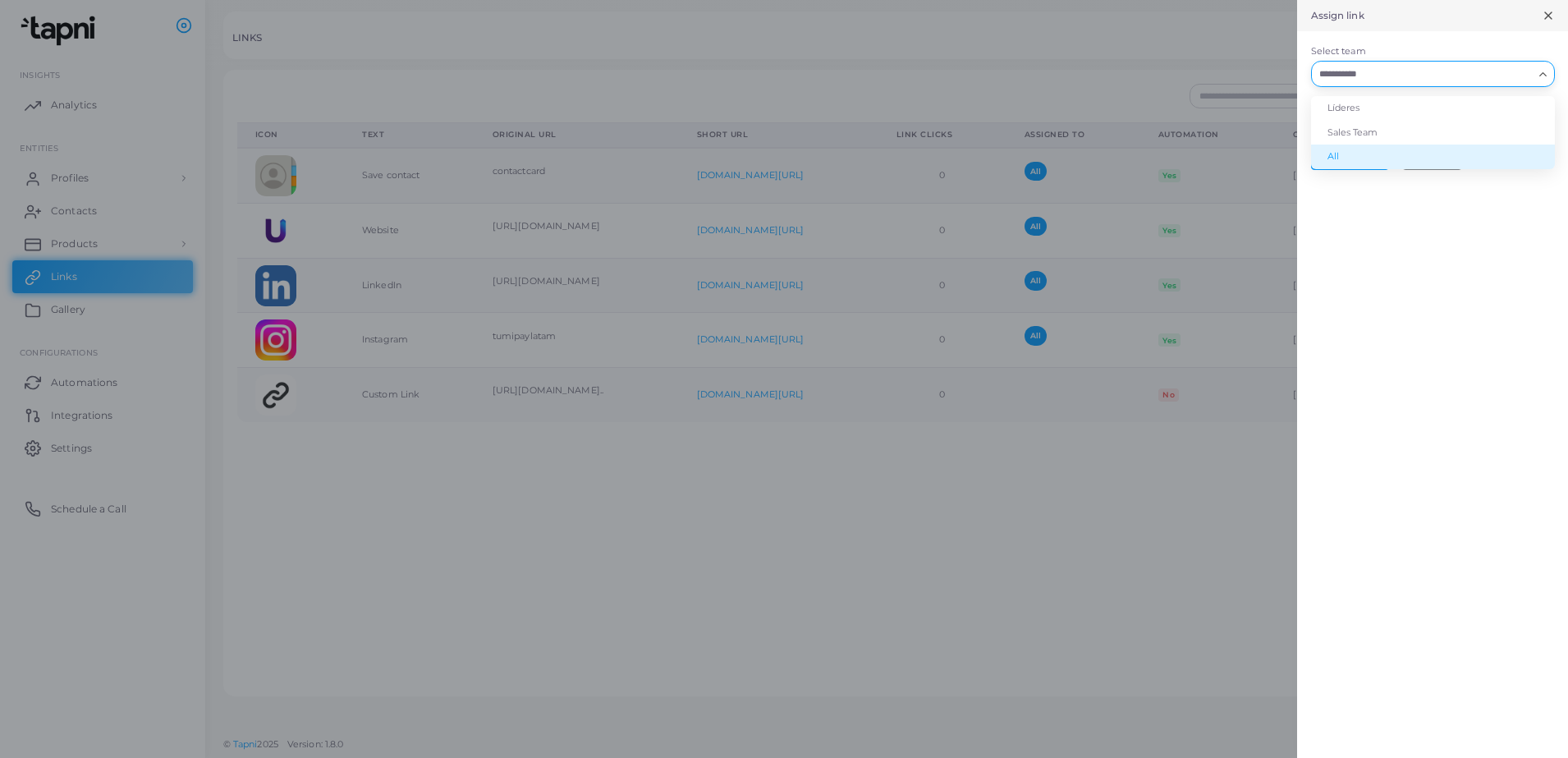
click at [1369, 152] on li "All" at bounding box center [1432, 157] width 243 height 25
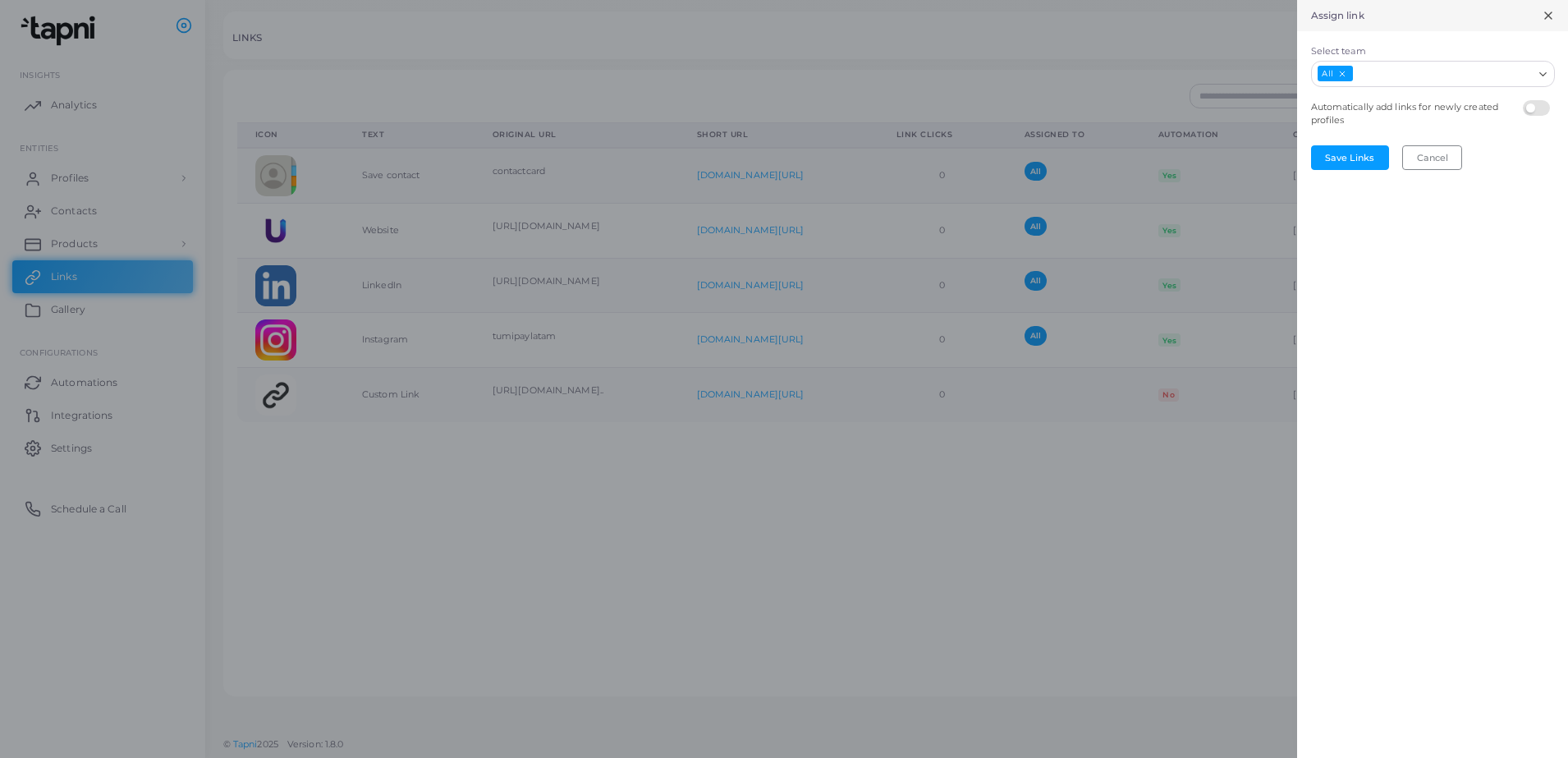
click at [1542, 101] on label at bounding box center [1539, 101] width 32 height 0
click at [1362, 152] on button "Save Links" at bounding box center [1350, 158] width 78 height 25
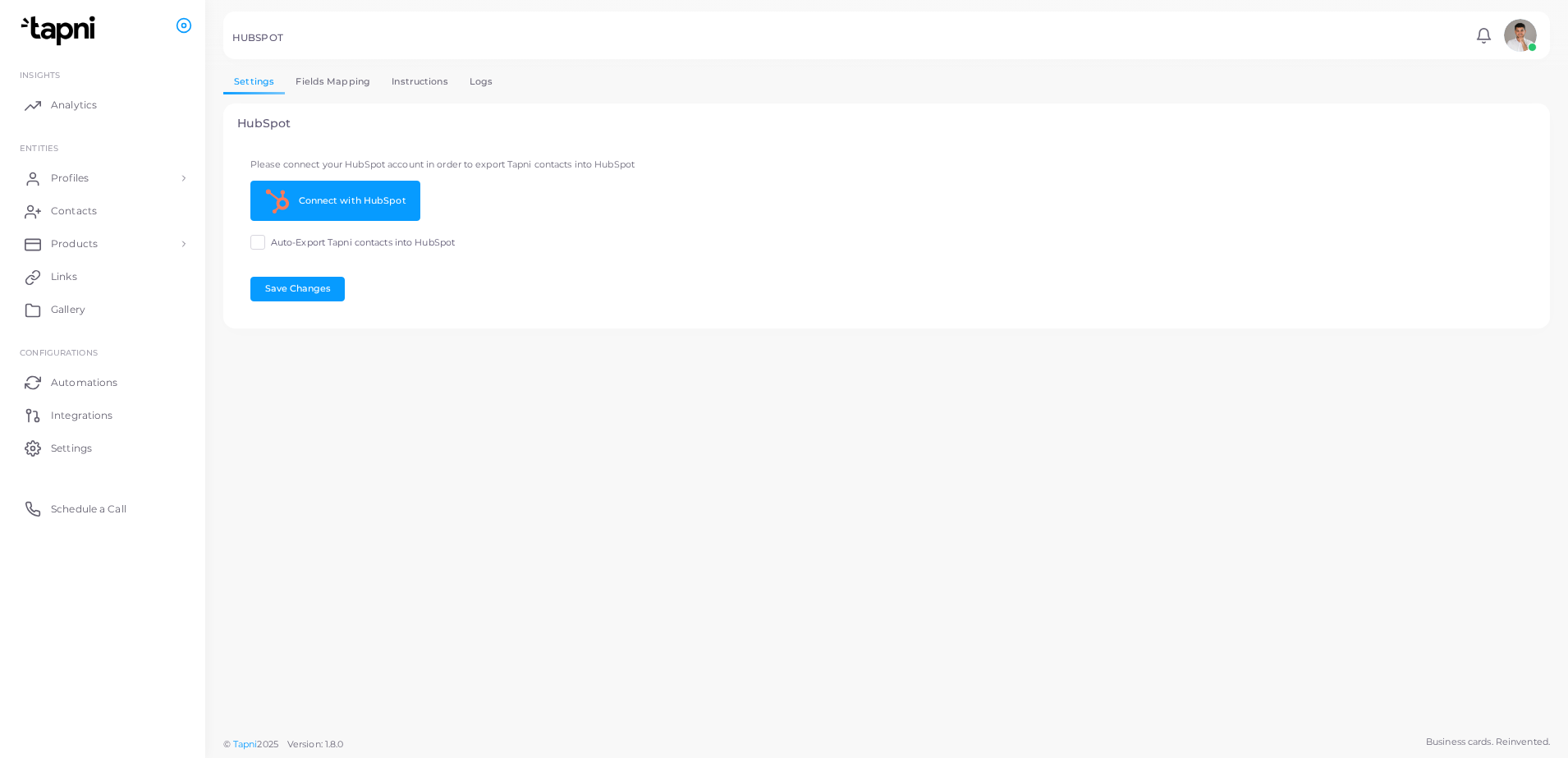
click at [302, 95] on div "Settings Fields Mapping Instructions Logs HubSpot Please connect your HubSpot a…" at bounding box center [886, 199] width 1326 height 258
click at [311, 88] on link "Fields Mapping" at bounding box center [333, 82] width 96 height 24
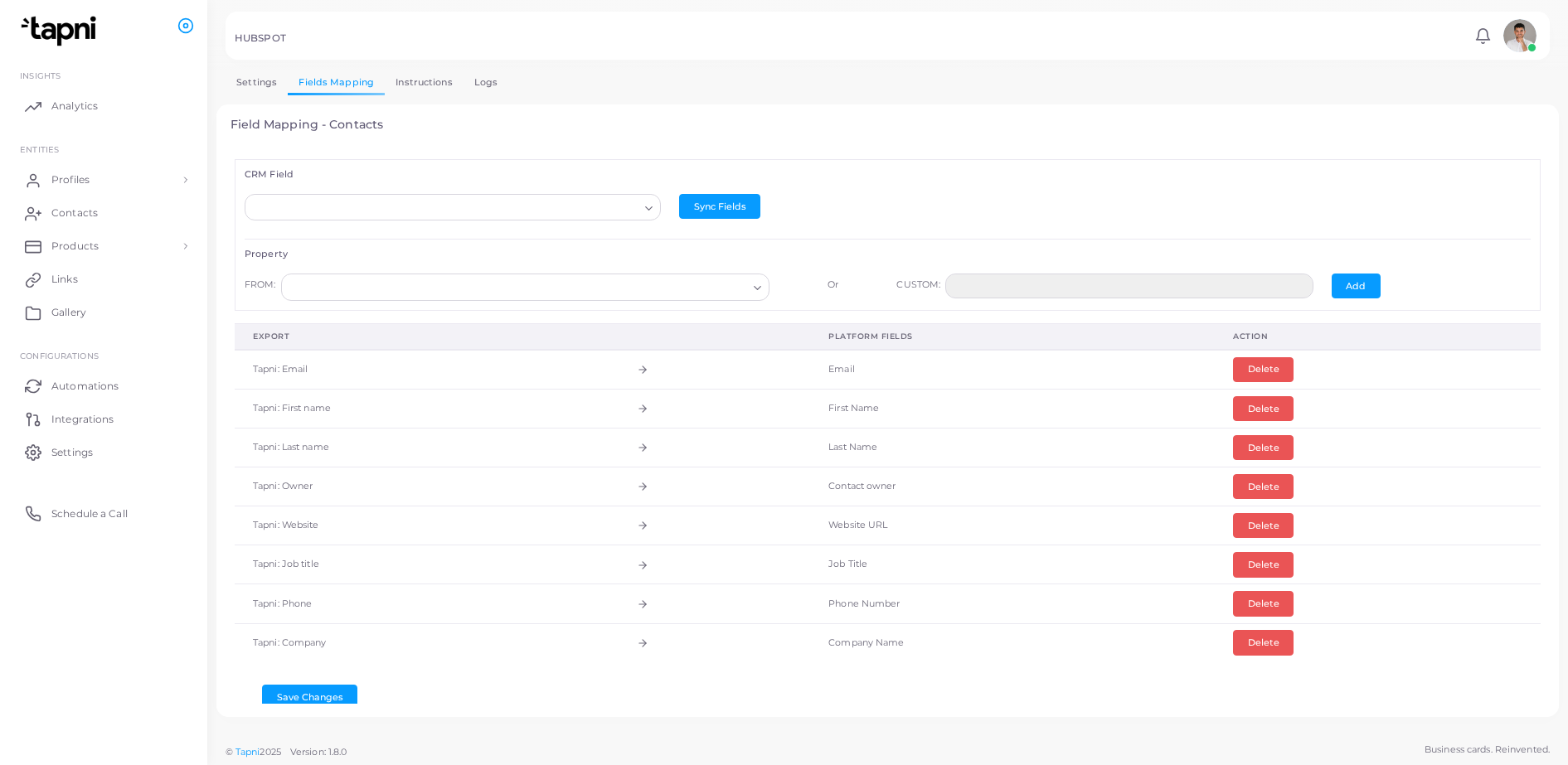
click at [640, 208] on div "Loading..." at bounding box center [649, 206] width 20 height 21
type input "*****"
click at [635, 163] on div "CRM Field Loading... Sorry, no matching options. Sync Fields Property FROM: Loa…" at bounding box center [887, 235] width 1305 height 151
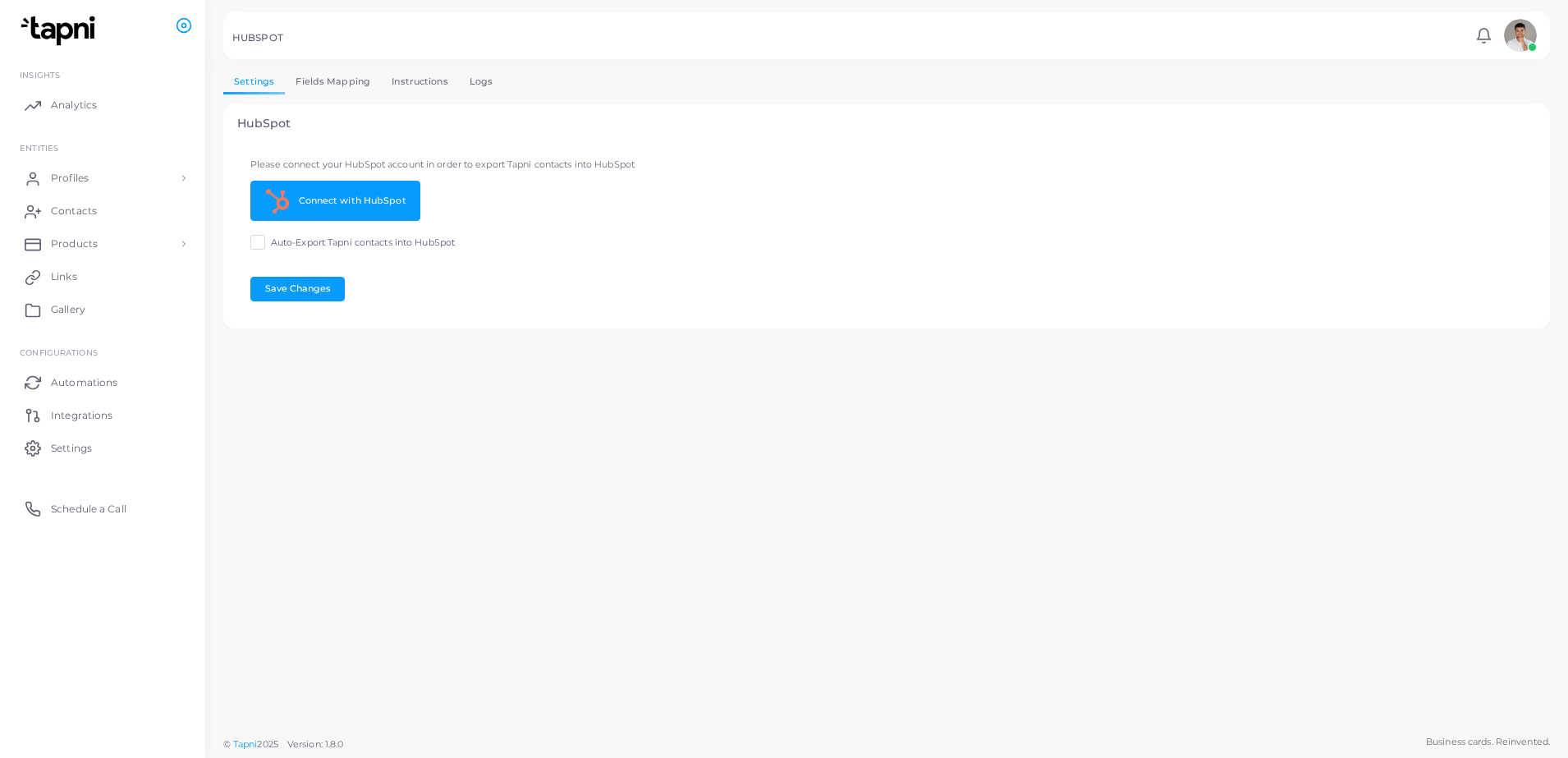
click at [336, 87] on link "Fields Mapping" at bounding box center [333, 82] width 96 height 24
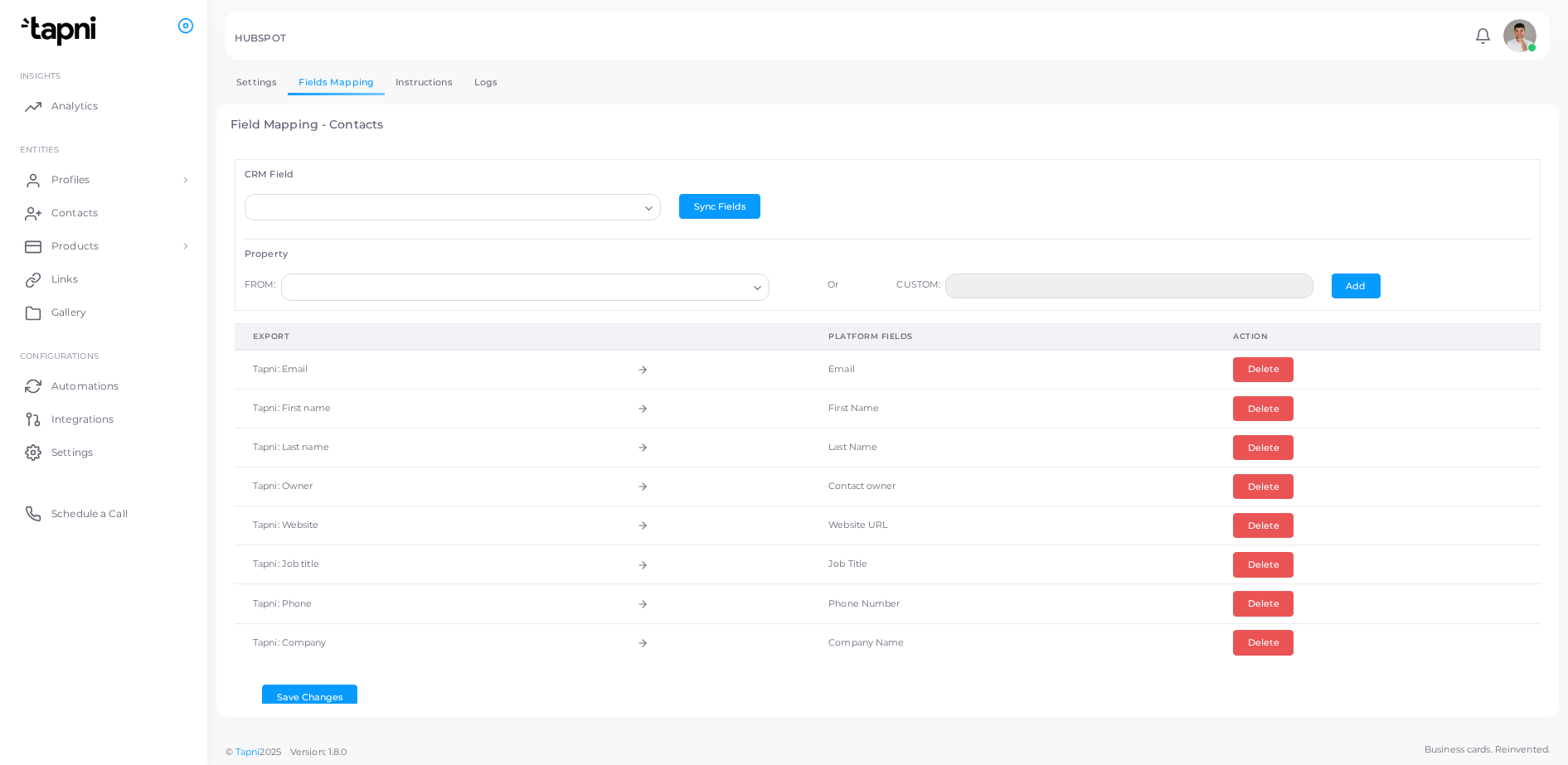
click at [646, 209] on polyline "Search for option" at bounding box center [649, 209] width 7 height 4
click at [730, 193] on div "Loading... Activos virtuales Actuando en nombre propio o en representación de S…" at bounding box center [887, 208] width 1304 height 45
click at [730, 198] on button "Sync Fields" at bounding box center [719, 206] width 81 height 25
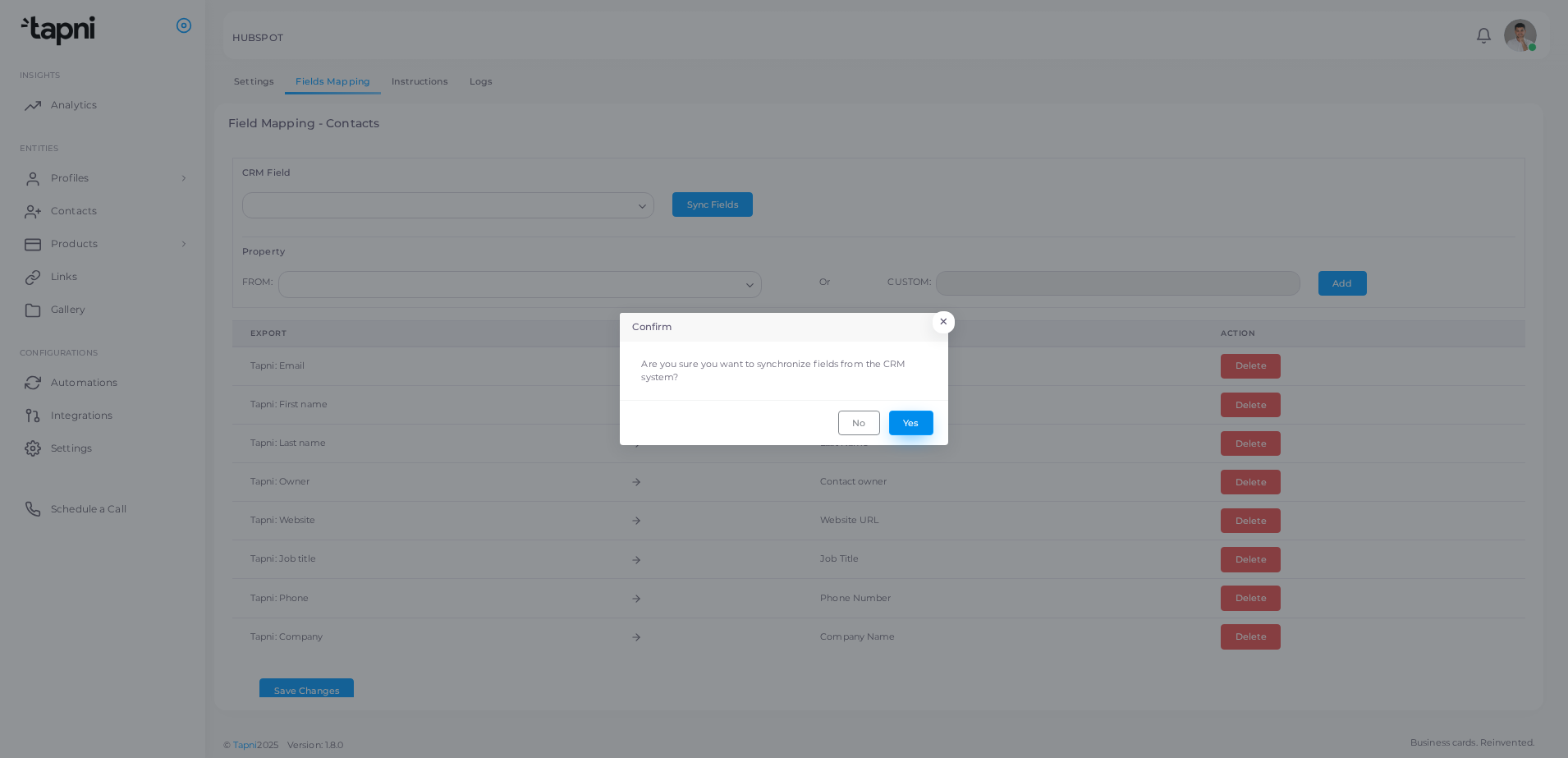
click at [926, 420] on button "Yes" at bounding box center [911, 422] width 44 height 25
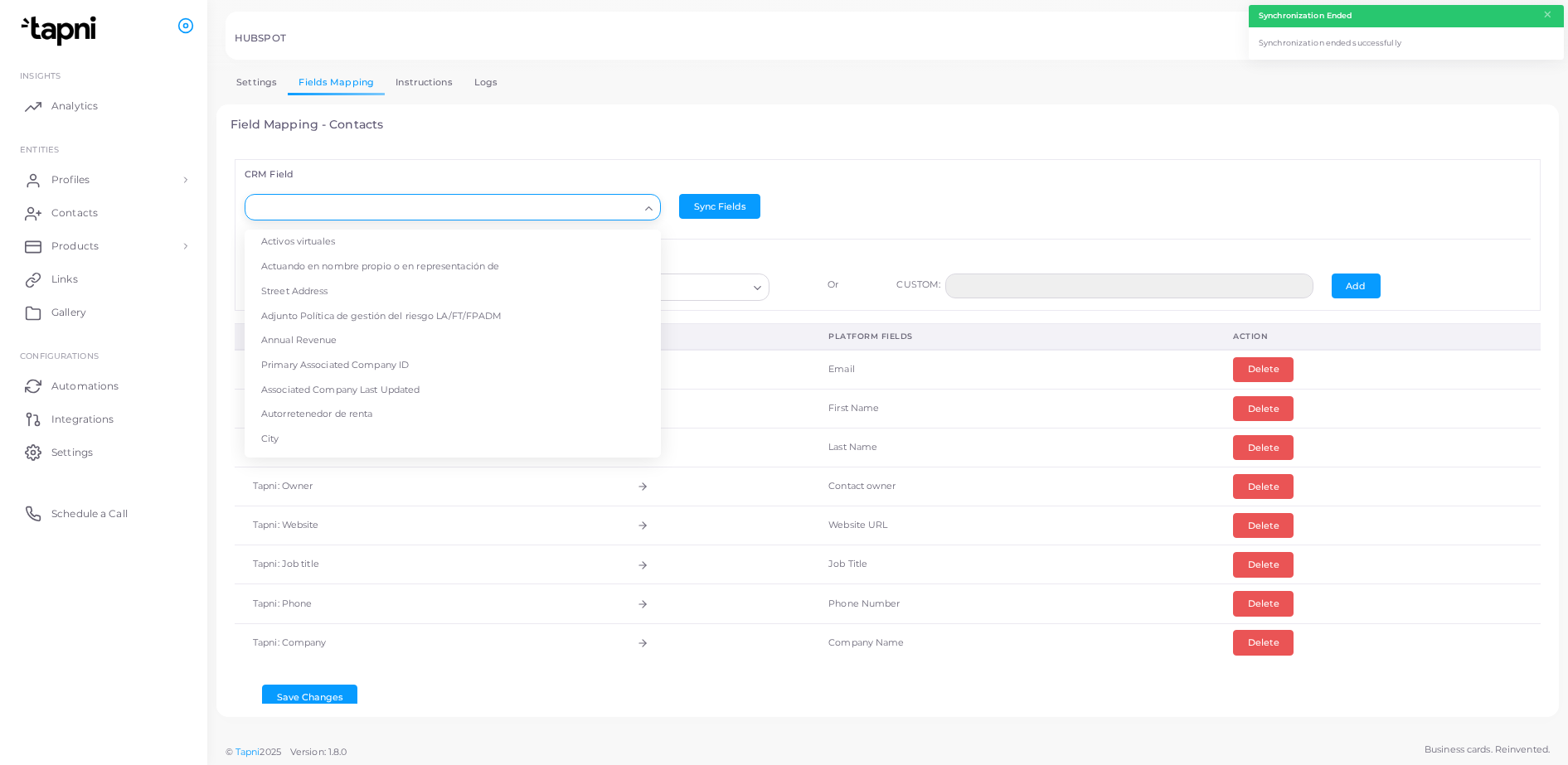
click at [642, 212] on icon "Search for option" at bounding box center [648, 208] width 12 height 12
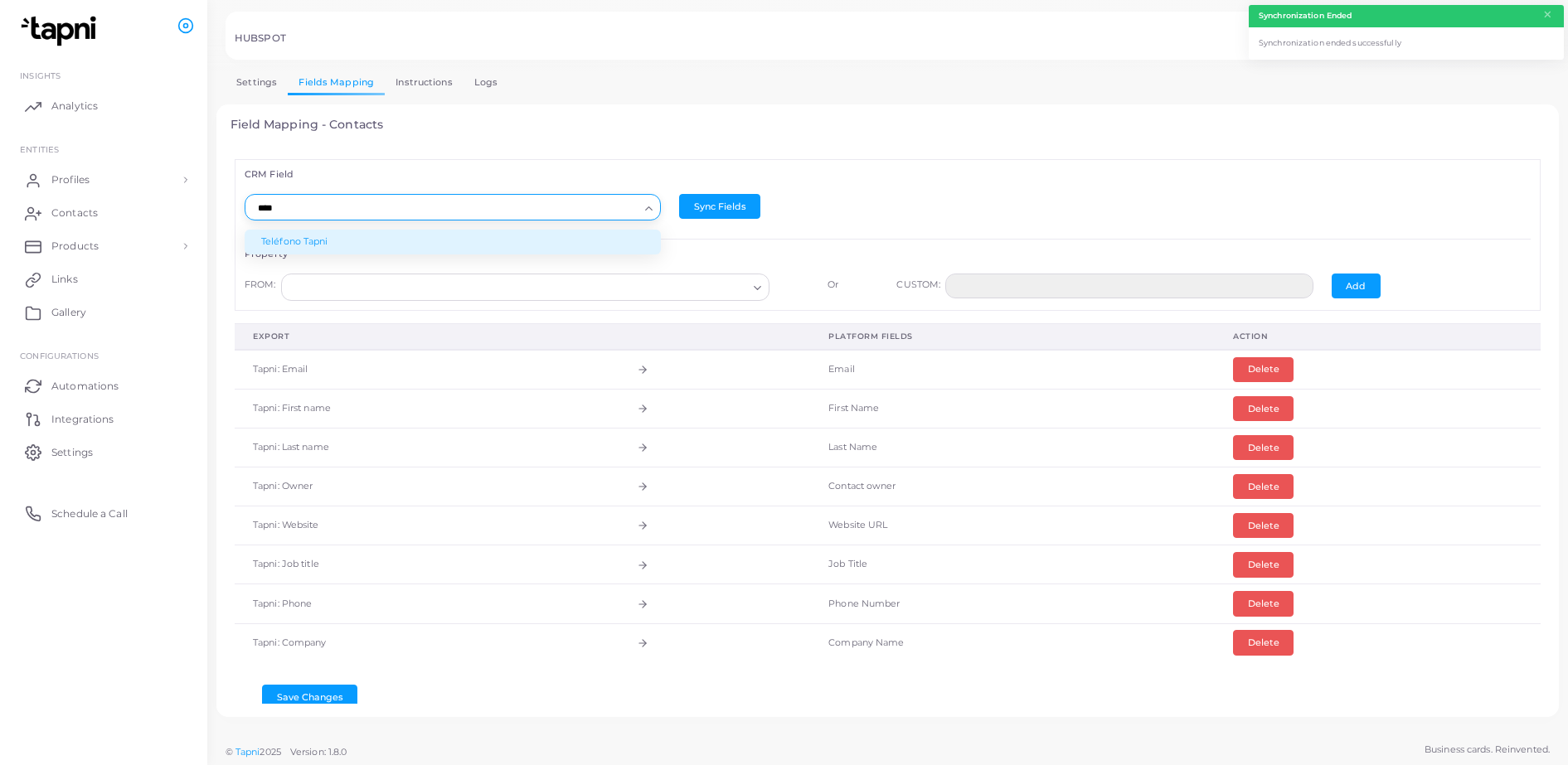
click at [369, 243] on li "Teléfono Tapni" at bounding box center [453, 242] width 416 height 25
type input "****"
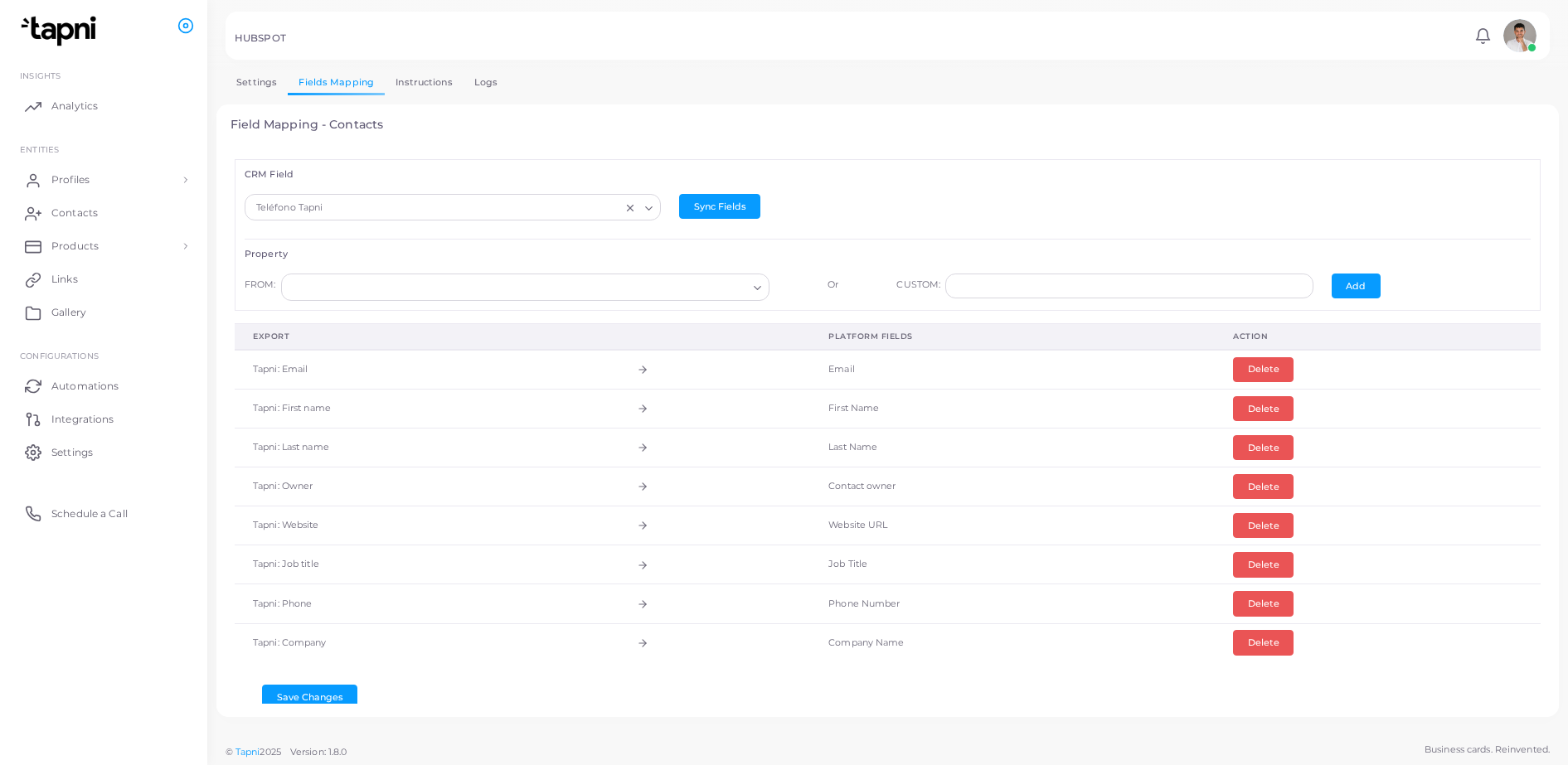
click at [755, 282] on icon "Search for option" at bounding box center [757, 288] width 12 height 12
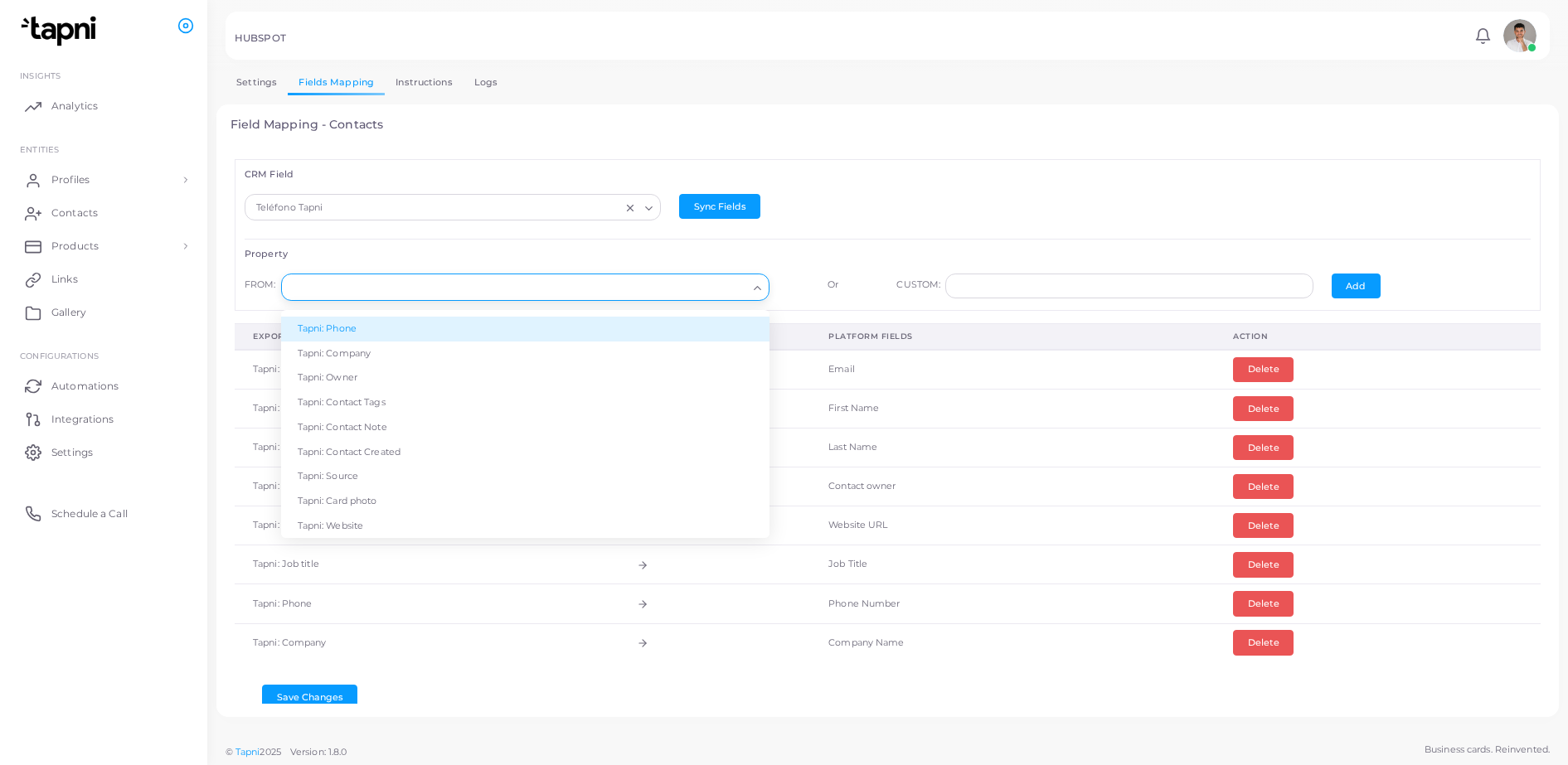
scroll to position [12, 0]
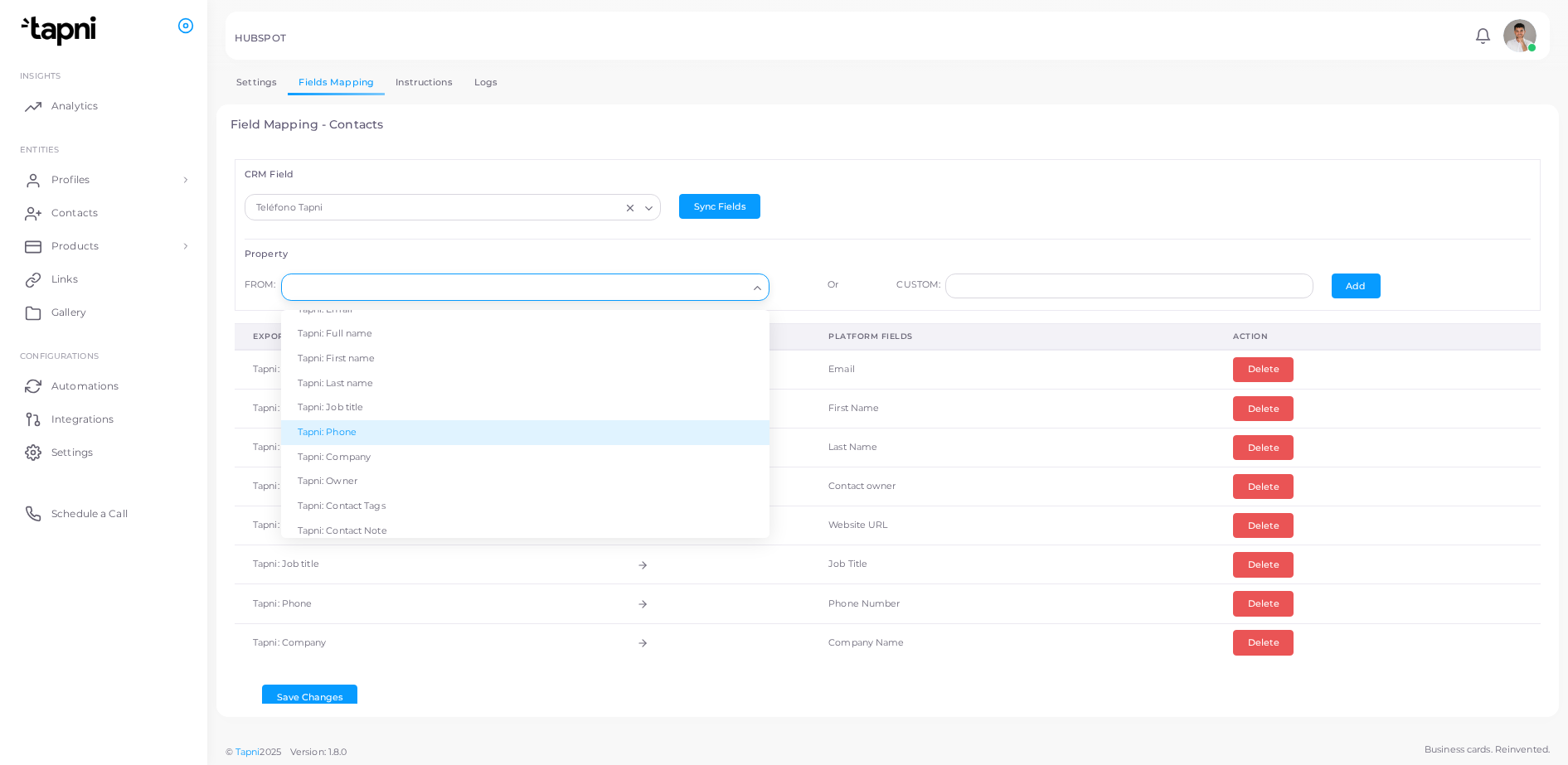
click at [345, 434] on li "Tapni: Phone" at bounding box center [525, 432] width 489 height 25
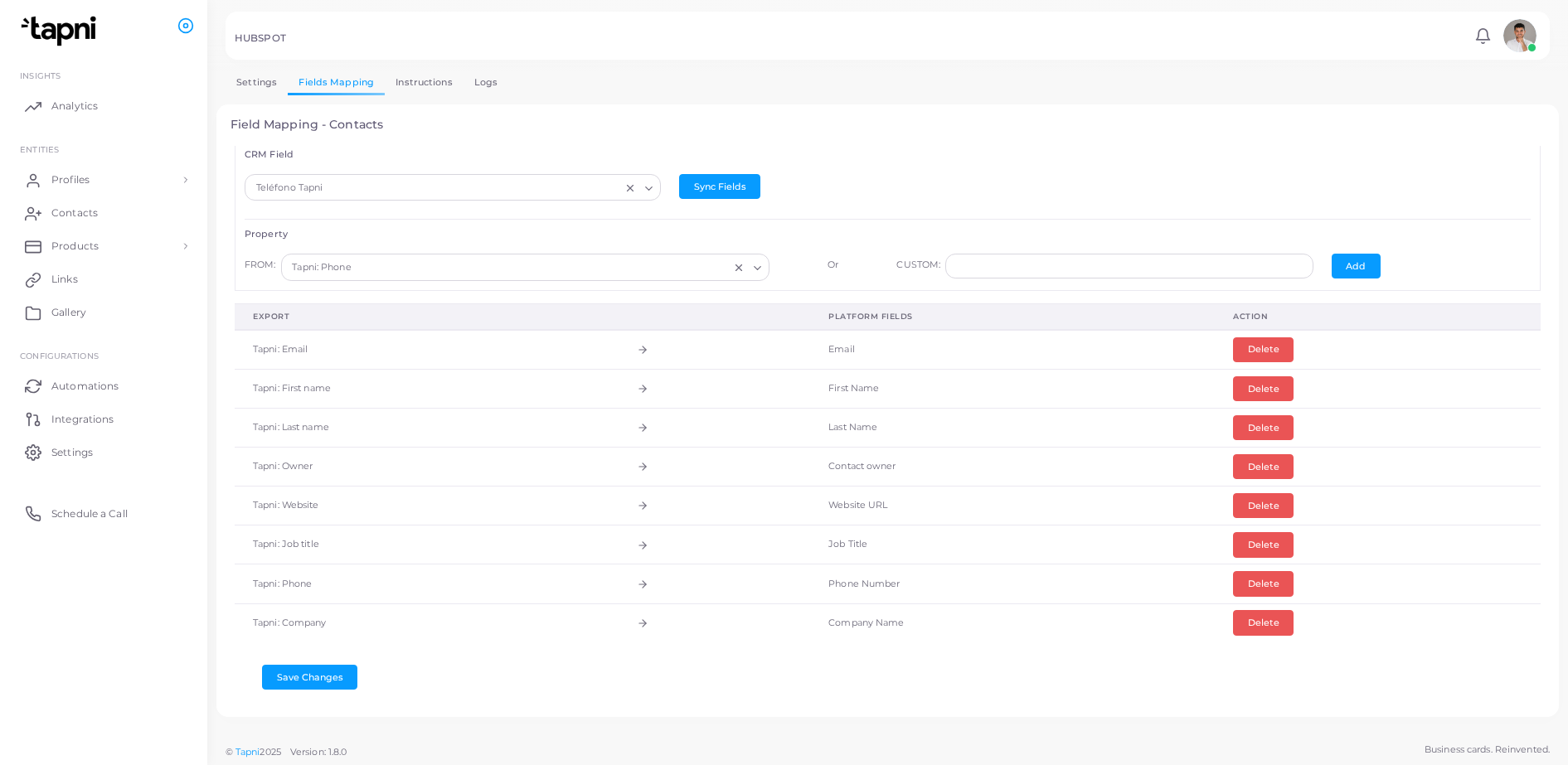
scroll to position [1, 0]
click at [1250, 589] on button "Delete" at bounding box center [1263, 583] width 61 height 25
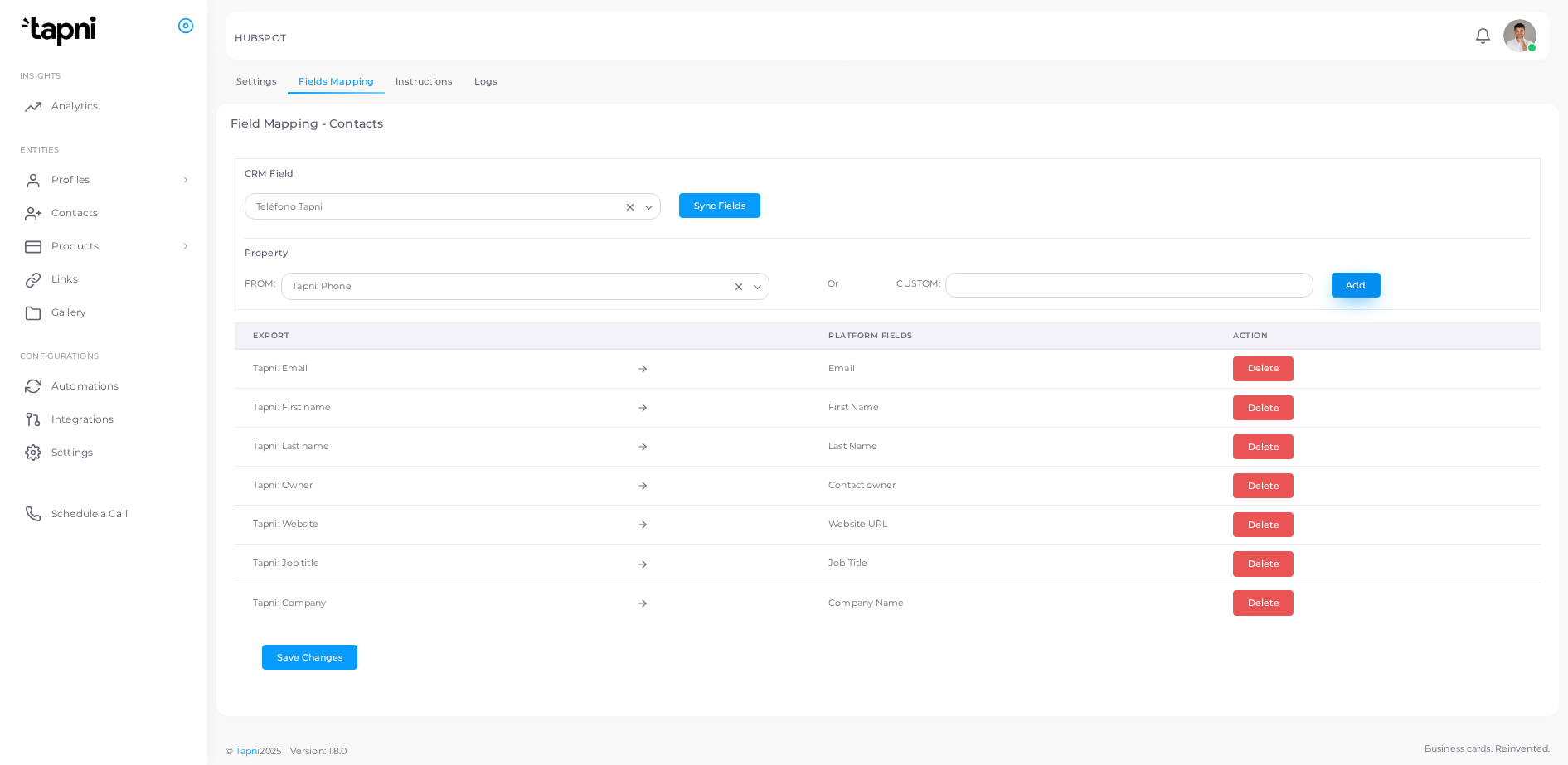
click at [1353, 284] on button "Add" at bounding box center [1356, 285] width 49 height 25
click at [315, 697] on button "Save Changes" at bounding box center [309, 696] width 95 height 25
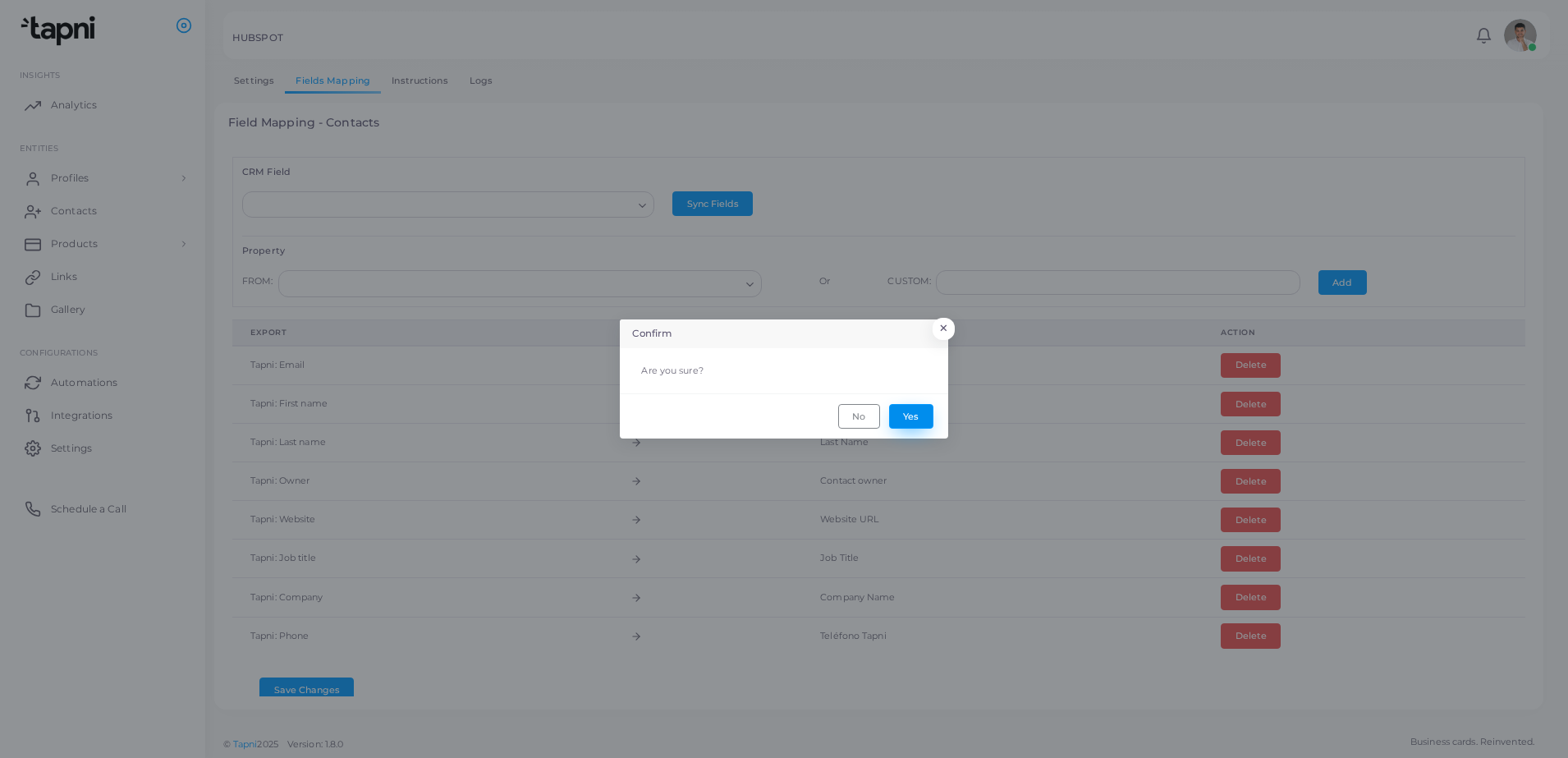
click at [917, 411] on button "Yes" at bounding box center [911, 416] width 44 height 25
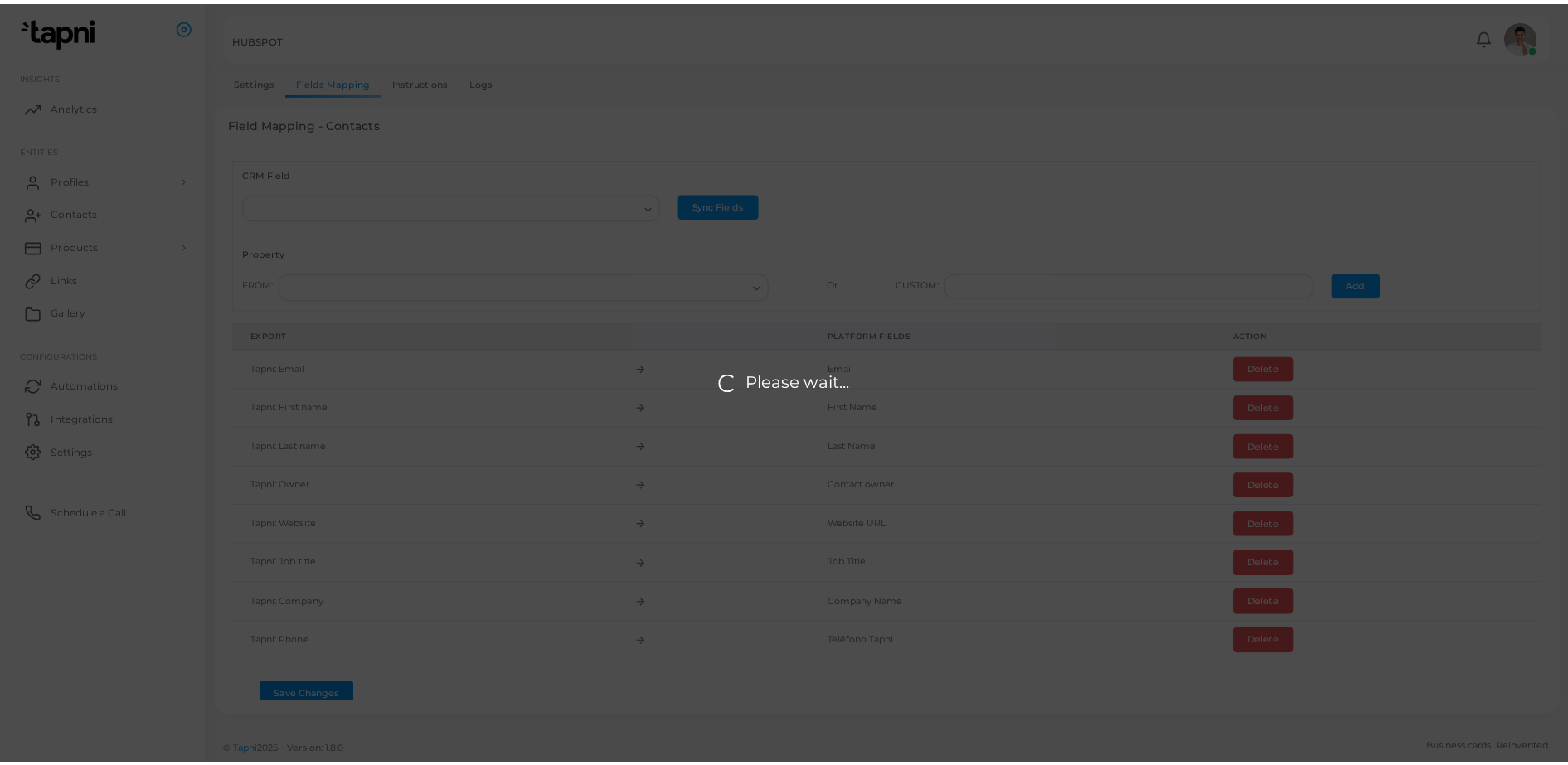
scroll to position [7, 0]
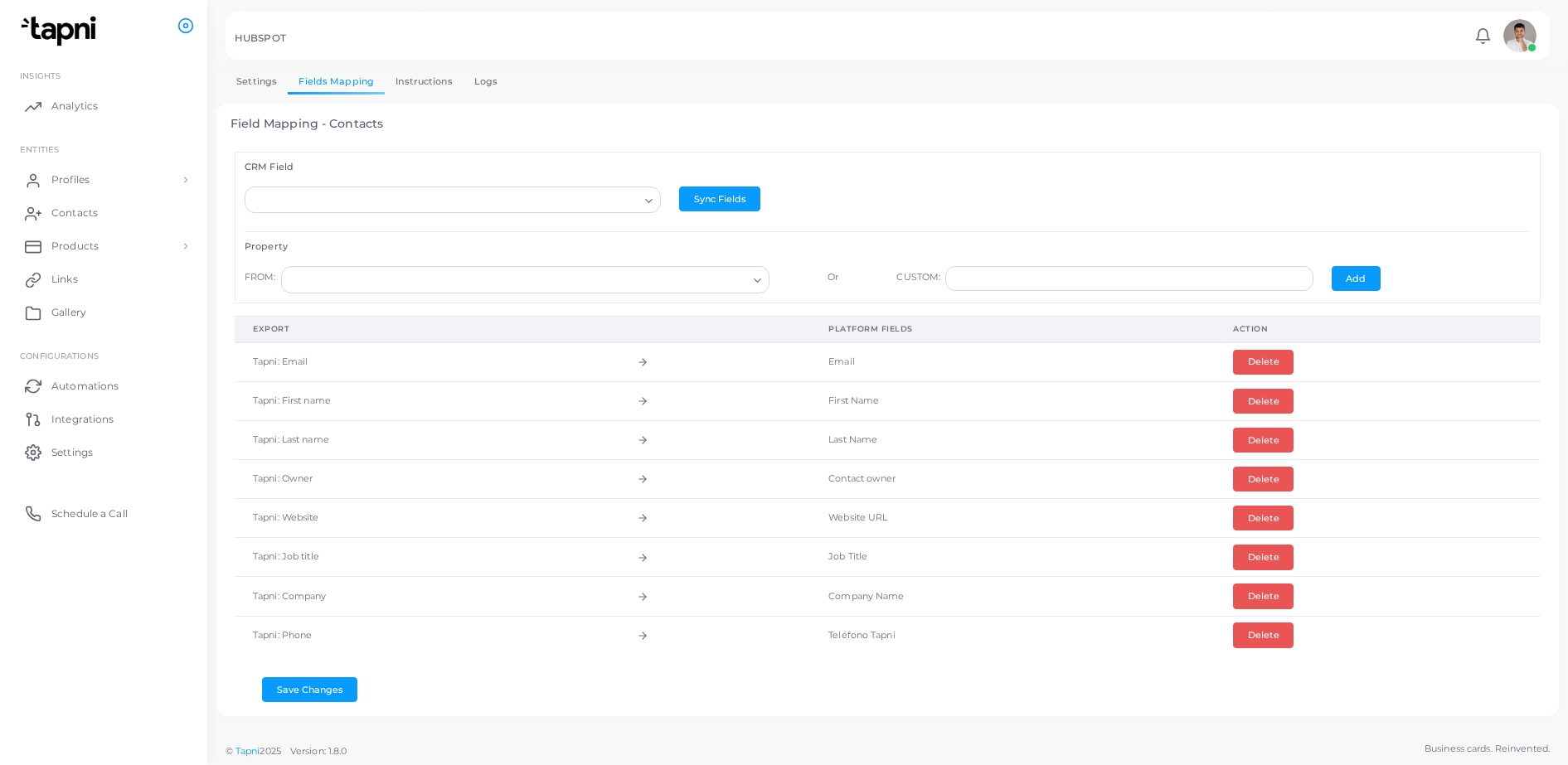
click at [470, 85] on link "Logs" at bounding box center [486, 82] width 46 height 24
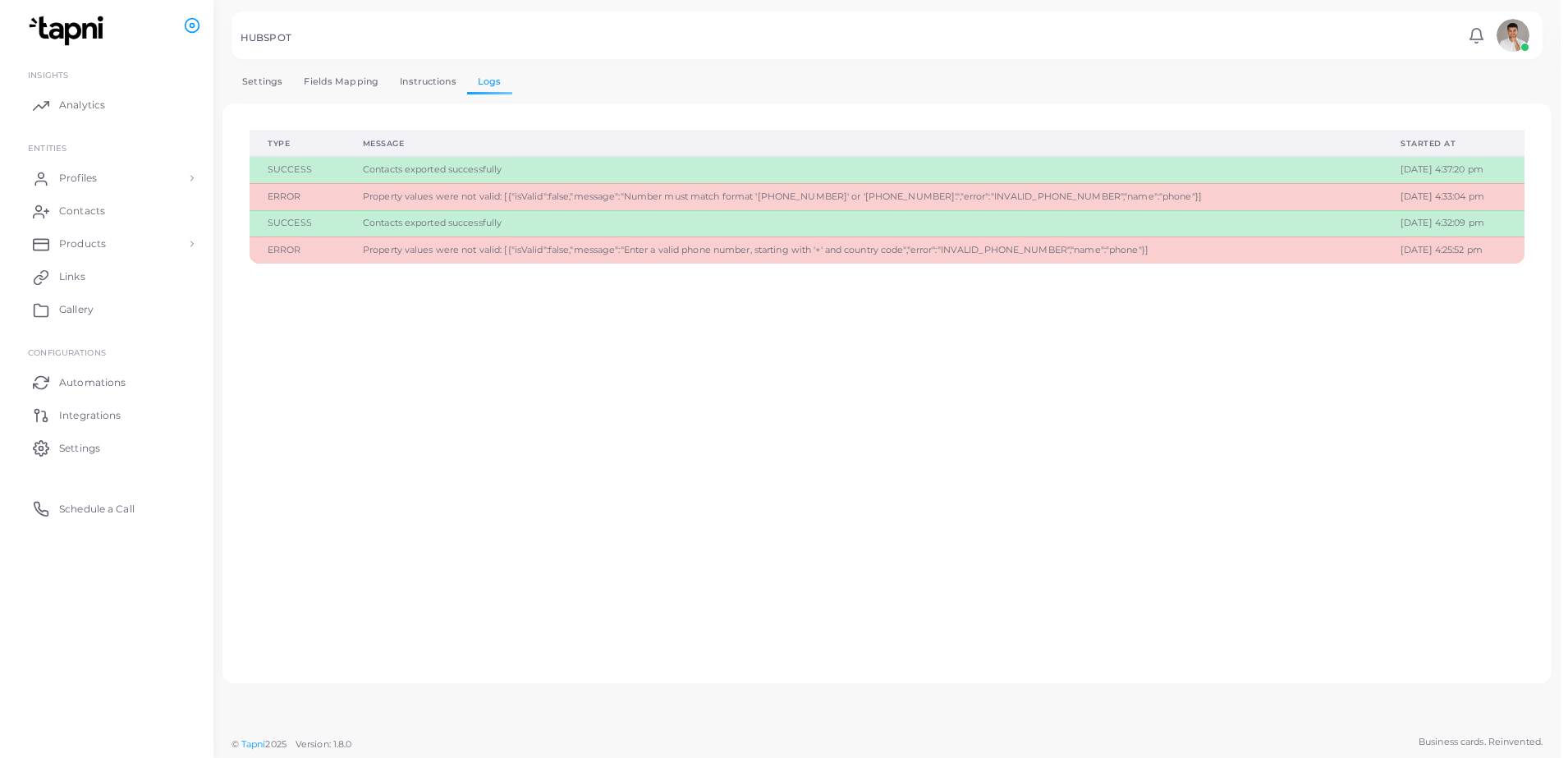
scroll to position [0, 0]
